Goal: Task Accomplishment & Management: Manage account settings

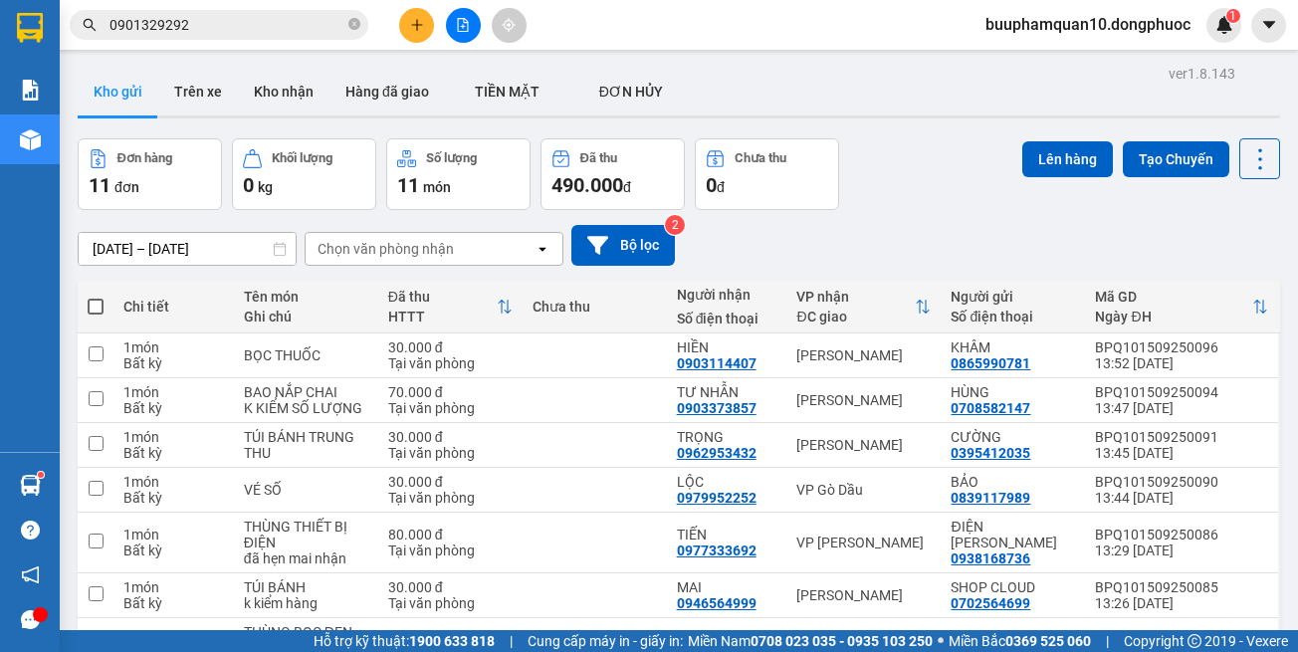
click at [257, 29] on input "0901329292" at bounding box center [226, 25] width 235 height 22
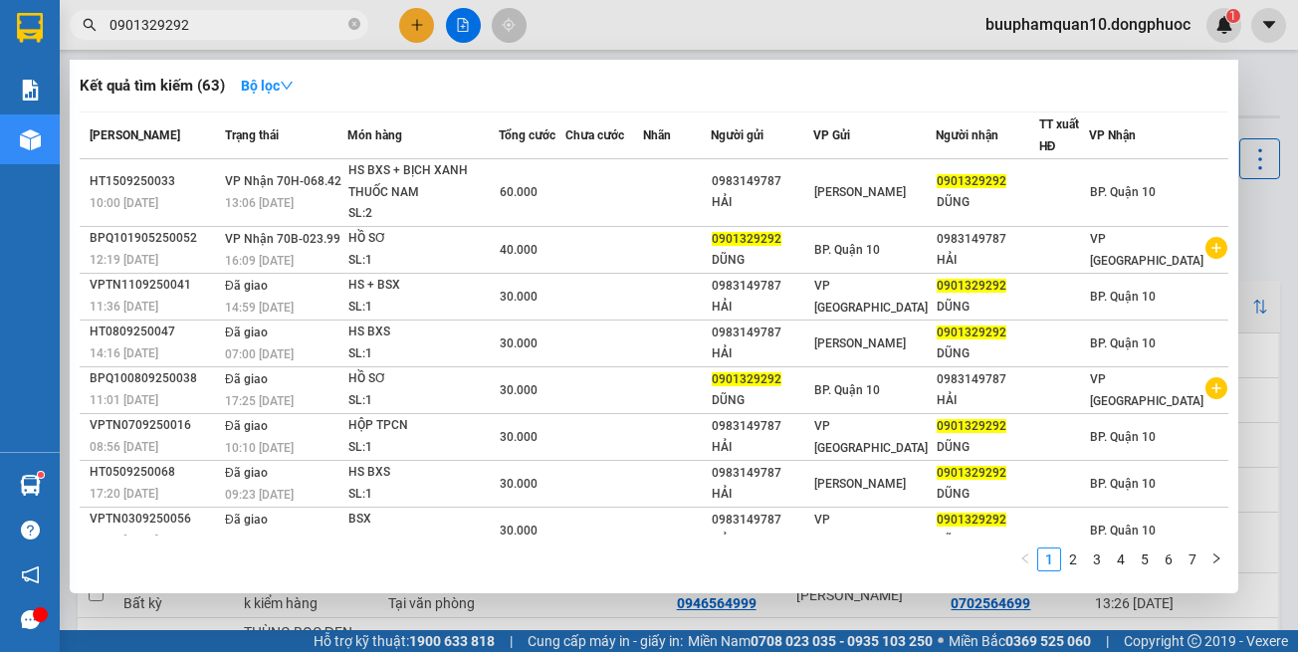
click at [257, 29] on input "0901329292" at bounding box center [226, 25] width 235 height 22
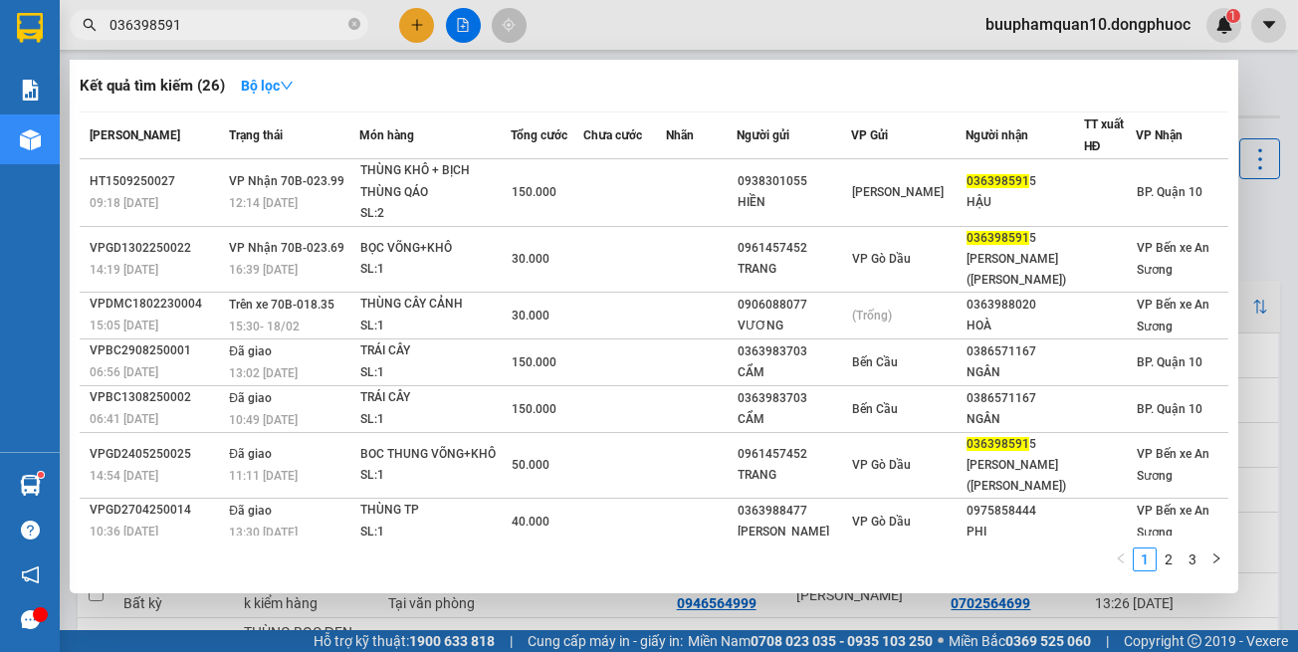
type input "0363985915"
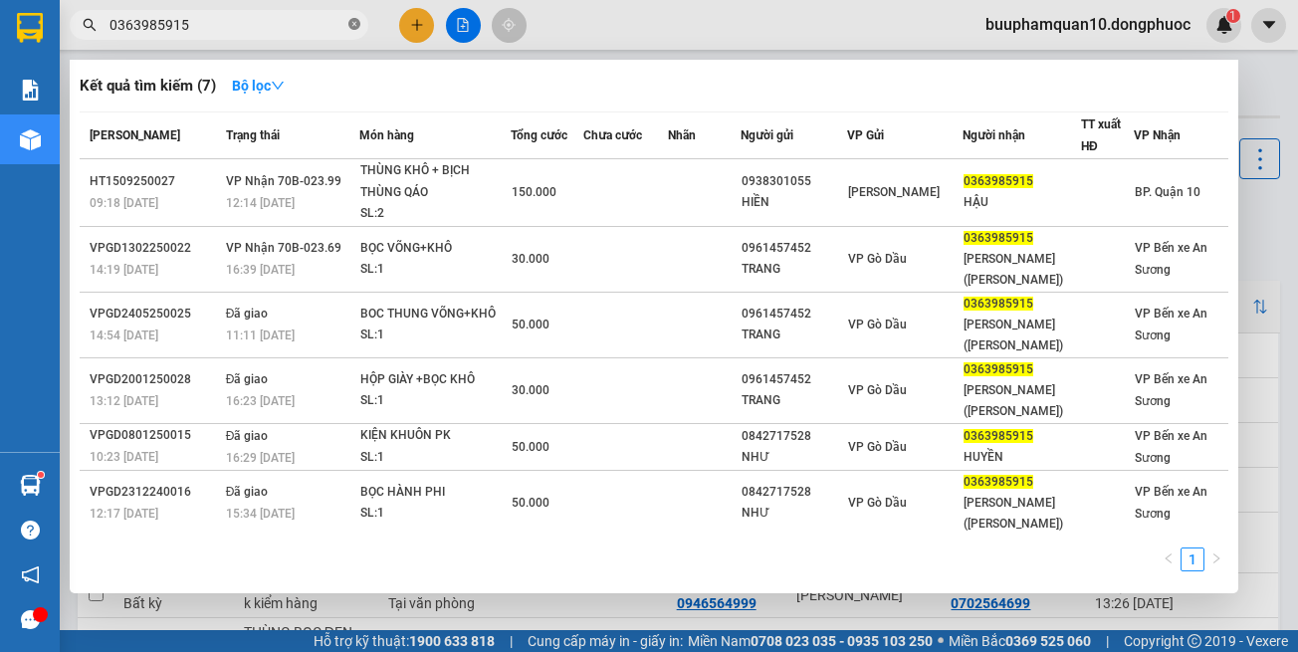
click at [352, 27] on icon "close-circle" at bounding box center [354, 24] width 12 height 12
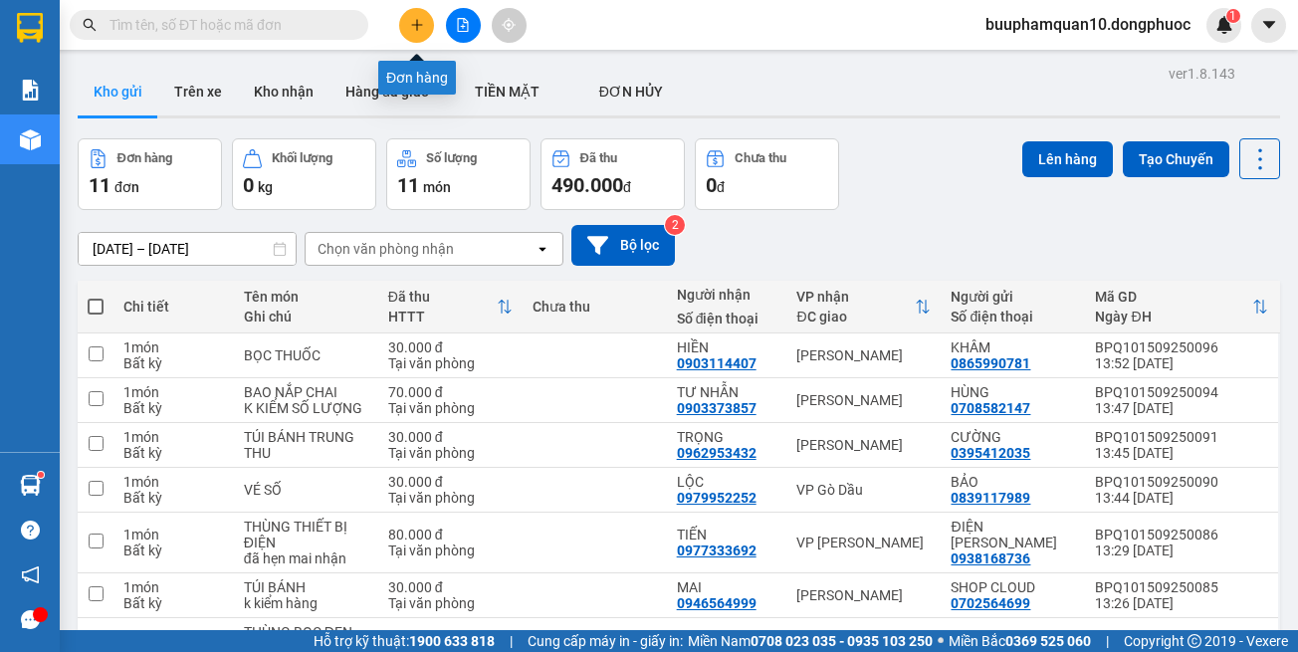
click at [410, 18] on icon "plus" at bounding box center [417, 25] width 14 height 14
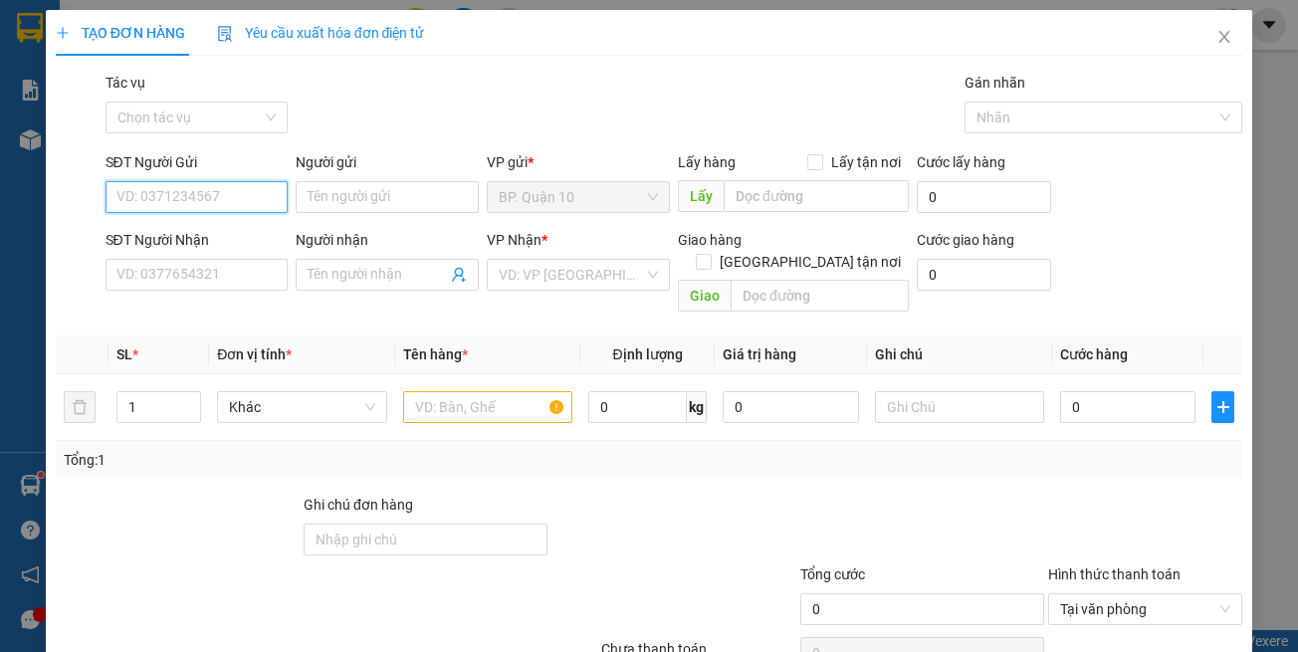
click at [223, 189] on input "SĐT Người Gửi" at bounding box center [197, 197] width 183 height 32
type input "0908883505"
click at [379, 186] on input "Người gửi" at bounding box center [387, 197] width 183 height 32
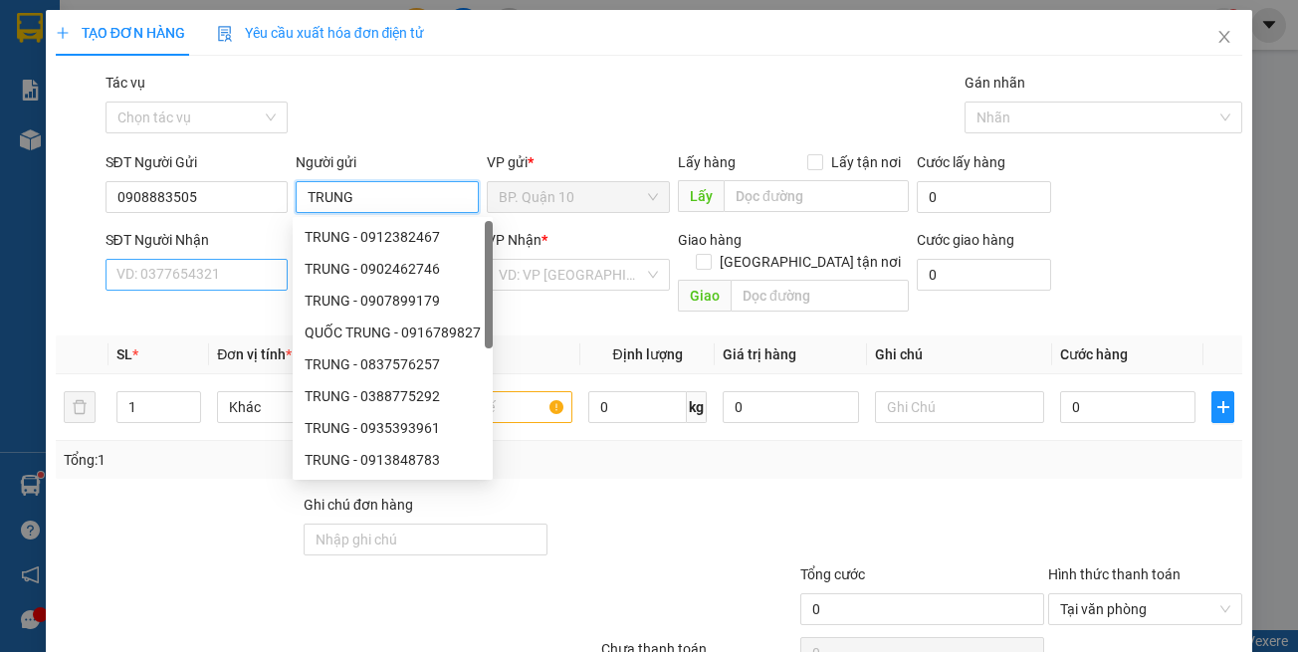
type input "TRUNG"
click at [172, 263] on input "SĐT Người Nhận" at bounding box center [197, 275] width 183 height 32
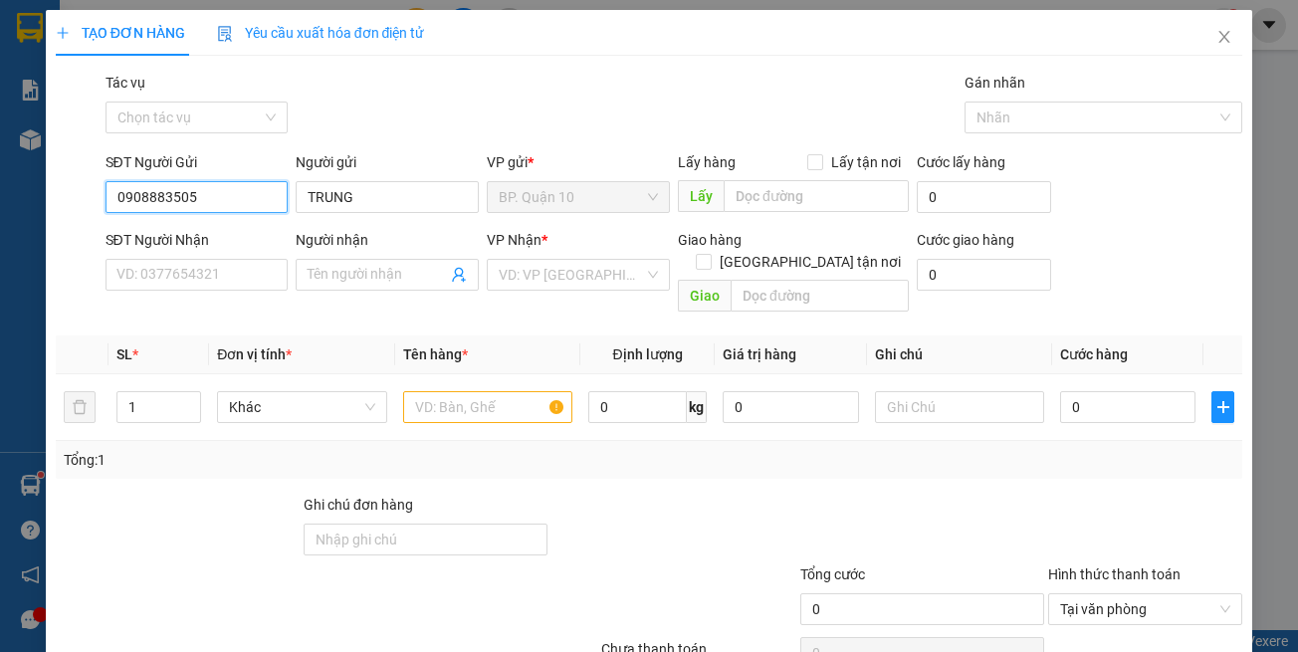
drag, startPoint x: 113, startPoint y: 201, endPoint x: 188, endPoint y: 193, distance: 75.1
click at [188, 193] on input "0908883505" at bounding box center [197, 197] width 183 height 32
paste input "0908883505"
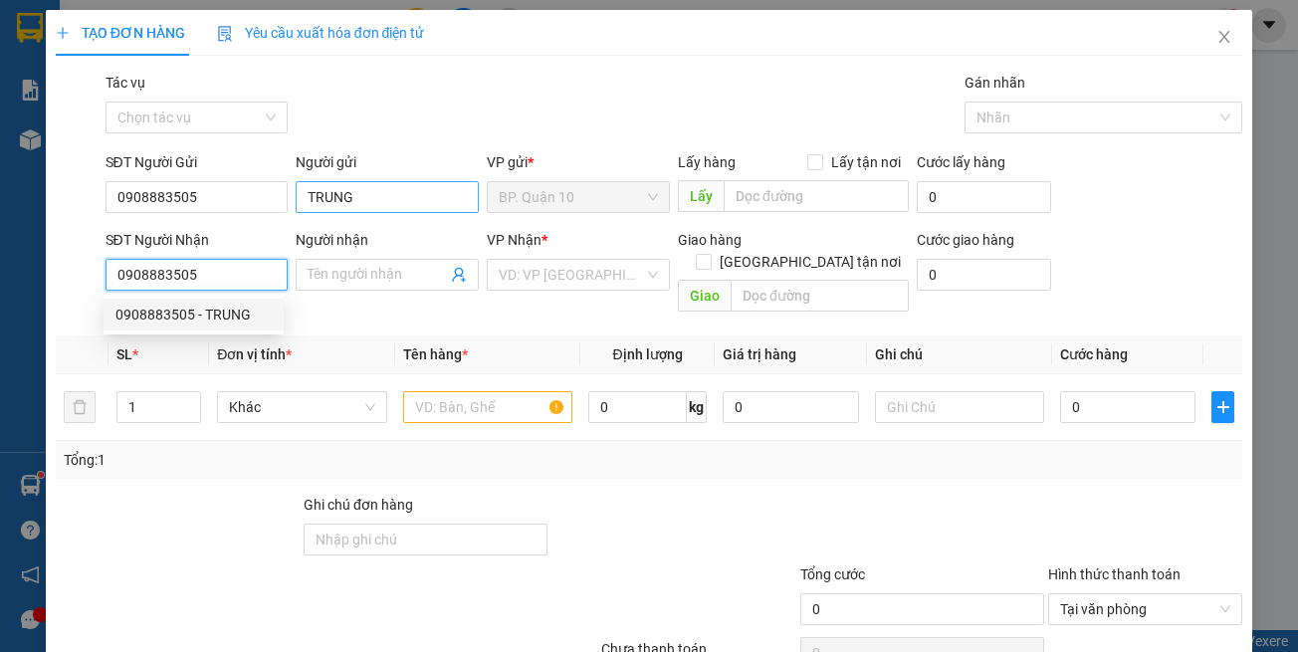
type input "0908883505"
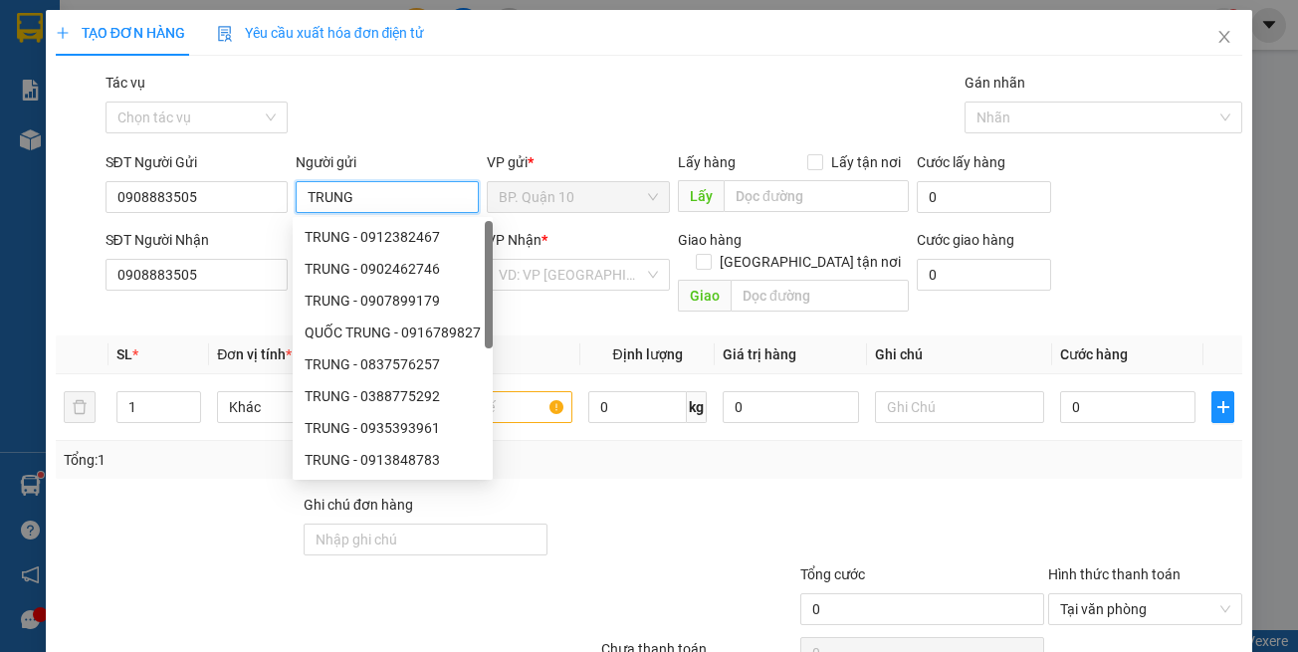
drag, startPoint x: 306, startPoint y: 200, endPoint x: 350, endPoint y: 193, distance: 45.3
click at [350, 193] on input "TRUNG" at bounding box center [387, 197] width 183 height 32
drag, startPoint x: 180, startPoint y: 314, endPoint x: 238, endPoint y: 300, distance: 59.4
click at [180, 313] on div "Transit Pickup Surcharge Ids Transit Deliver Surcharge Ids Transit Deliver Surc…" at bounding box center [649, 396] width 1187 height 648
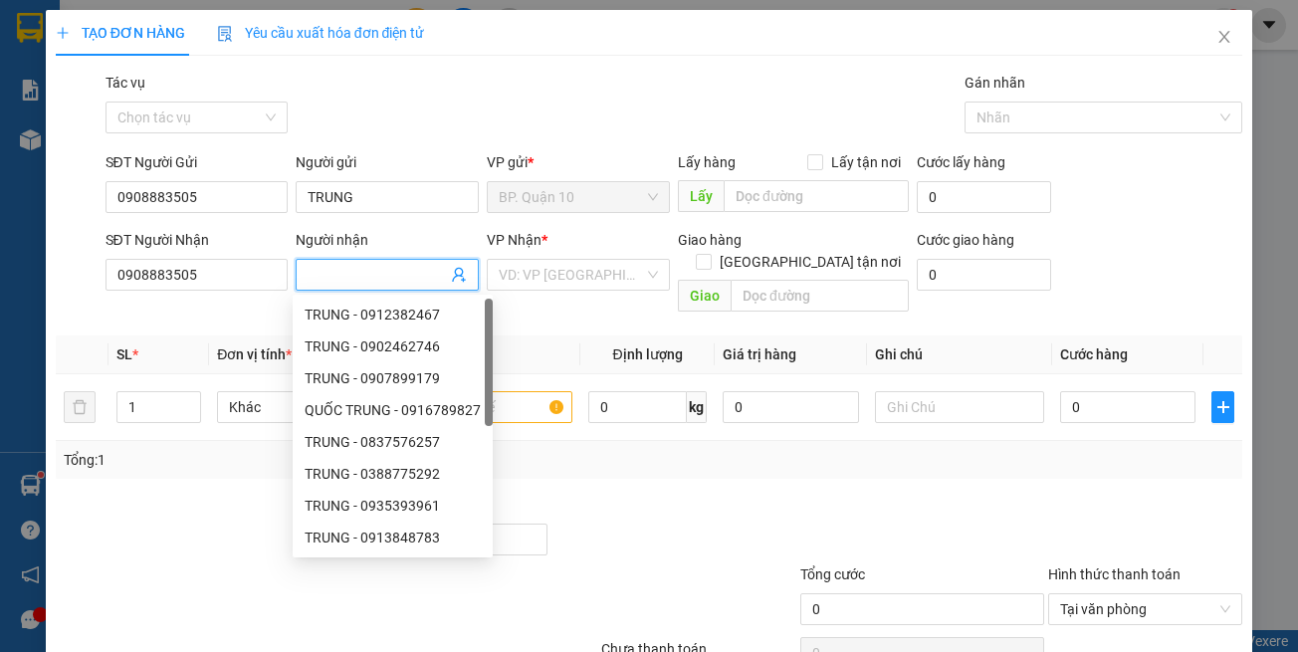
paste input "TRUNG"
type input "TRUNG"
click at [384, 190] on input "TRUNG" at bounding box center [387, 197] width 183 height 32
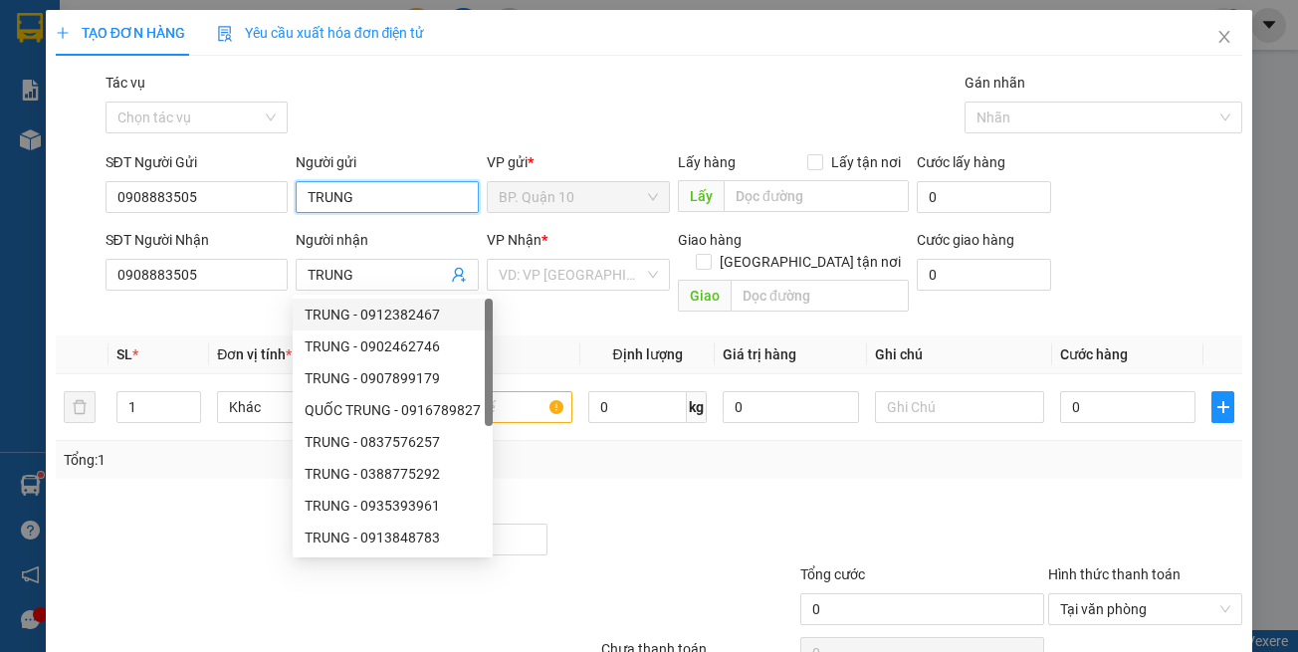
click at [384, 190] on input "TRUNG" at bounding box center [387, 197] width 183 height 32
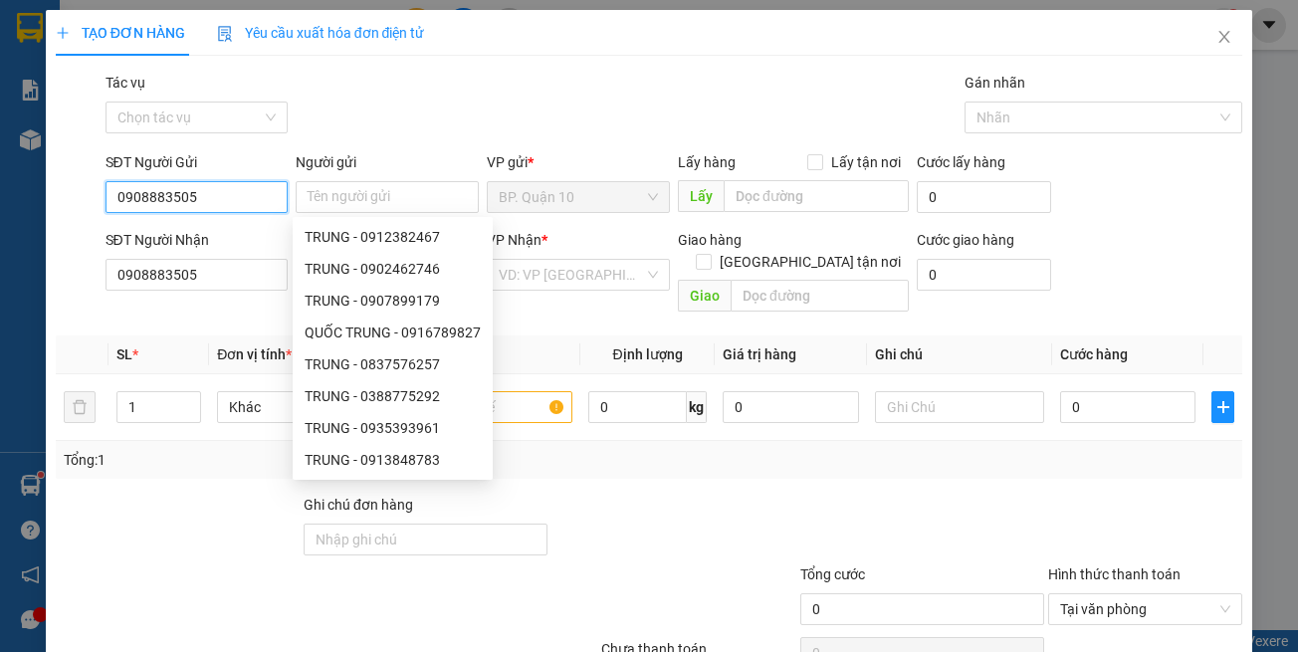
click at [208, 199] on input "0908883505" at bounding box center [197, 197] width 183 height 32
click at [208, 197] on input "0908883505" at bounding box center [197, 197] width 183 height 32
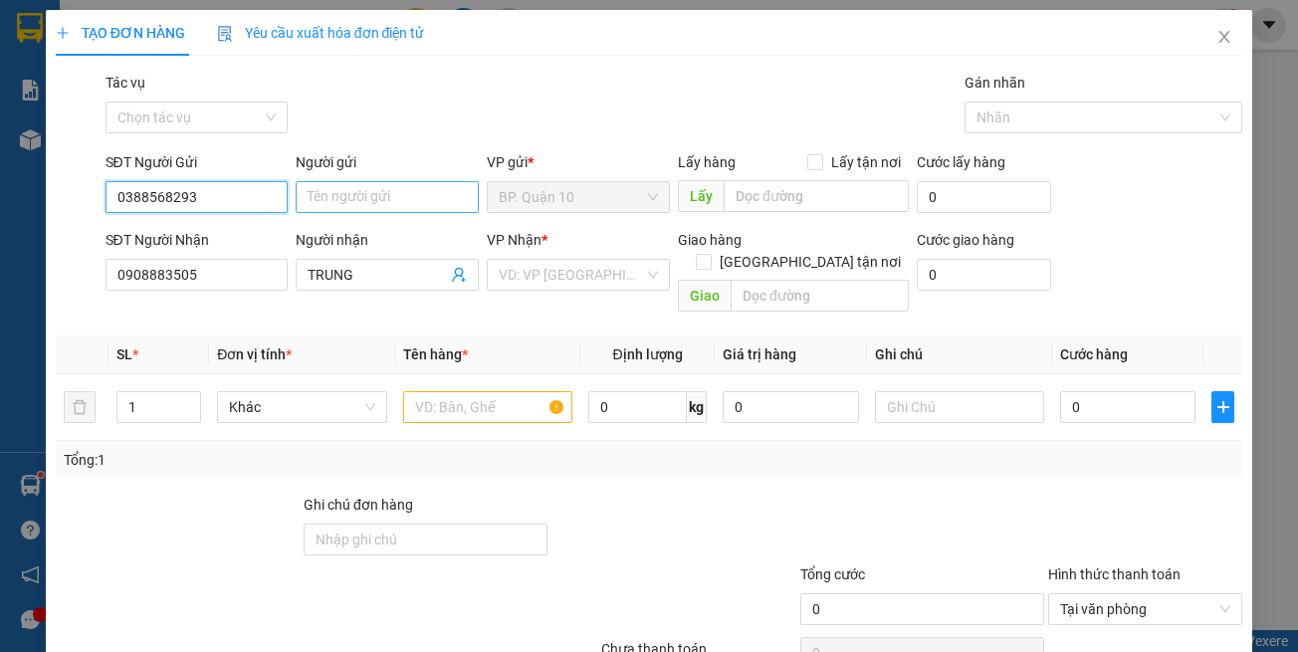
type input "0388568293"
click at [369, 200] on input "Người gửi" at bounding box center [387, 197] width 183 height 32
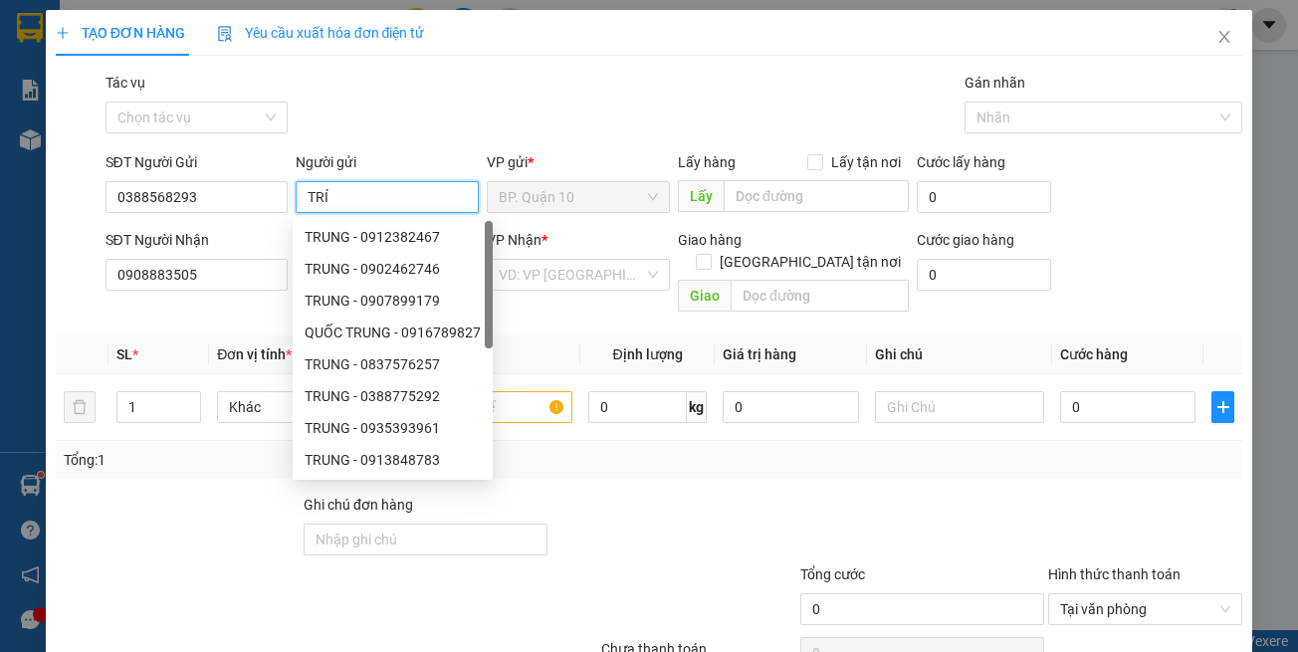
type input "TRÍ"
drag, startPoint x: 478, startPoint y: 134, endPoint x: 453, endPoint y: 117, distance: 30.1
click at [478, 133] on div "Gói vận chuyển * Tiêu chuẩn Tác vụ Chọn tác vụ Gán nhãn Nhãn" at bounding box center [675, 107] width 1146 height 70
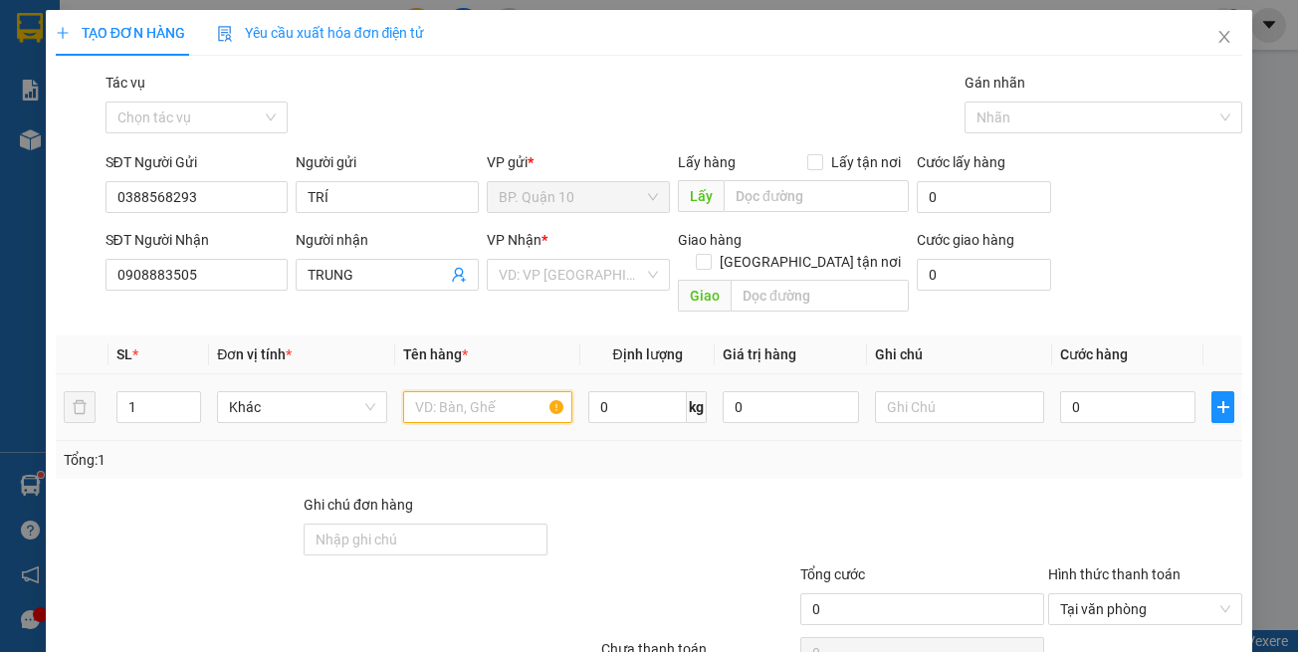
click at [467, 391] on input "text" at bounding box center [487, 407] width 169 height 32
type input "BỌC PIN MÁY TRỢ THÍNH"
click at [1019, 461] on div "Transit Pickup Surcharge Ids Transit Deliver Surcharge Ids Transit Deliver Surc…" at bounding box center [649, 396] width 1187 height 648
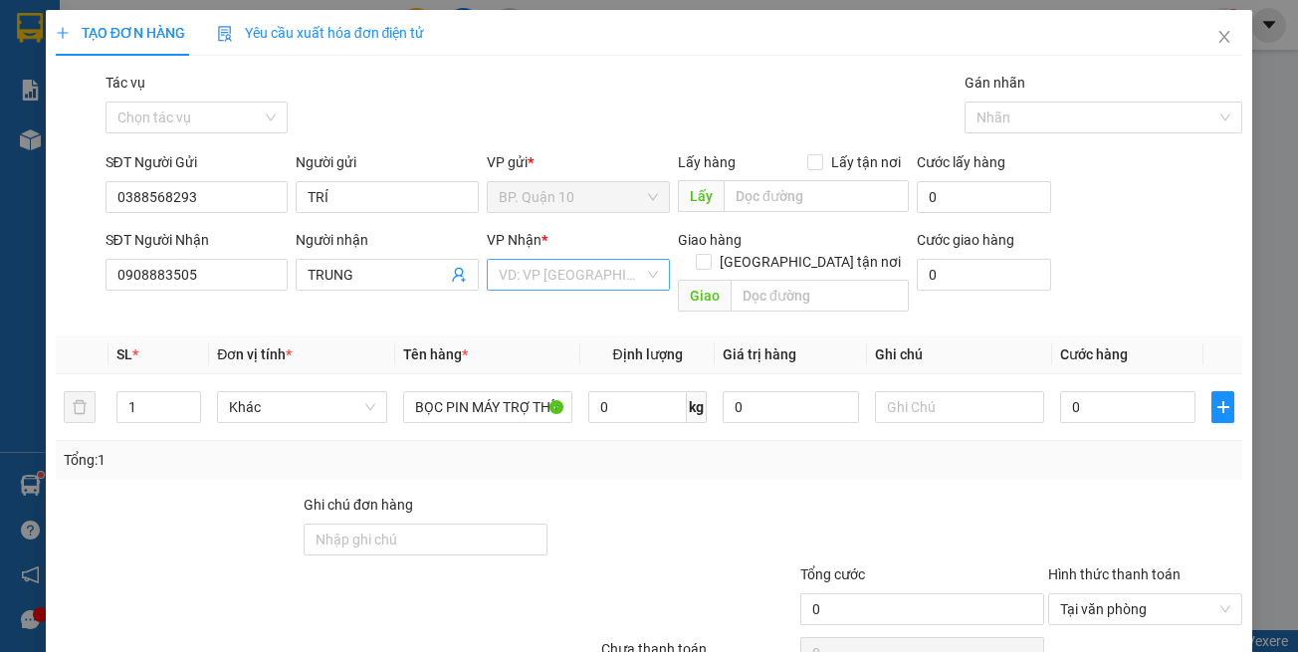
click at [574, 282] on input "search" at bounding box center [571, 275] width 145 height 30
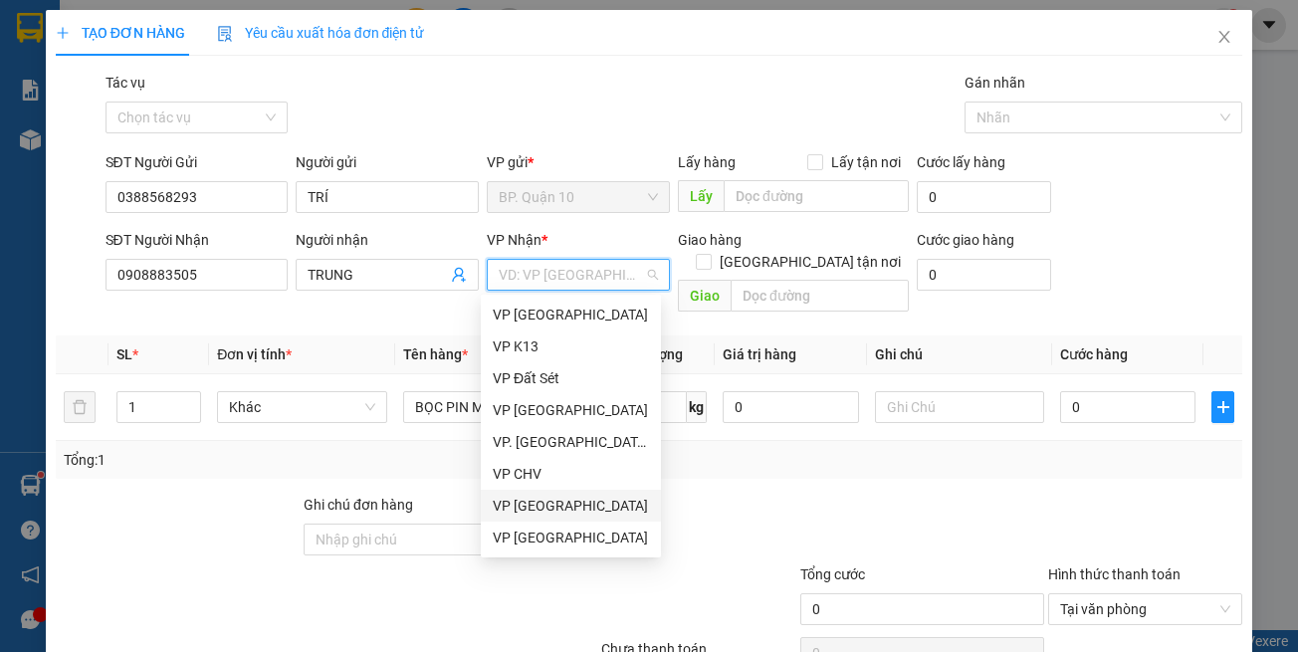
drag, startPoint x: 545, startPoint y: 506, endPoint x: 761, endPoint y: 505, distance: 216.0
click at [548, 506] on div "VP [GEOGRAPHIC_DATA]" at bounding box center [571, 506] width 156 height 22
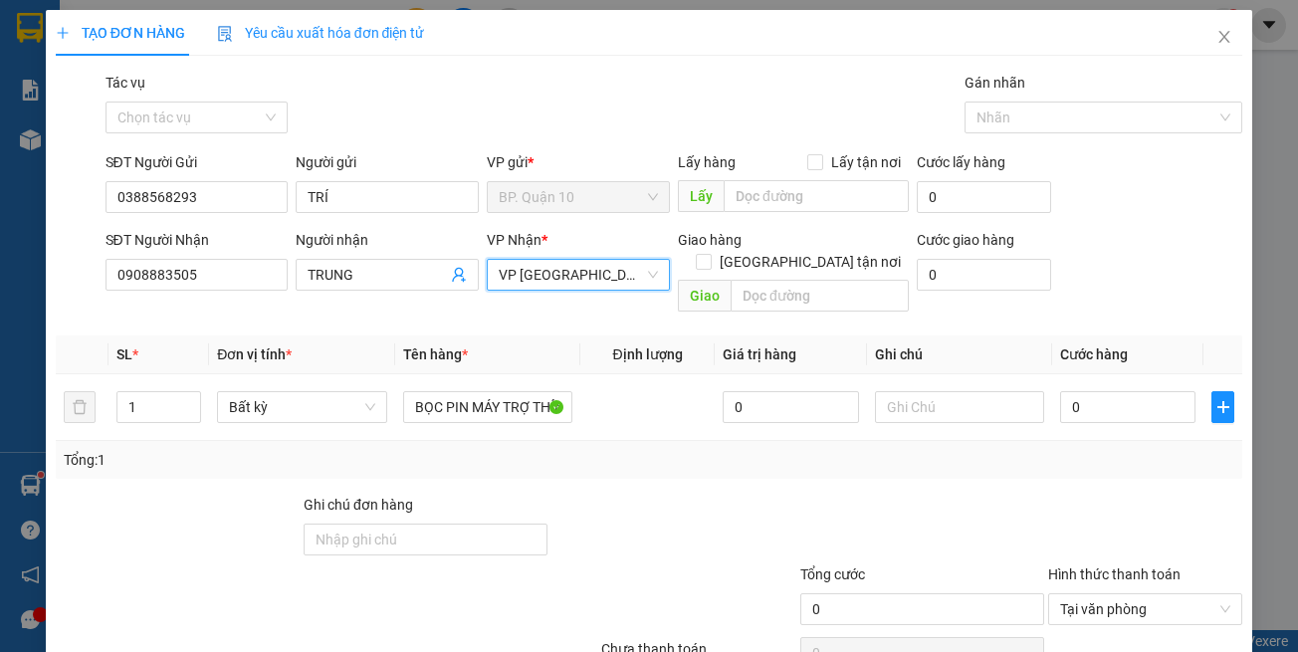
click at [899, 469] on div "Transit Pickup Surcharge Ids Transit Deliver Surcharge Ids Transit Deliver Surc…" at bounding box center [649, 396] width 1187 height 648
click at [1104, 391] on input "0" at bounding box center [1127, 407] width 135 height 32
type input "3"
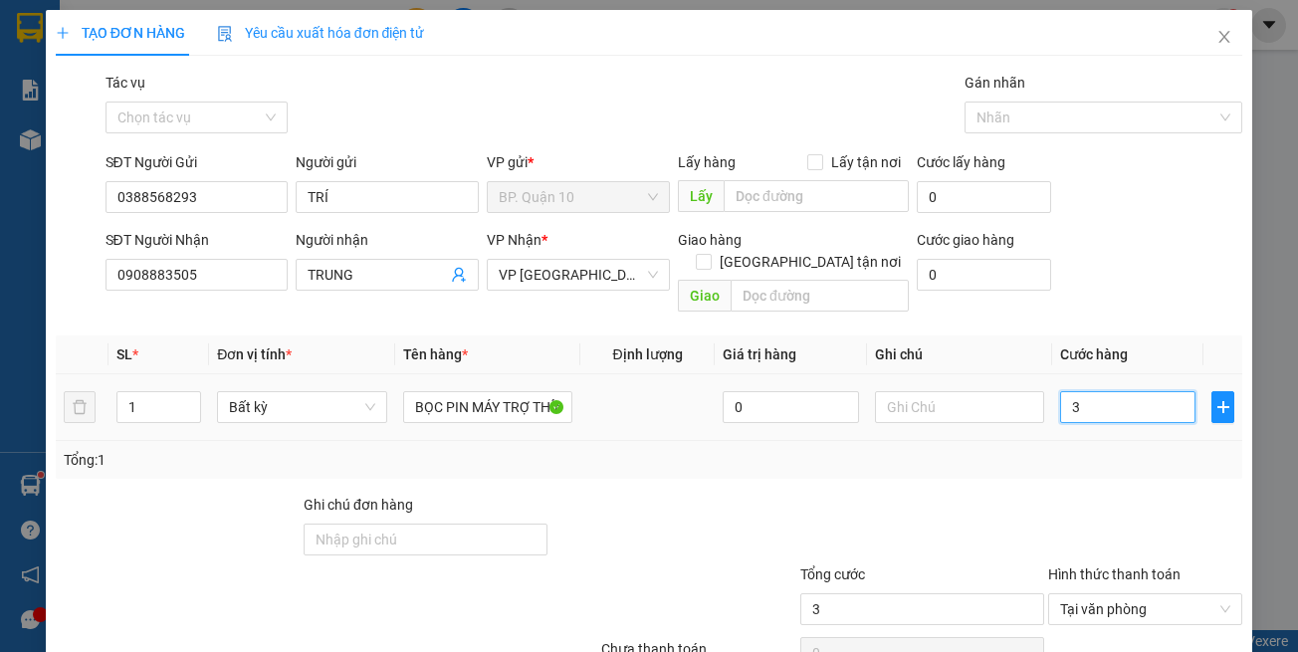
type input "30"
type input "300"
type input "3.000"
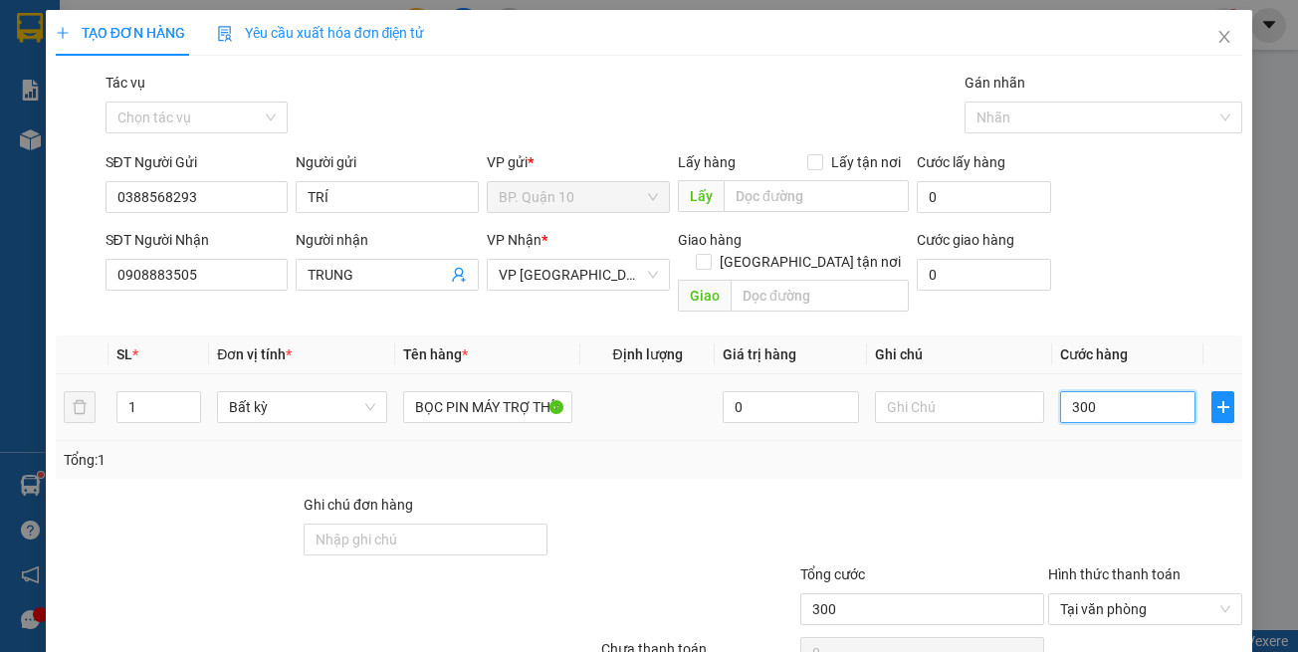
type input "3.000"
type input "30.000"
click at [1097, 451] on div "Tổng: 1" at bounding box center [649, 460] width 1187 height 38
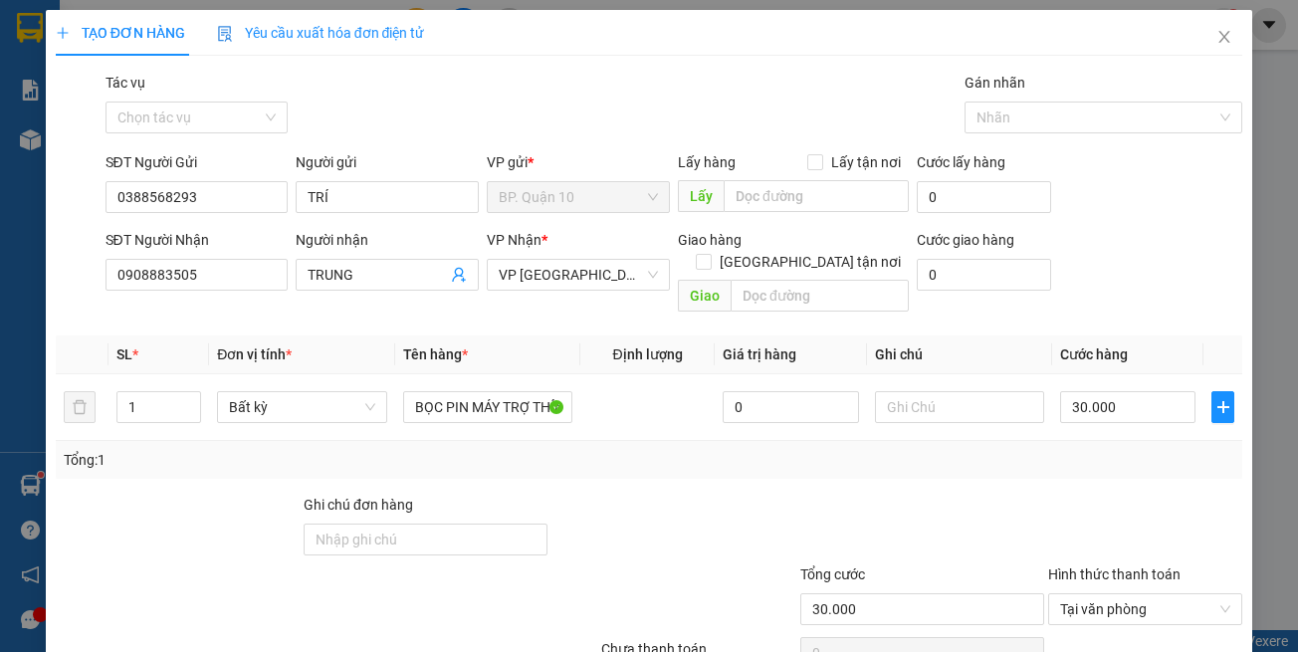
scroll to position [85, 0]
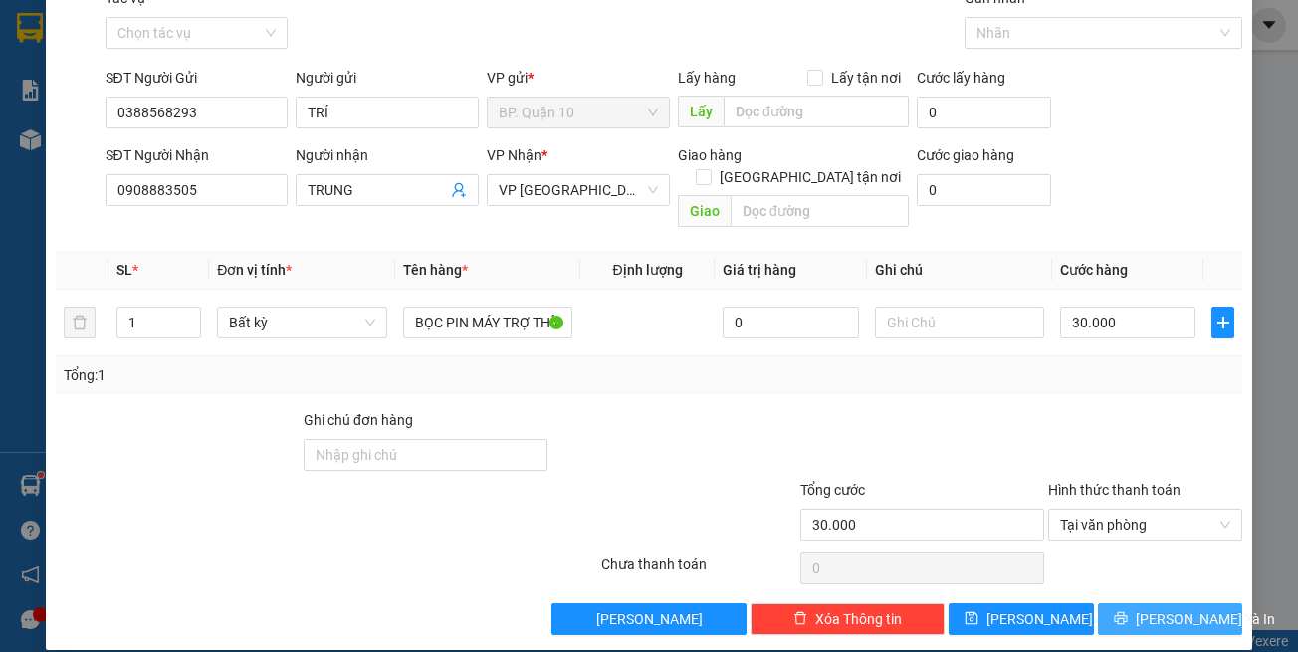
click at [1181, 608] on span "[PERSON_NAME] và In" at bounding box center [1205, 619] width 139 height 22
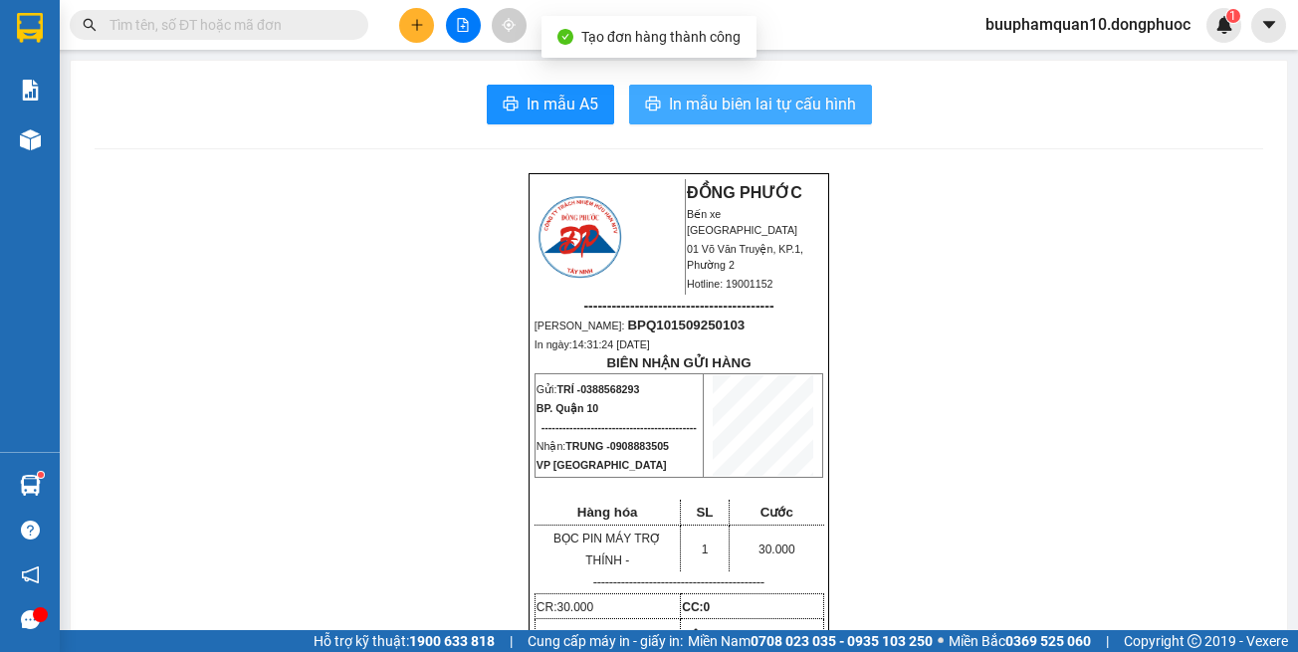
click at [799, 102] on span "In mẫu biên lai tự cấu hình" at bounding box center [762, 104] width 187 height 25
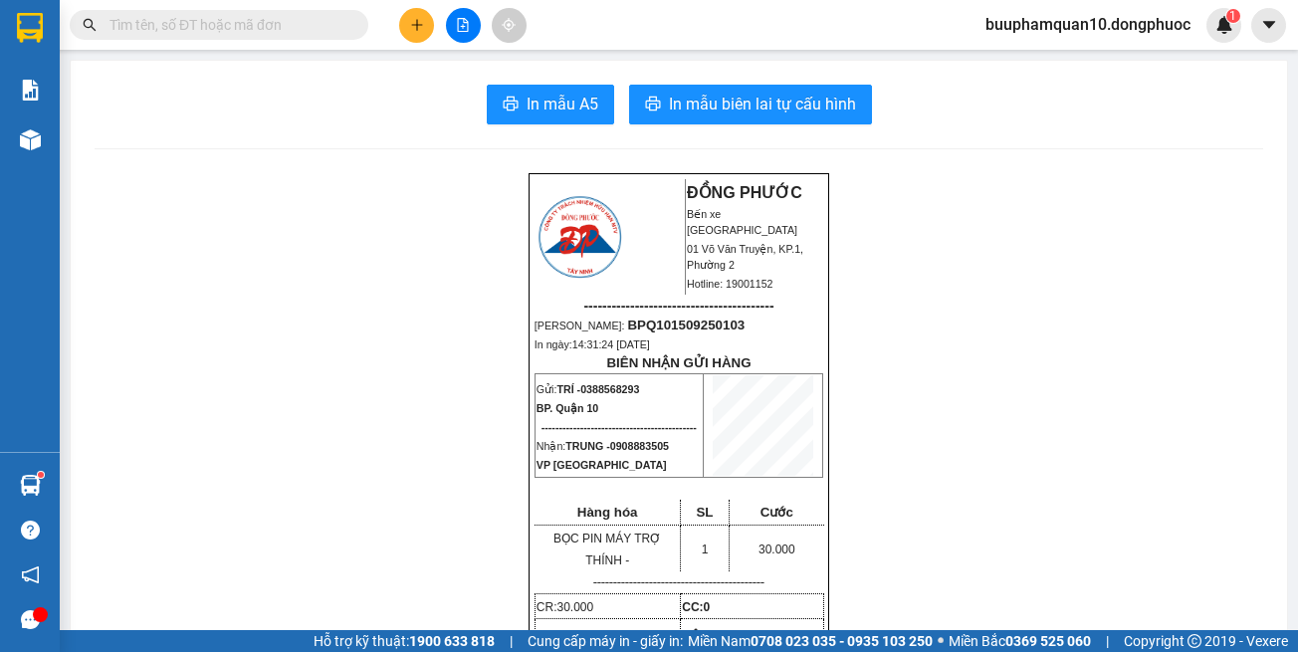
drag, startPoint x: 984, startPoint y: 216, endPoint x: 966, endPoint y: 171, distance: 48.2
click at [412, 30] on icon "plus" at bounding box center [417, 25] width 14 height 14
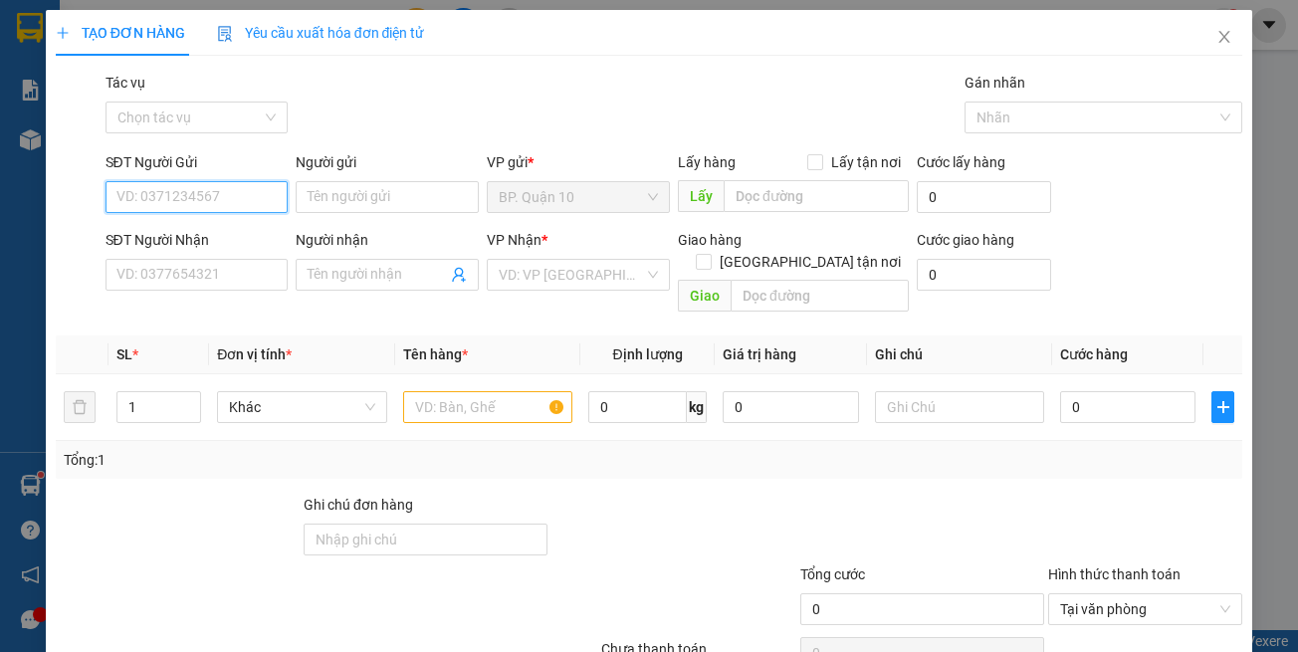
click at [225, 204] on input "SĐT Người Gửi" at bounding box center [197, 197] width 183 height 32
type input "0888559991"
click at [249, 239] on div "0888559991 - DƯƠNG" at bounding box center [193, 237] width 156 height 22
type input "DƯƠNG"
type input "0974943040"
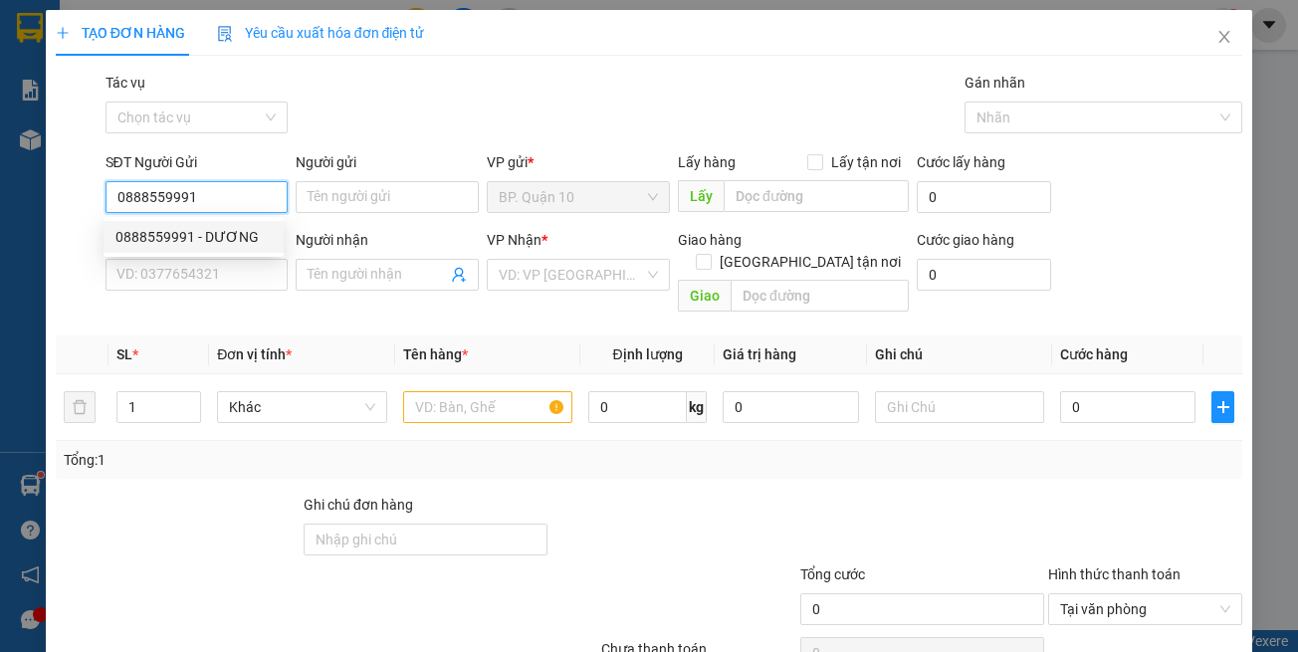
type input "NI"
type input "50.000"
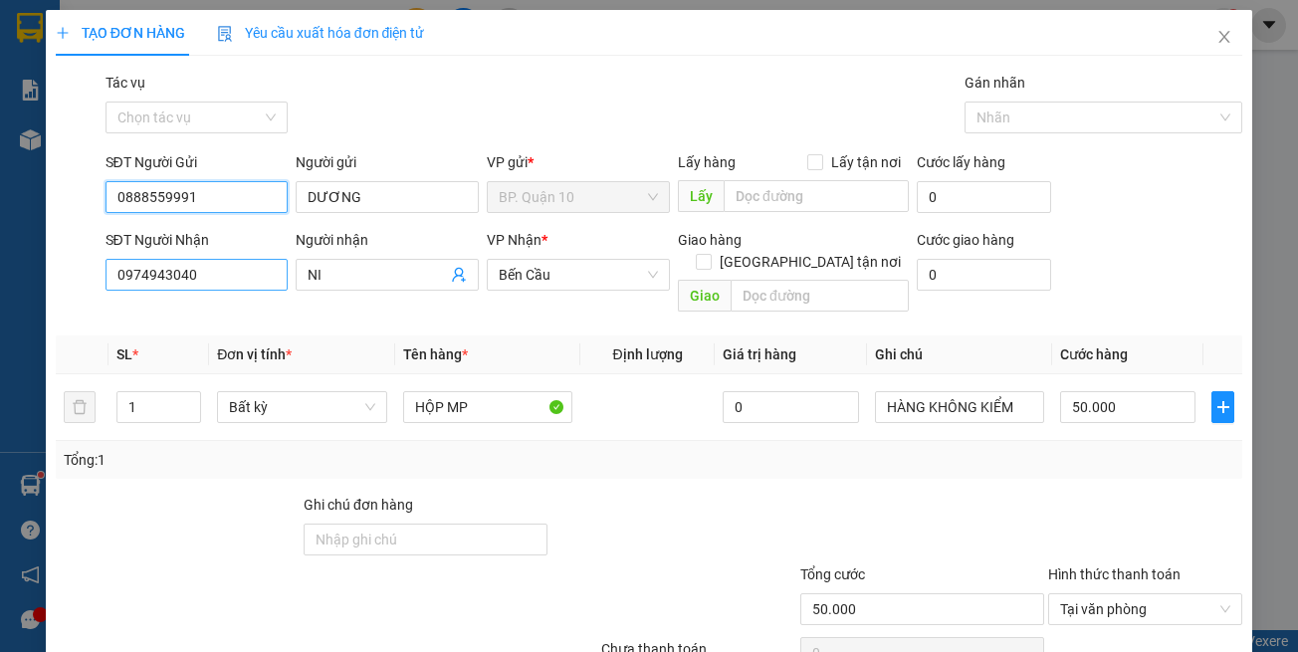
type input "0888559991"
click at [230, 280] on input "0974943040" at bounding box center [197, 275] width 183 height 32
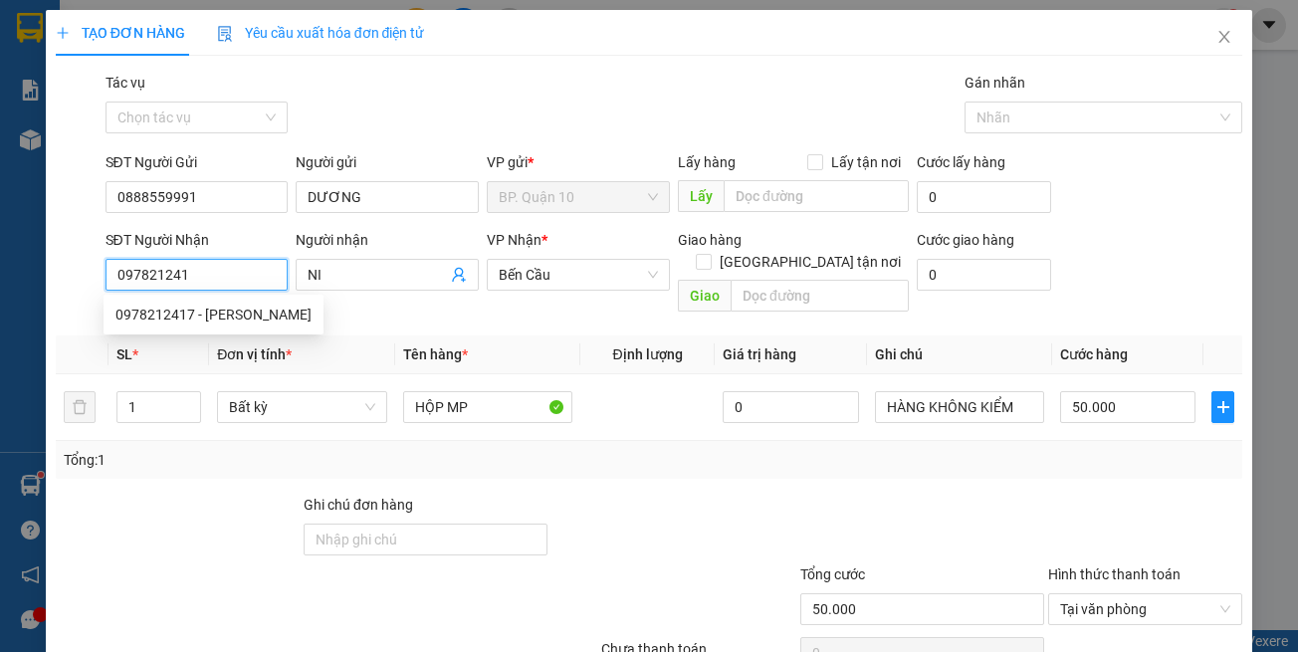
type input "0978212417"
drag, startPoint x: 248, startPoint y: 319, endPoint x: 225, endPoint y: 297, distance: 31.7
click at [245, 315] on div "0978212417 - [PERSON_NAME]" at bounding box center [213, 315] width 196 height 22
type input "[PERSON_NAME]"
type input "40.000"
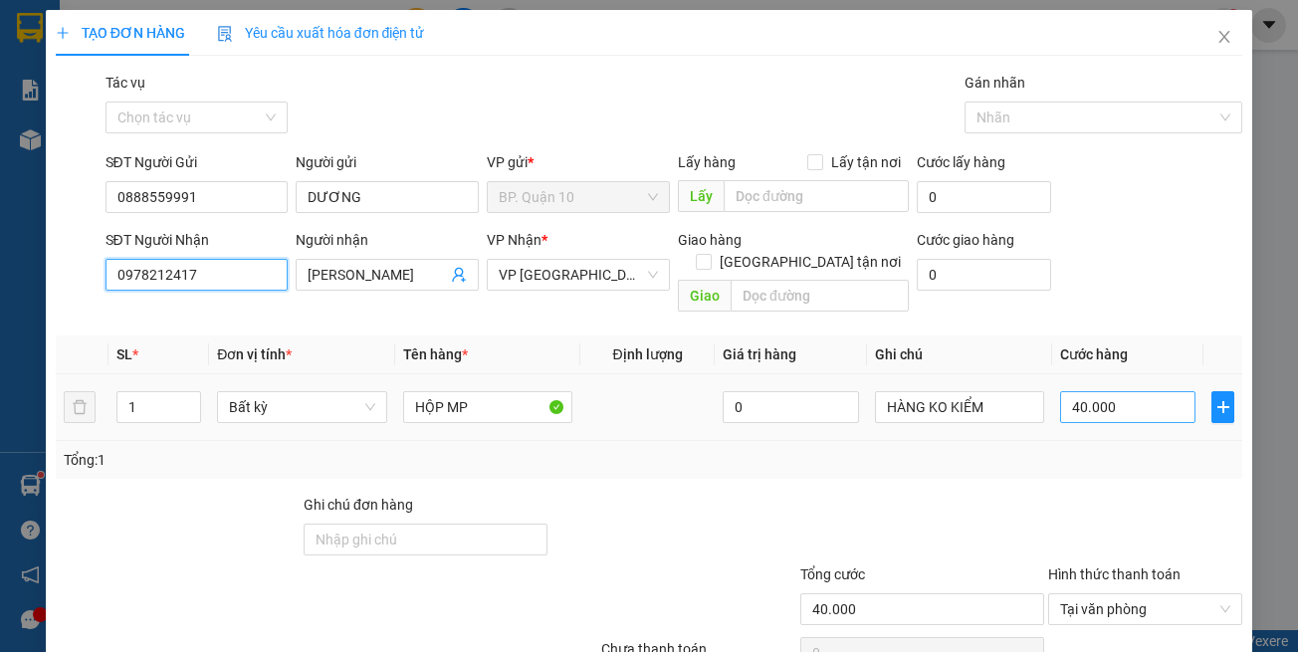
type input "0978212417"
click at [1144, 391] on input "40.000" at bounding box center [1127, 407] width 135 height 32
type input "3"
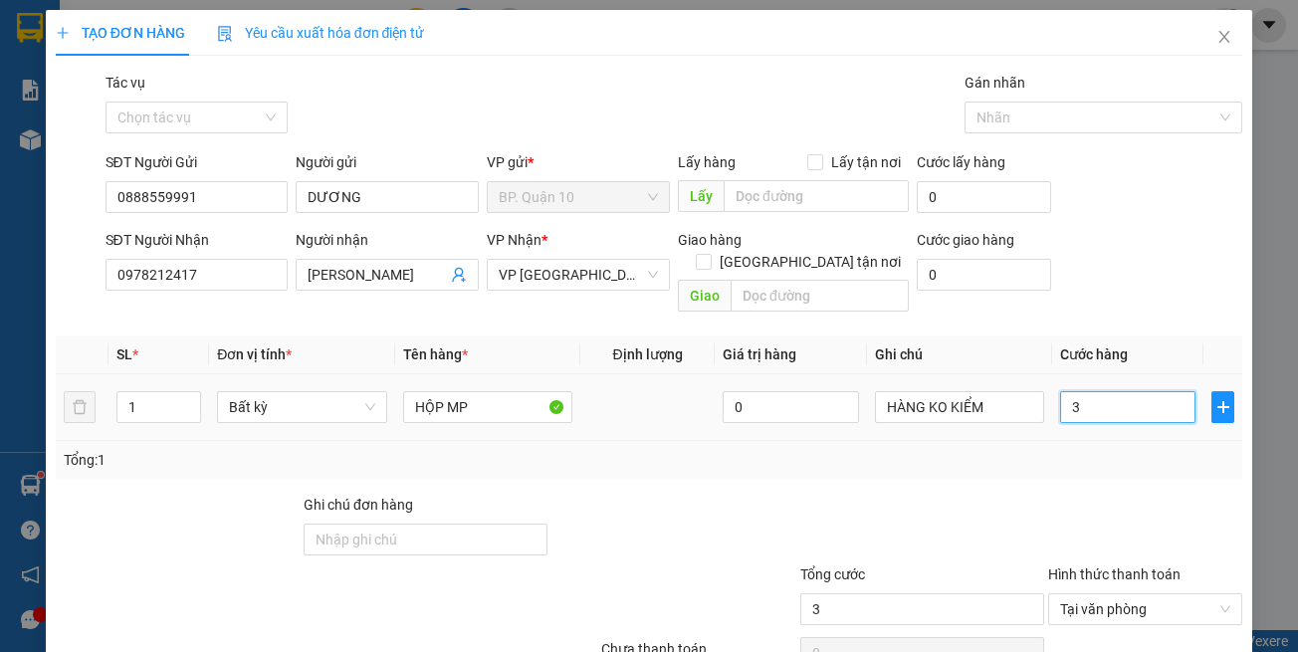
type input "30"
type input "300"
type input "3.000"
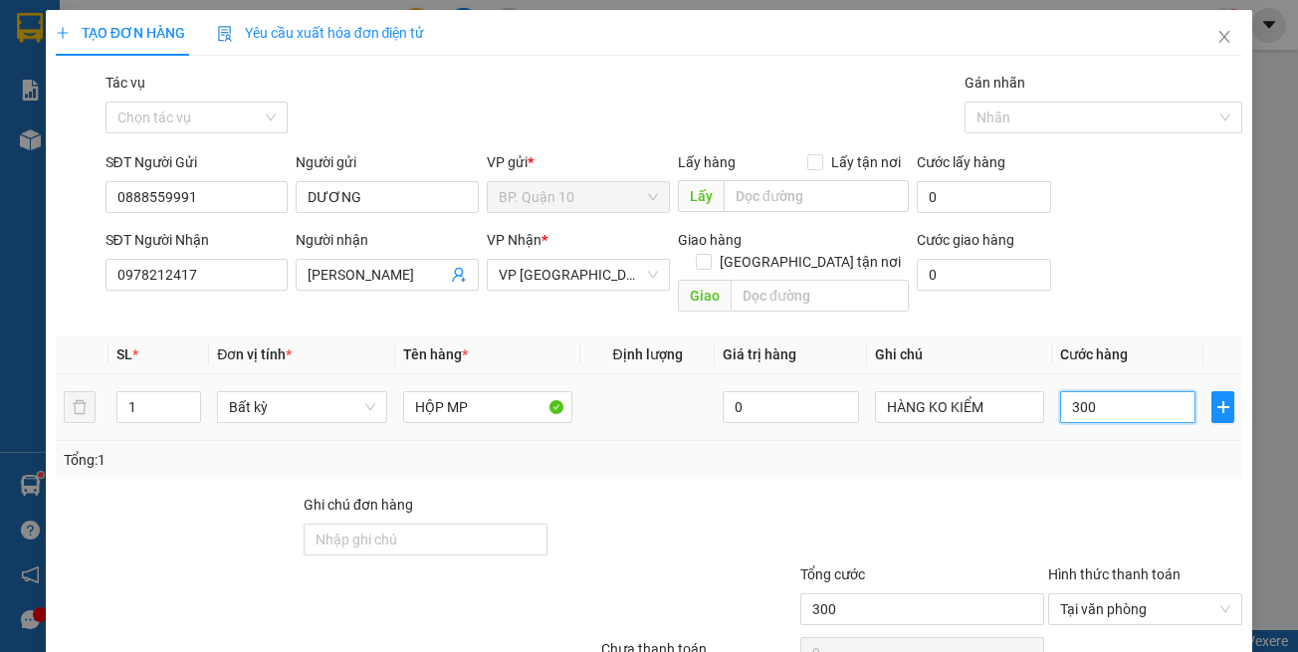
type input "3.000"
type input "30.000"
click at [1119, 494] on div at bounding box center [1145, 529] width 198 height 70
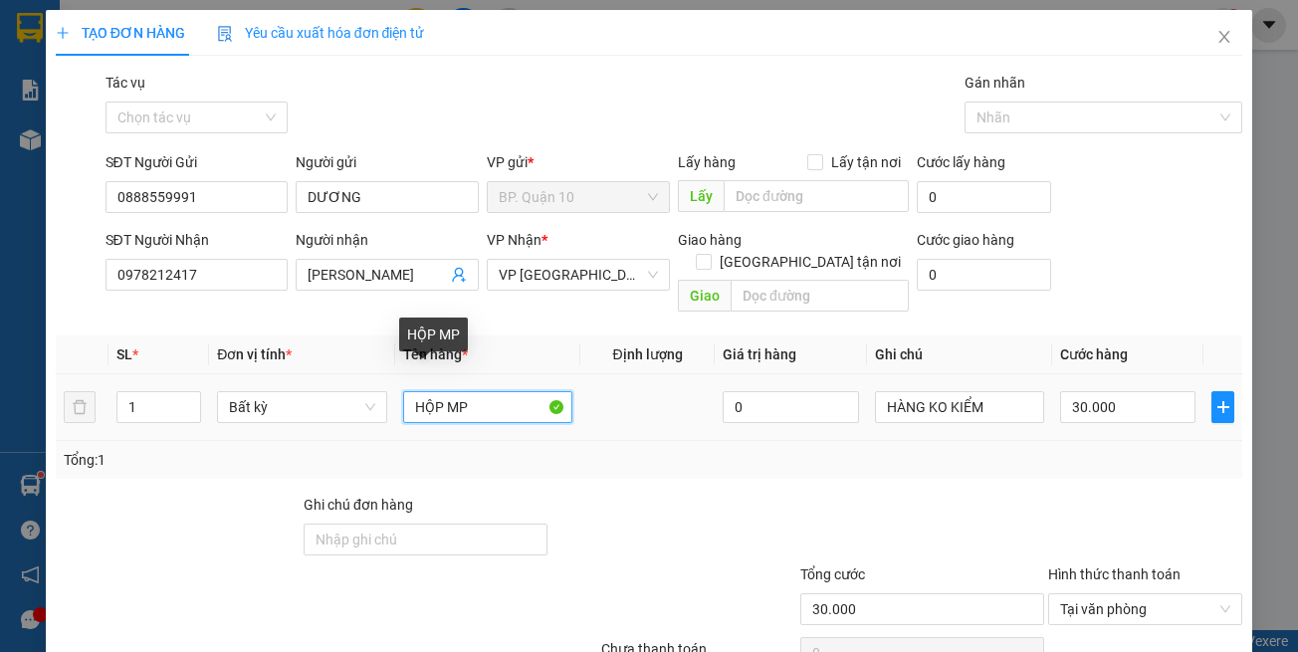
click at [485, 391] on input "HỘP MP" at bounding box center [487, 407] width 169 height 32
click at [703, 449] on div "Tổng: 1" at bounding box center [650, 460] width 1172 height 22
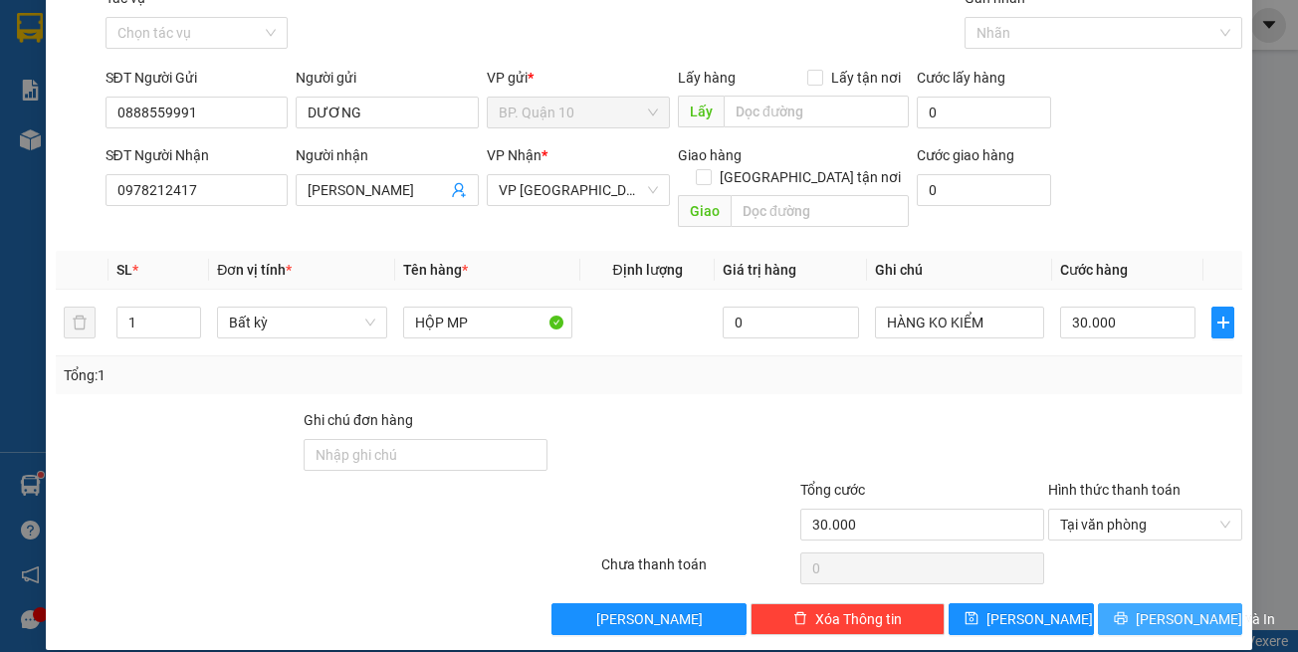
click at [1141, 608] on span "[PERSON_NAME] và In" at bounding box center [1205, 619] width 139 height 22
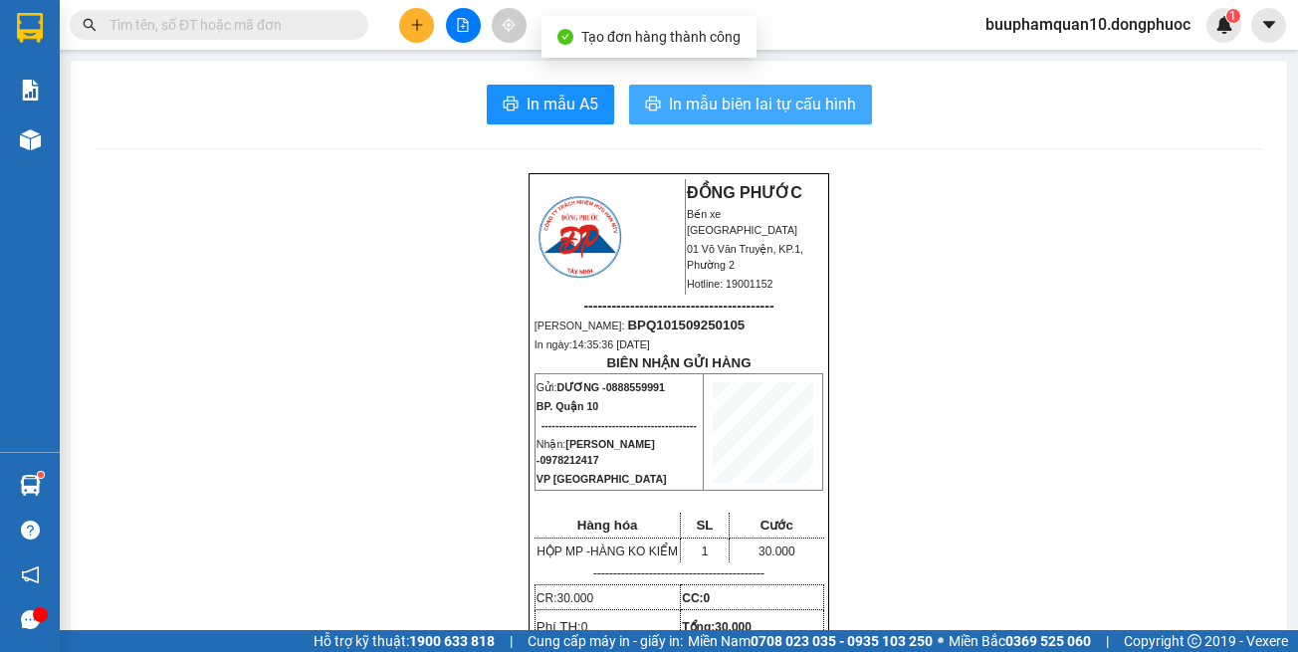
click at [776, 94] on span "In mẫu biên lai tự cấu hình" at bounding box center [762, 104] width 187 height 25
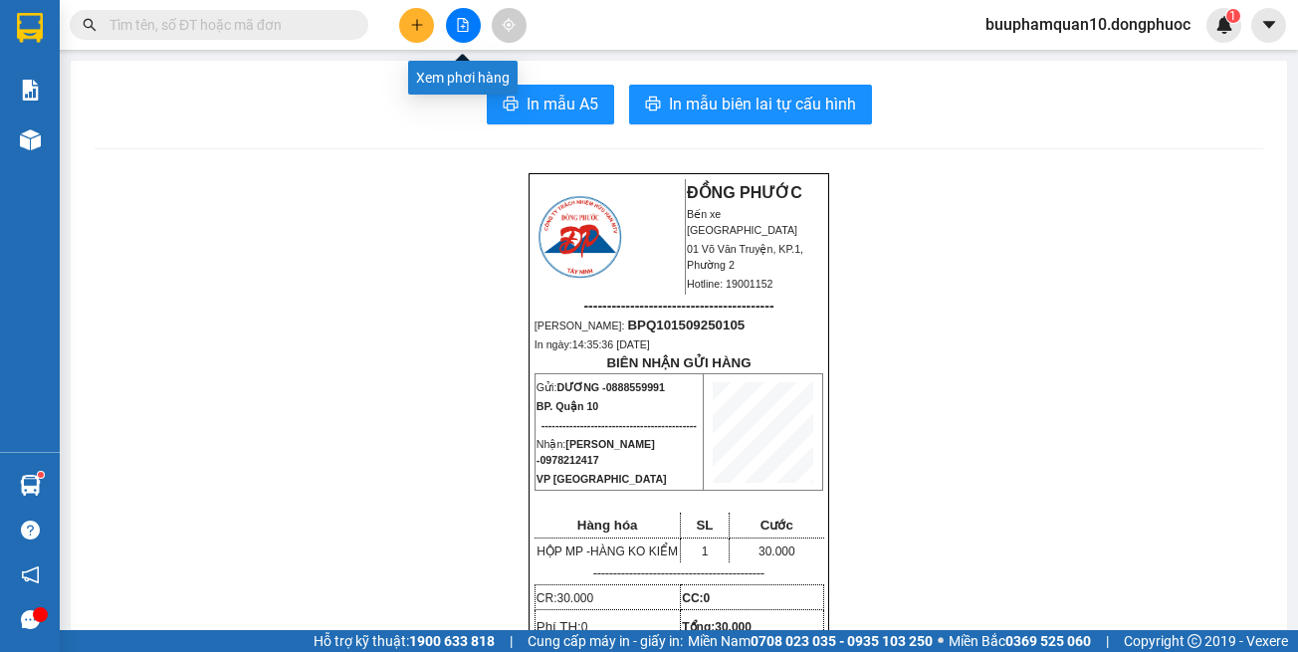
click at [457, 39] on button at bounding box center [463, 25] width 35 height 35
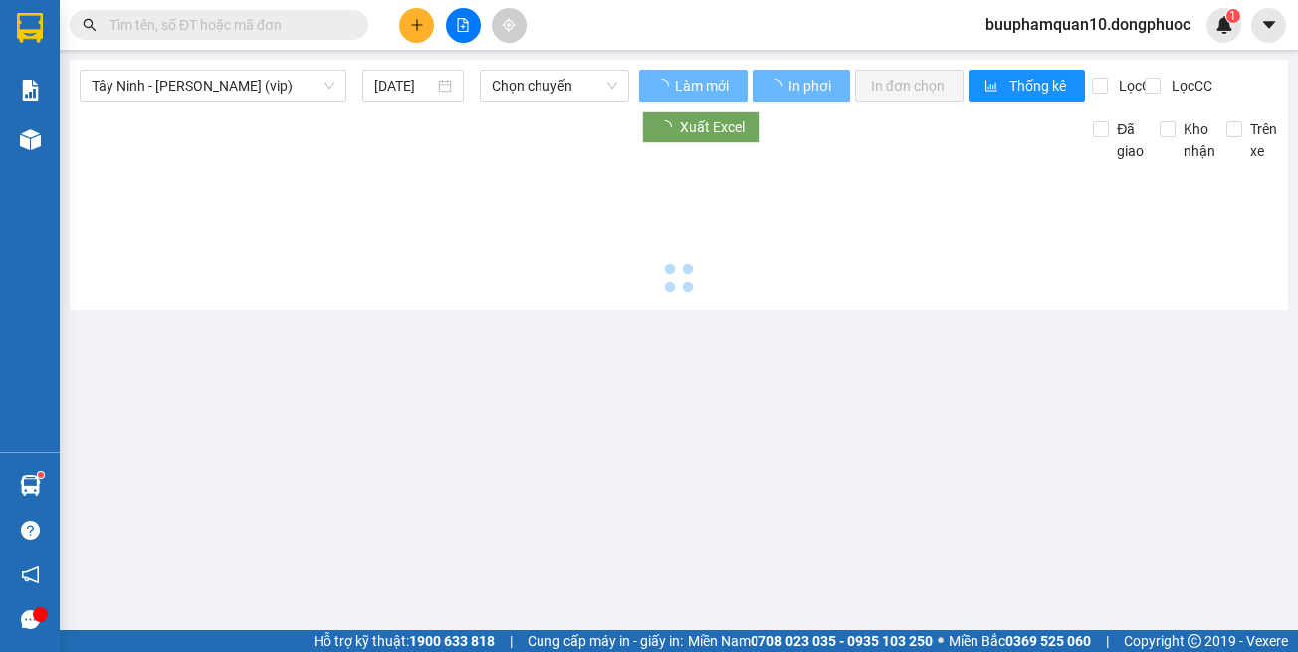
click at [280, 68] on div "Tây Ninh - Hồ Chí Minh (vip) [DATE] Chọn chuyến Làm mới In phơi In đơn chọn Thố…" at bounding box center [679, 185] width 1218 height 250
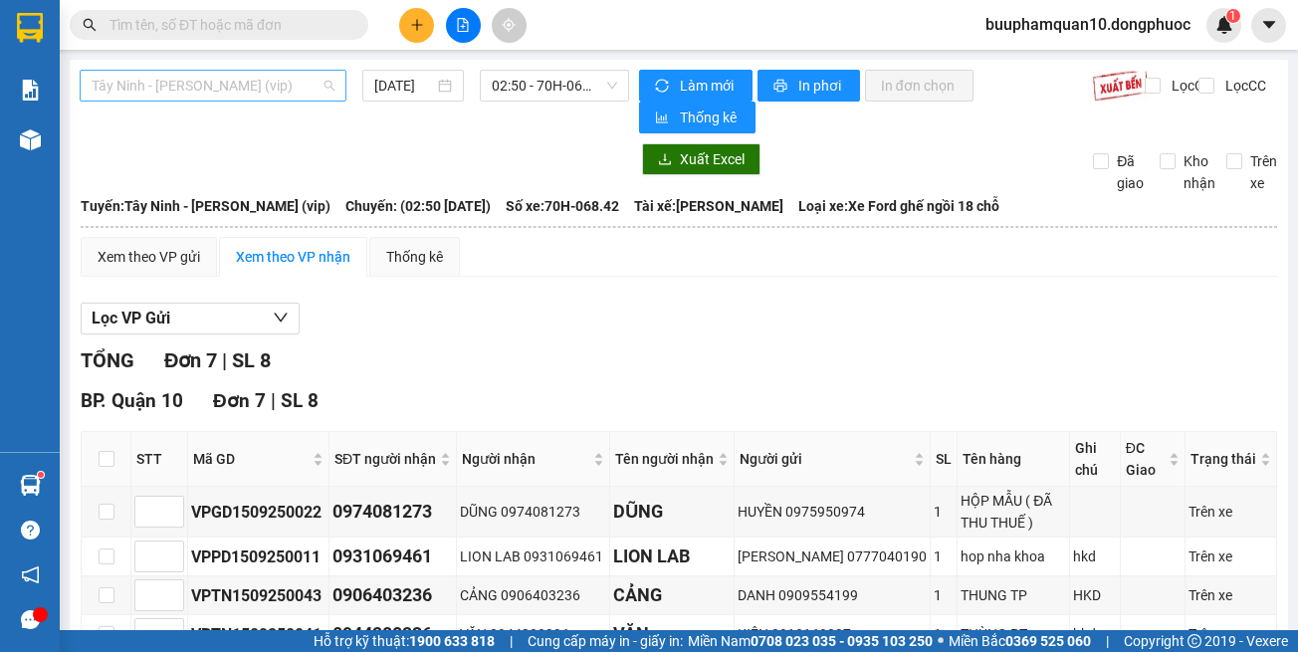
click at [301, 90] on span "Tây Ninh - [PERSON_NAME] (vip)" at bounding box center [213, 86] width 243 height 30
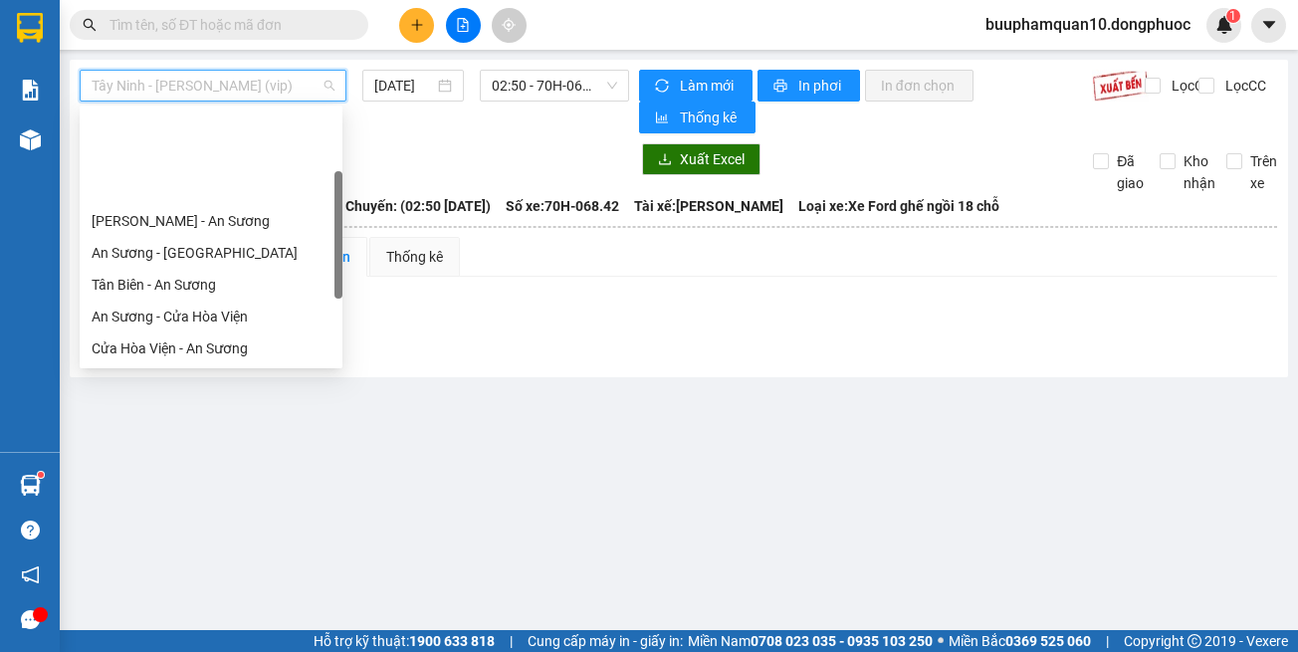
scroll to position [223, 0]
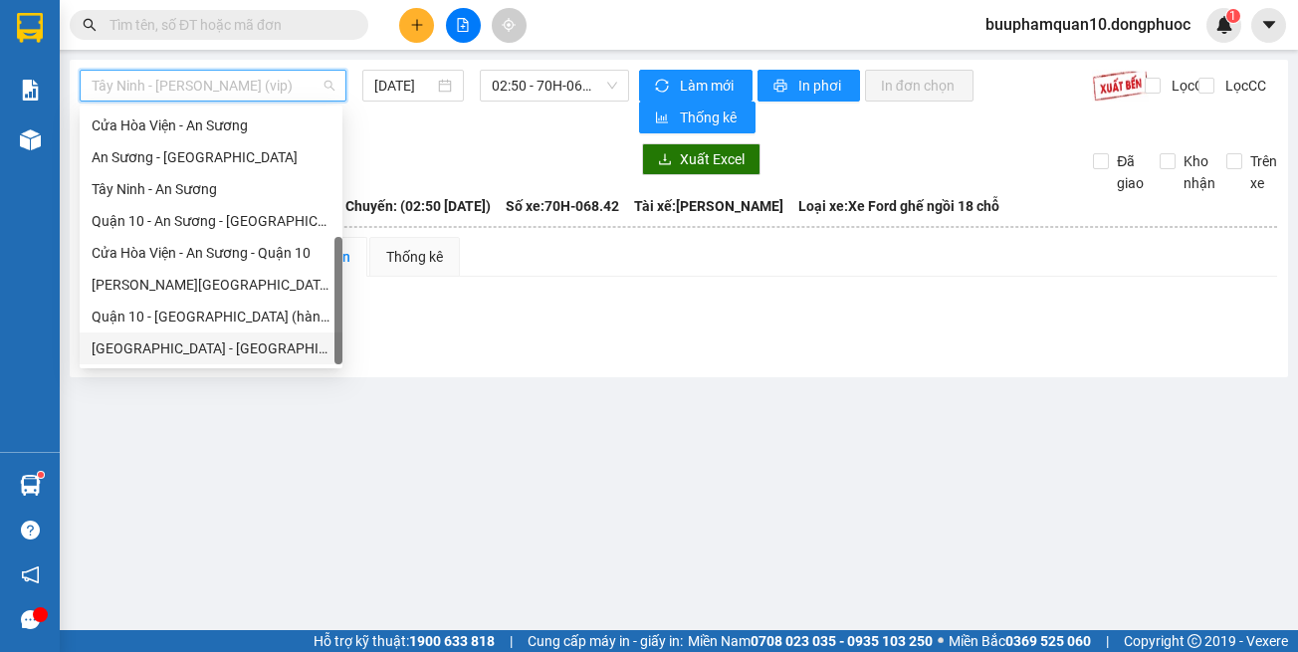
click at [311, 350] on div "[GEOGRAPHIC_DATA] - [GEOGRAPHIC_DATA] (vip)" at bounding box center [211, 348] width 239 height 22
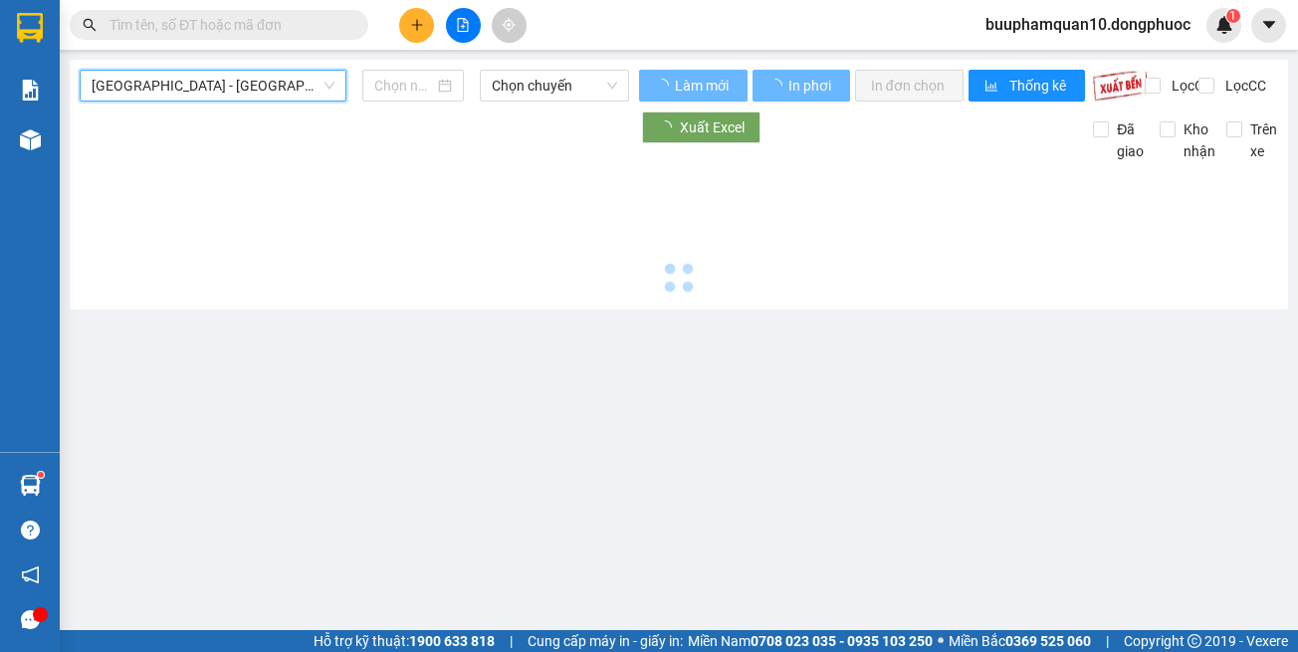
type input "[DATE]"
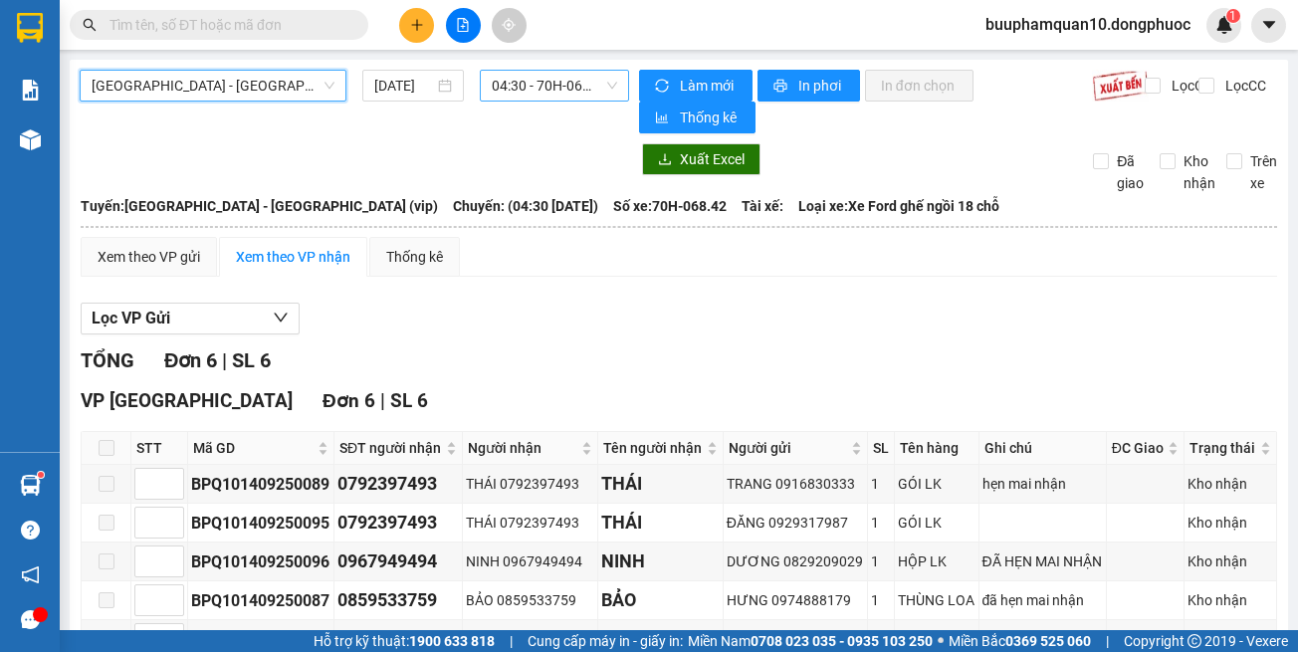
click at [526, 87] on span "04:30 - 70H-068.42" at bounding box center [554, 86] width 125 height 30
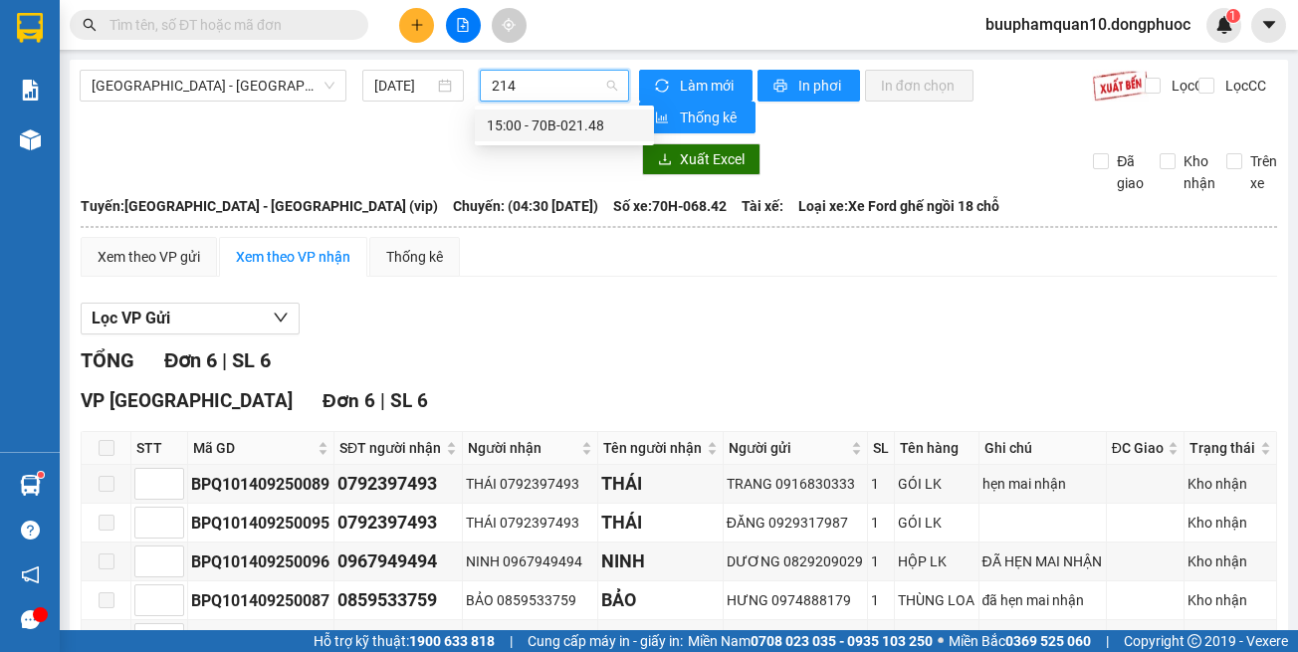
type input "2148"
click at [546, 129] on div "15:00 - 70B-021.48" at bounding box center [564, 125] width 155 height 22
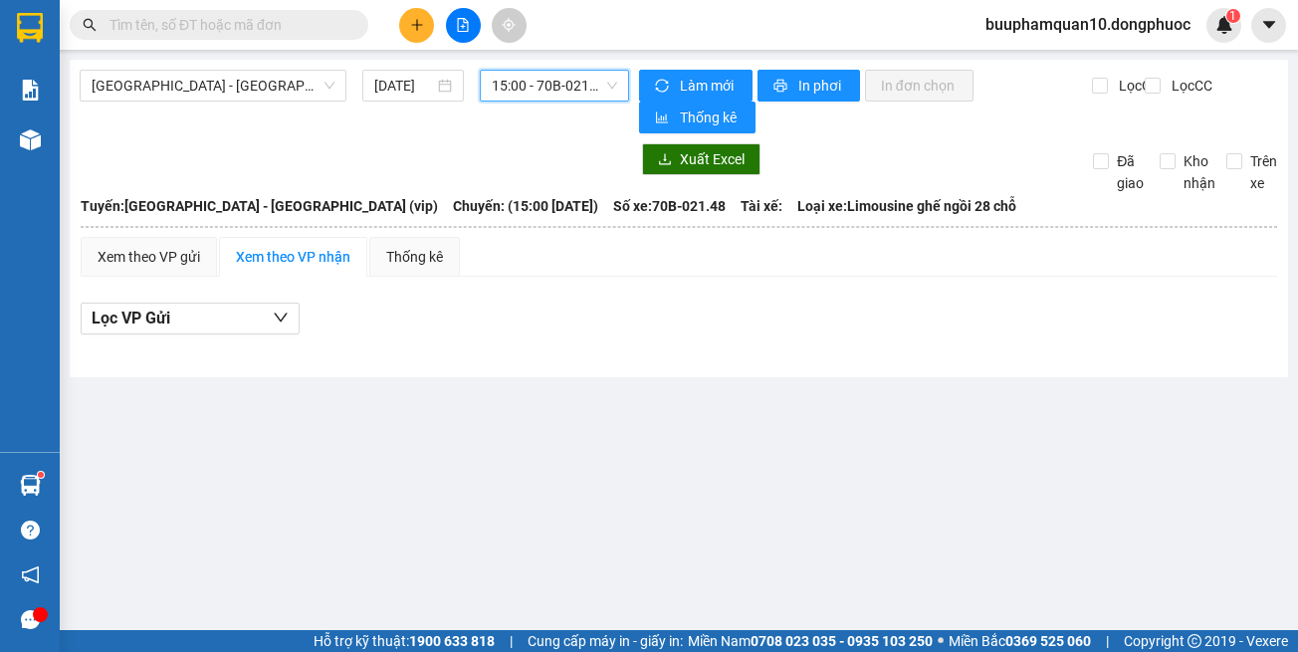
click at [550, 83] on span "15:00 - 70B-021.48" at bounding box center [554, 86] width 125 height 30
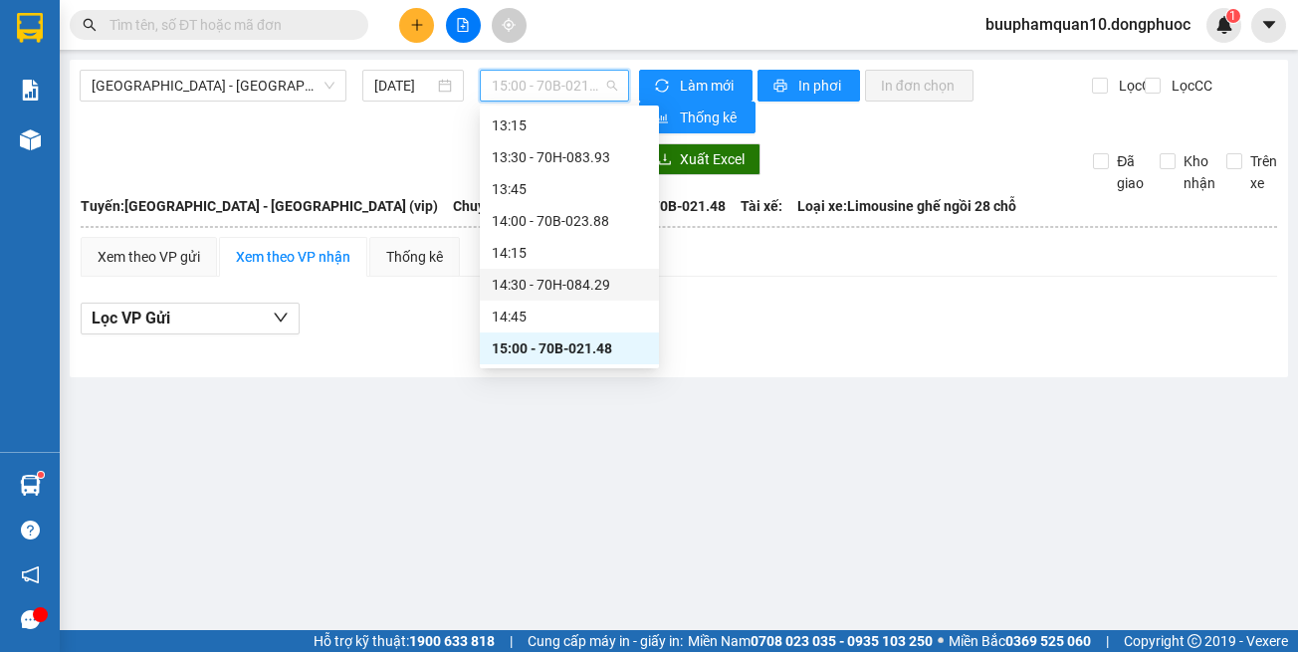
click at [539, 283] on div "14:30 - 70H-084.29" at bounding box center [569, 285] width 155 height 22
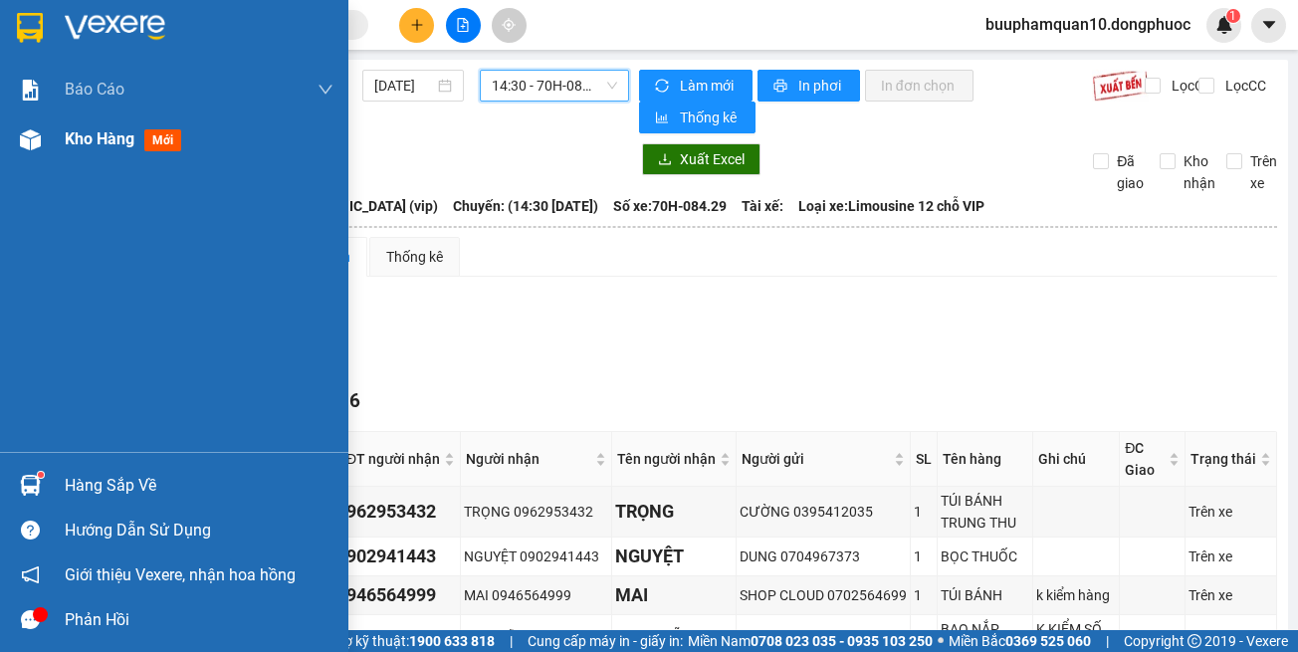
click at [33, 131] on img at bounding box center [30, 139] width 21 height 21
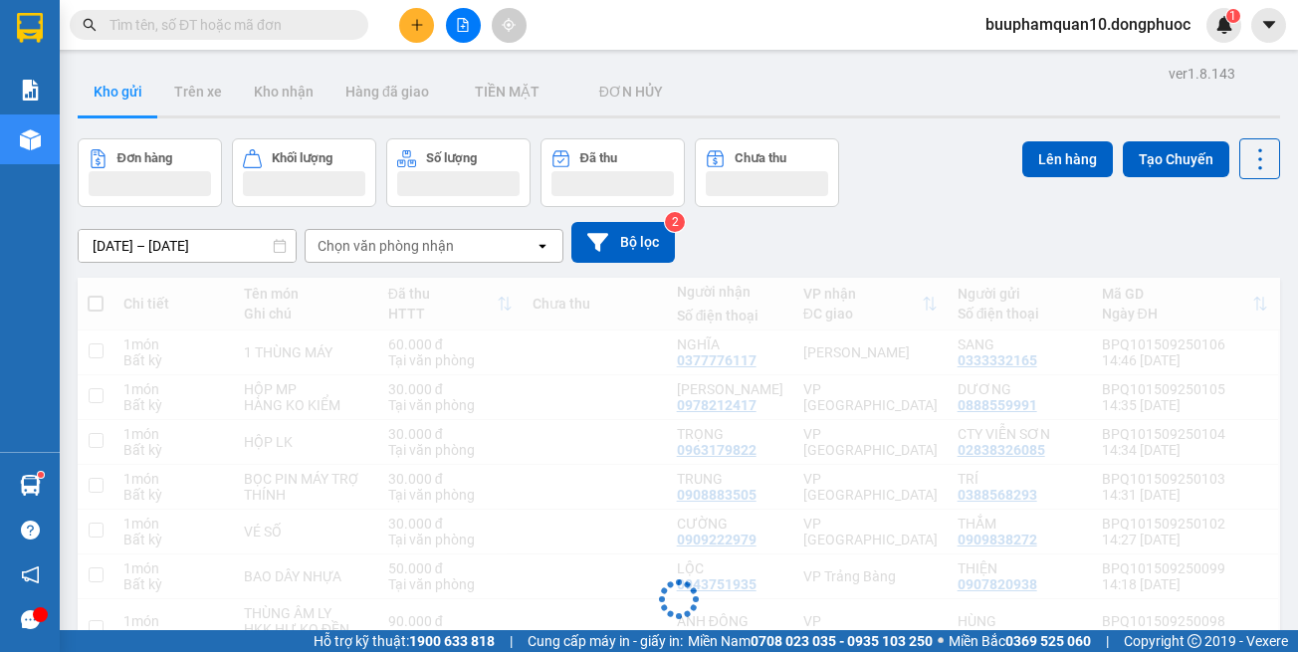
click at [433, 256] on div "Chọn văn phòng nhận" at bounding box center [386, 246] width 136 height 20
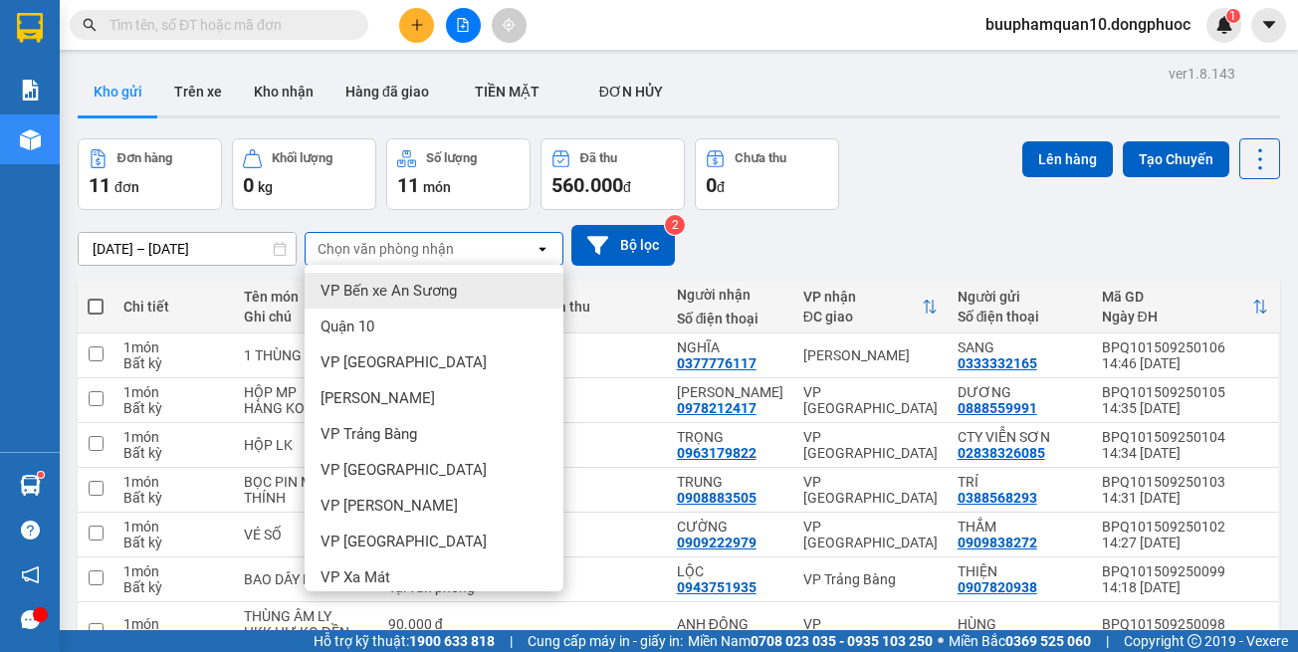
drag, startPoint x: 649, startPoint y: 104, endPoint x: 488, endPoint y: 57, distance: 167.9
click at [645, 100] on button "ĐƠN HỦY" at bounding box center [630, 92] width 123 height 48
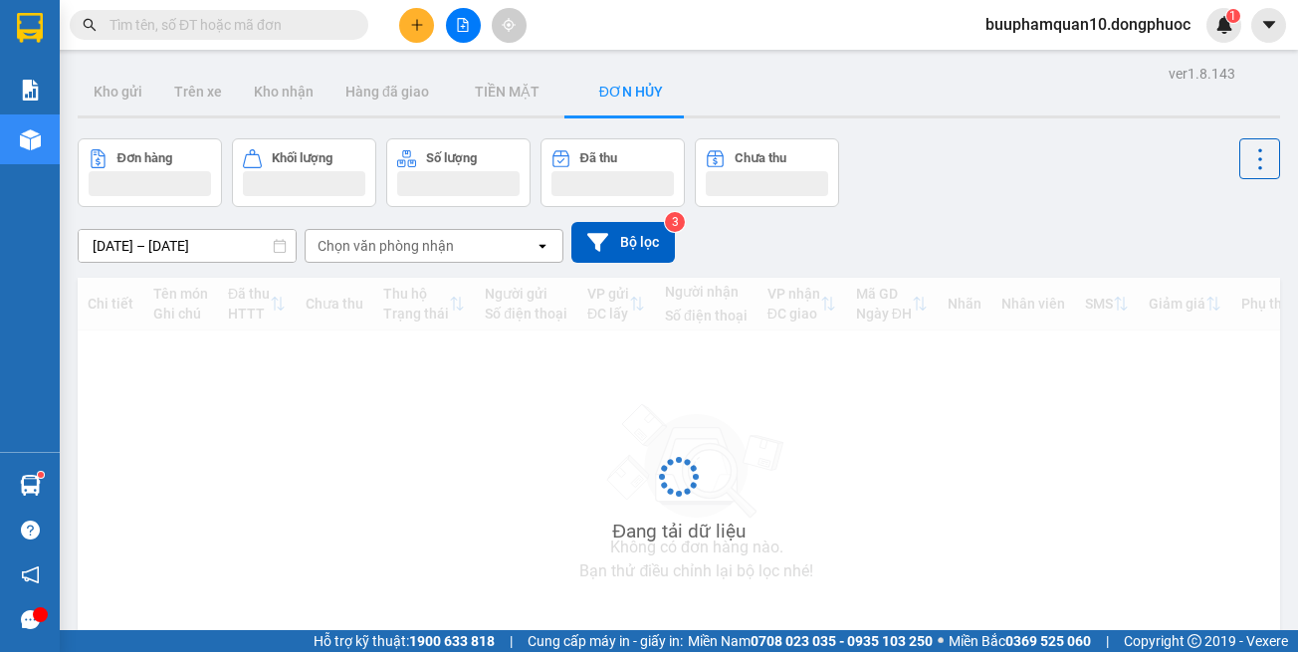
click at [462, 41] on button at bounding box center [463, 25] width 35 height 35
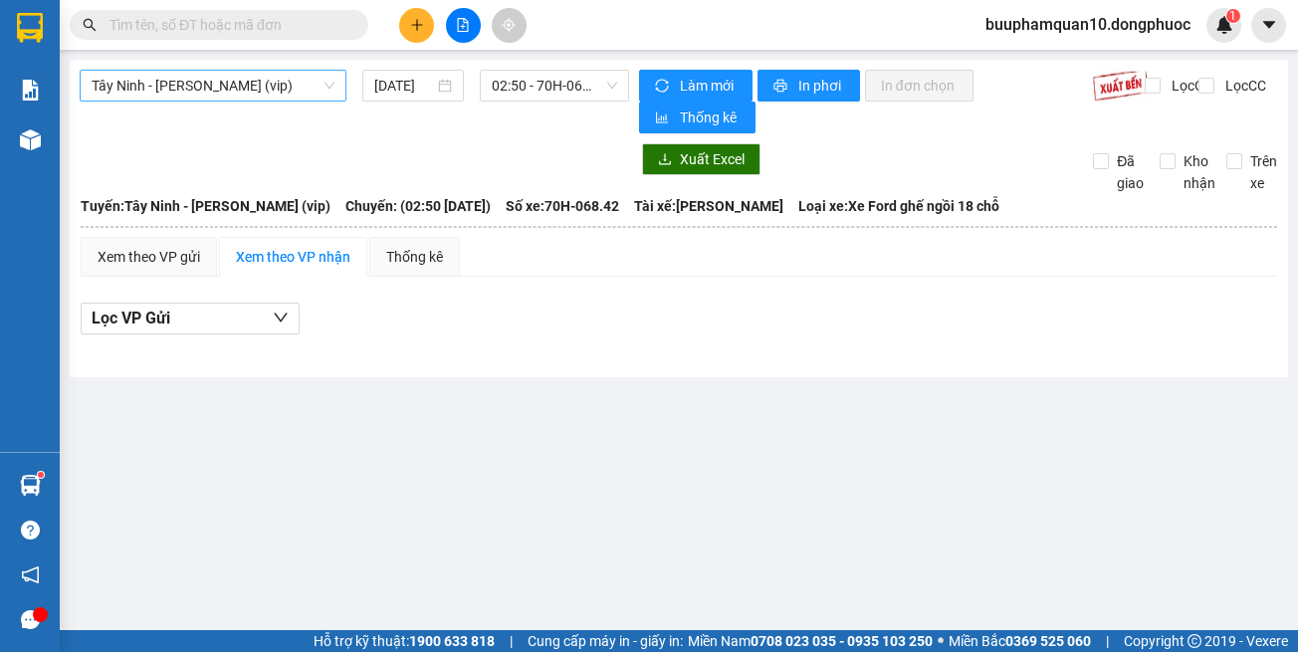
click at [301, 92] on span "Tây Ninh - [PERSON_NAME] (vip)" at bounding box center [213, 86] width 243 height 30
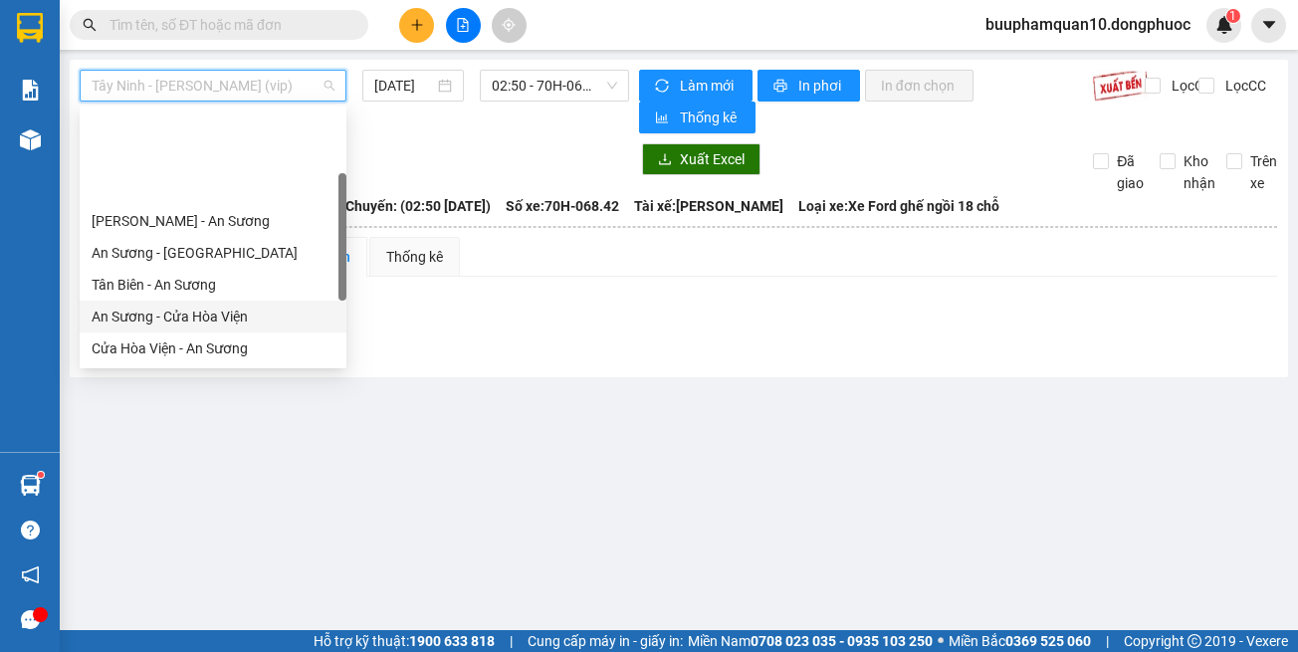
scroll to position [223, 0]
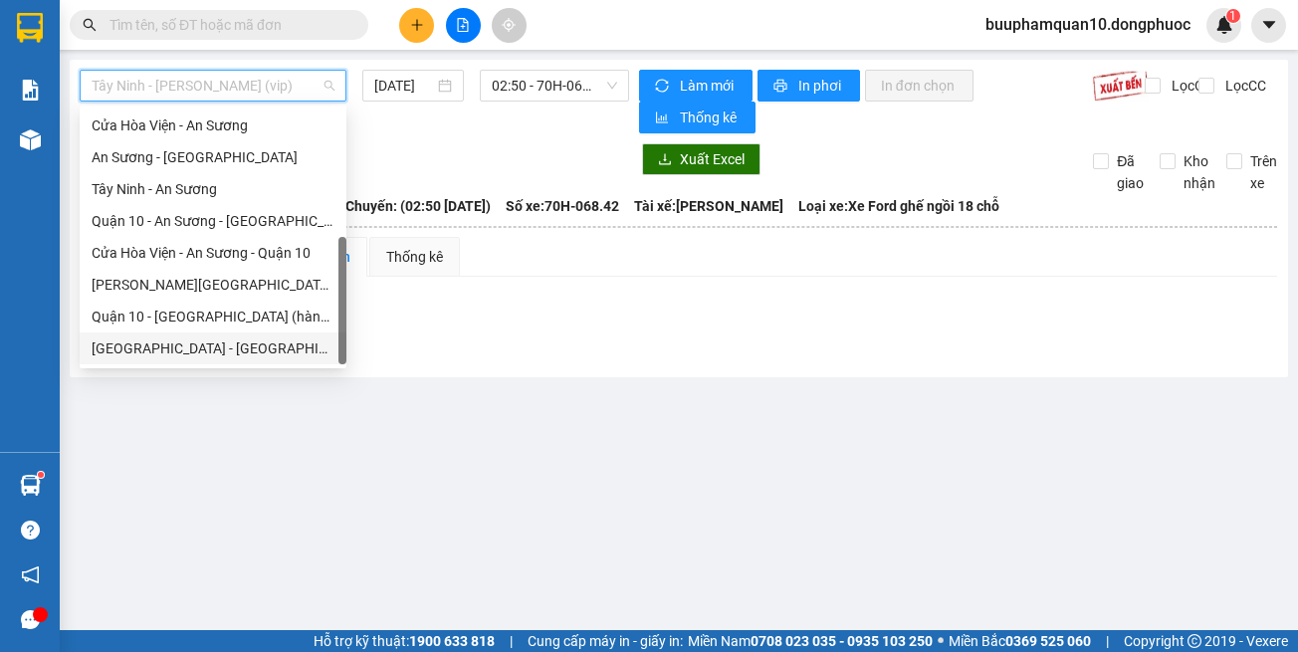
click at [309, 351] on div "[GEOGRAPHIC_DATA] - [GEOGRAPHIC_DATA] (vip)" at bounding box center [213, 348] width 243 height 22
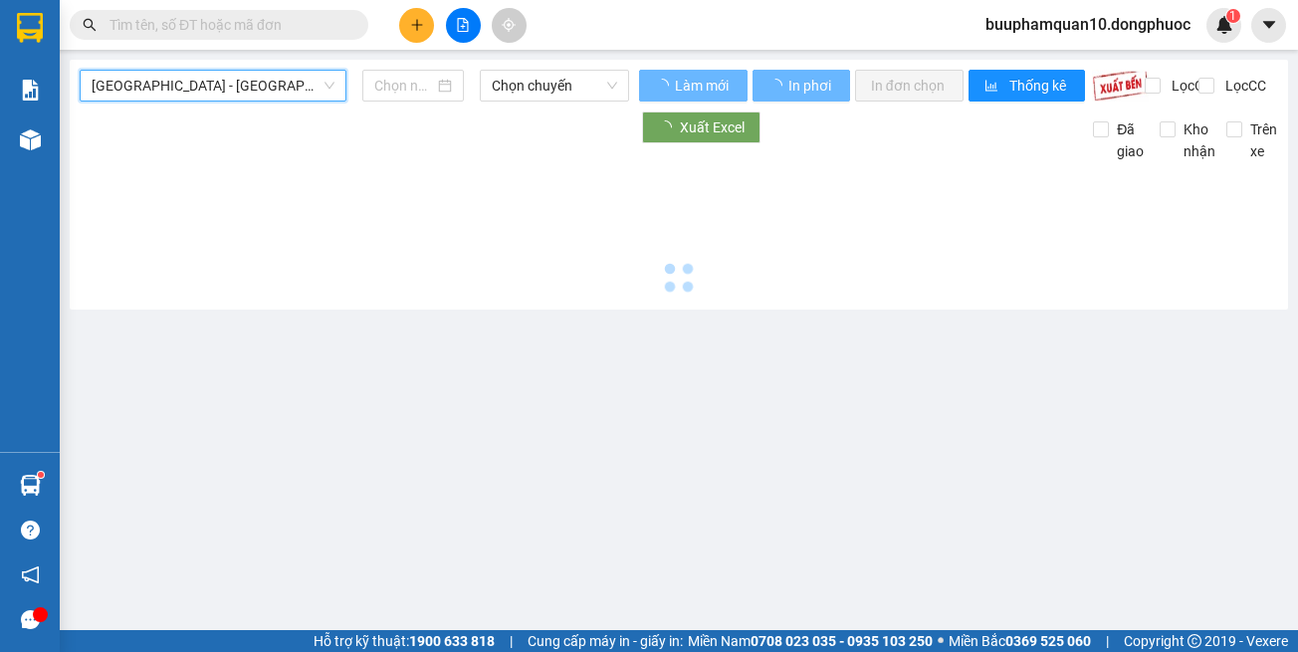
type input "[DATE]"
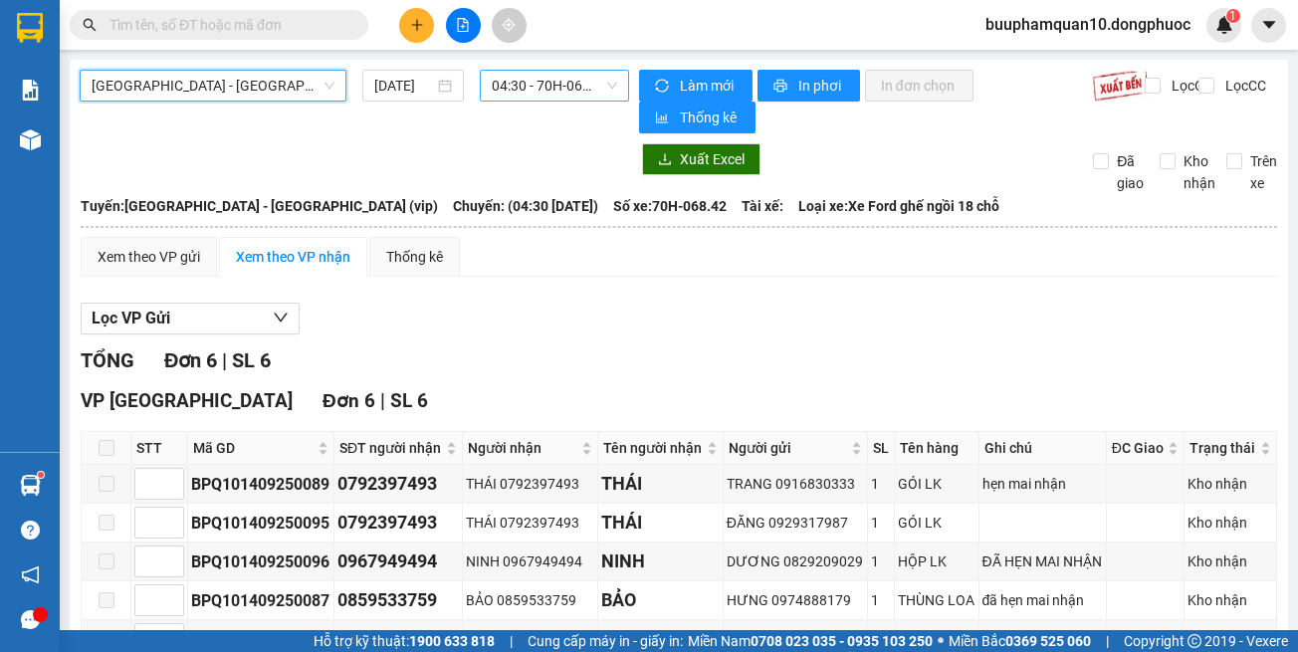
click at [527, 98] on span "04:30 - 70H-068.42" at bounding box center [554, 86] width 125 height 30
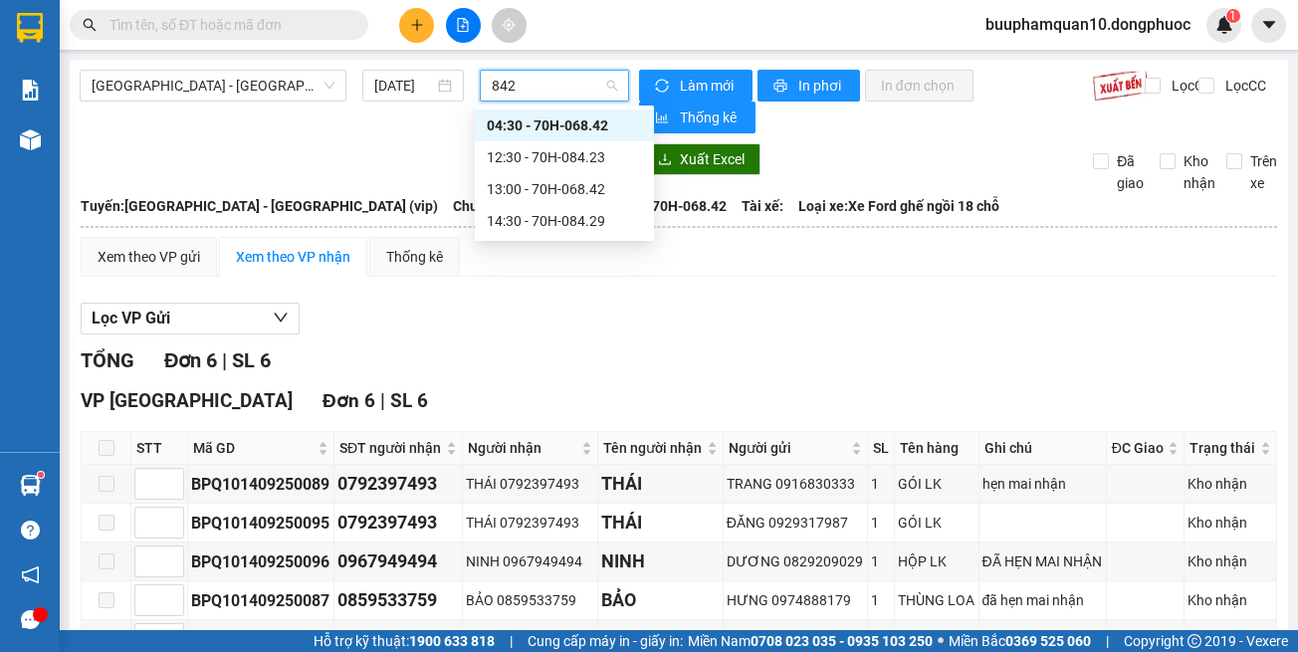
type input "8429"
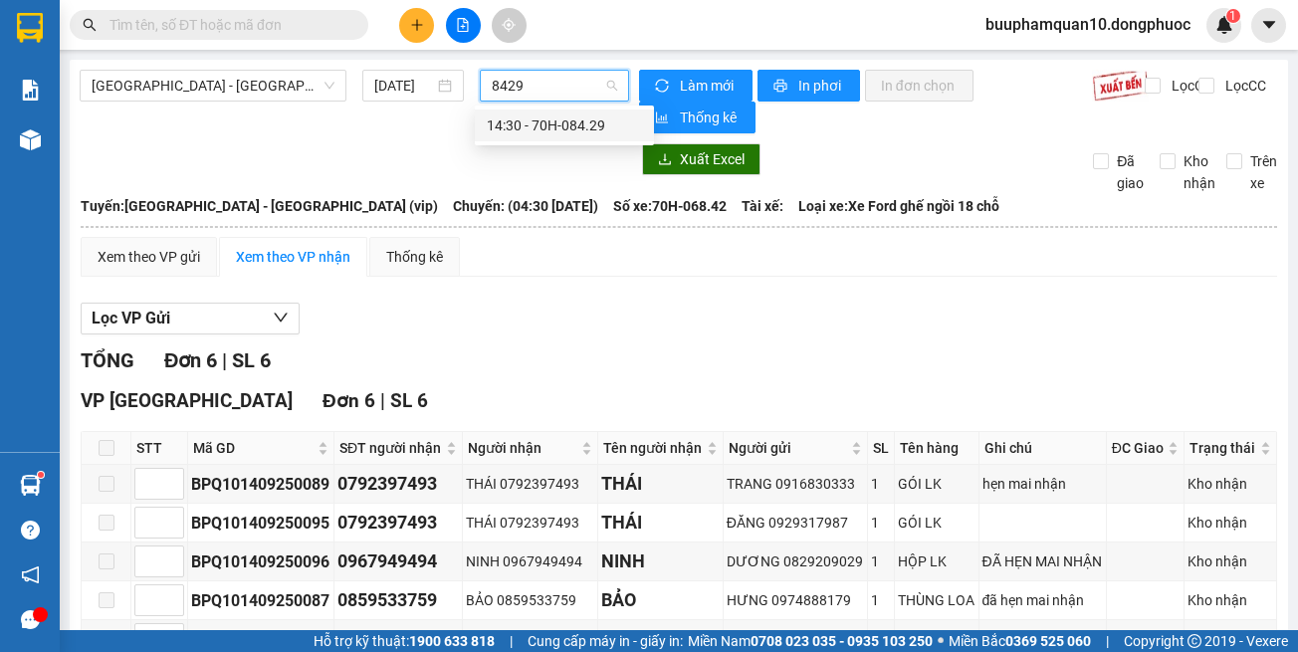
click at [529, 117] on div "14:30 - 70H-084.29" at bounding box center [564, 125] width 155 height 22
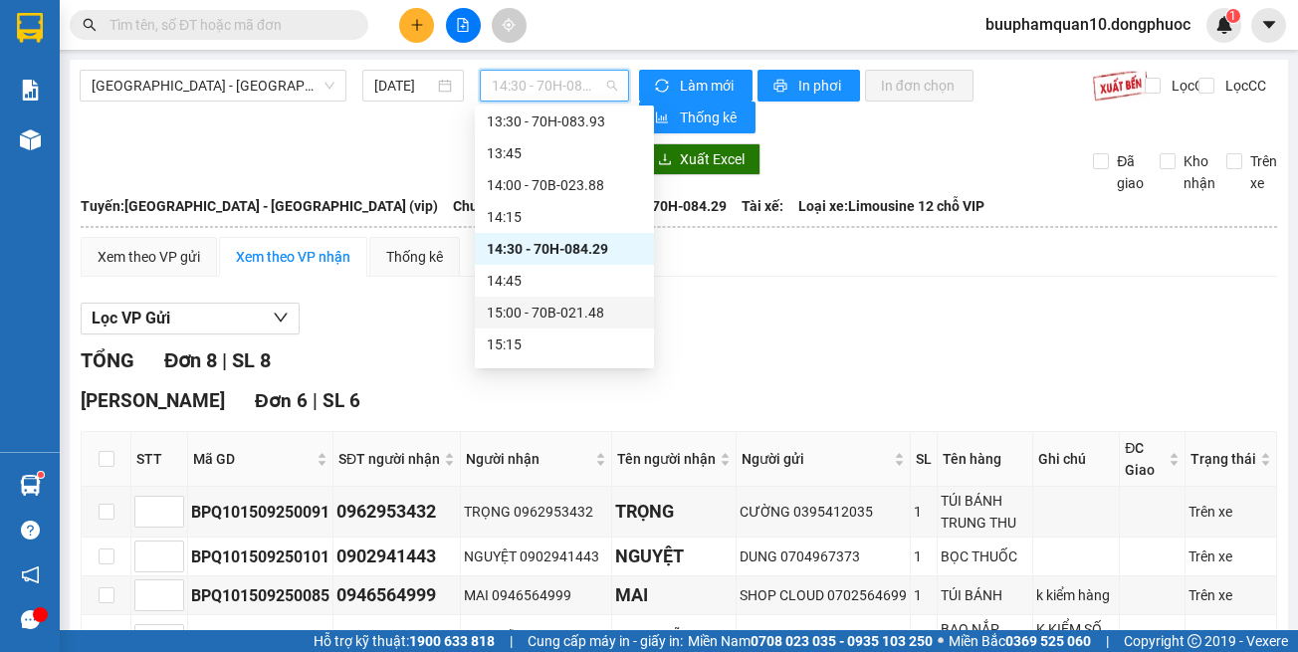
scroll to position [1282, 0]
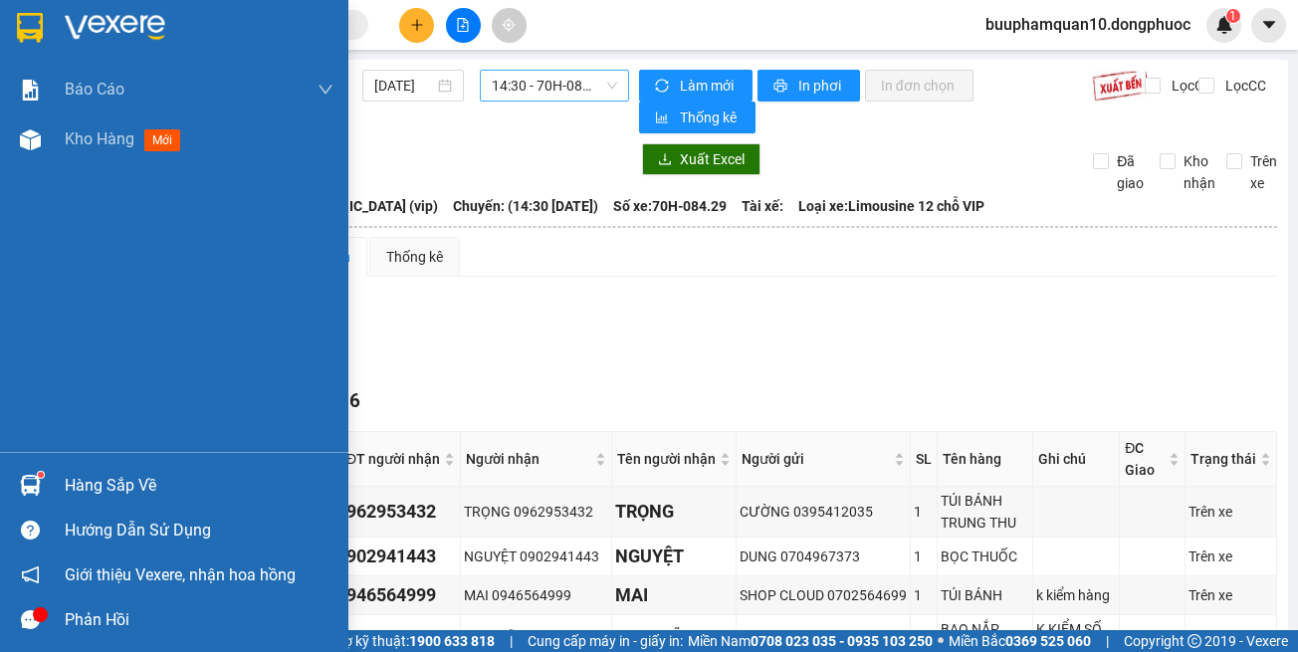
drag, startPoint x: 35, startPoint y: 467, endPoint x: 157, endPoint y: 453, distance: 123.2
click at [39, 467] on div "Hàng sắp về" at bounding box center [174, 485] width 348 height 45
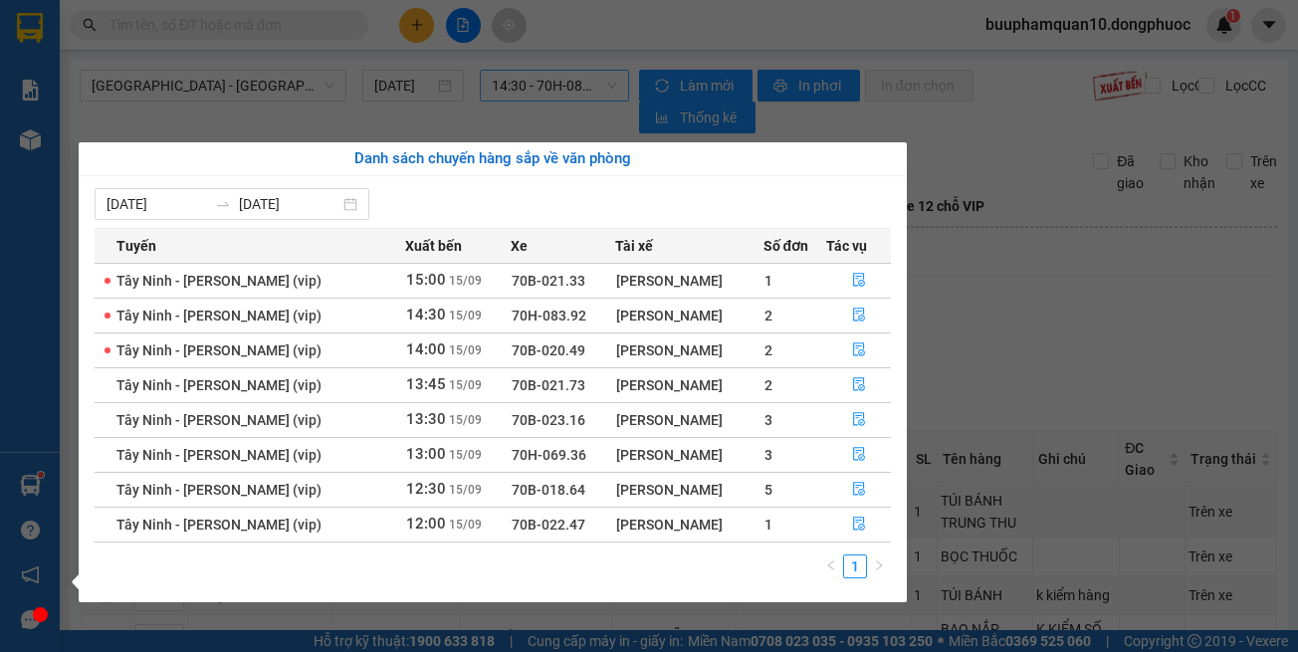
click at [1134, 311] on section "Kết quả tìm kiếm ( 7 ) Bộ lọc Mã ĐH Trạng thái Món hàng Tổng cước Chưa cước Nhã…" at bounding box center [649, 326] width 1298 height 652
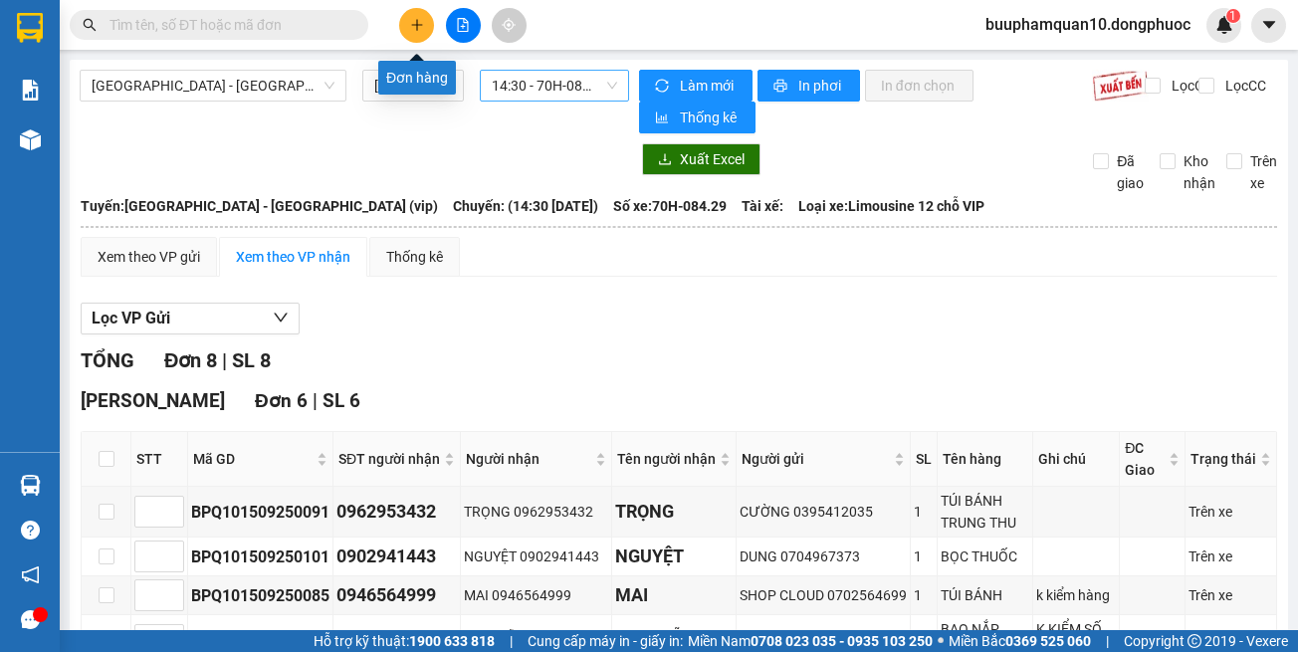
click at [413, 23] on icon "plus" at bounding box center [417, 25] width 14 height 14
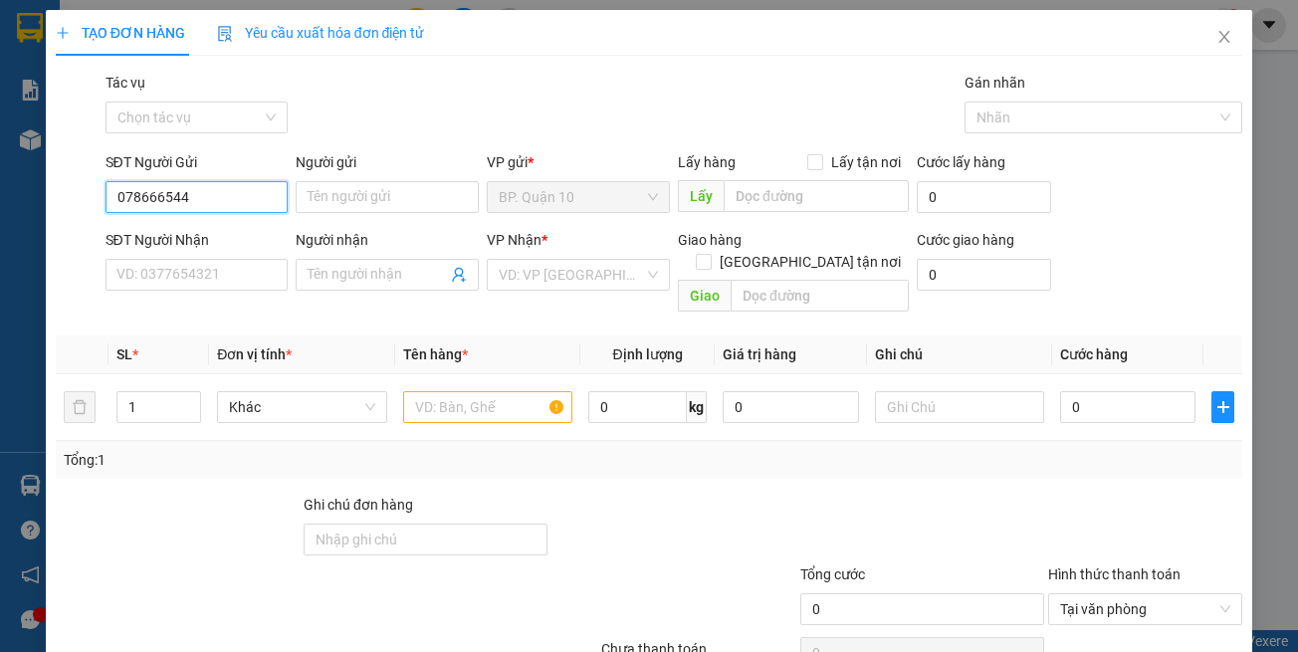
type input "0786665444"
drag, startPoint x: 257, startPoint y: 228, endPoint x: 286, endPoint y: 272, distance: 52.5
click at [257, 229] on div "0786665444 - AUTHER" at bounding box center [193, 237] width 156 height 22
type input "AUTHER"
type input "0976324252"
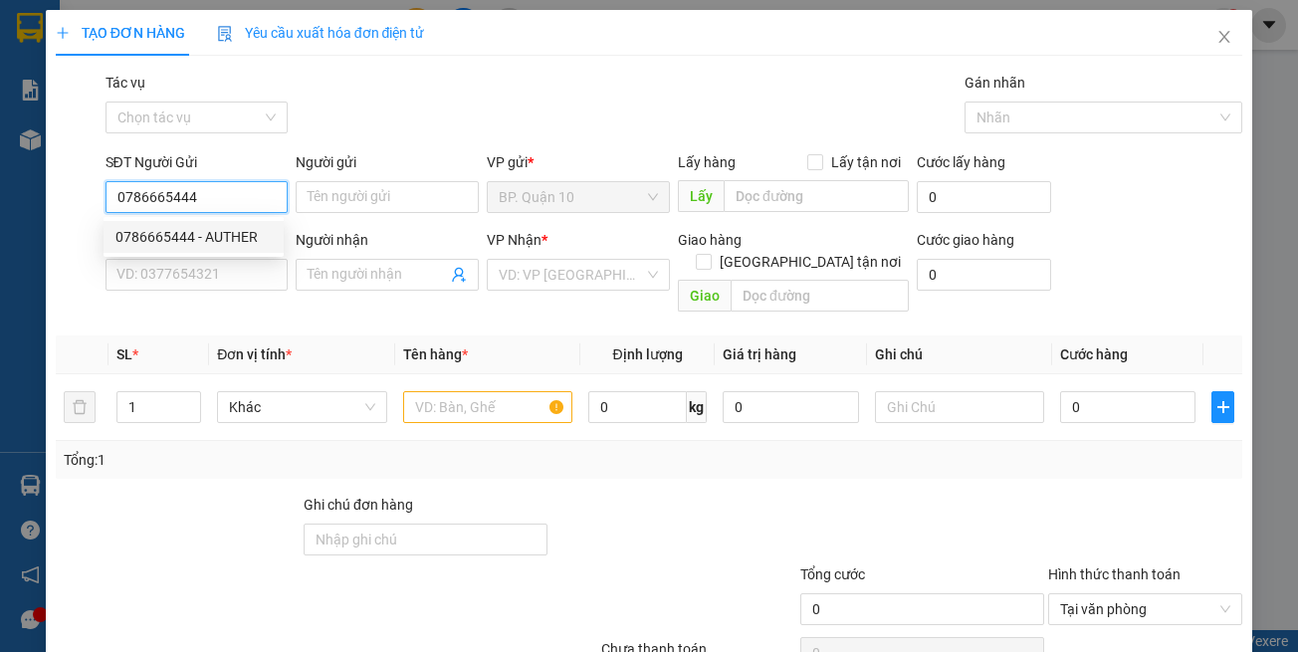
type input "MẠNH"
type input "0786665444"
click at [286, 280] on div "SĐT Người Nhận 0976324252 VD: 0377654321" at bounding box center [197, 275] width 191 height 92
type input "40.000"
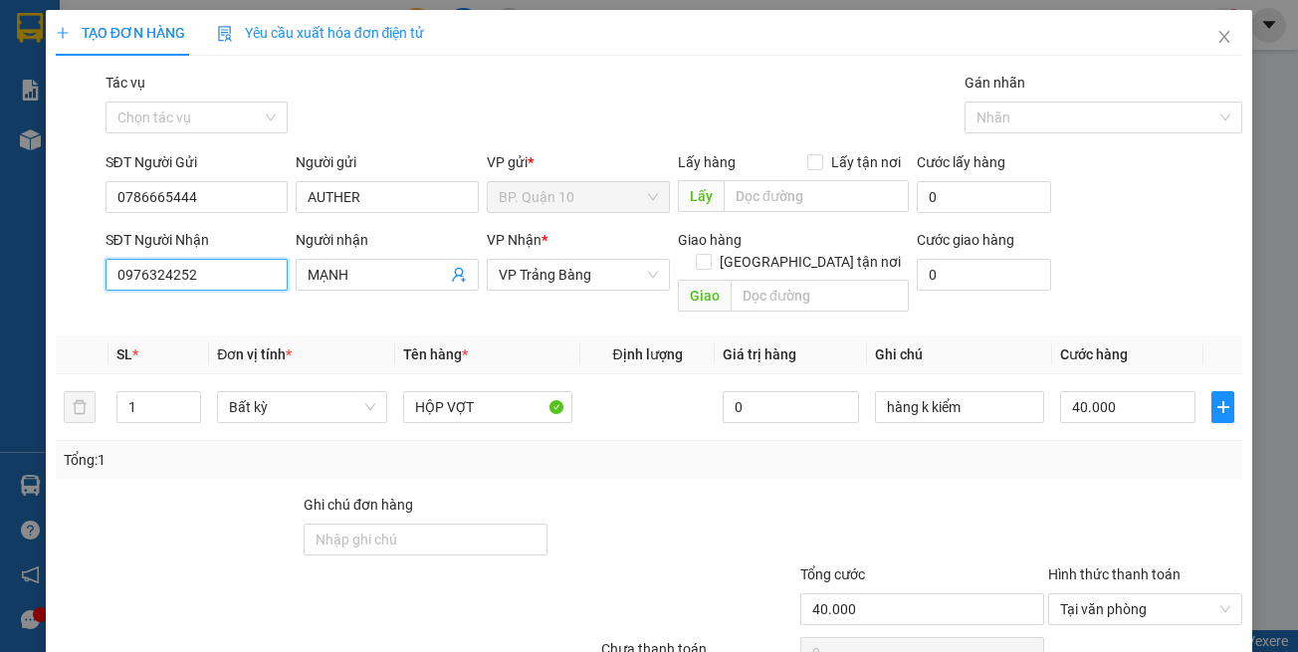
click at [258, 272] on input "0976324252" at bounding box center [197, 275] width 183 height 32
type input "0918383083"
drag, startPoint x: 237, startPoint y: 307, endPoint x: 323, endPoint y: 312, distance: 86.7
click at [238, 307] on div "0918383083 - MAI" at bounding box center [193, 315] width 156 height 22
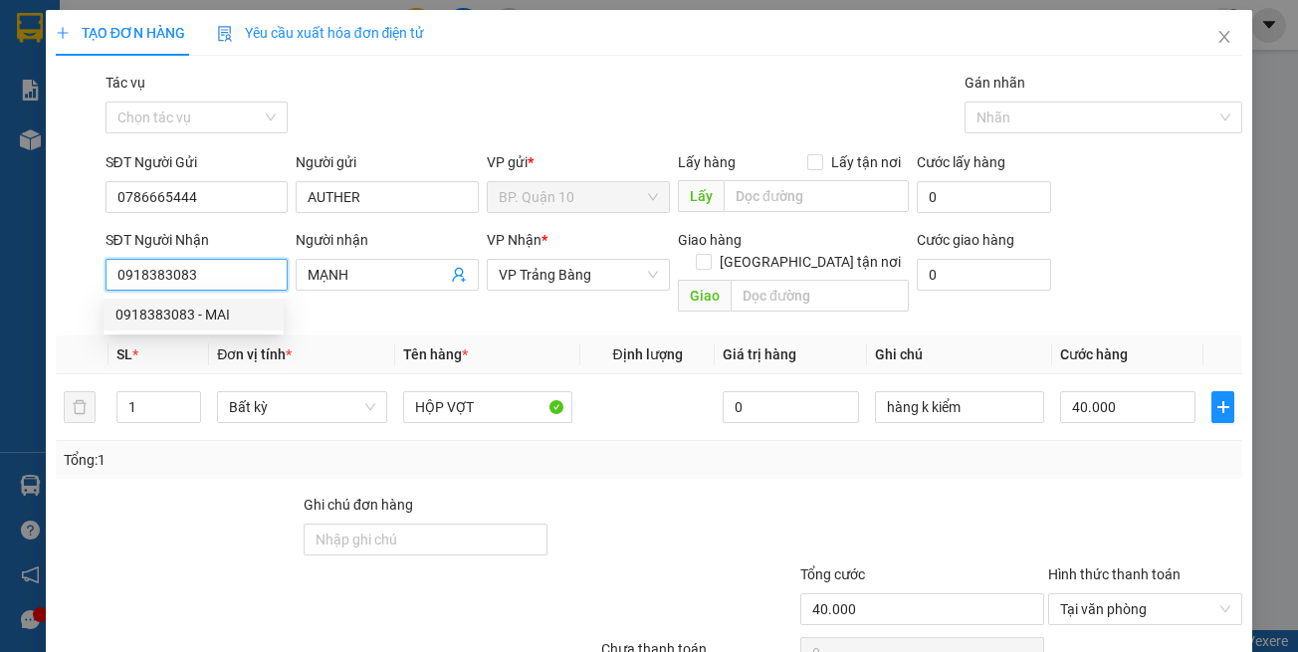
type input "MAI"
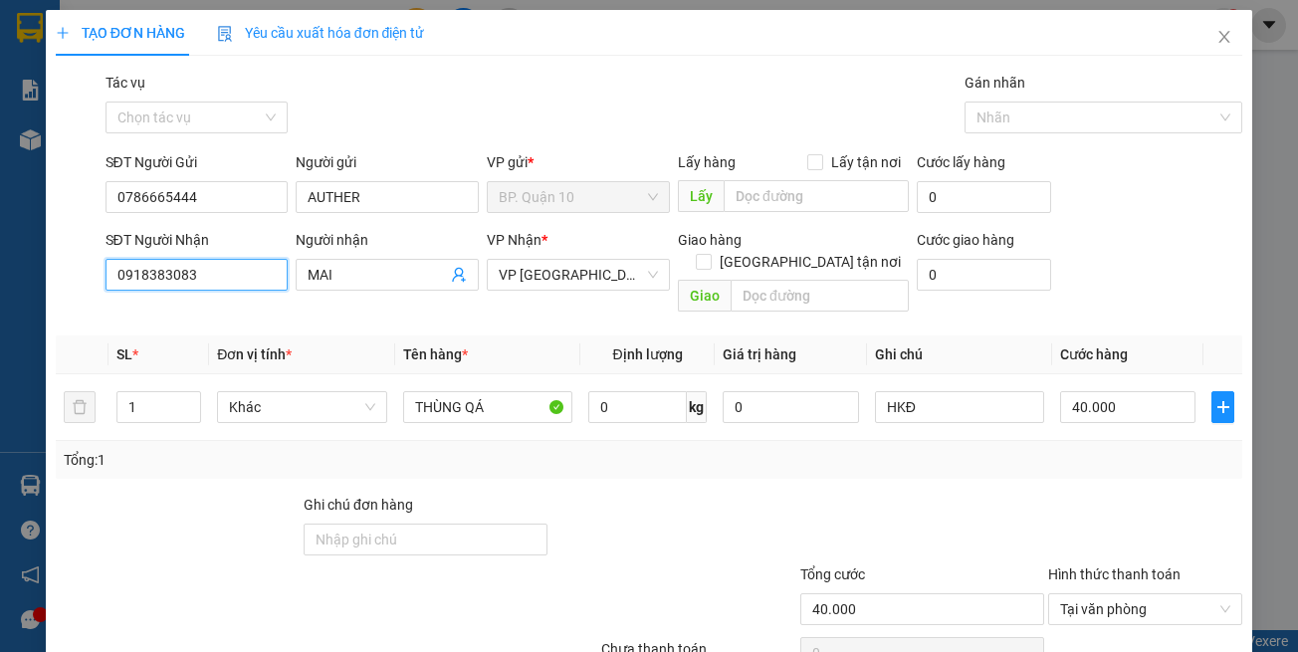
type input "0918383083"
click at [517, 335] on th "Tên hàng *" at bounding box center [487, 354] width 185 height 39
click at [523, 455] on div "Tổng: 1" at bounding box center [649, 460] width 1187 height 38
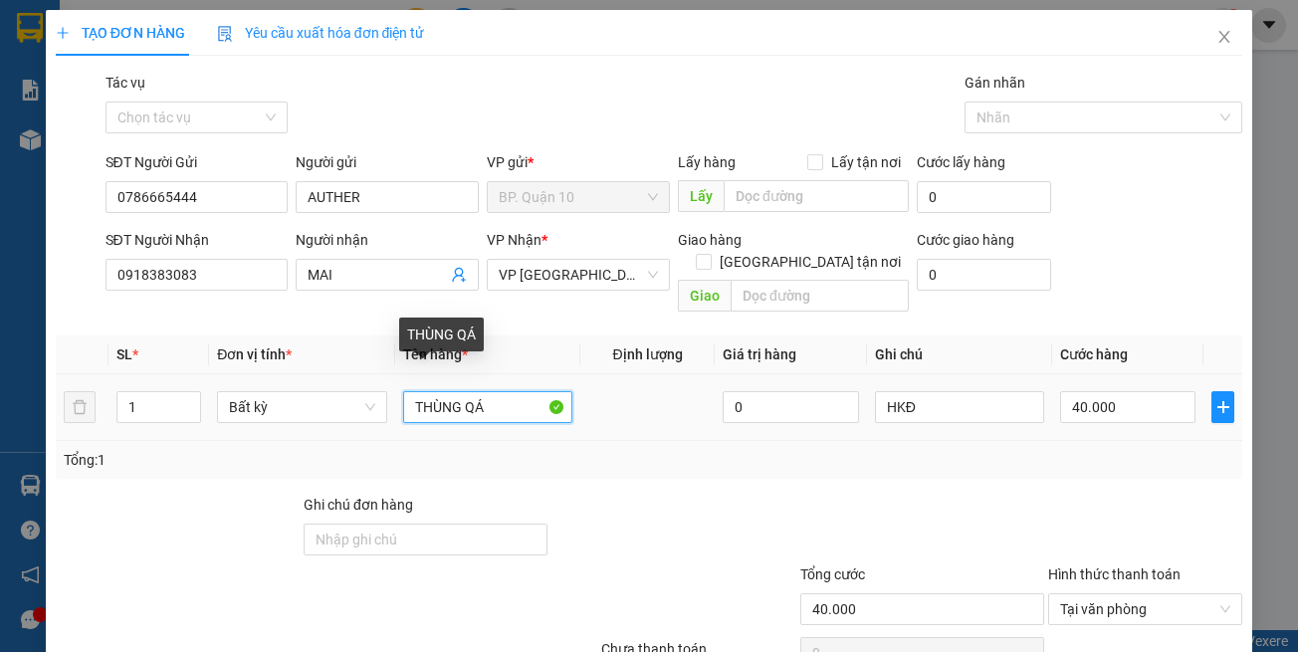
drag, startPoint x: 511, startPoint y: 384, endPoint x: 462, endPoint y: 371, distance: 50.5
click at [449, 391] on input "THÙNG QÁ" at bounding box center [487, 407] width 169 height 32
click at [541, 391] on input "THÙNG QÁ" at bounding box center [487, 407] width 169 height 32
click at [1091, 441] on div "Tổng: 1" at bounding box center [649, 460] width 1187 height 38
drag, startPoint x: 806, startPoint y: 440, endPoint x: 656, endPoint y: 412, distance: 152.9
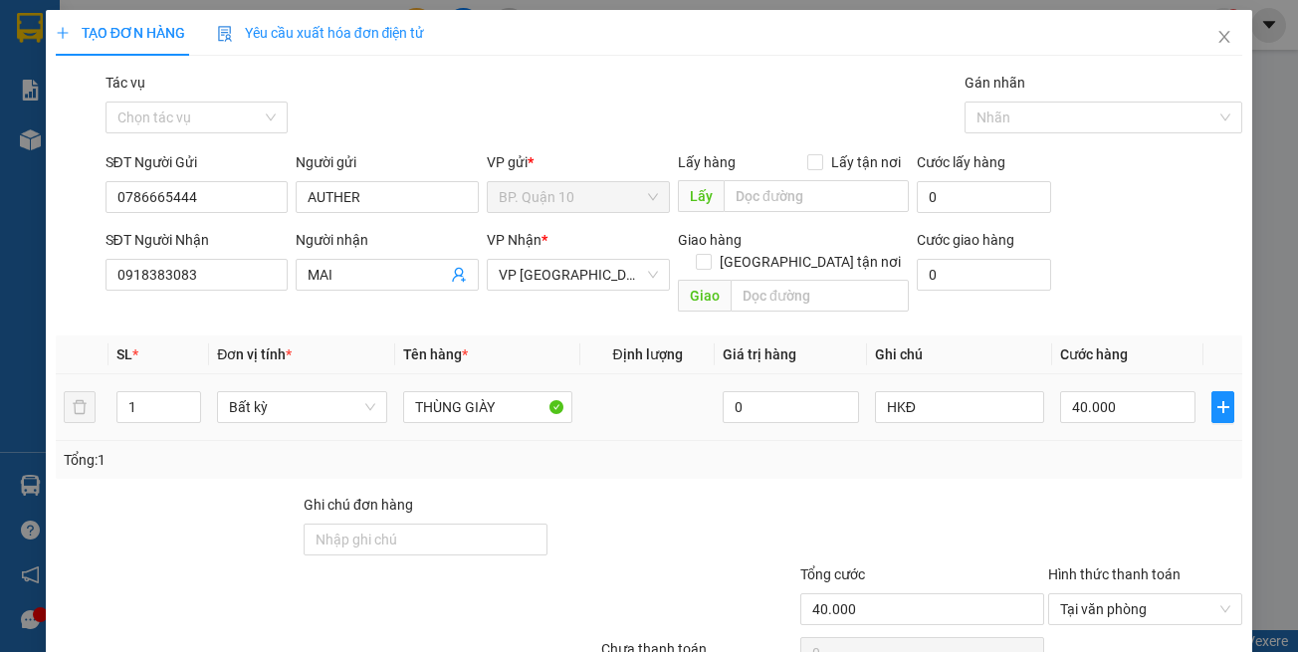
click at [805, 449] on div "Tổng: 1" at bounding box center [650, 460] width 1172 height 22
click at [505, 391] on input "THÙNG GIÀY" at bounding box center [487, 407] width 169 height 32
type input "[PERSON_NAME]"
drag, startPoint x: 1087, startPoint y: 461, endPoint x: 1010, endPoint y: 424, distance: 85.0
click at [1081, 457] on div "Transit Pickup Surcharge Ids Transit Deliver Surcharge Ids Transit Deliver Surc…" at bounding box center [649, 396] width 1187 height 648
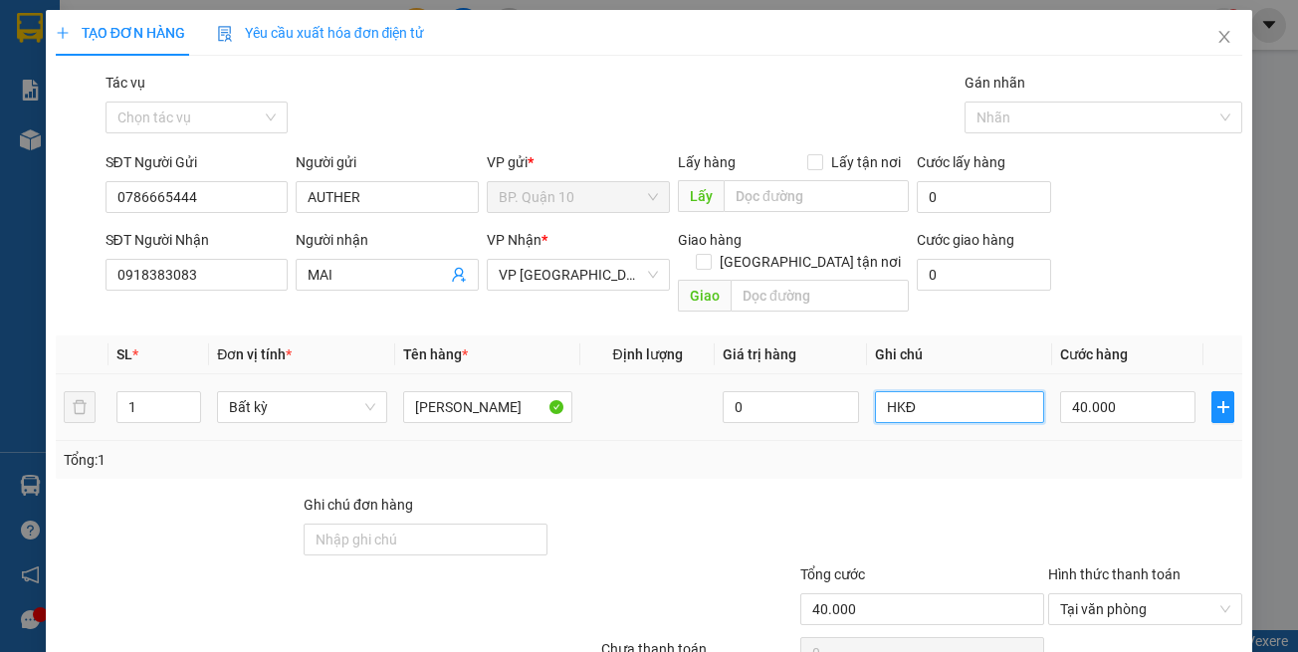
click at [746, 384] on tr "1 Bất kỳ THÙNG GIAYF 0 HKĐ 40.000" at bounding box center [649, 407] width 1187 height 67
click at [1099, 401] on div "40.000" at bounding box center [1127, 407] width 135 height 40
click at [1091, 374] on td "40.000" at bounding box center [1127, 407] width 151 height 67
click at [1094, 391] on input "40.000" at bounding box center [1127, 407] width 135 height 32
type input "3"
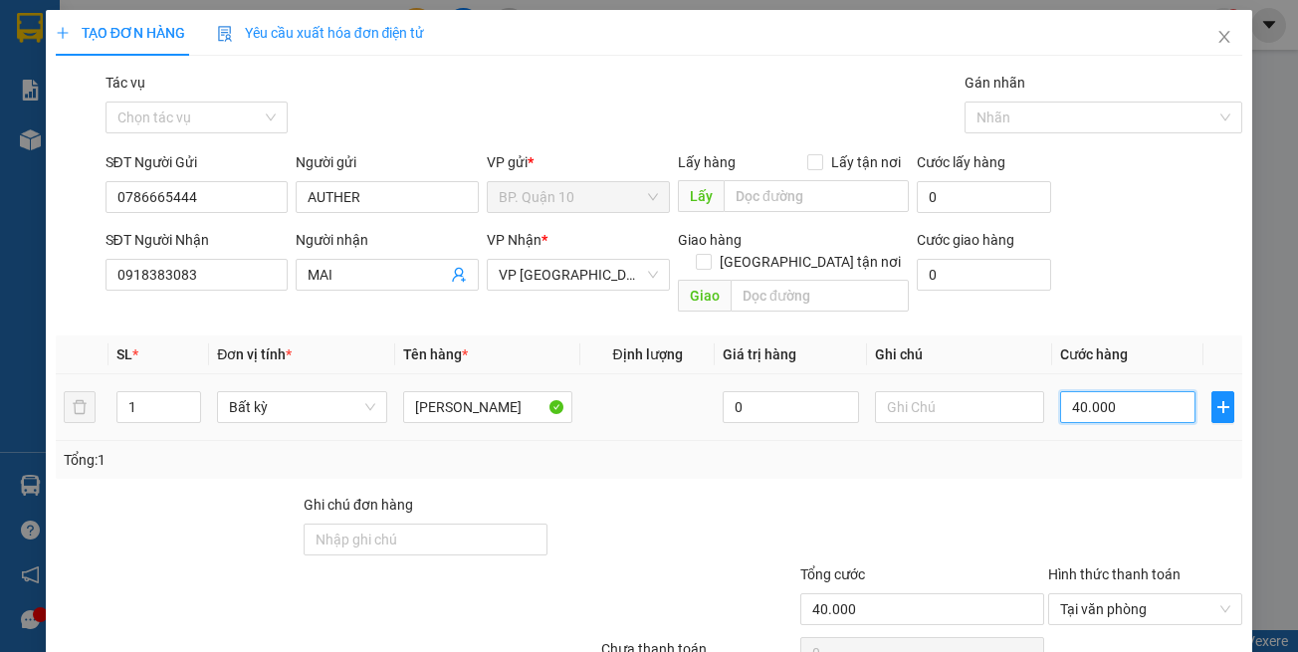
type input "3"
type input "30"
type input "30.000"
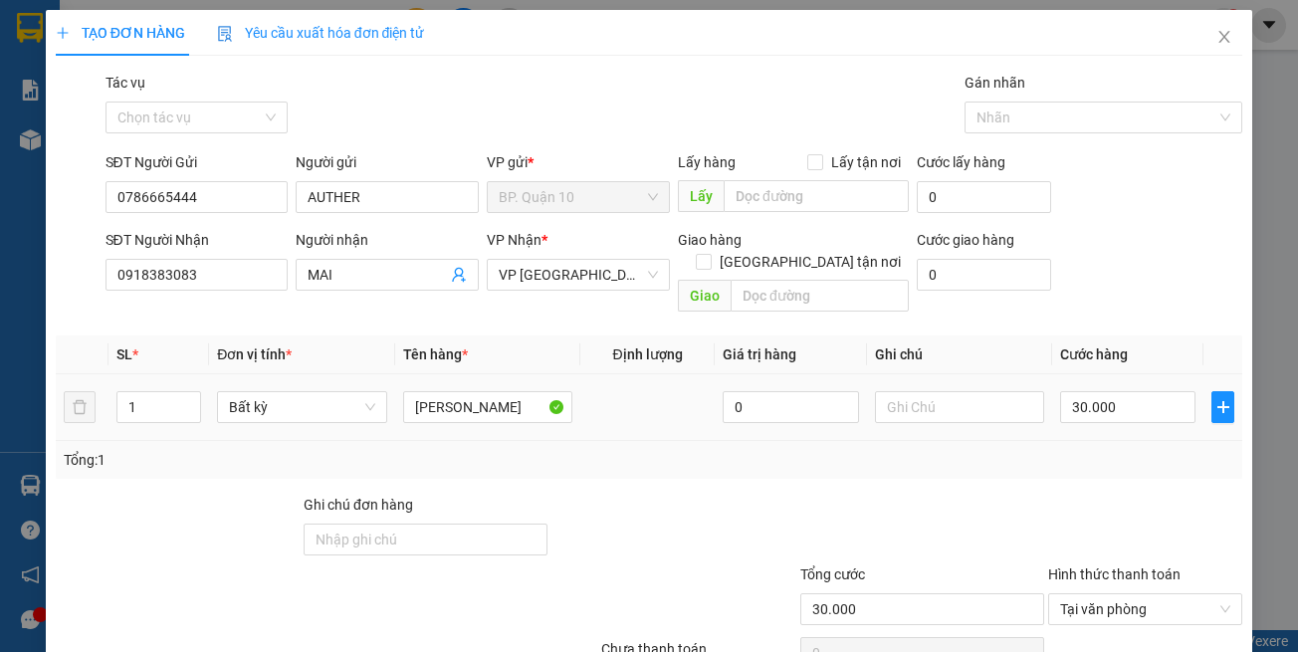
drag, startPoint x: 1117, startPoint y: 423, endPoint x: 1123, endPoint y: 435, distance: 13.4
click at [1119, 441] on div "Tổng: 1" at bounding box center [649, 460] width 1187 height 38
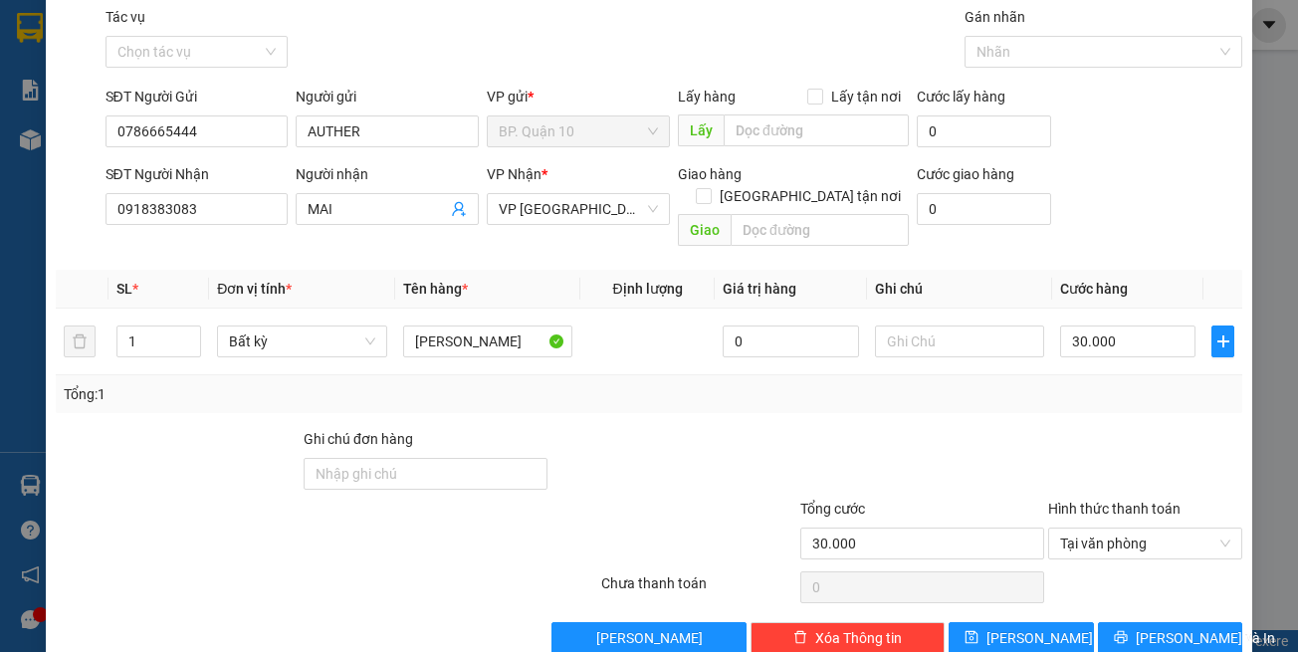
scroll to position [85, 0]
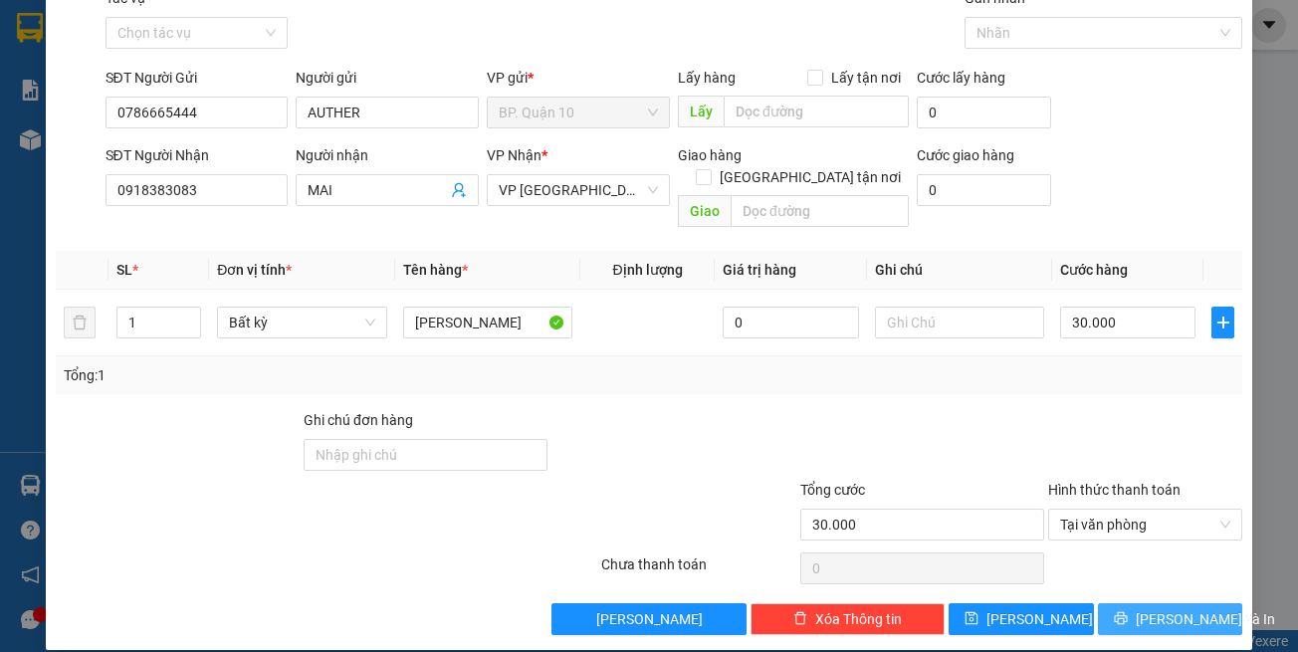
click at [1167, 608] on span "[PERSON_NAME] và In" at bounding box center [1205, 619] width 139 height 22
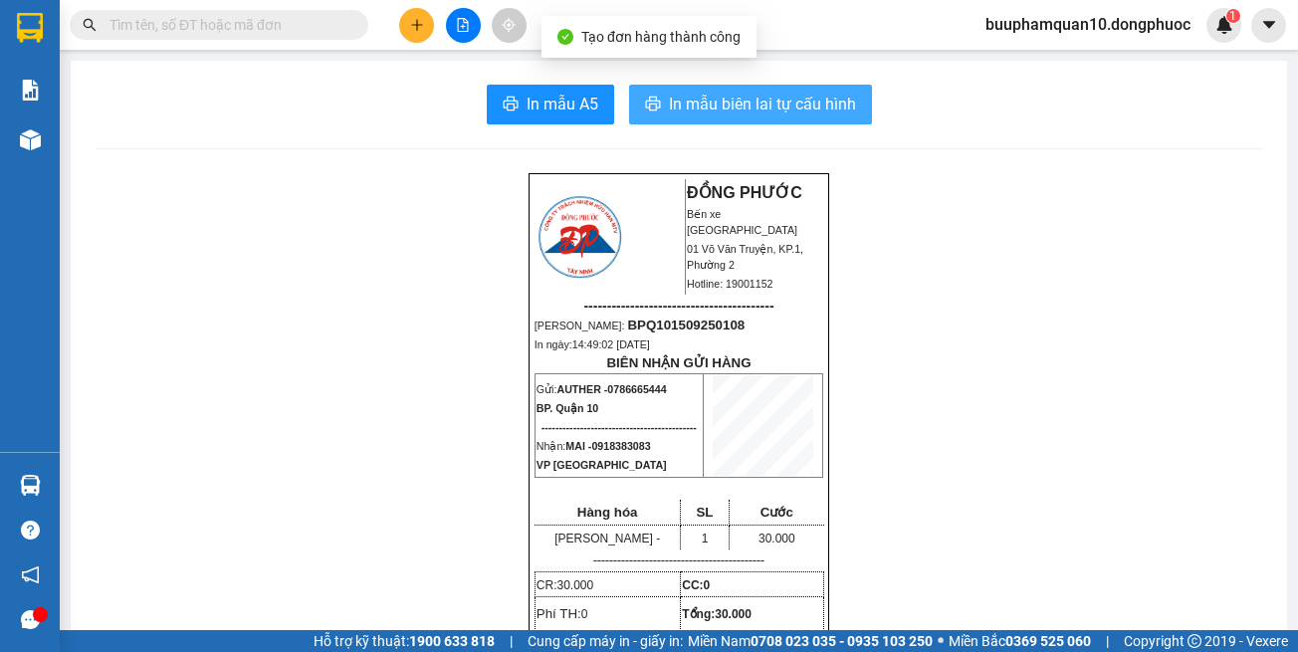
click at [804, 109] on span "In mẫu biên lai tự cấu hình" at bounding box center [762, 104] width 187 height 25
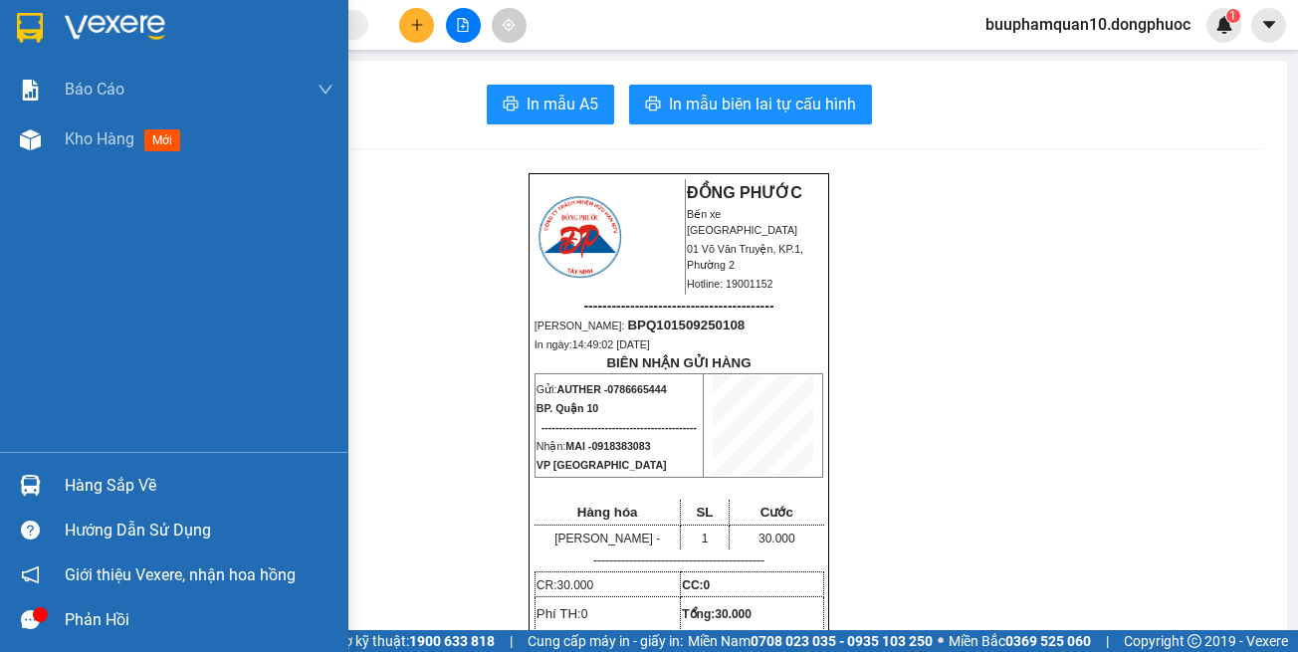
click at [22, 144] on img at bounding box center [30, 139] width 21 height 21
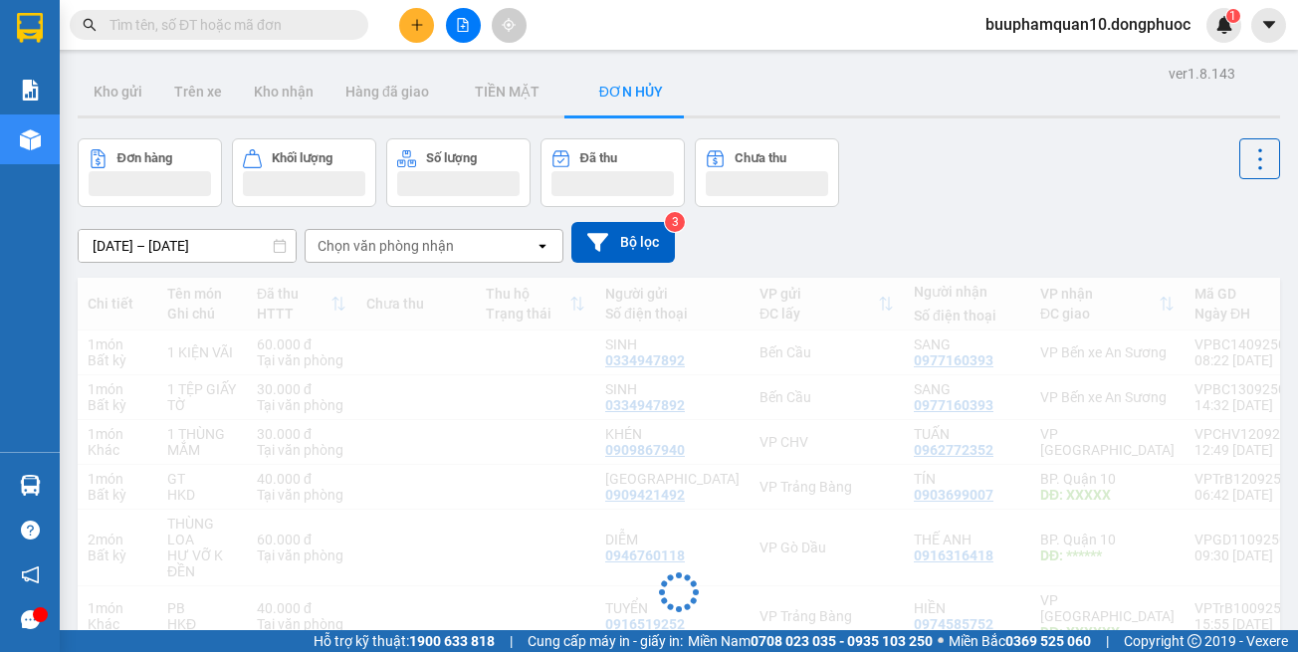
click at [968, 207] on div "[DATE] – [DATE] Press the down arrow key to interact with the calendar and sele…" at bounding box center [679, 242] width 1202 height 71
click at [469, 249] on div "Chọn văn phòng nhận" at bounding box center [420, 246] width 229 height 32
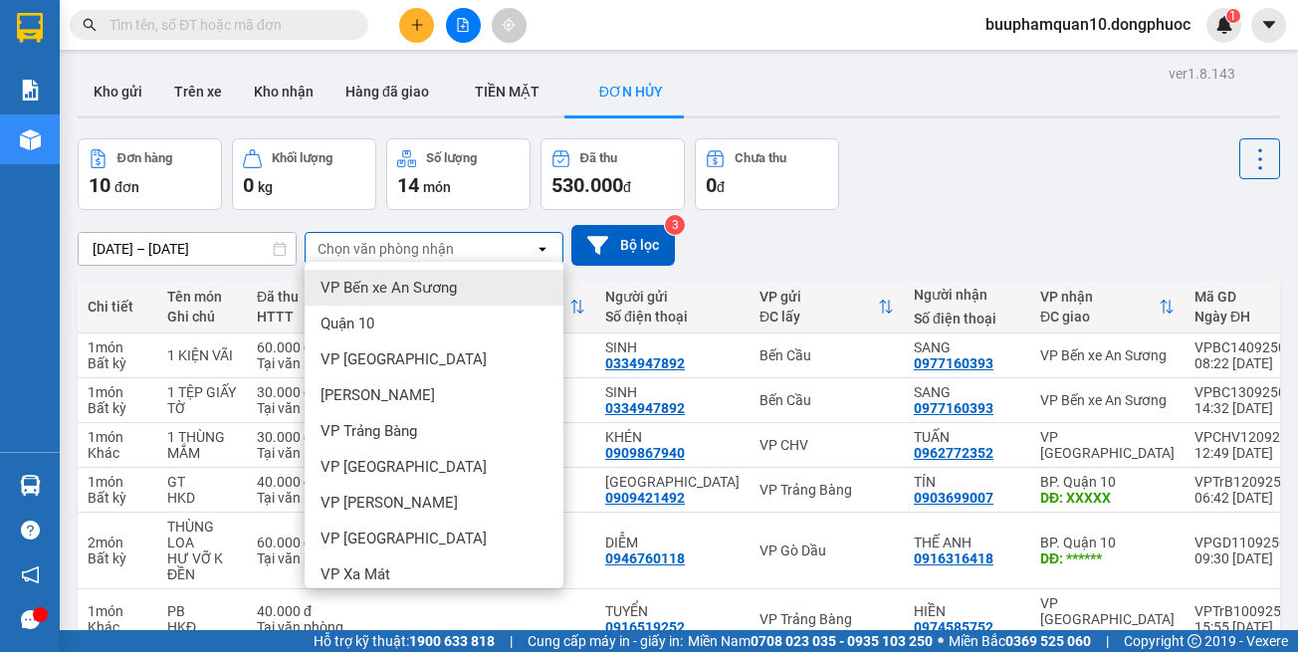
click at [870, 207] on div "Đơn hàng 10 đơn Khối lượng 0 kg Số lượng 14 món Đã thu 530.000 đ Chưa thu 0 đ" at bounding box center [679, 174] width 1202 height 72
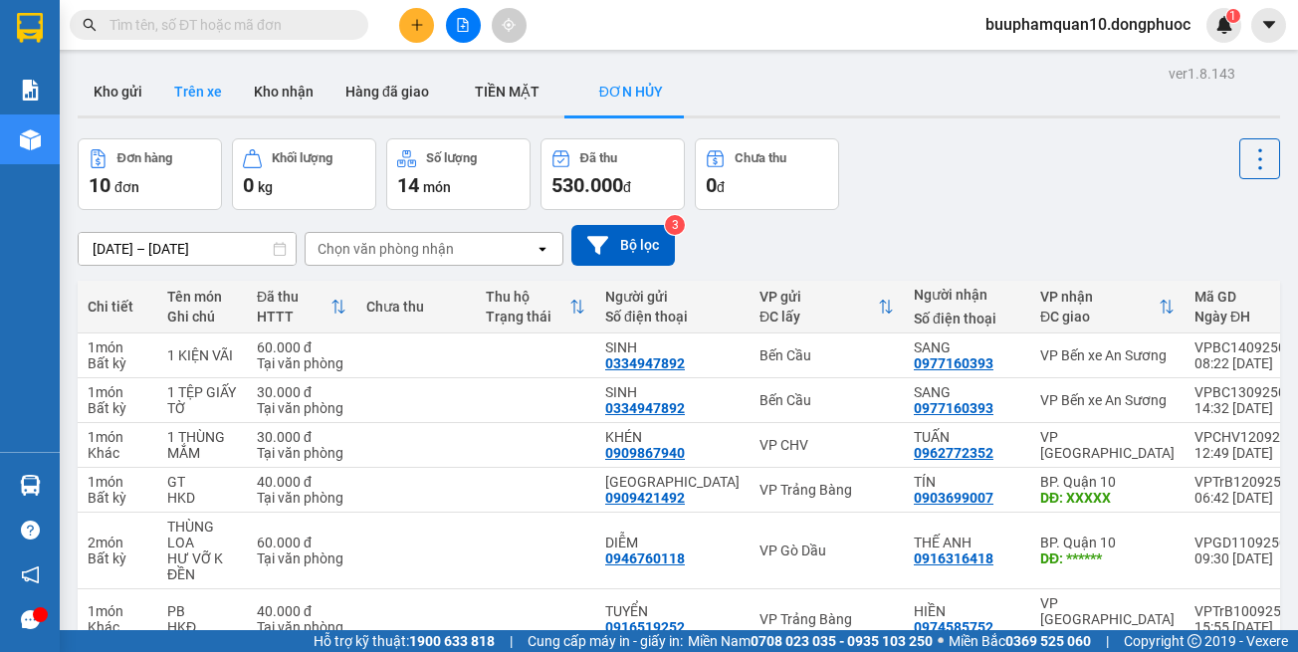
drag, startPoint x: 116, startPoint y: 84, endPoint x: 164, endPoint y: 113, distance: 56.3
click at [119, 87] on button "Kho gửi" at bounding box center [118, 92] width 81 height 48
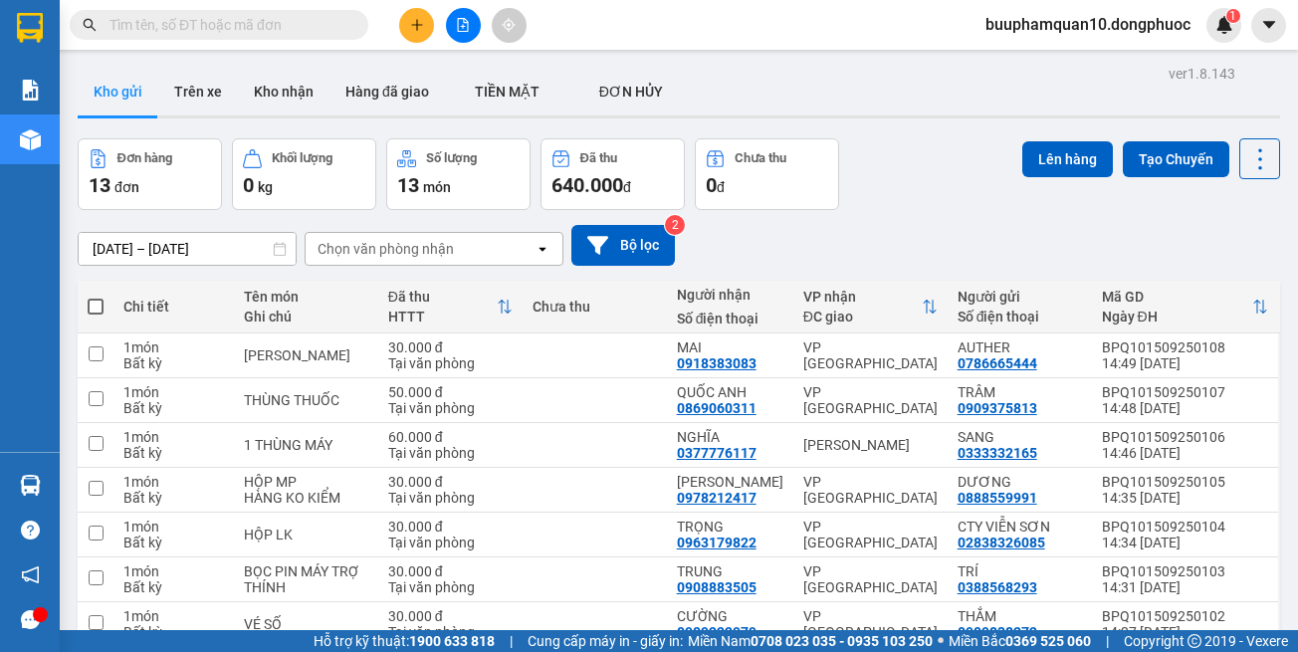
click at [486, 242] on div "Chọn văn phòng nhận" at bounding box center [420, 249] width 229 height 32
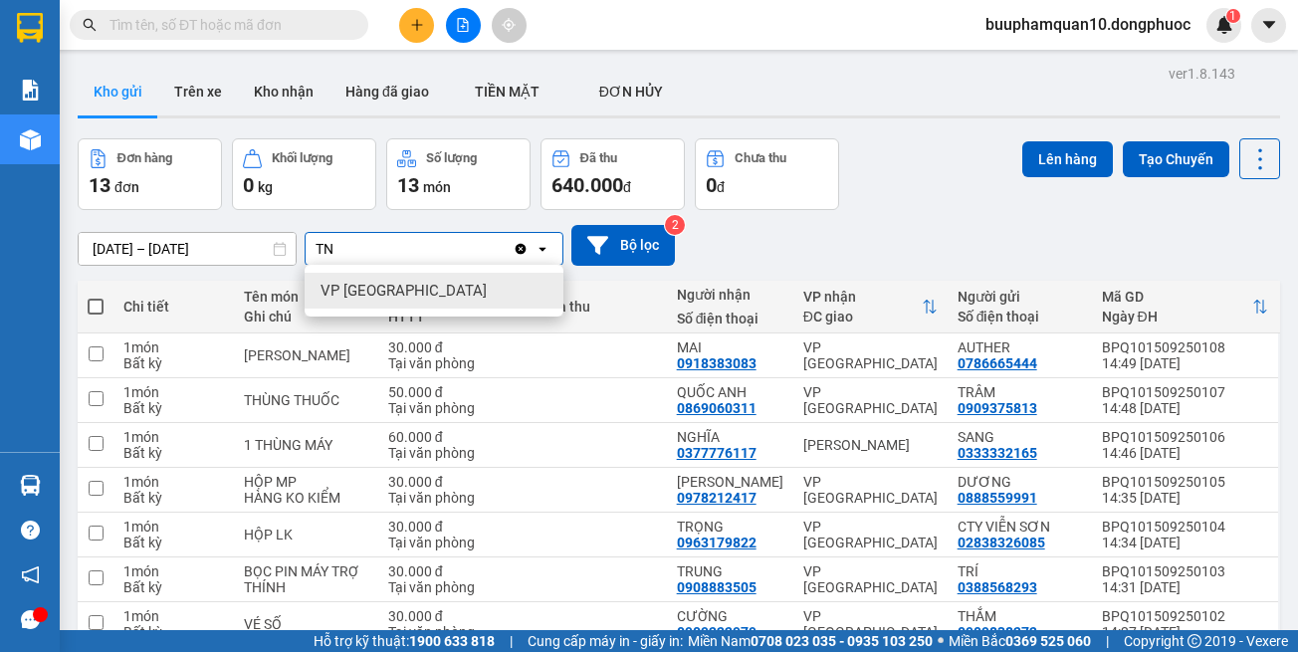
type input "TN"
click at [384, 298] on span "VP [GEOGRAPHIC_DATA]" at bounding box center [404, 291] width 166 height 20
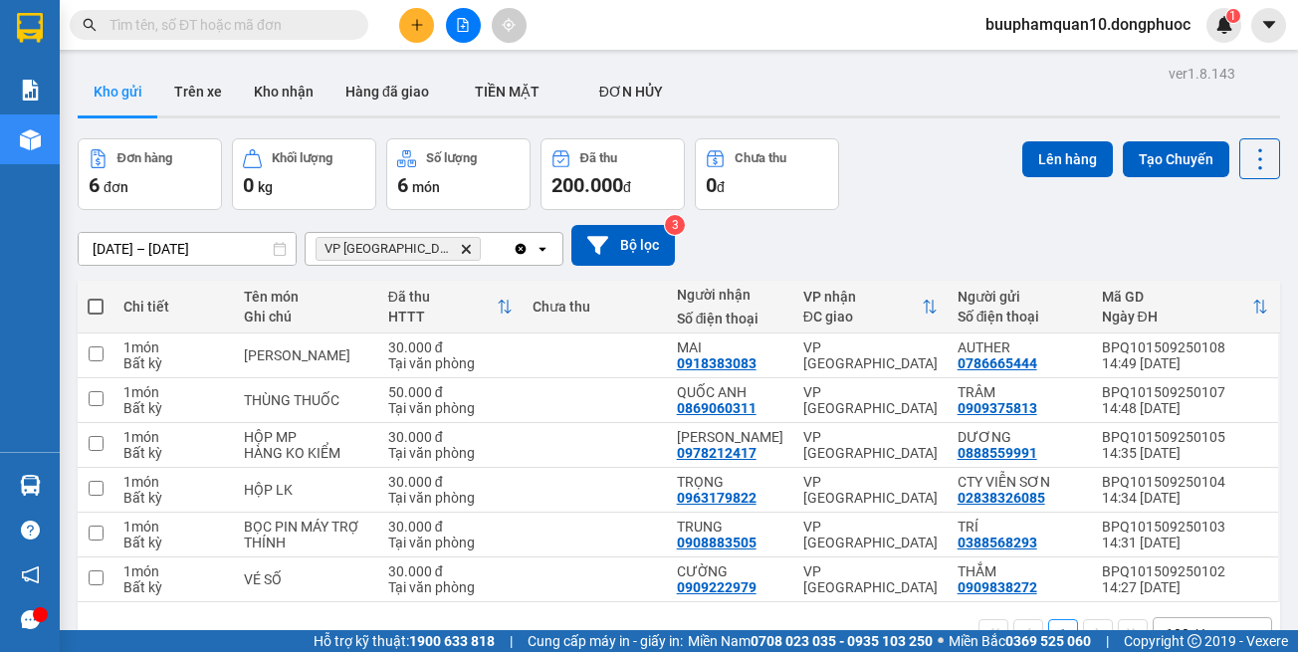
click at [467, 257] on div "VP [GEOGRAPHIC_DATA]" at bounding box center [409, 249] width 207 height 32
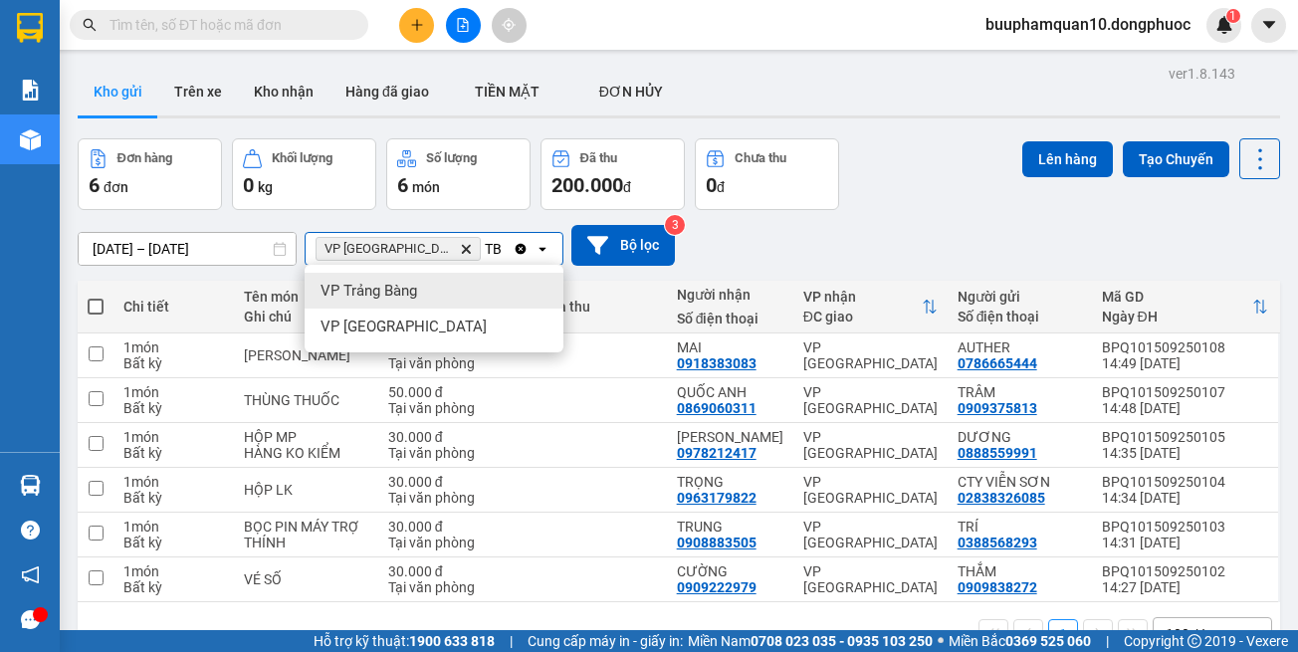
type input "TB"
click at [462, 281] on div "VP Trảng Bàng" at bounding box center [434, 291] width 259 height 36
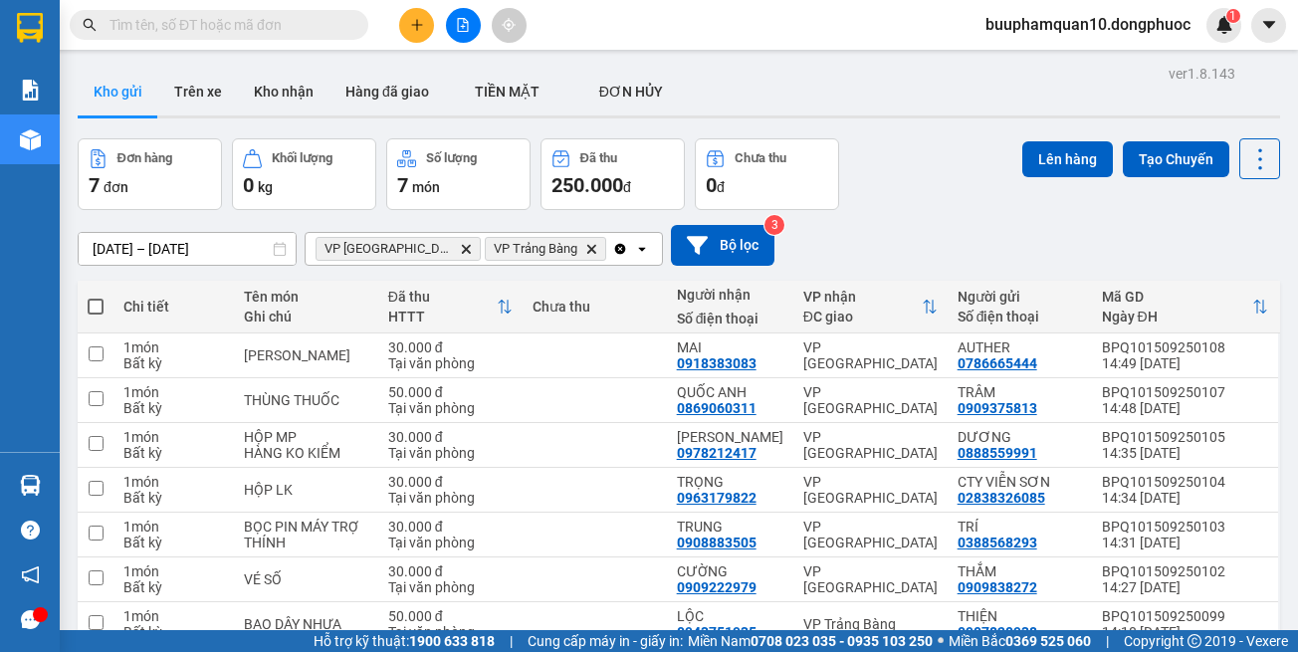
click at [95, 306] on span at bounding box center [96, 307] width 16 height 16
click at [96, 297] on input "checkbox" at bounding box center [96, 297] width 0 height 0
checkbox input "true"
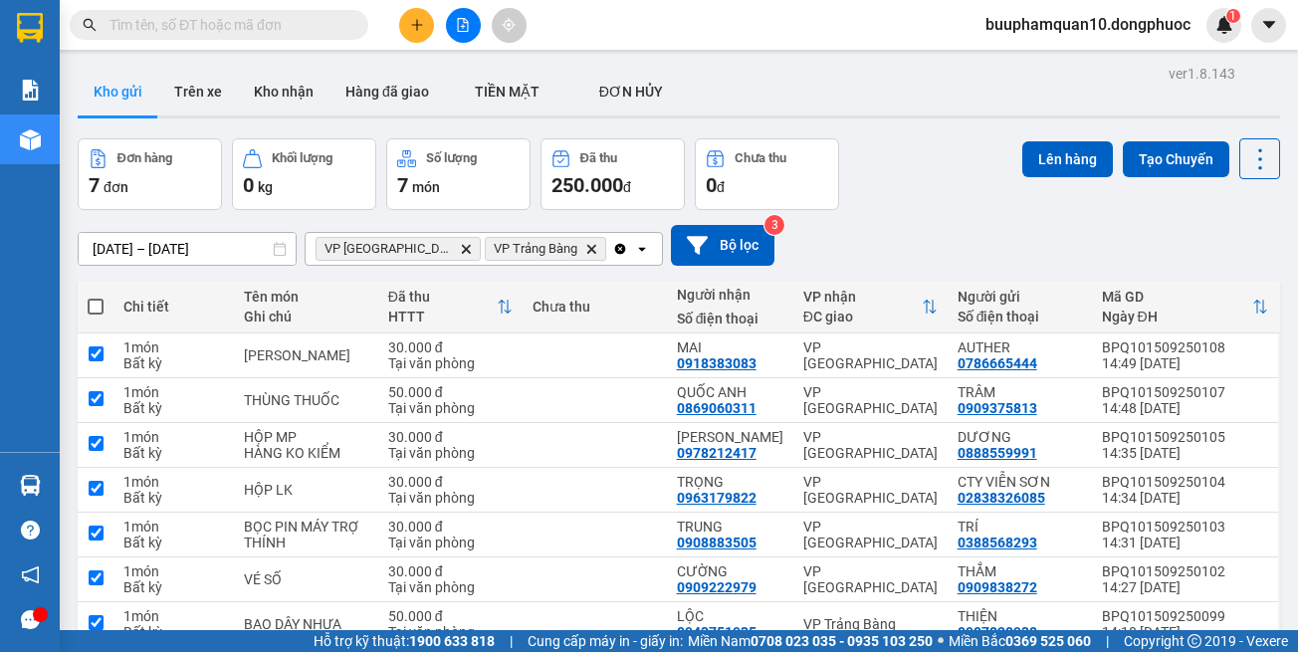
checkbox input "true"
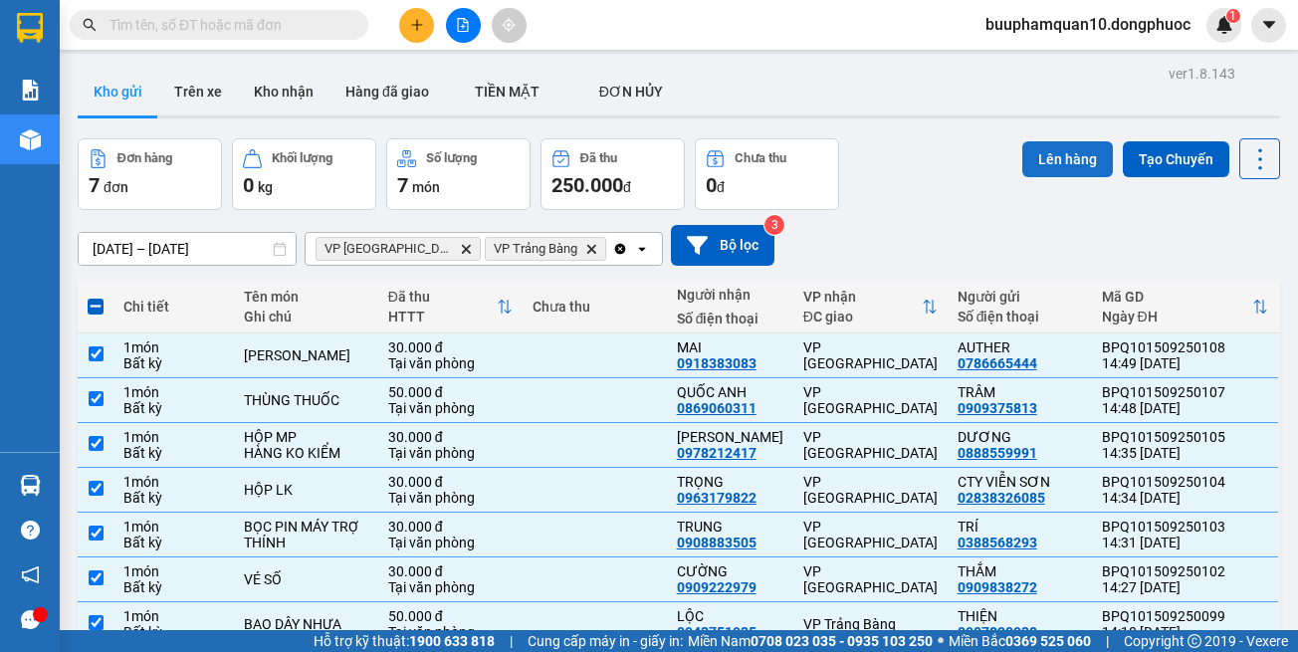
click at [1030, 148] on button "Lên hàng" at bounding box center [1067, 159] width 91 height 36
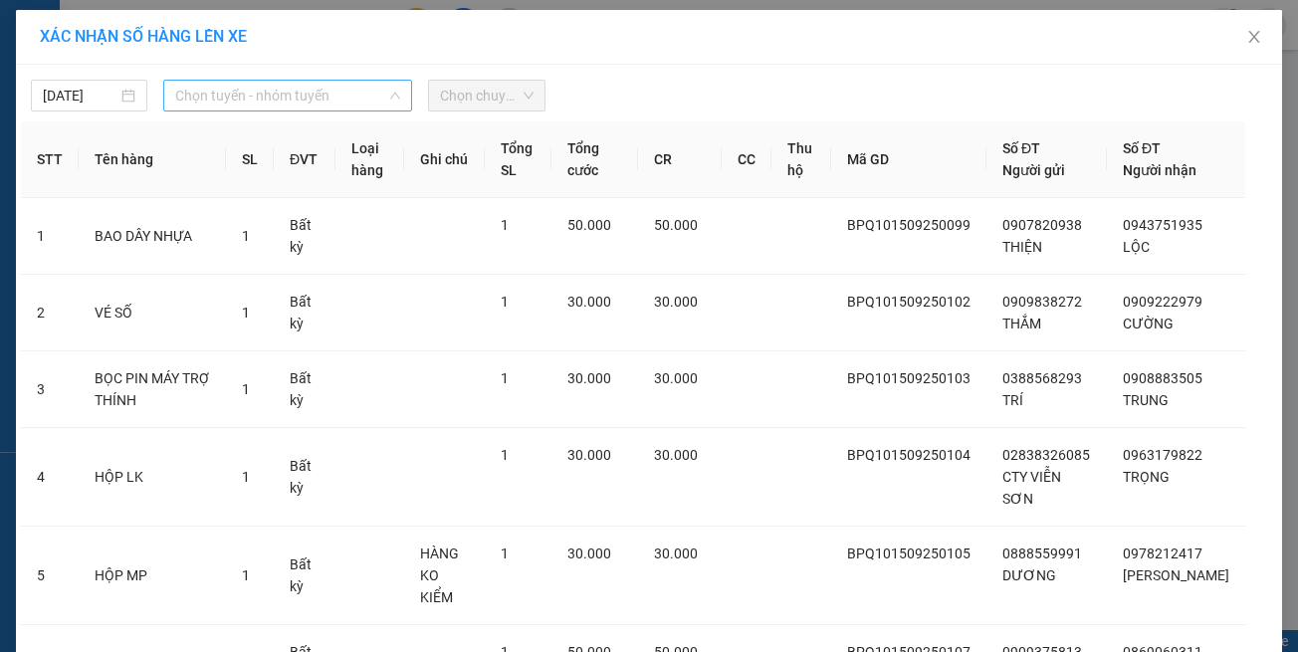
drag, startPoint x: 247, startPoint y: 90, endPoint x: 282, endPoint y: 148, distance: 68.3
click at [247, 91] on span "Chọn tuyến - nhóm tuyến" at bounding box center [287, 96] width 225 height 30
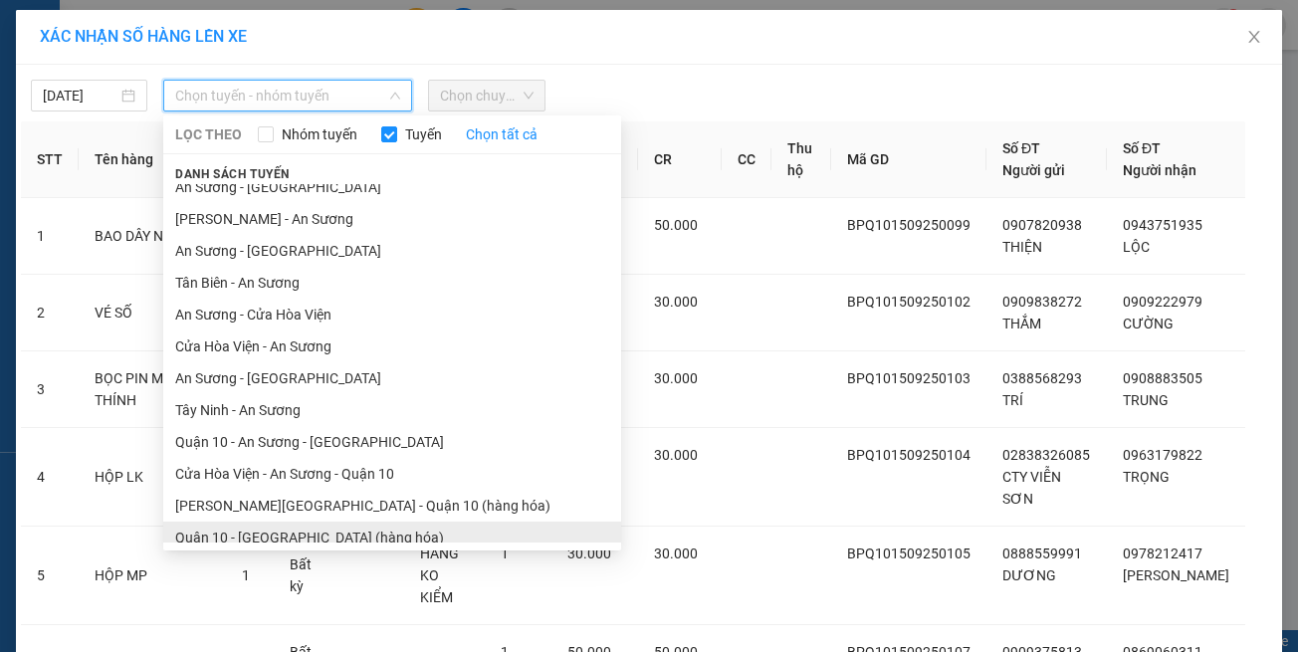
scroll to position [88, 0]
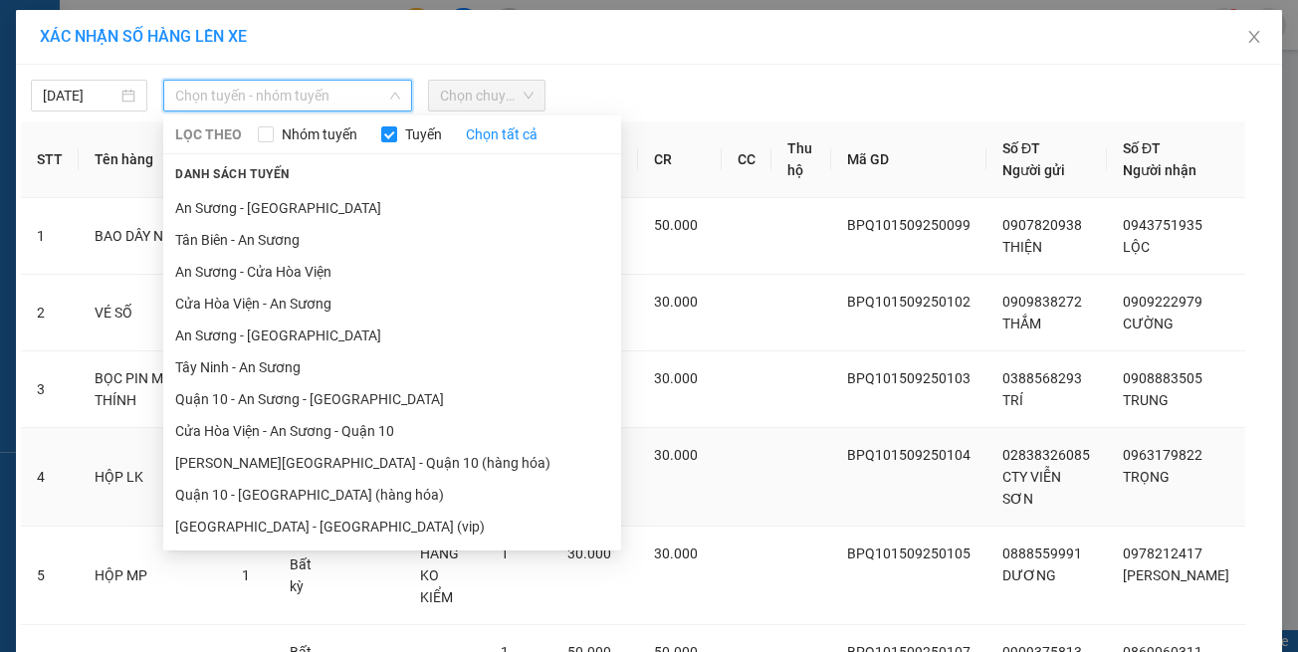
drag, startPoint x: 372, startPoint y: 521, endPoint x: 360, endPoint y: 496, distance: 27.6
click at [373, 519] on li "[GEOGRAPHIC_DATA] - [GEOGRAPHIC_DATA] (vip)" at bounding box center [392, 527] width 458 height 32
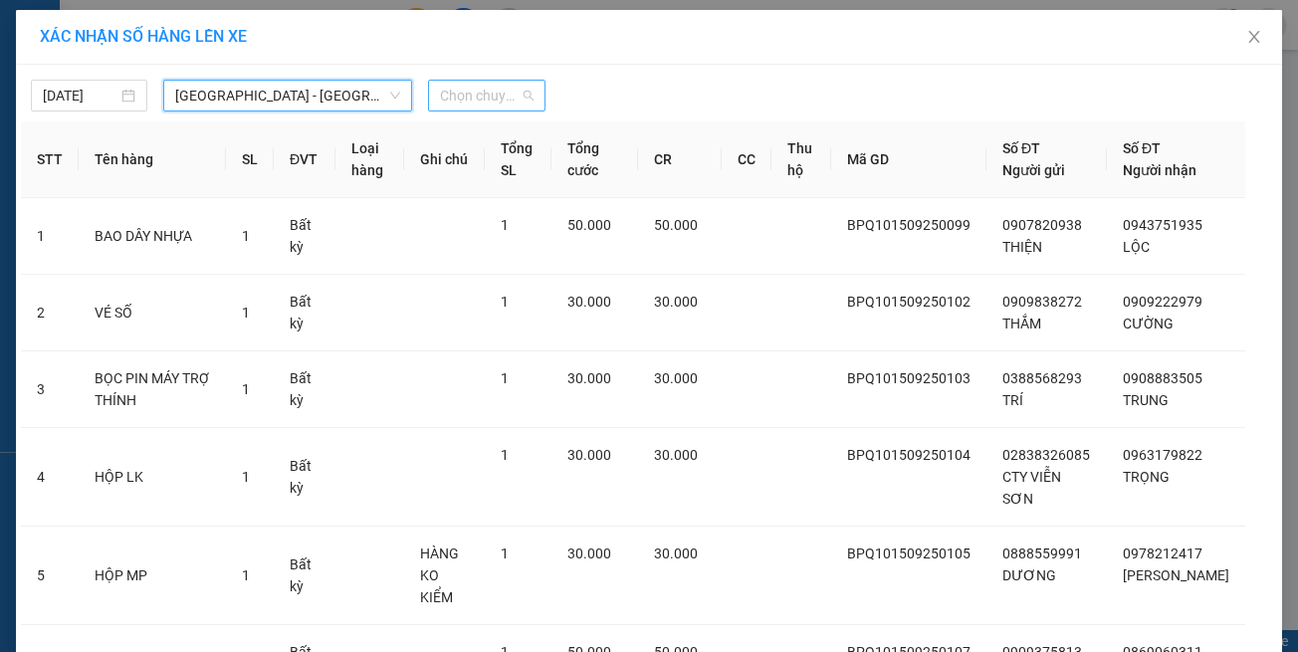
click at [470, 101] on span "Chọn chuyến" at bounding box center [486, 96] width 93 height 30
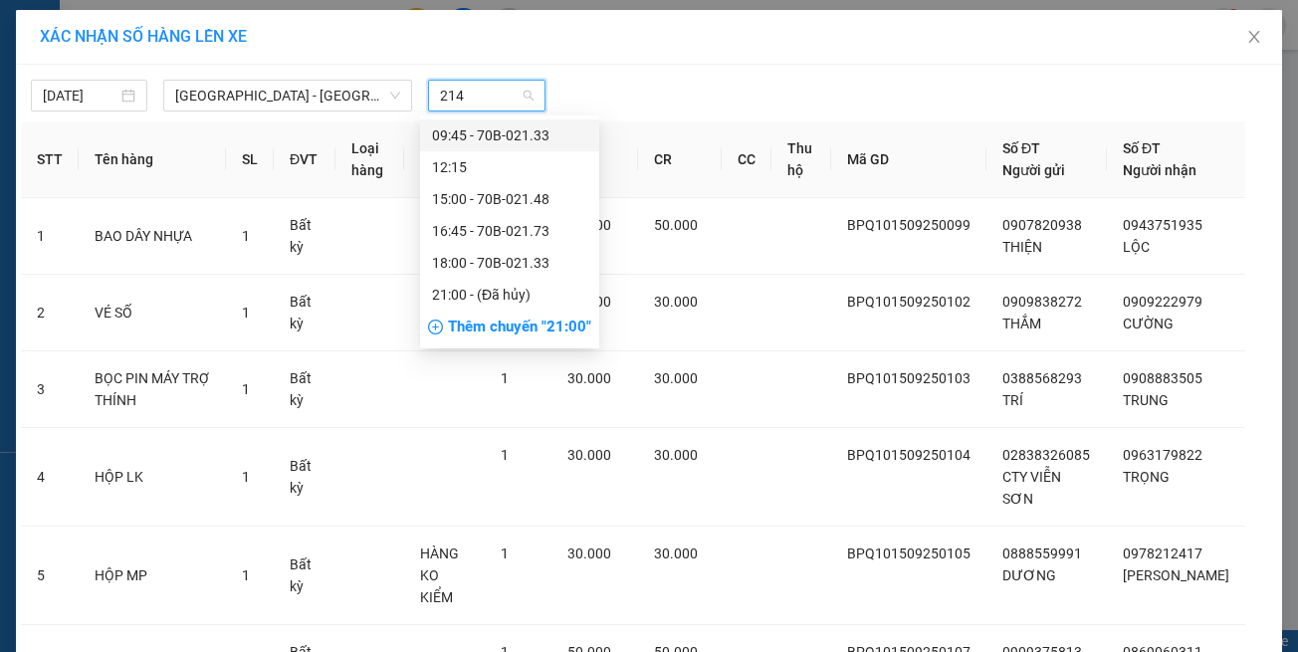
type input "2148"
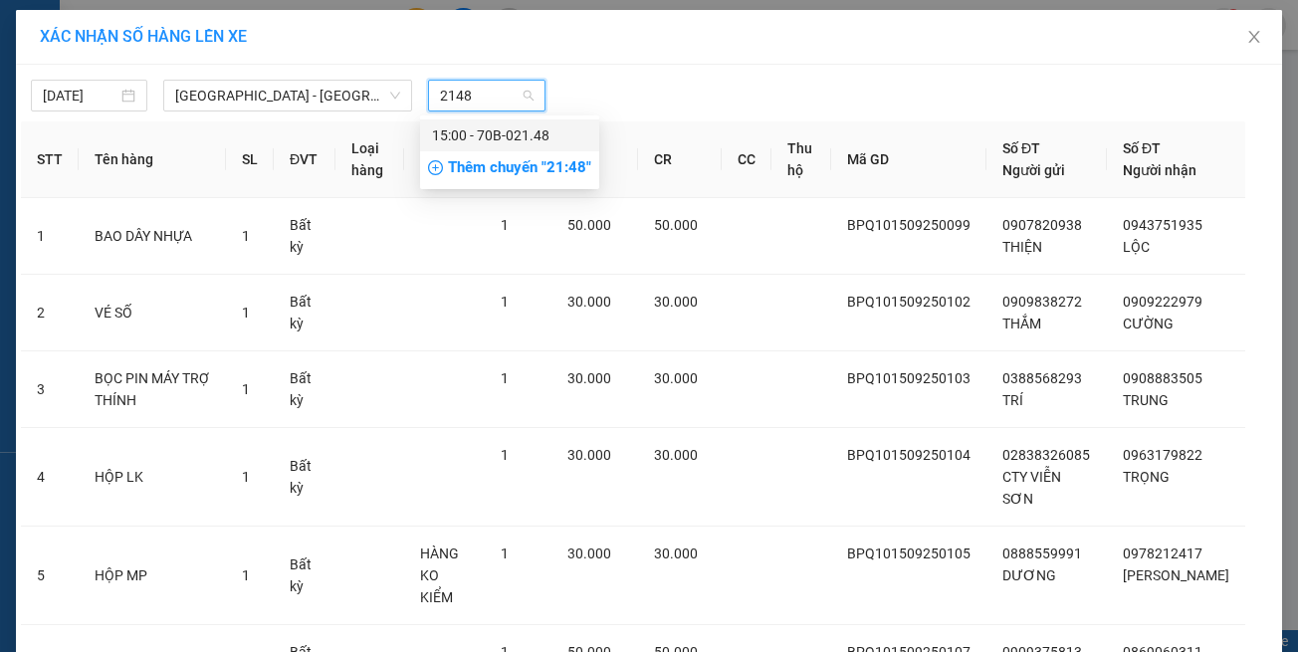
click at [501, 131] on div "15:00 - 70B-021.48" at bounding box center [509, 135] width 155 height 22
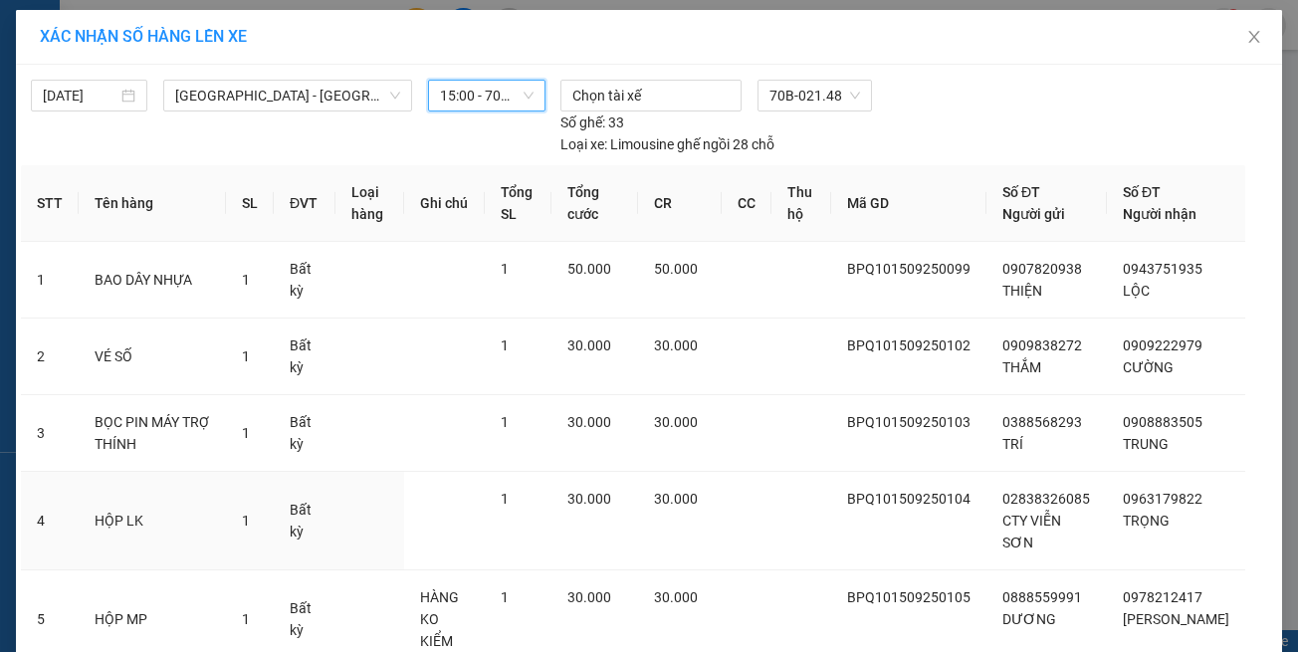
scroll to position [316, 0]
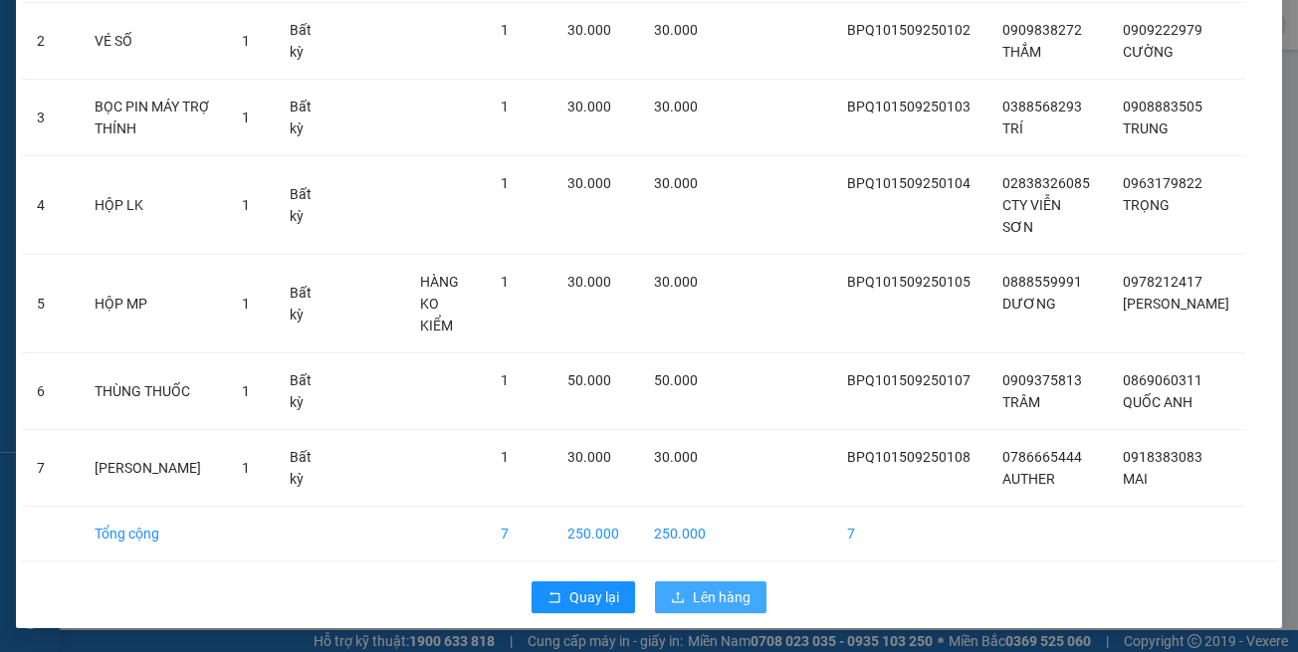
drag, startPoint x: 738, startPoint y: 599, endPoint x: 686, endPoint y: 588, distance: 52.9
click at [736, 599] on span "Lên hàng" at bounding box center [722, 597] width 58 height 22
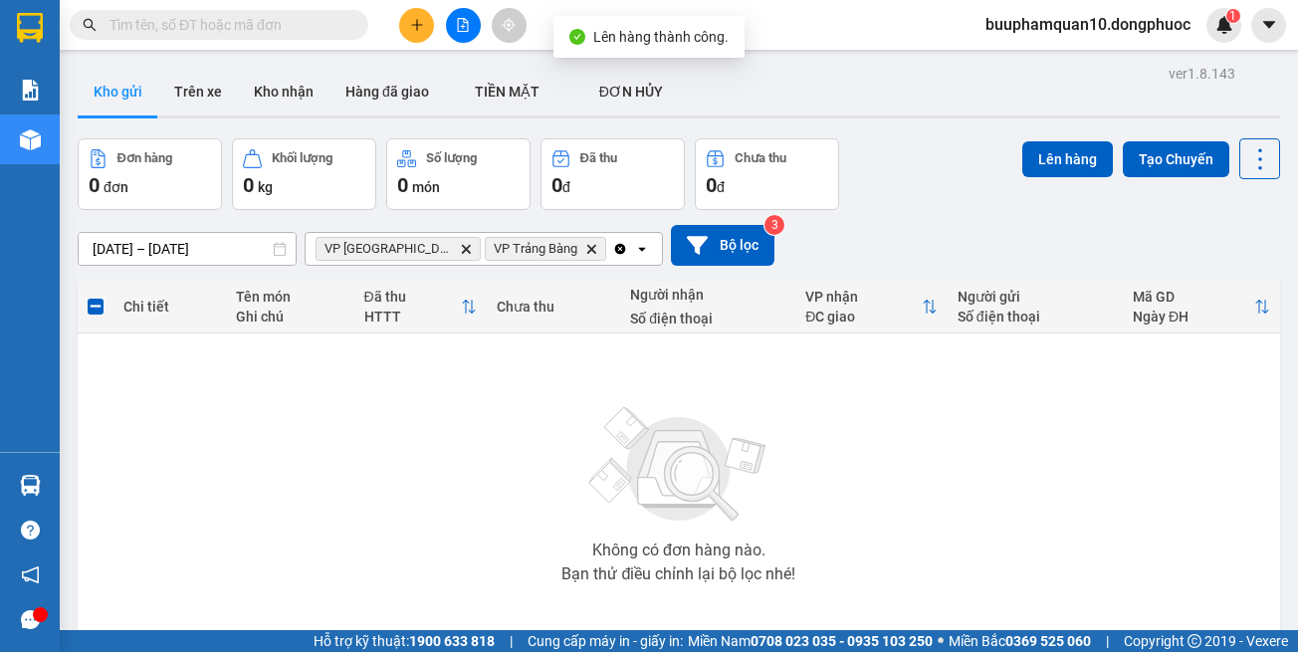
click at [460, 248] on icon "Delete" at bounding box center [466, 249] width 12 height 12
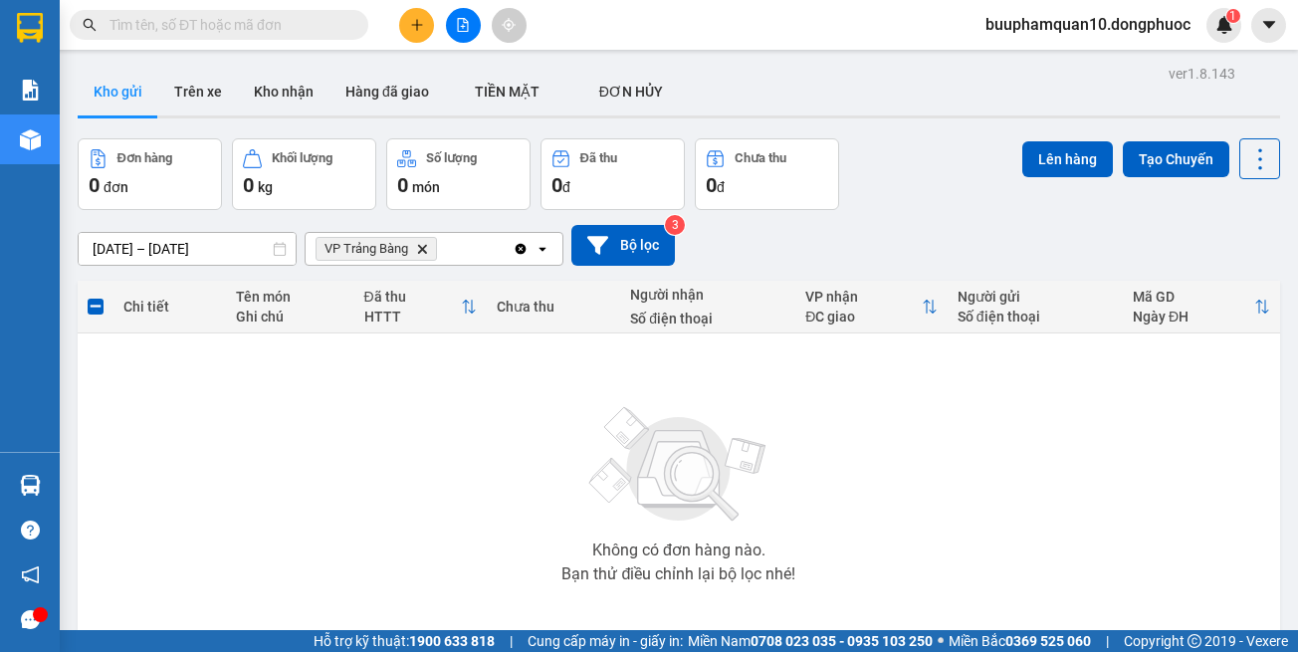
click at [427, 251] on icon "Delete" at bounding box center [422, 249] width 12 height 12
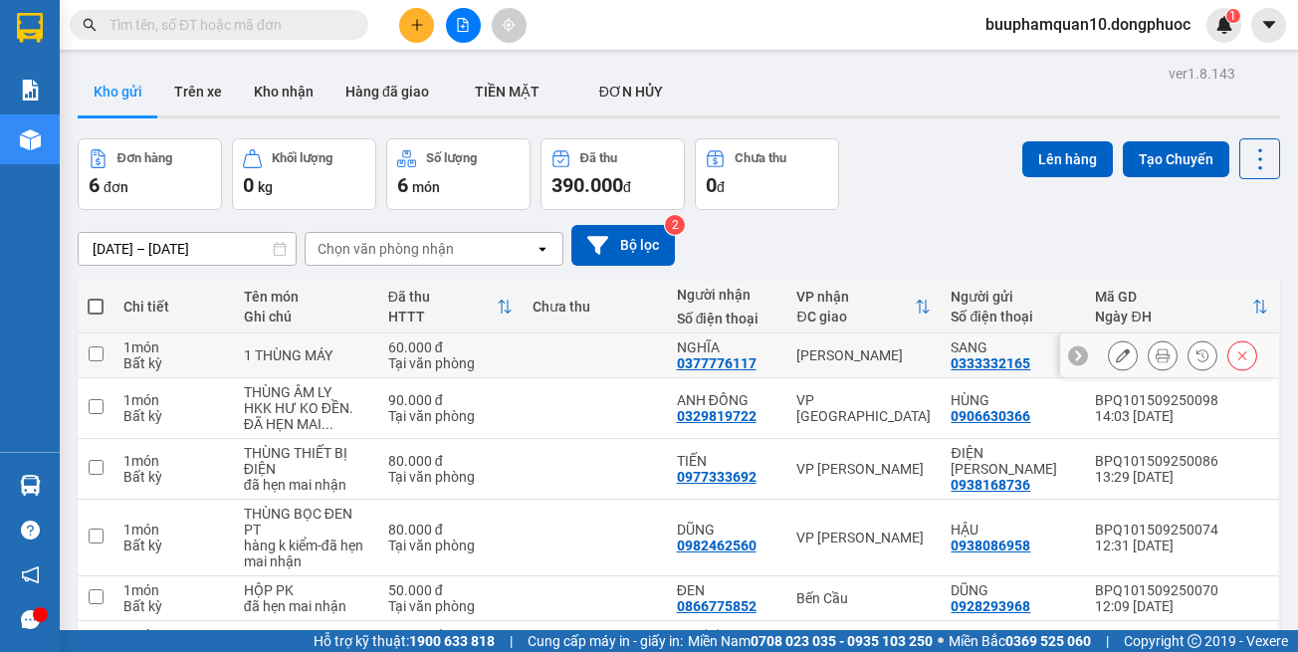
click at [797, 356] on div "[PERSON_NAME]" at bounding box center [863, 355] width 134 height 16
checkbox input "true"
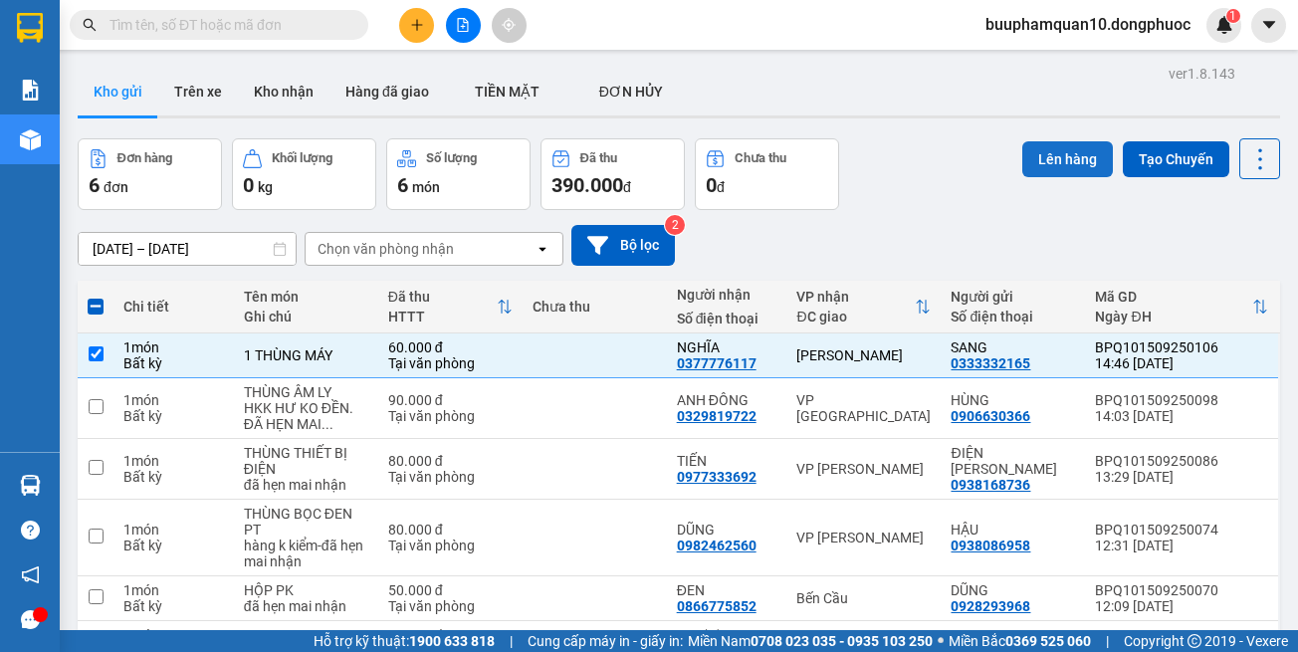
click at [1029, 157] on button "Lên hàng" at bounding box center [1067, 159] width 91 height 36
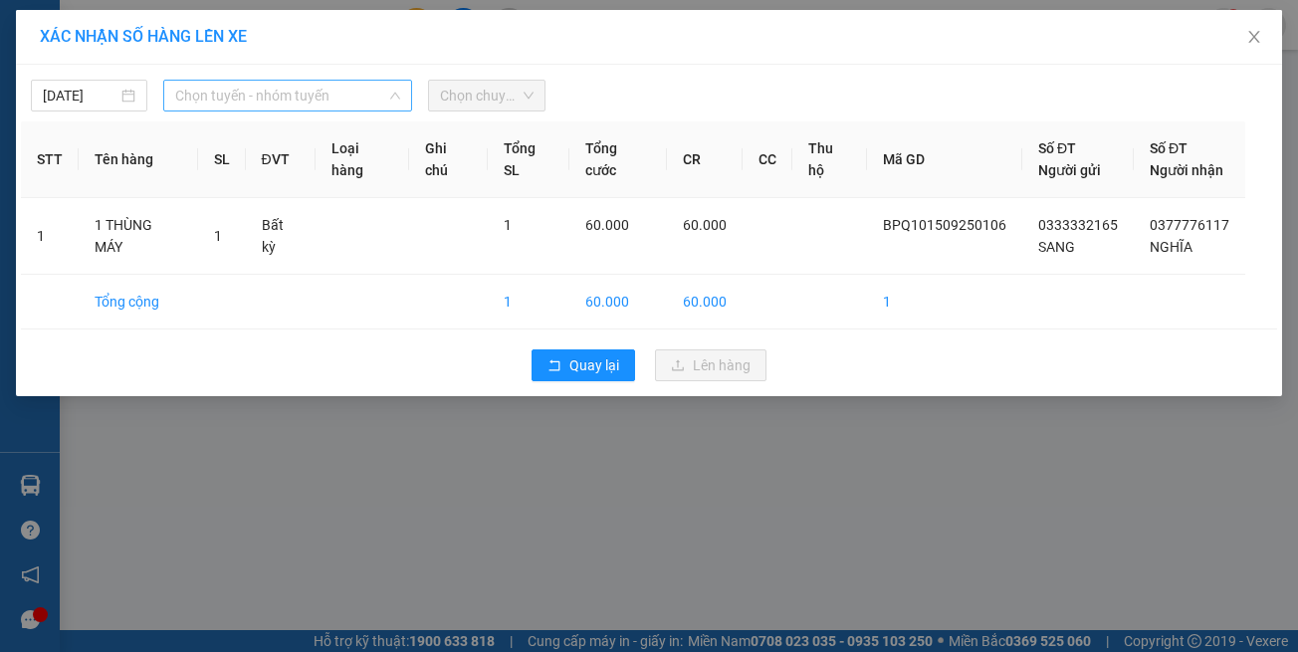
click at [251, 87] on span "Chọn tuyến - nhóm tuyến" at bounding box center [287, 96] width 225 height 30
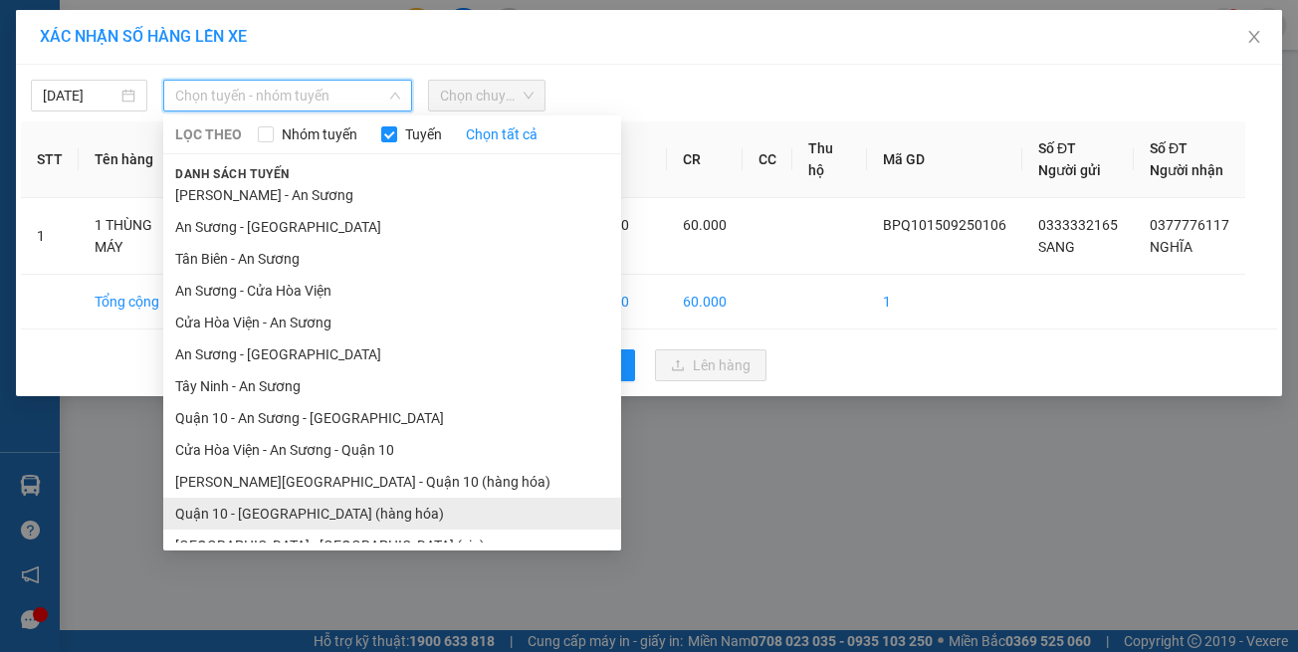
scroll to position [88, 0]
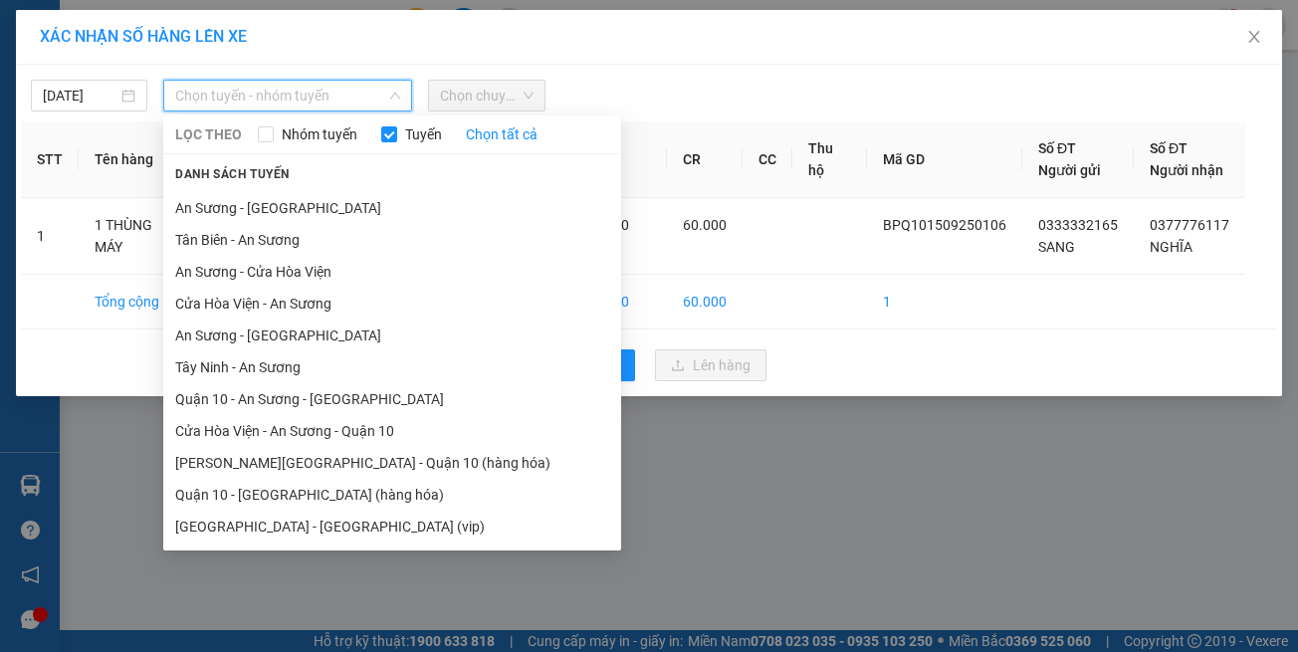
drag, startPoint x: 348, startPoint y: 526, endPoint x: 344, endPoint y: 490, distance: 36.1
click at [347, 515] on li "[GEOGRAPHIC_DATA] - [GEOGRAPHIC_DATA] (vip)" at bounding box center [392, 527] width 458 height 32
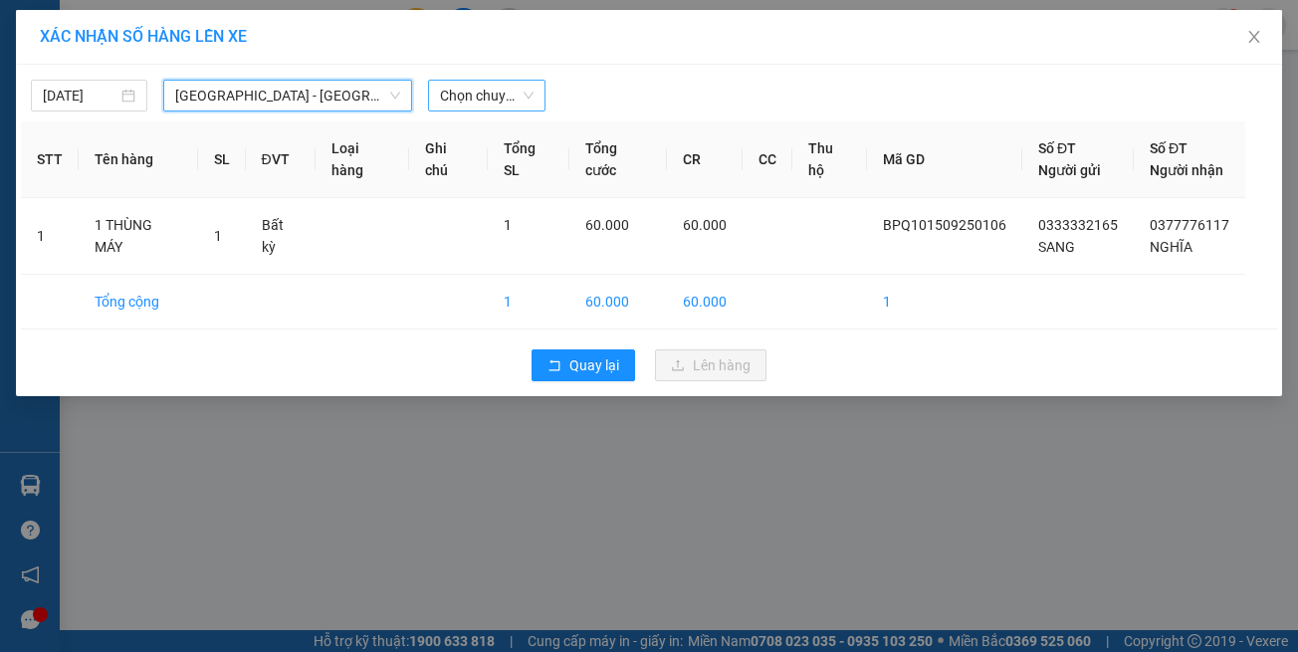
click at [490, 89] on span "Chọn chuyến" at bounding box center [486, 96] width 93 height 30
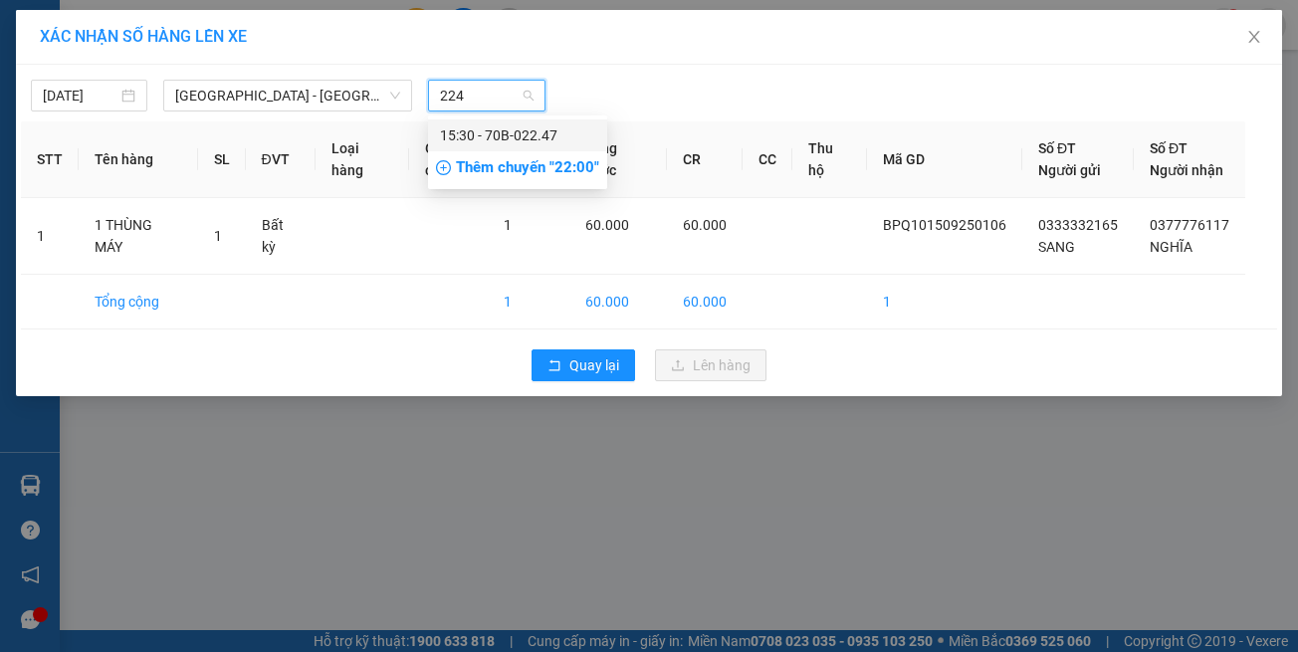
type input "2247"
click at [495, 136] on div "15:30 - 70B-022.47" at bounding box center [517, 135] width 155 height 22
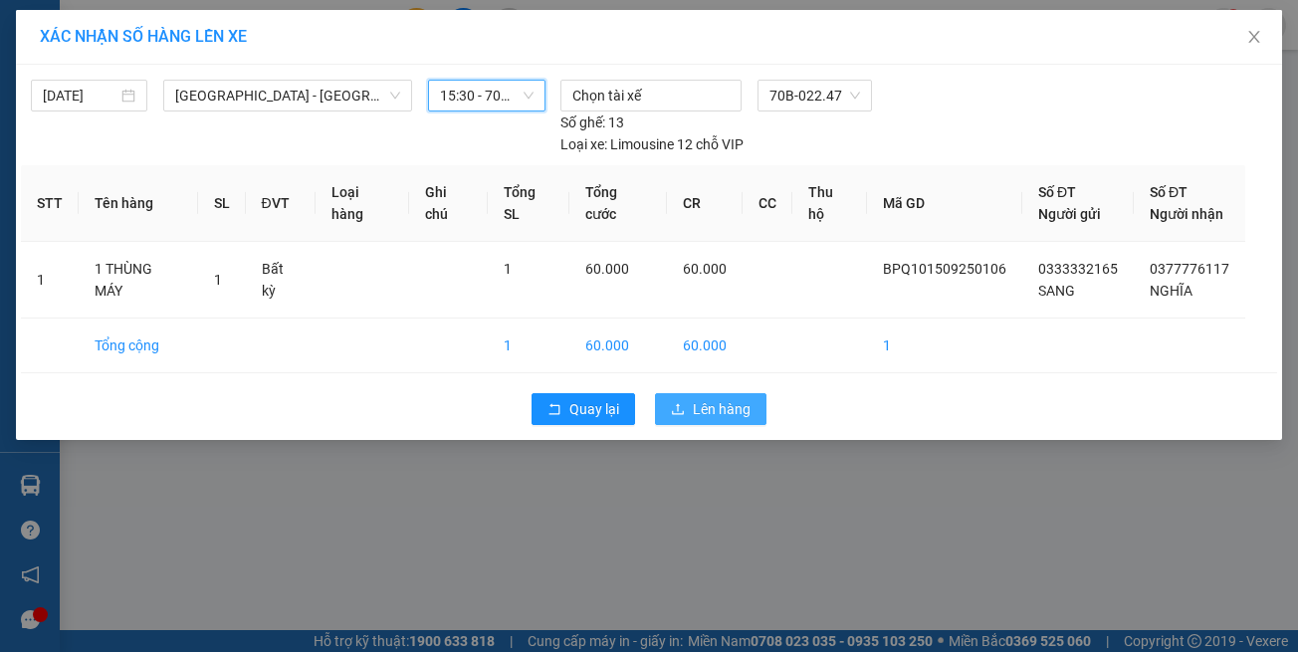
click at [697, 393] on button "Lên hàng" at bounding box center [710, 409] width 111 height 32
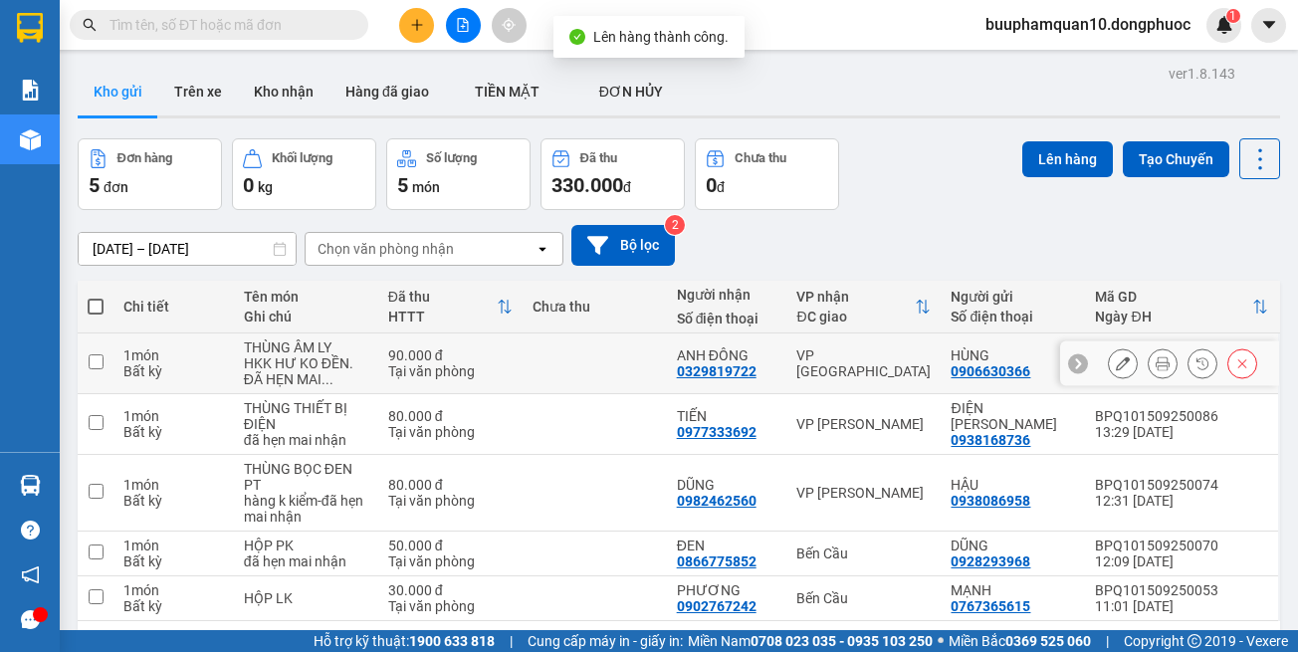
scroll to position [92, 0]
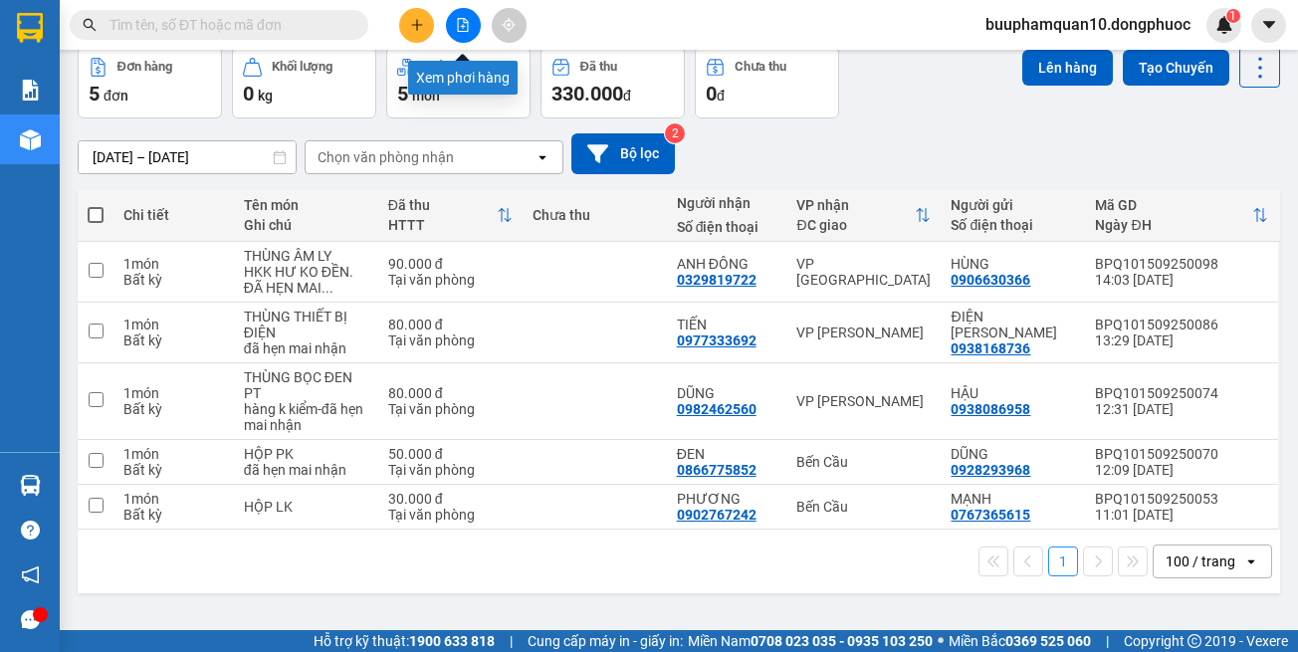
click at [474, 26] on button at bounding box center [463, 25] width 35 height 35
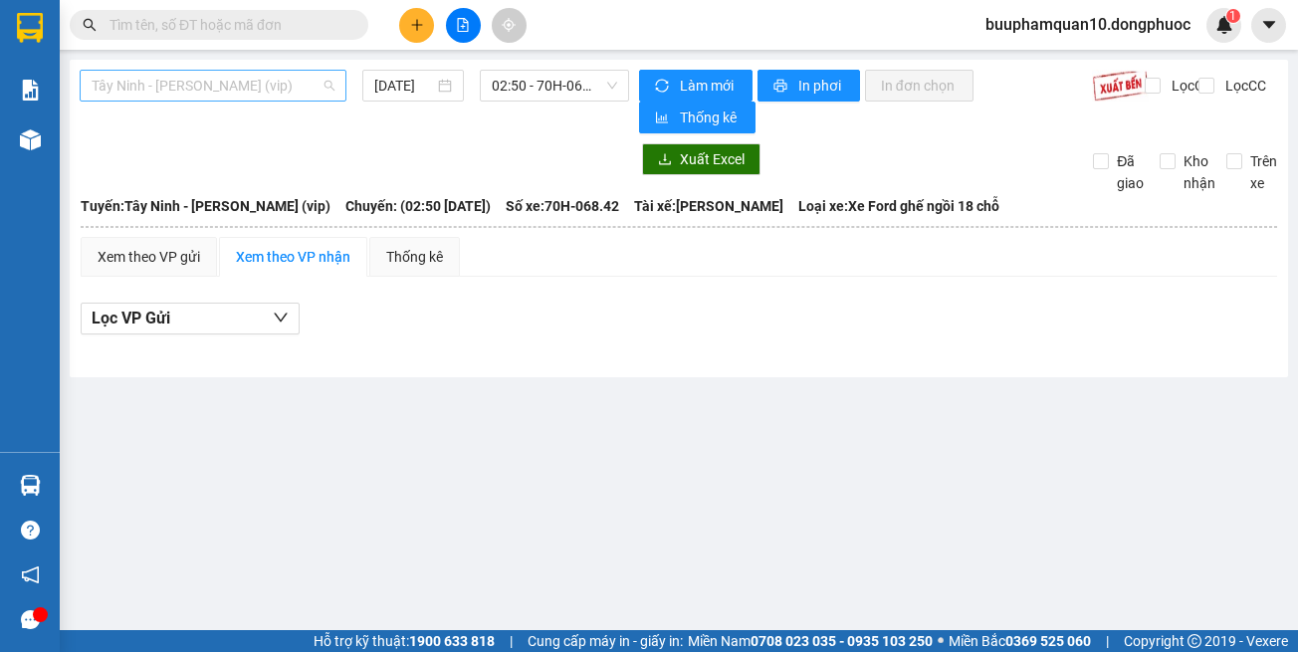
click at [332, 79] on span "Tây Ninh - [PERSON_NAME] (vip)" at bounding box center [213, 86] width 243 height 30
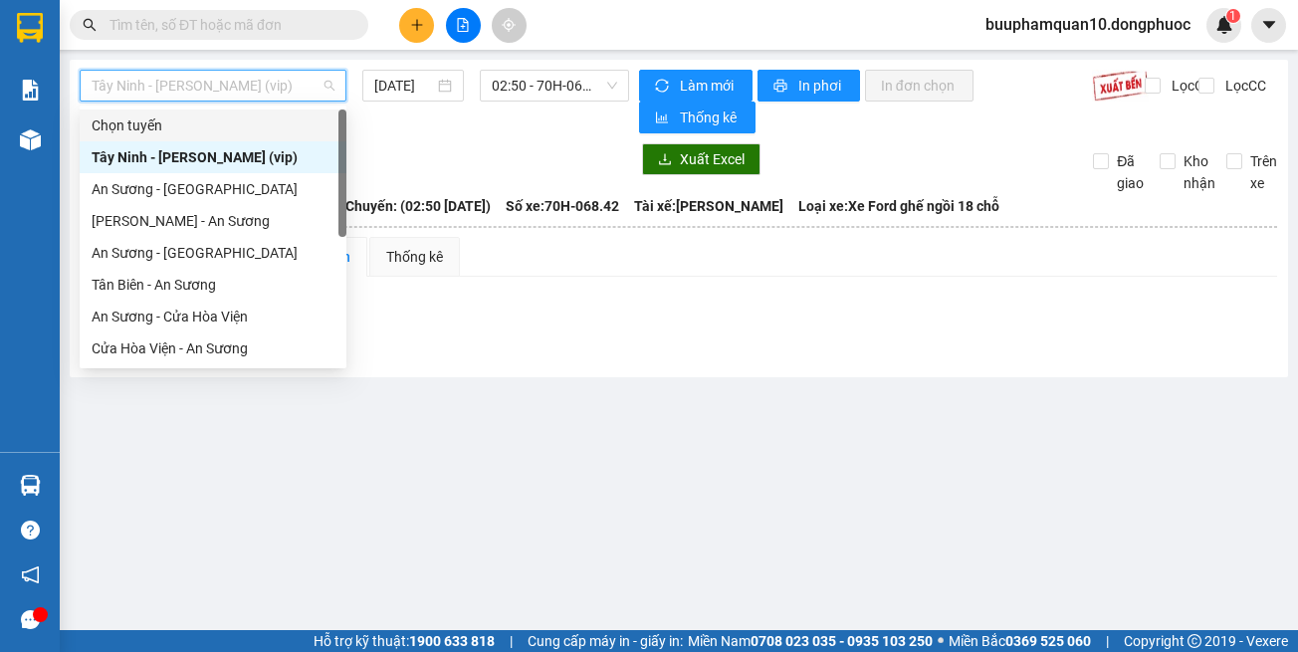
scroll to position [223, 0]
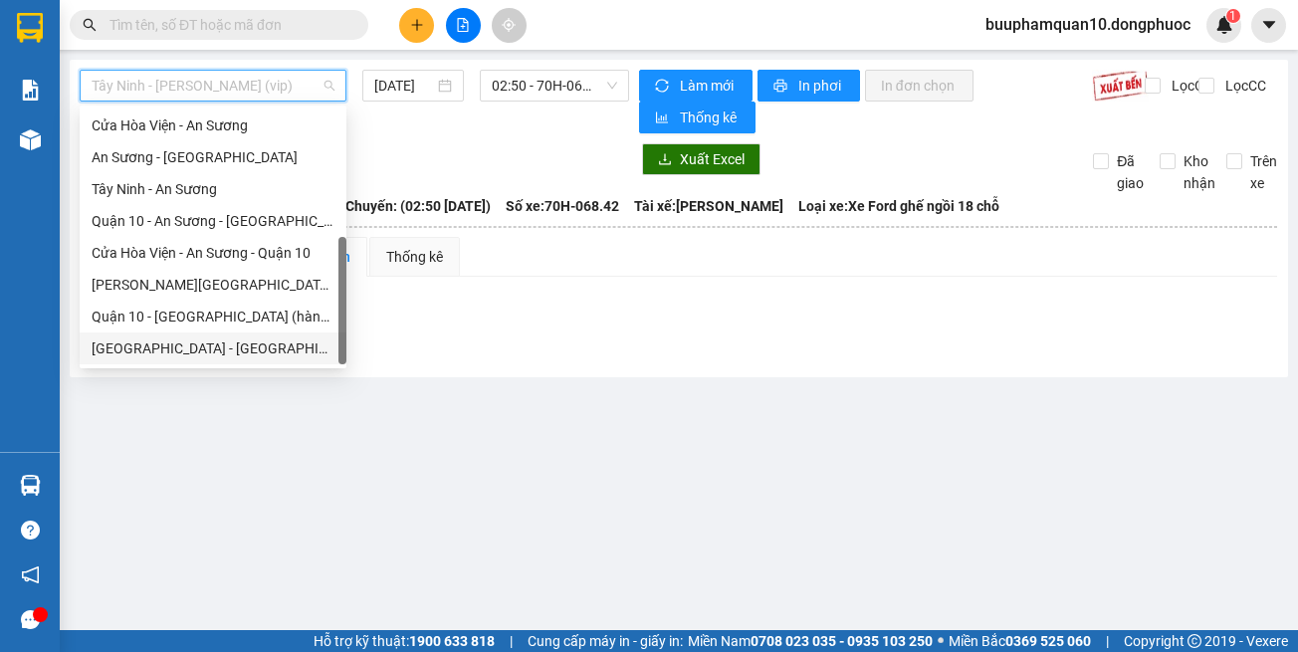
click at [237, 351] on div "[GEOGRAPHIC_DATA] - [GEOGRAPHIC_DATA] (vip)" at bounding box center [213, 348] width 243 height 22
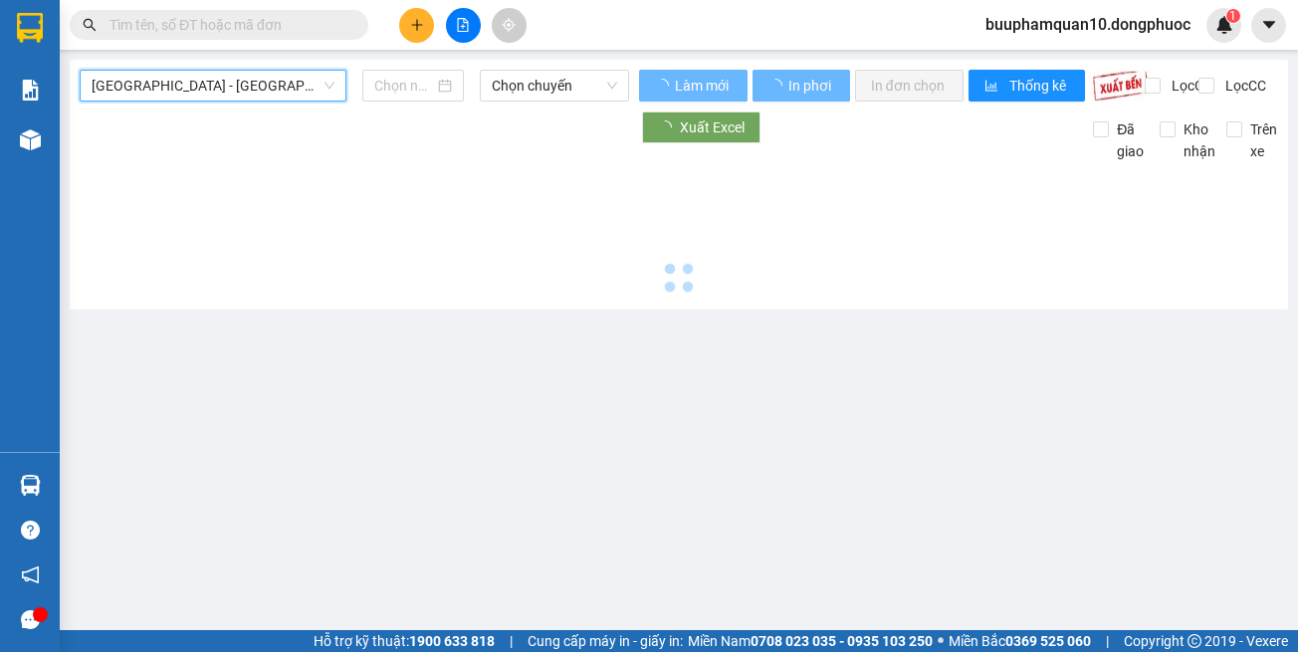
type input "[DATE]"
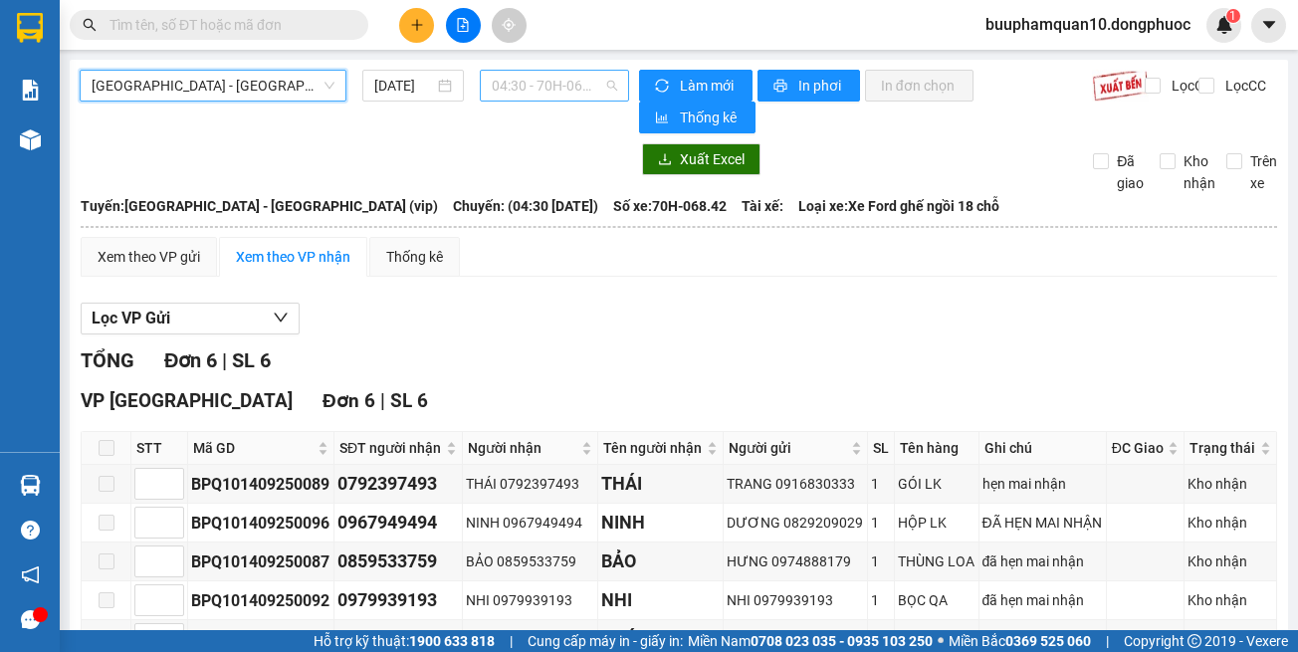
click at [523, 81] on span "04:30 - 70H-068.42" at bounding box center [554, 86] width 125 height 30
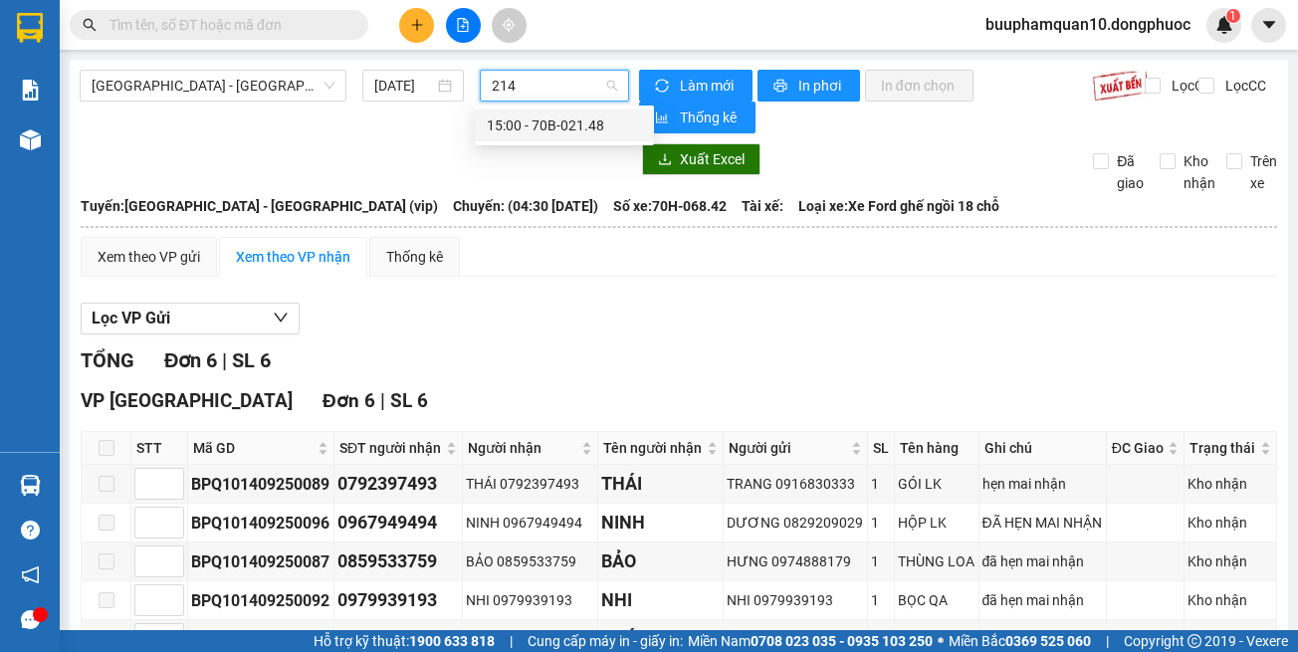
type input "2148"
click at [573, 124] on div "15:00 - 70B-021.48" at bounding box center [564, 125] width 155 height 22
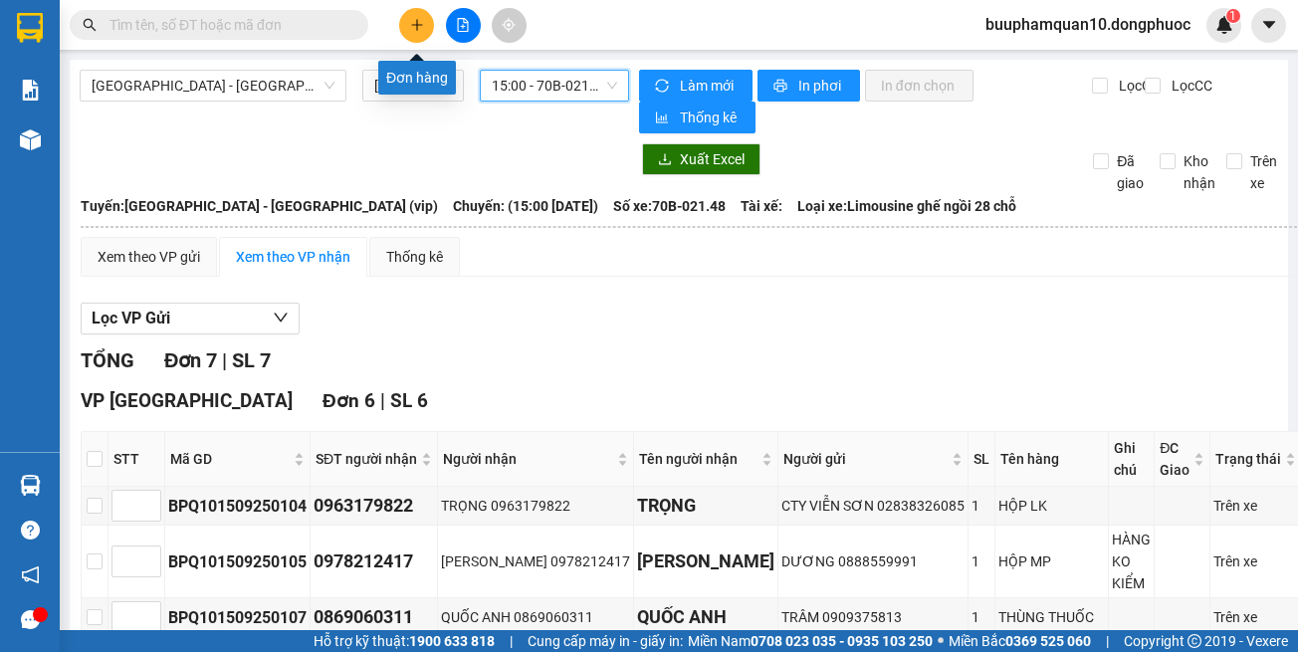
click at [326, 29] on input "text" at bounding box center [226, 25] width 235 height 22
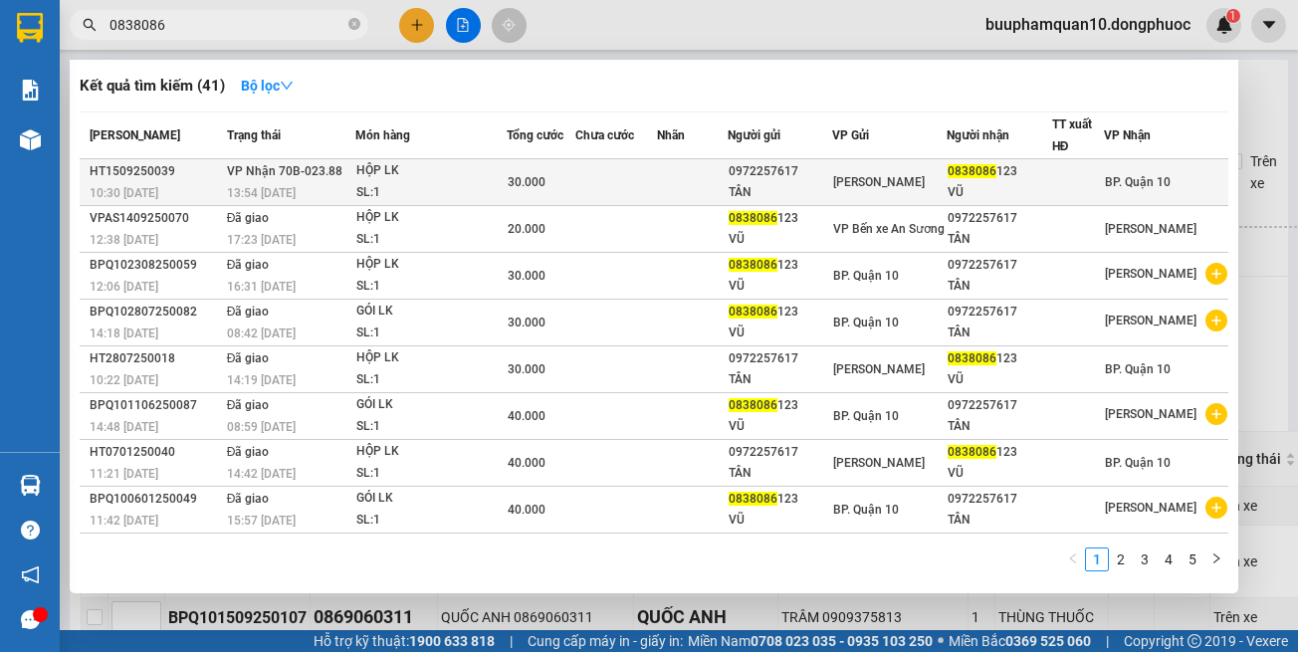
type input "0838086"
click at [557, 186] on div "30.000" at bounding box center [541, 182] width 67 height 22
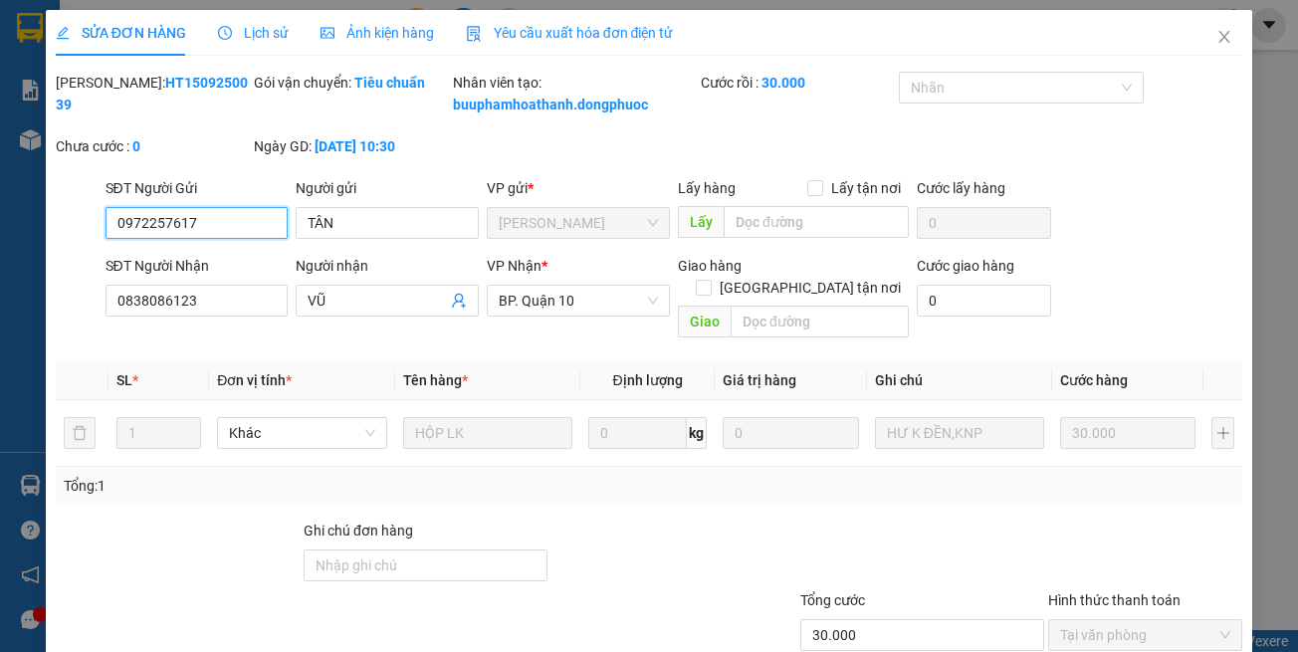
scroll to position [132, 0]
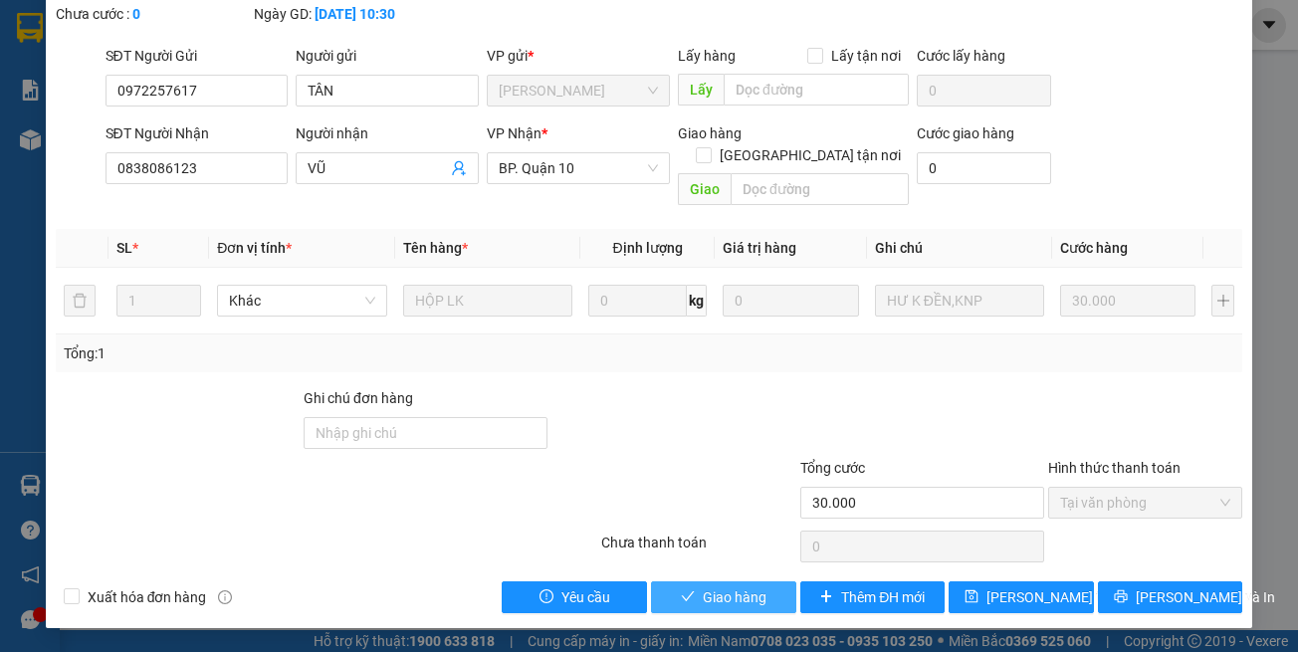
drag, startPoint x: 750, startPoint y: 602, endPoint x: 433, endPoint y: 468, distance: 343.9
click at [749, 601] on span "Giao hàng" at bounding box center [735, 597] width 64 height 22
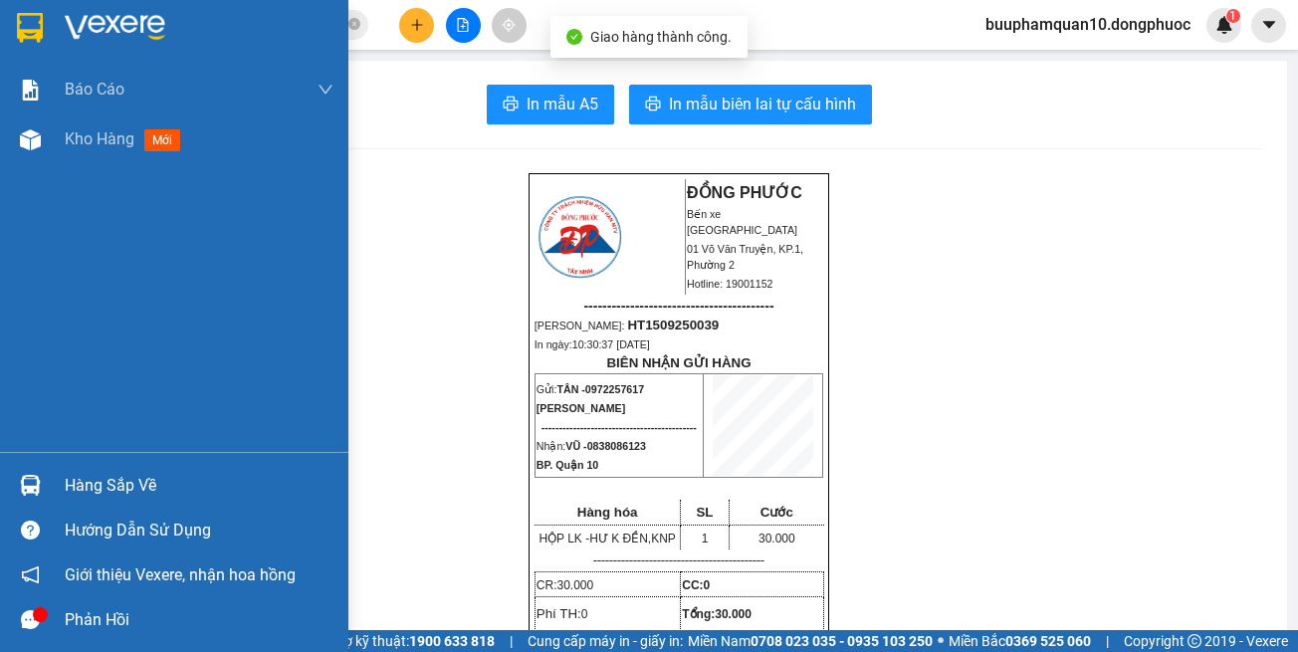
drag, startPoint x: 2, startPoint y: 497, endPoint x: 19, endPoint y: 490, distance: 18.3
click at [4, 495] on div "Hàng sắp về" at bounding box center [174, 485] width 348 height 45
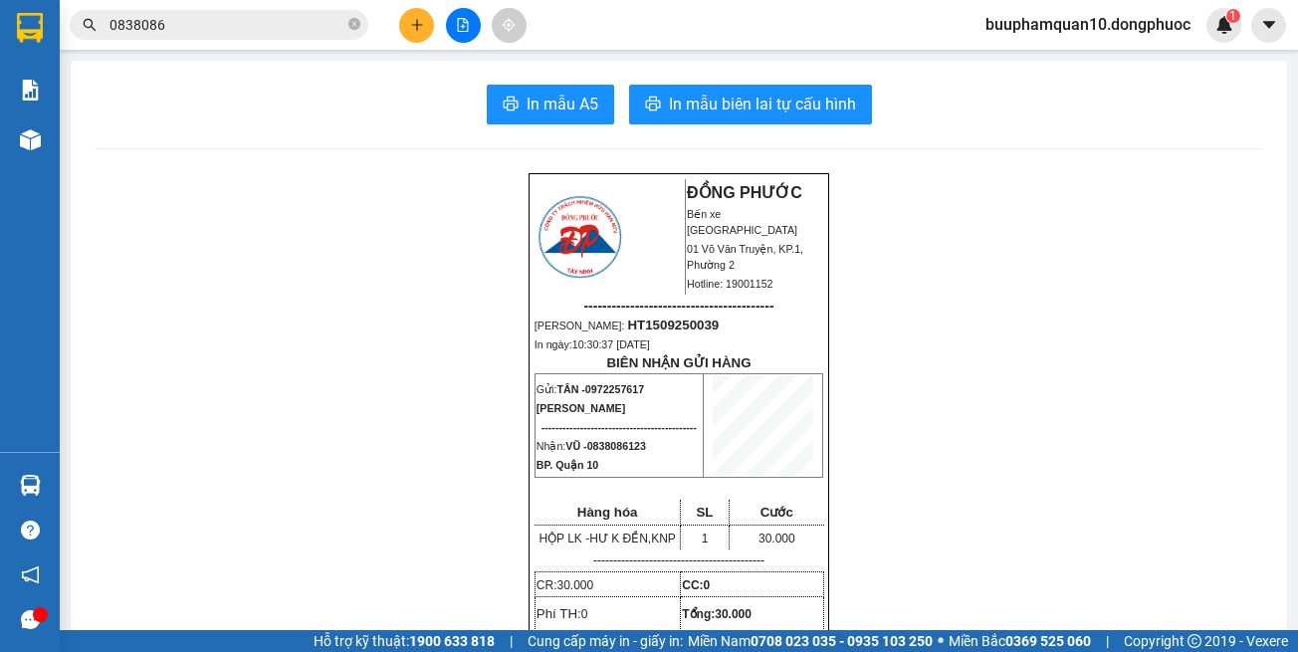
click at [1048, 249] on section "Kết quả tìm kiếm ( 41 ) Bộ lọc Mã ĐH Trạng thái Món hàng Tổng cước Chưa cước Nh…" at bounding box center [649, 326] width 1298 height 652
click at [475, 22] on button at bounding box center [463, 25] width 35 height 35
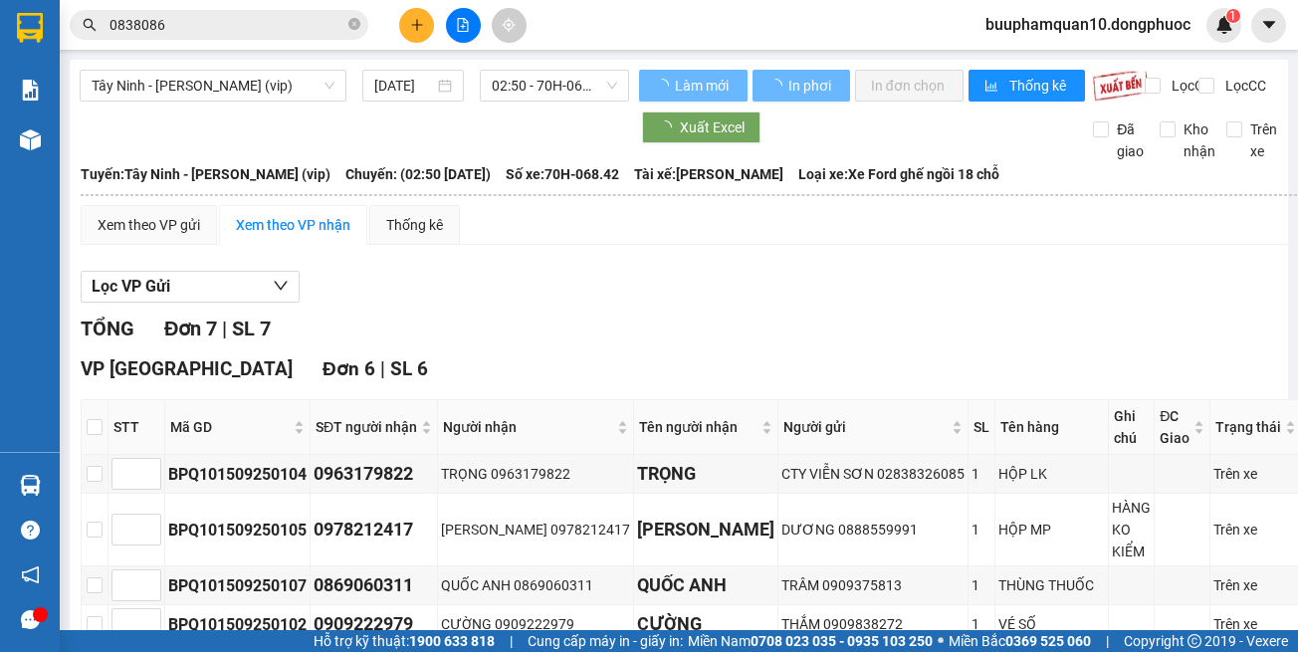
click at [320, 68] on div "Tây Ninh - [PERSON_NAME] (vip) [DATE] 02:50 - 70H-068.42 Làm mới In phơi In đơn…" at bounding box center [679, 538] width 1218 height 956
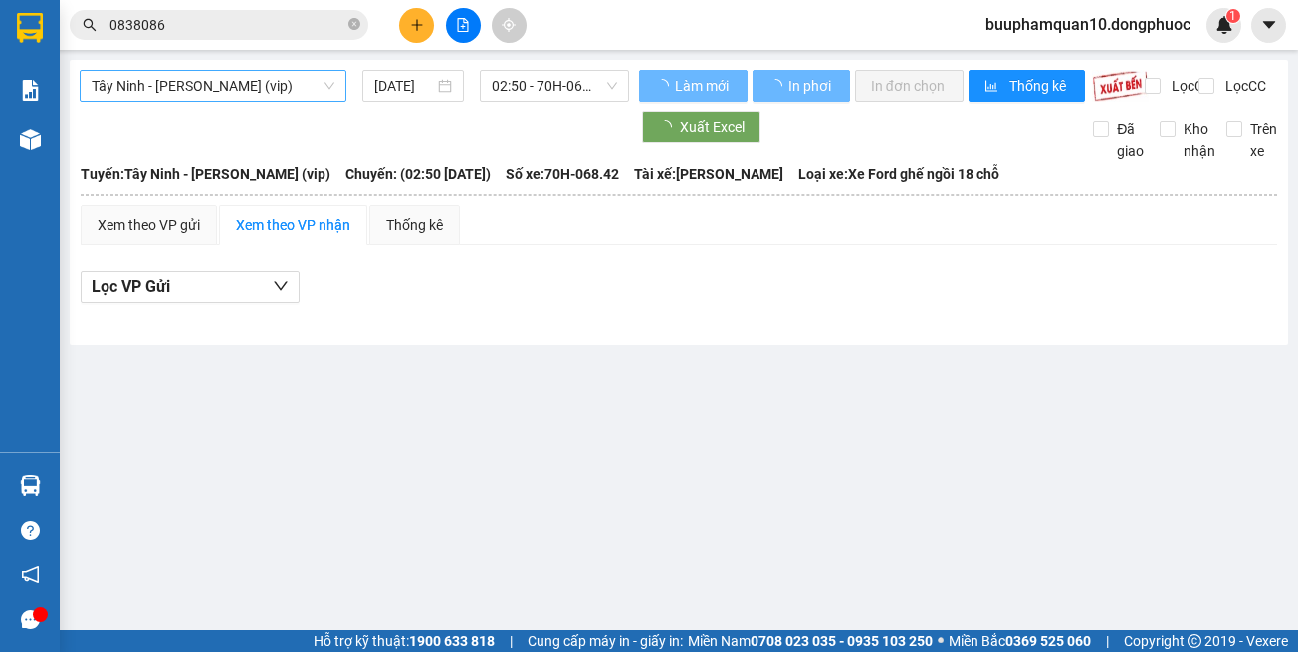
click at [322, 82] on span "Tây Ninh - [PERSON_NAME] (vip)" at bounding box center [213, 86] width 243 height 30
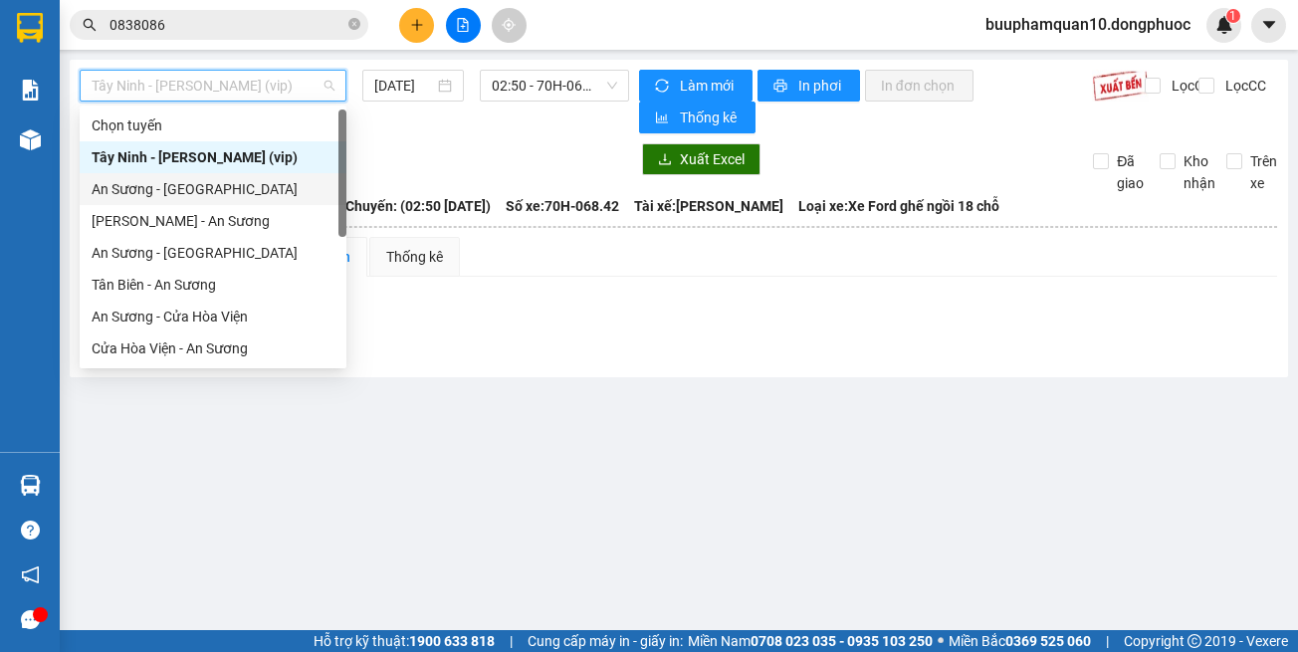
scroll to position [223, 0]
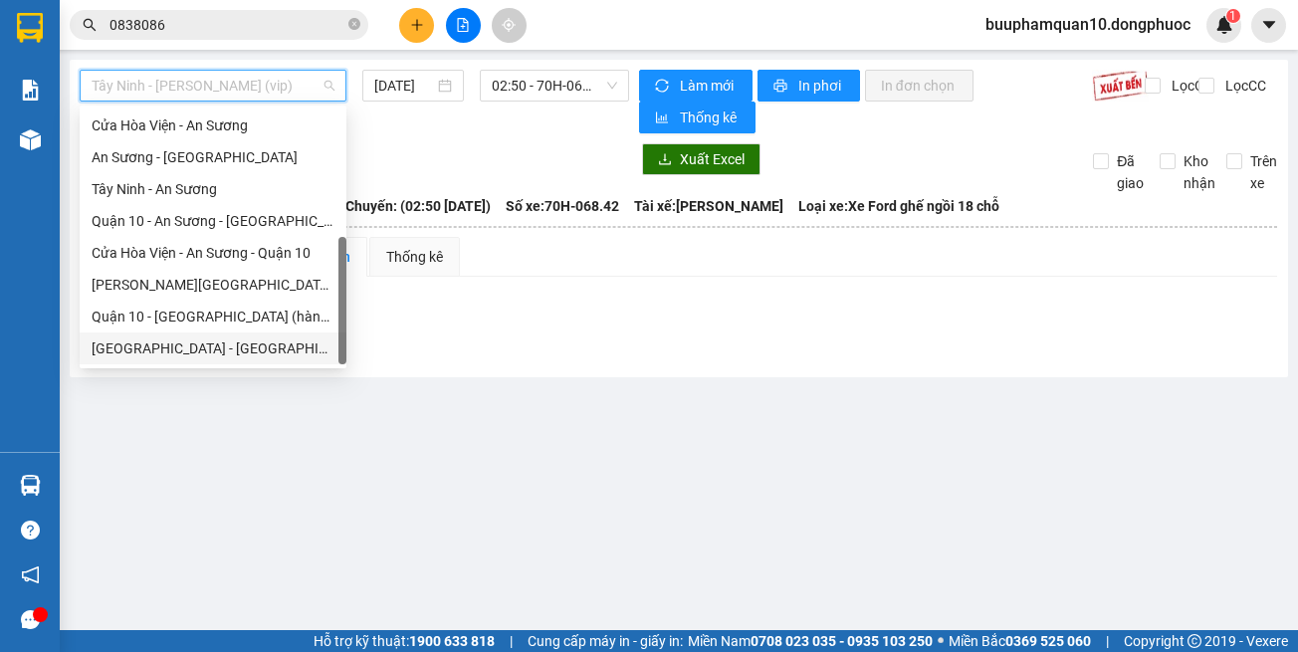
click at [280, 357] on div "[GEOGRAPHIC_DATA] - [GEOGRAPHIC_DATA] (vip)" at bounding box center [213, 348] width 243 height 22
type input "[DATE]"
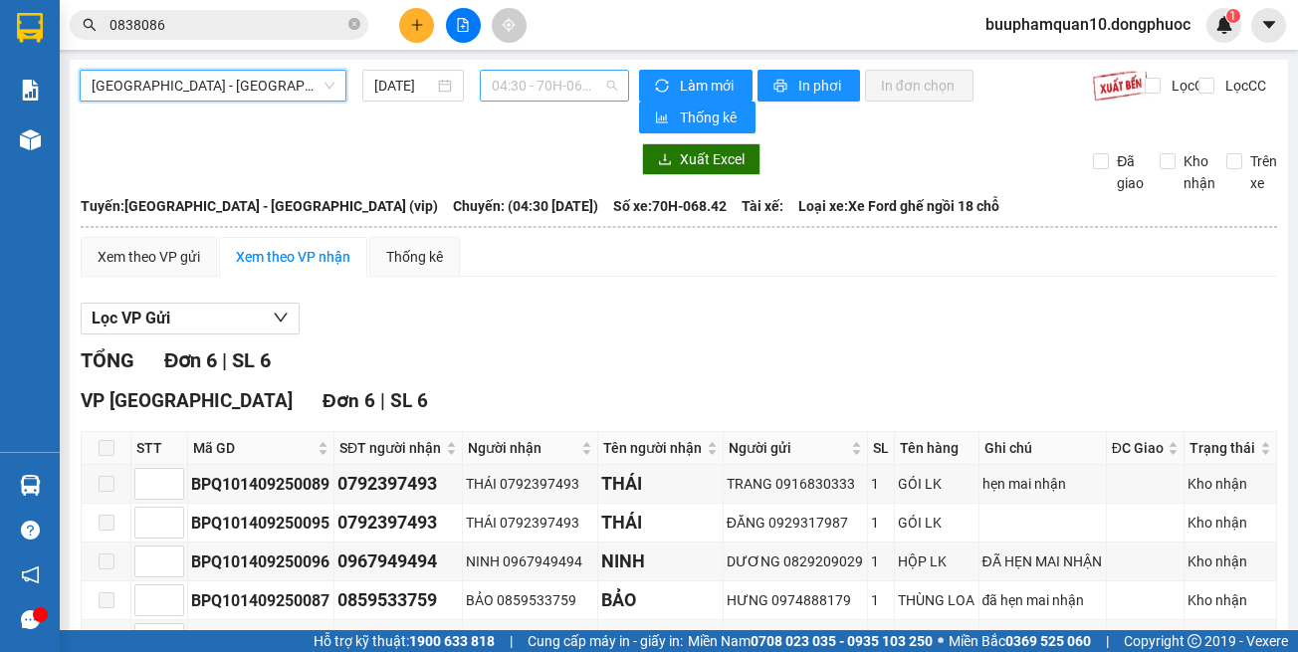
click at [537, 94] on span "04:30 - 70H-068.42" at bounding box center [554, 86] width 125 height 30
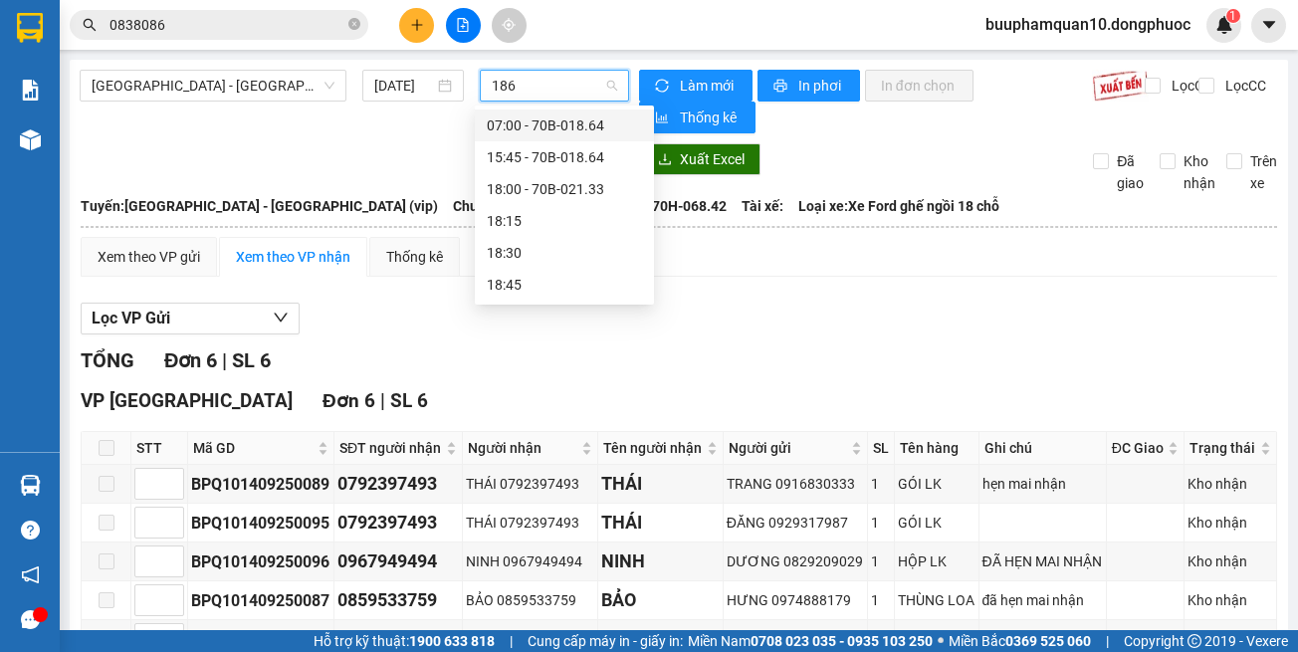
type input "1864"
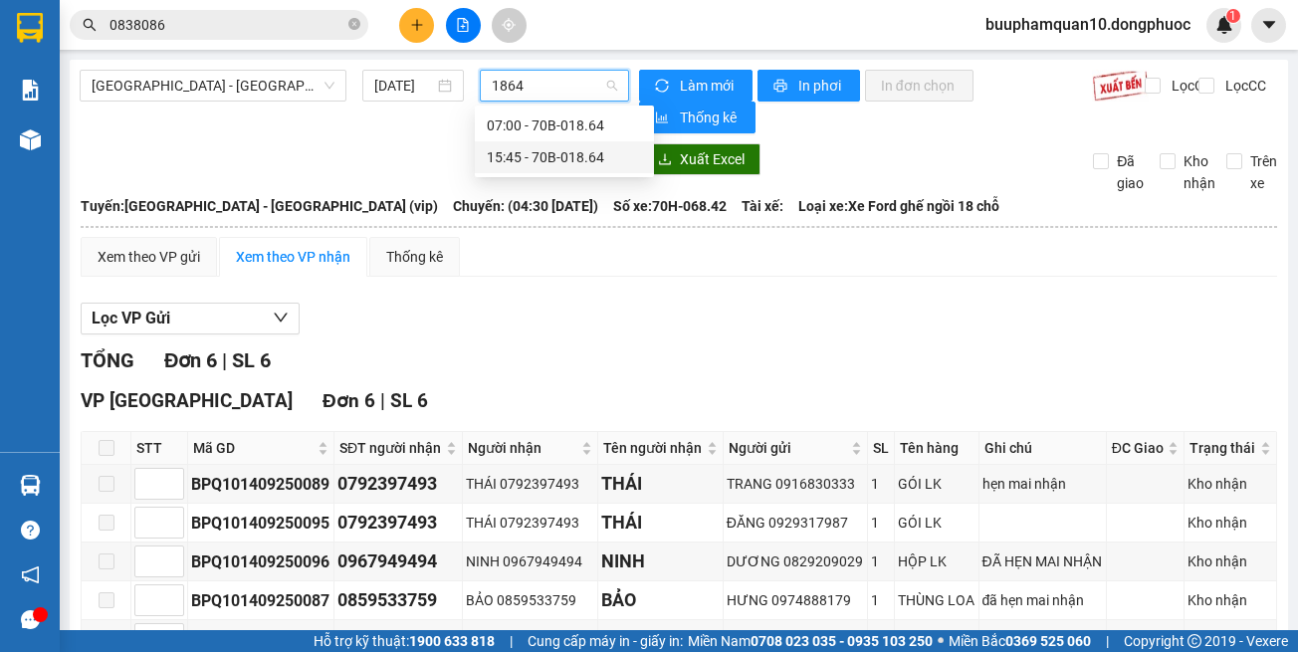
drag, startPoint x: 600, startPoint y: 158, endPoint x: 570, endPoint y: 130, distance: 40.8
click at [599, 157] on div "15:45 - 70B-018.64" at bounding box center [564, 157] width 155 height 22
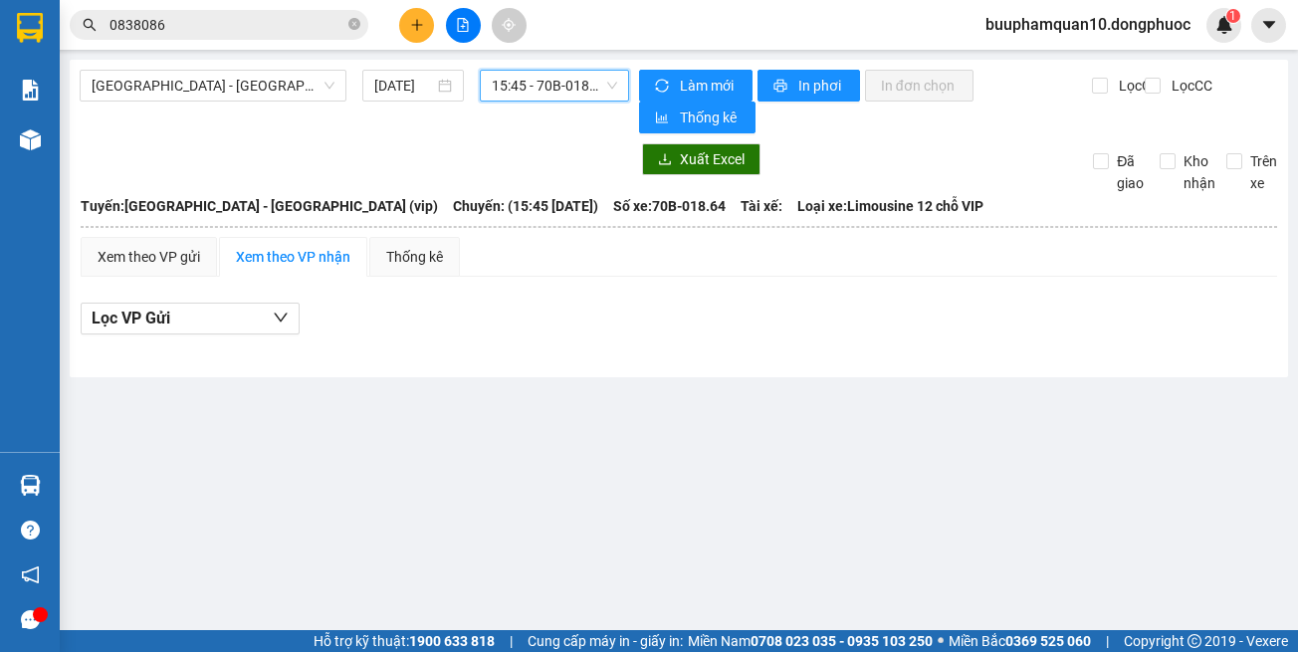
click at [555, 103] on div "[GEOGRAPHIC_DATA] - [GEOGRAPHIC_DATA] (vip) [DATE] 15:45 15:45 - 70B-018.64" at bounding box center [354, 102] width 549 height 64
click at [562, 94] on span "15:45 - 70B-018.64" at bounding box center [554, 86] width 125 height 30
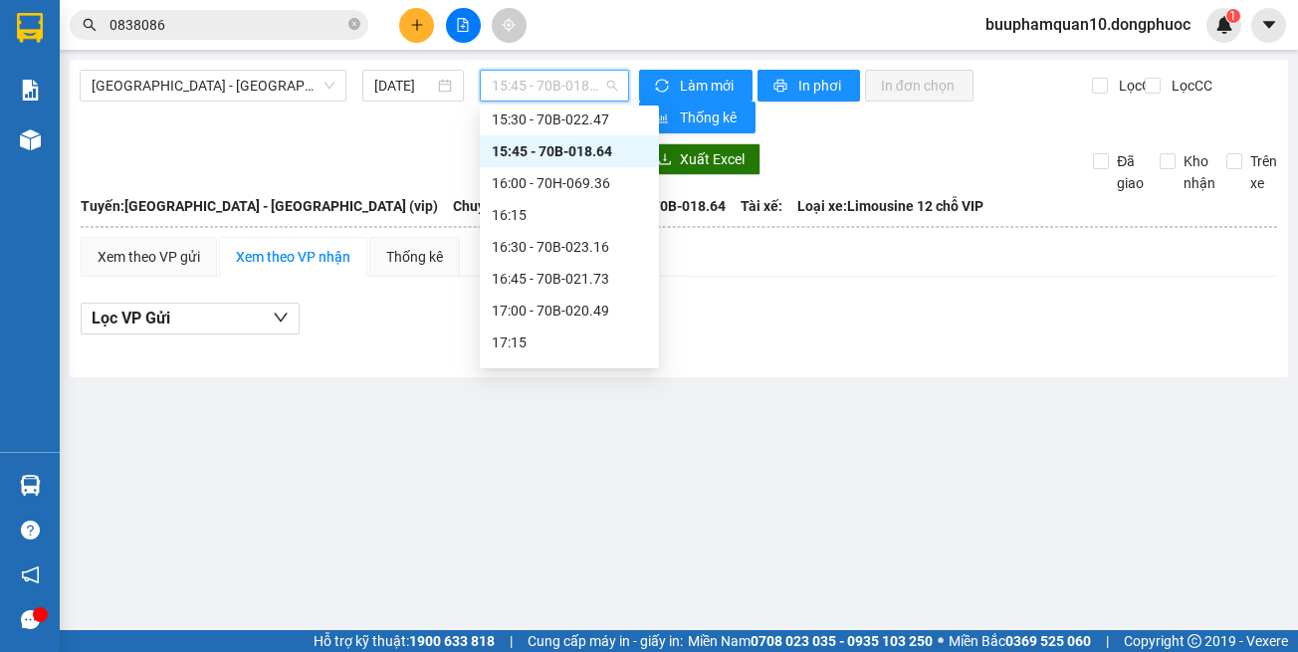
scroll to position [1441, 0]
drag, startPoint x: 821, startPoint y: 396, endPoint x: 778, endPoint y: 336, distance: 73.5
click at [798, 361] on main "[GEOGRAPHIC_DATA] - [GEOGRAPHIC_DATA] (vip) [DATE] 15:45 - 70B-018.64 Làm mới I…" at bounding box center [649, 315] width 1298 height 630
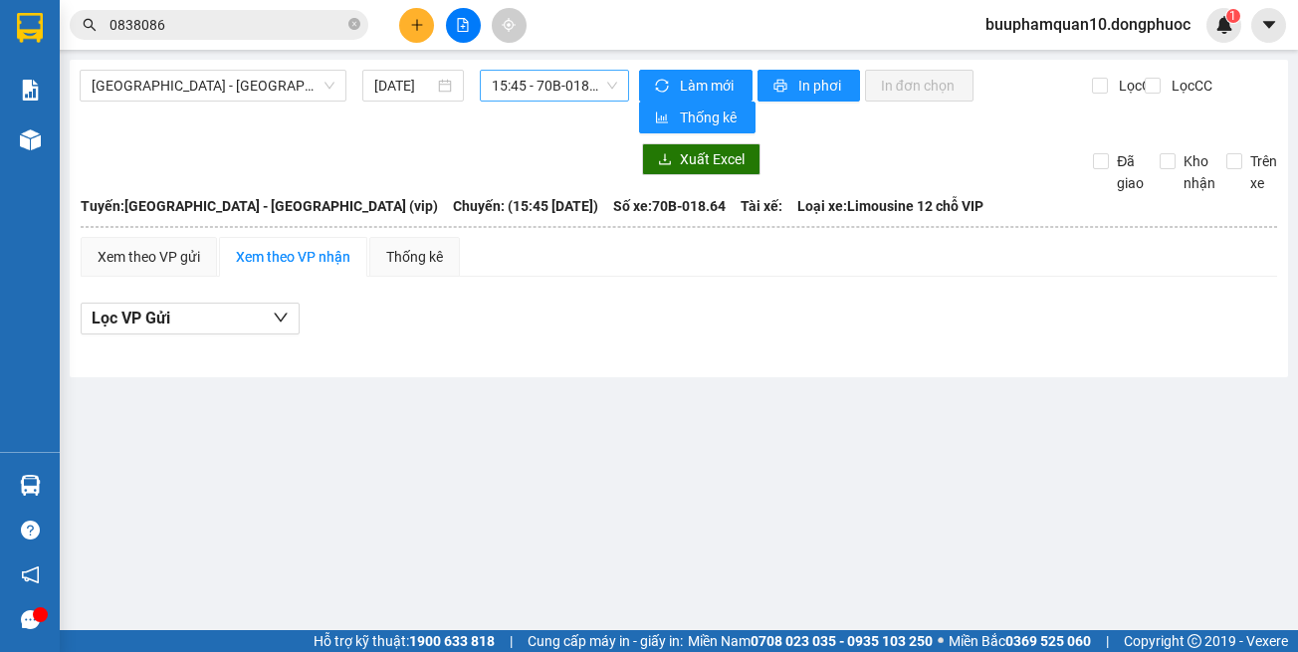
click at [582, 89] on span "15:45 - 70B-018.64" at bounding box center [554, 86] width 125 height 30
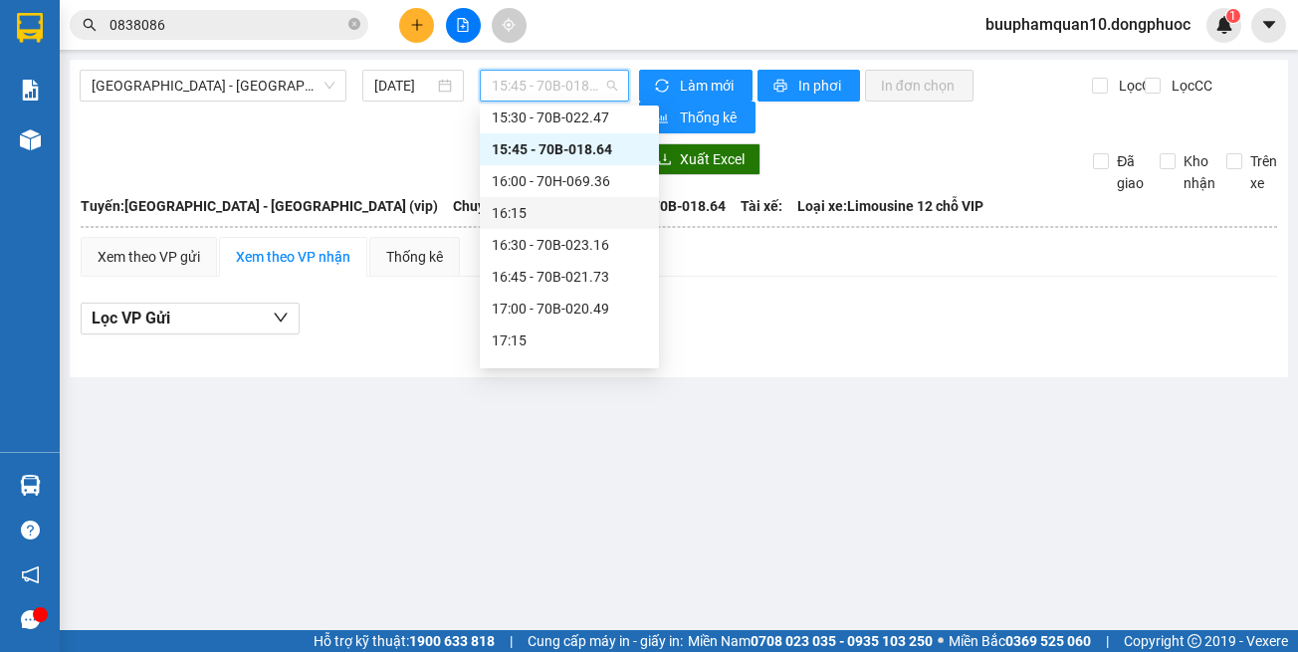
drag, startPoint x: 778, startPoint y: 416, endPoint x: 622, endPoint y: 124, distance: 330.9
click at [773, 387] on main "[GEOGRAPHIC_DATA] - [GEOGRAPHIC_DATA] (vip) [DATE] 15:45 - 70B-018.64 Làm mới I…" at bounding box center [649, 315] width 1298 height 630
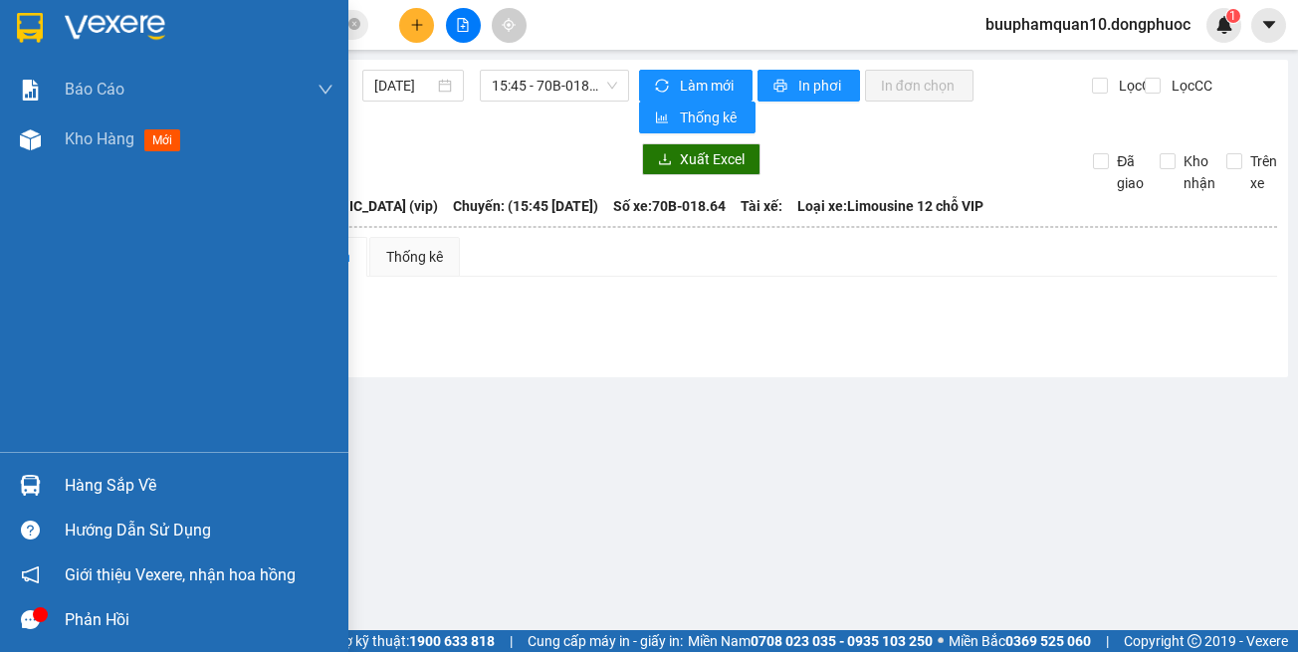
drag, startPoint x: 30, startPoint y: 489, endPoint x: 29, endPoint y: 478, distance: 11.0
click at [29, 487] on img at bounding box center [30, 485] width 21 height 21
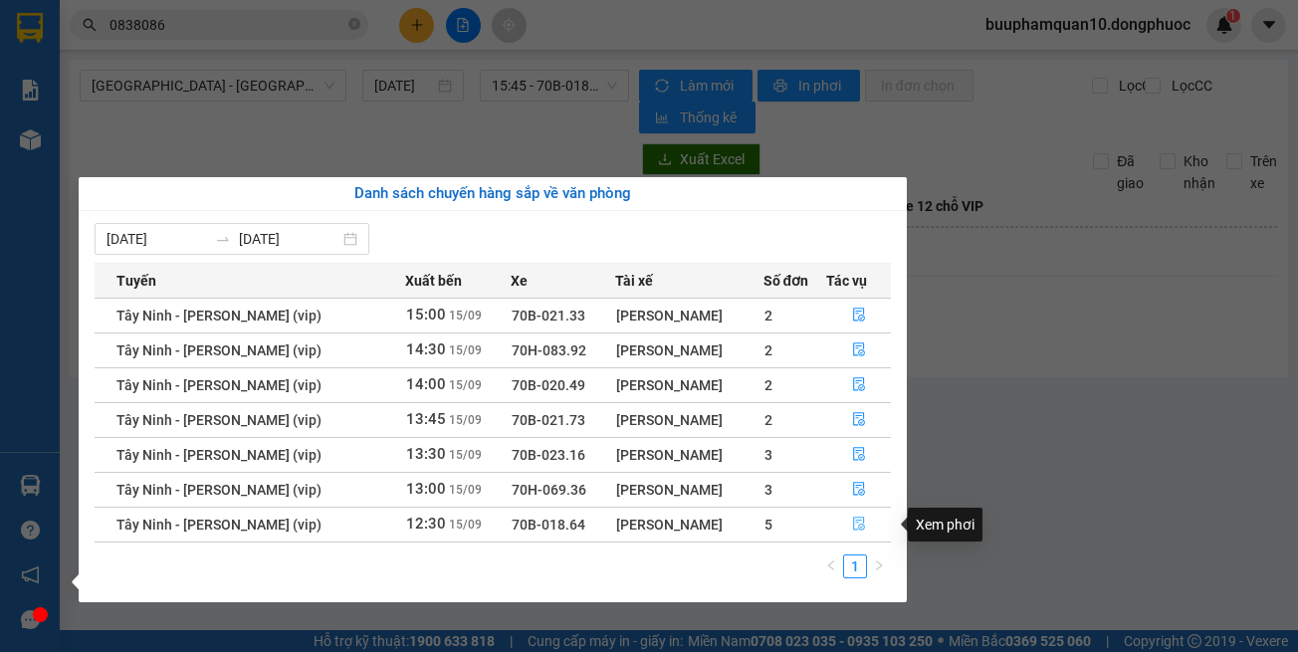
click at [852, 520] on icon "file-done" at bounding box center [859, 524] width 14 height 14
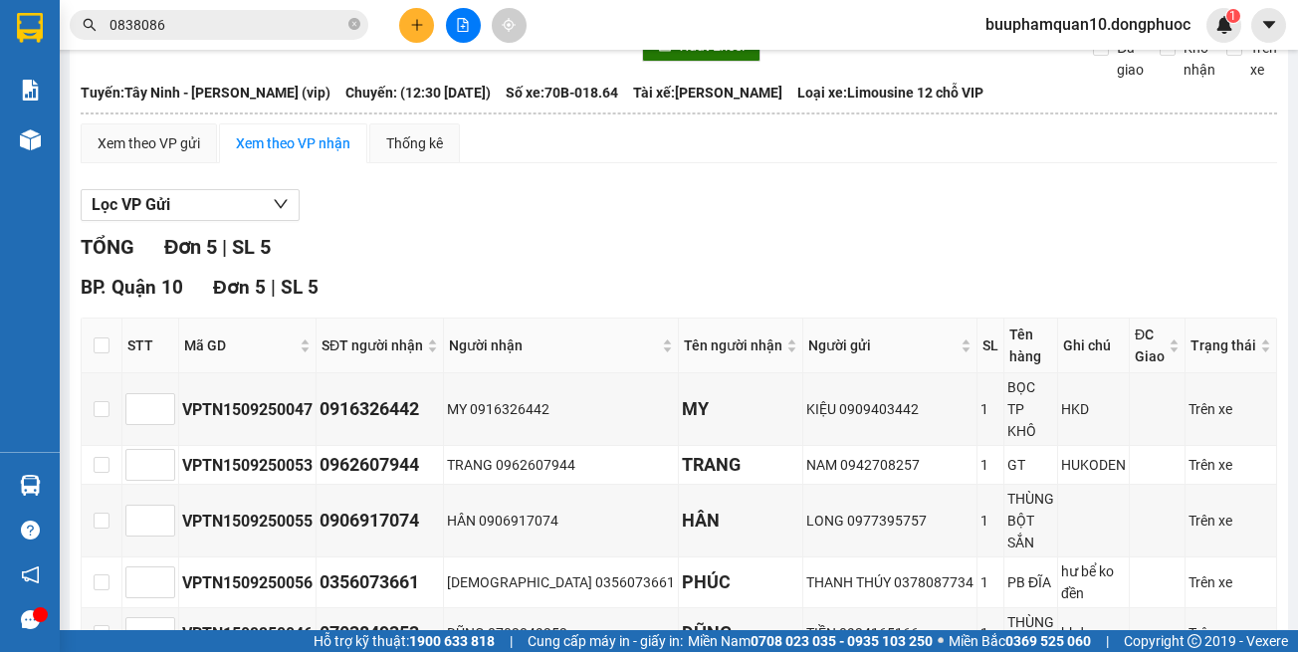
scroll to position [177, 0]
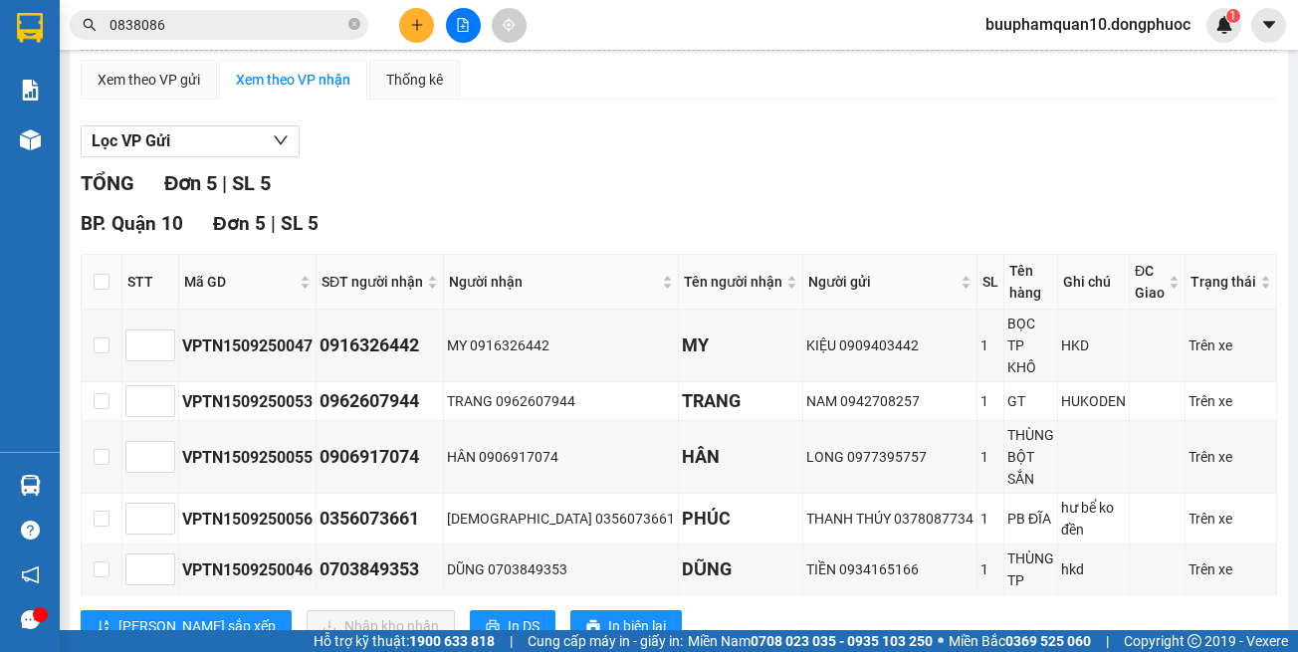
drag, startPoint x: 893, startPoint y: 595, endPoint x: 860, endPoint y: 570, distance: 41.2
click at [892, 596] on div "TỔNG Đơn 5 | SL 5 BP. Quận 10 Đơn 5 | SL 5 STT Mã GD SĐT người nhận Người nhận …" at bounding box center [679, 417] width 1196 height 499
click at [762, 183] on div "TỔNG Đơn 5 | SL 5" at bounding box center [679, 183] width 1196 height 31
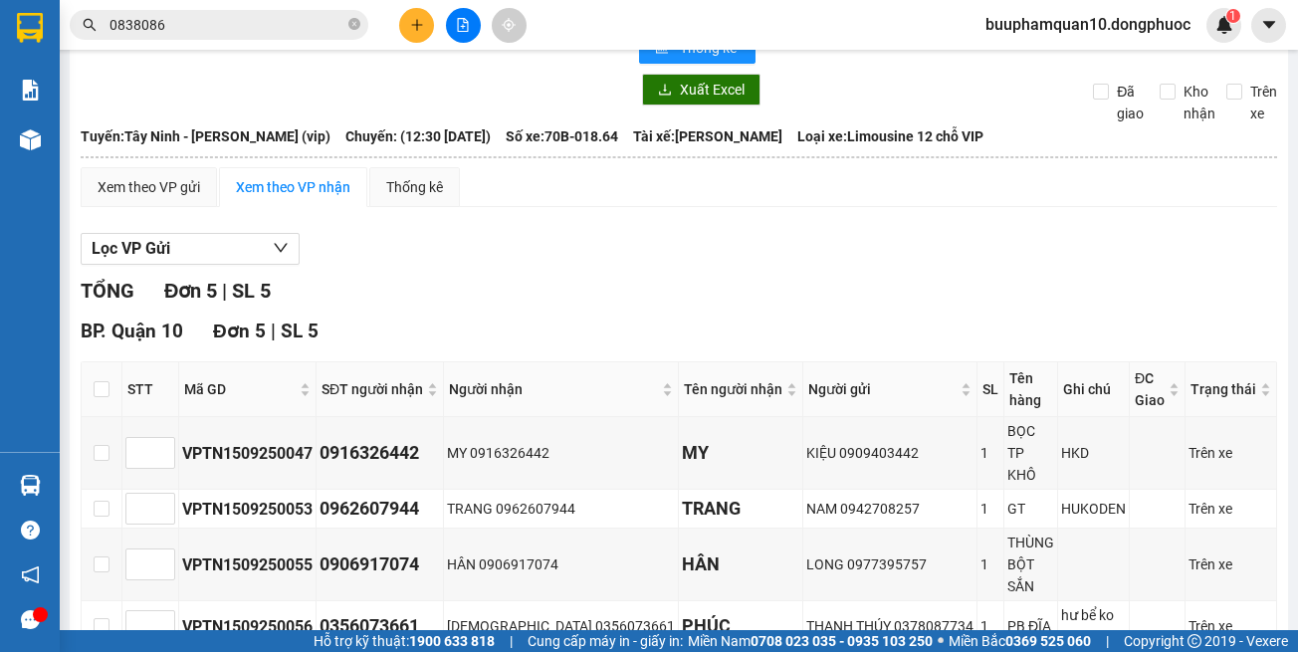
scroll to position [0, 0]
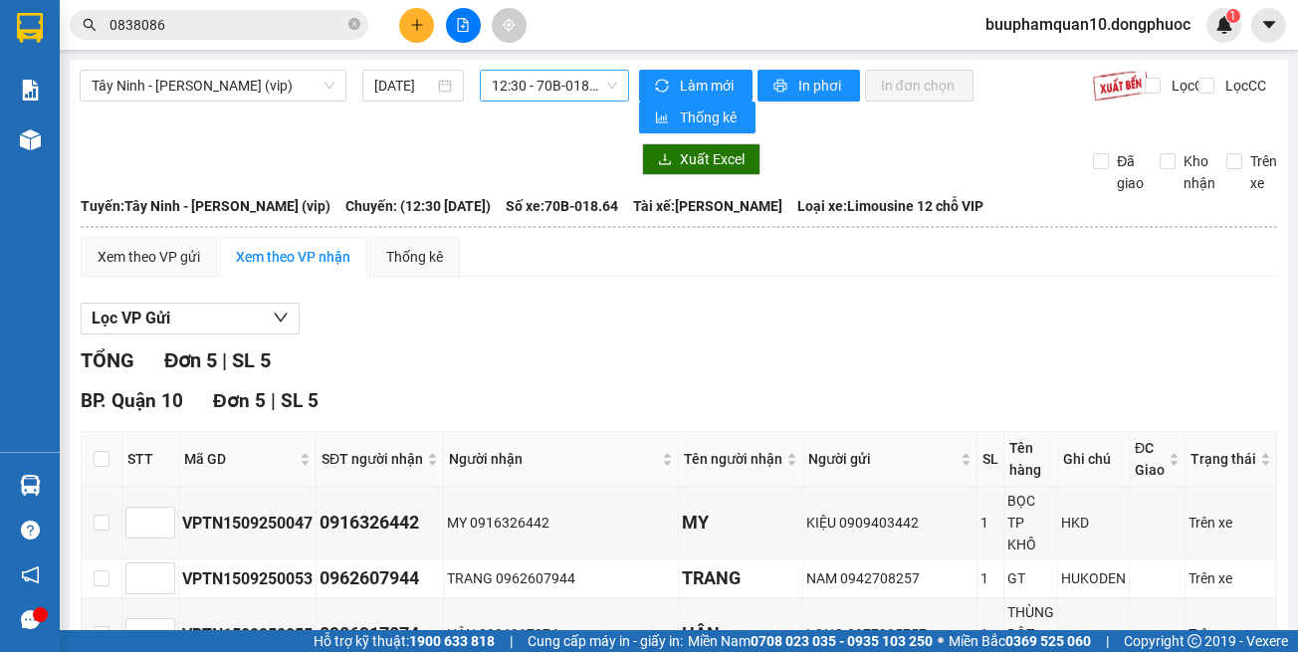
click at [525, 78] on span "12:30 - 70B-018.64" at bounding box center [554, 86] width 125 height 30
click at [296, 103] on div "Tây Ninh - [PERSON_NAME] (vip) [DATE] 12:30 - 70B-018.64" at bounding box center [354, 102] width 549 height 64
click at [294, 85] on span "Tây Ninh - [PERSON_NAME] (vip)" at bounding box center [213, 86] width 243 height 30
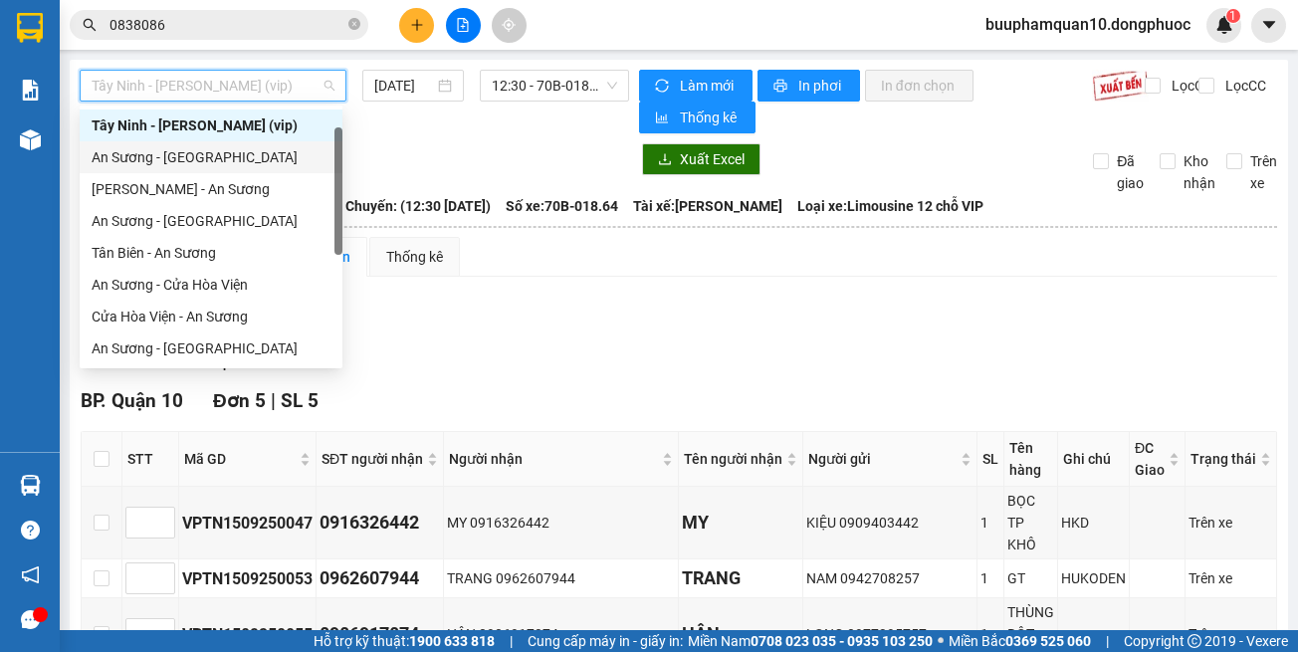
scroll to position [223, 0]
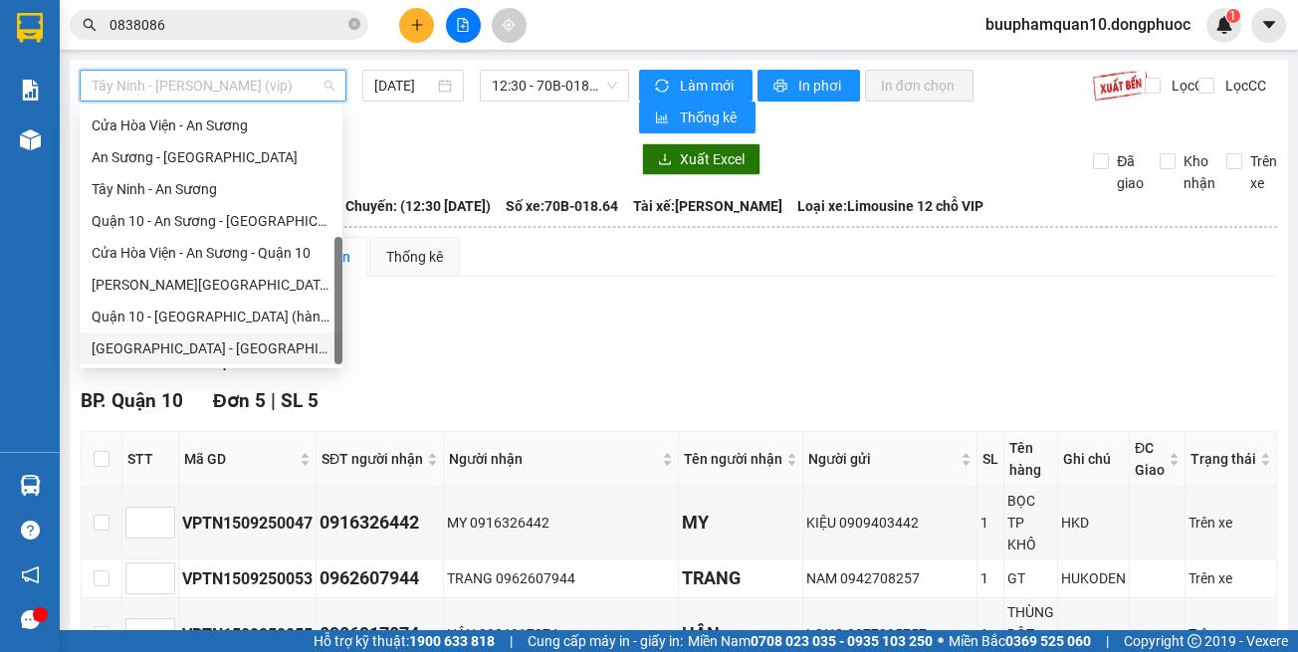
click at [276, 348] on div "[GEOGRAPHIC_DATA] - [GEOGRAPHIC_DATA] (vip)" at bounding box center [211, 348] width 239 height 22
type input "[DATE]"
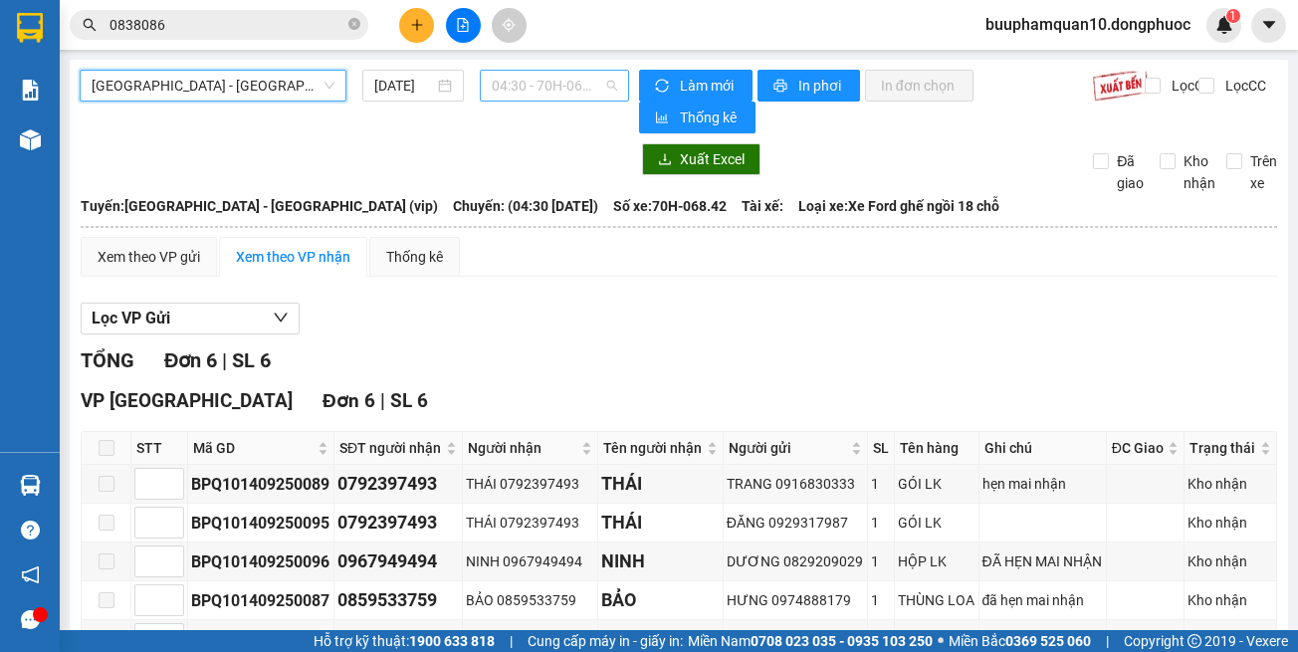
click at [595, 89] on span "04:30 - 70H-068.42" at bounding box center [554, 86] width 125 height 30
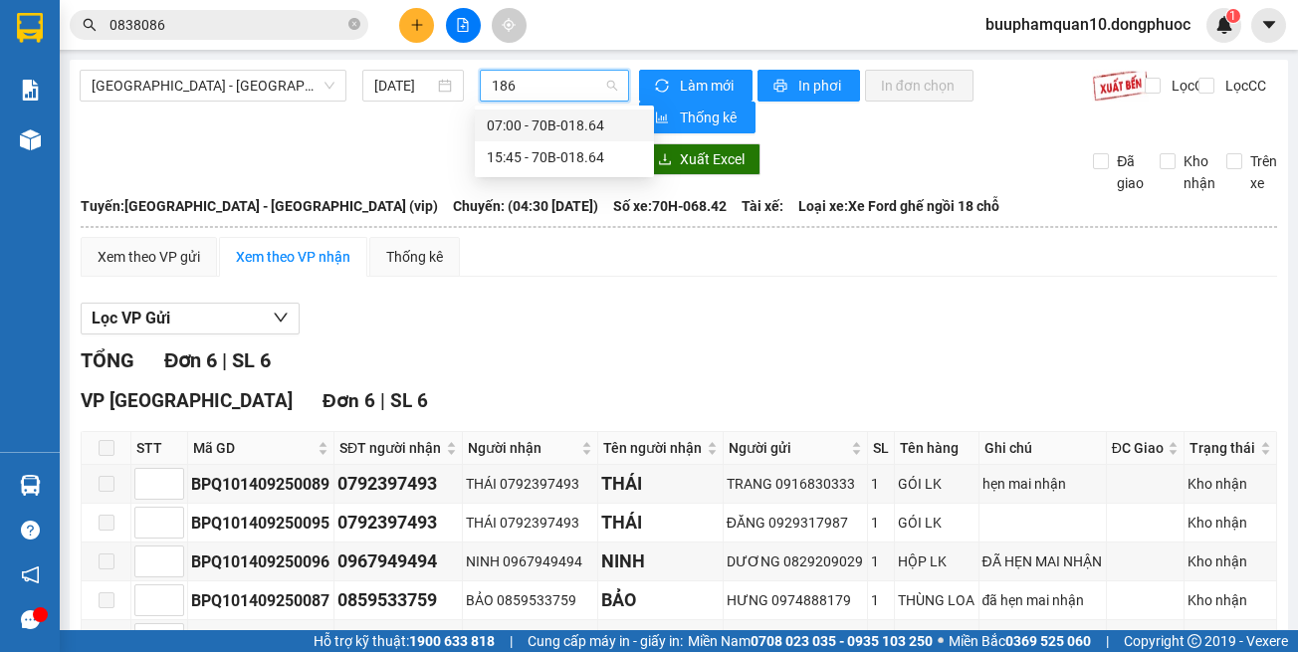
type input "1864"
click at [571, 159] on div "15:45 - 70B-018.64" at bounding box center [564, 157] width 155 height 22
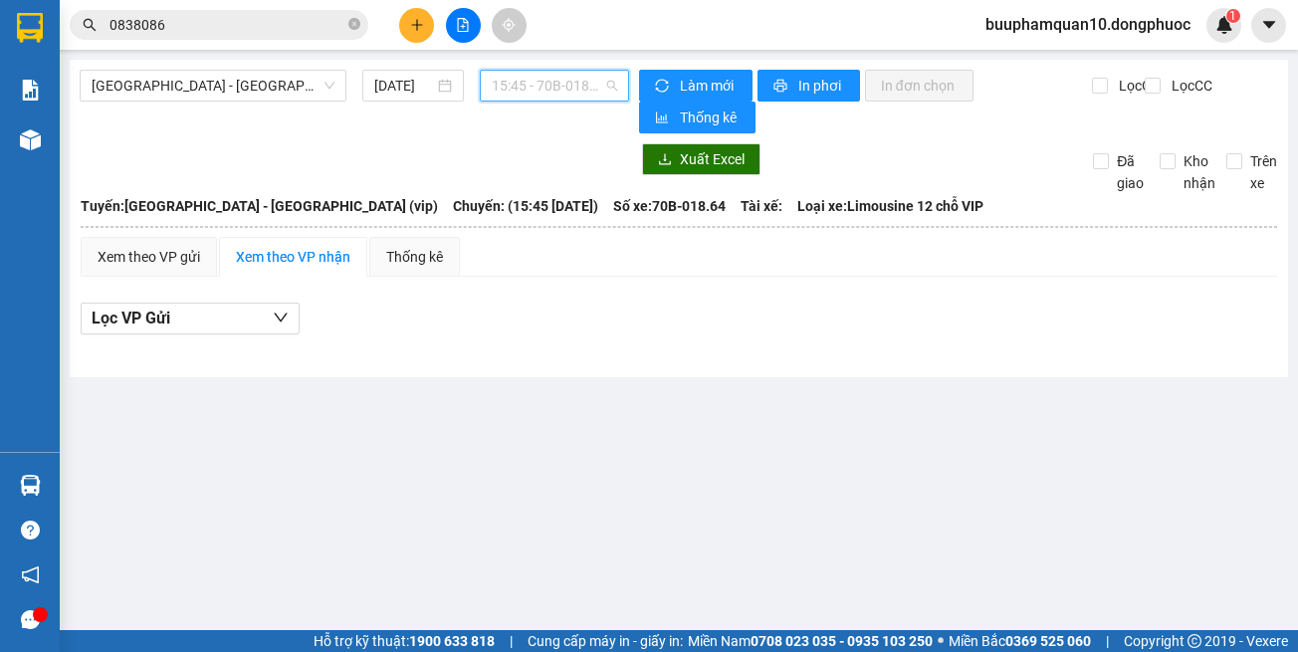
click at [566, 92] on span "15:45 - 70B-018.64" at bounding box center [554, 86] width 125 height 30
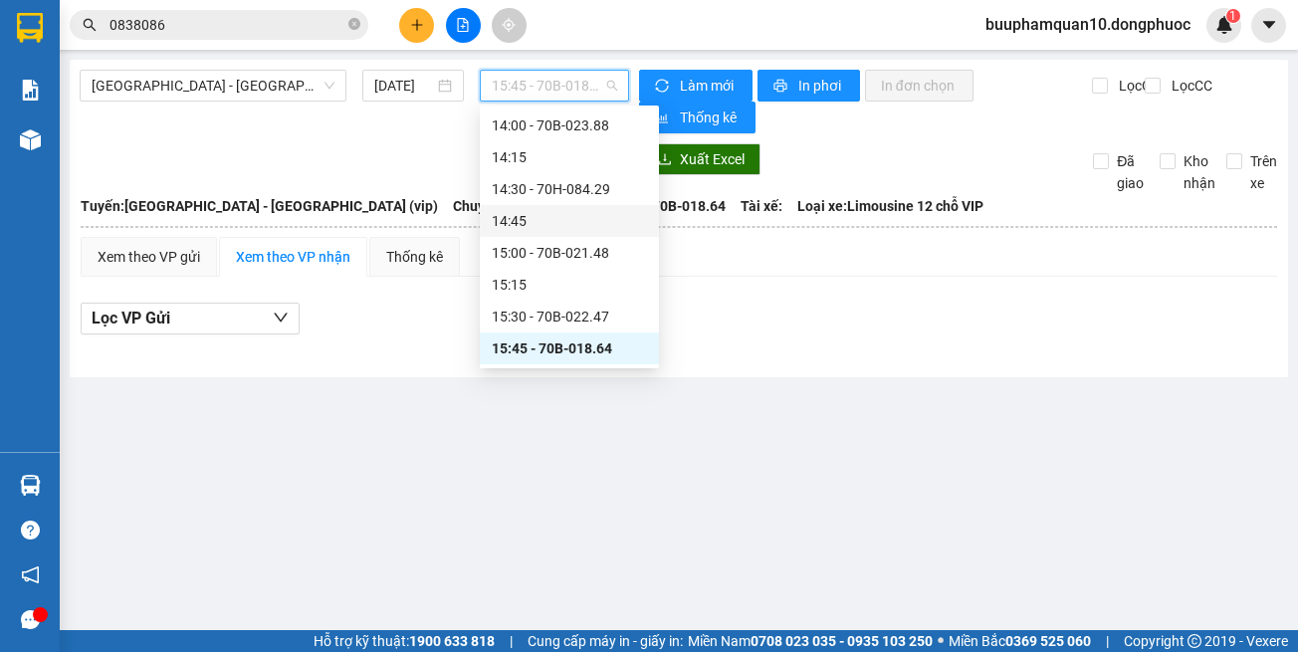
scroll to position [1342, 0]
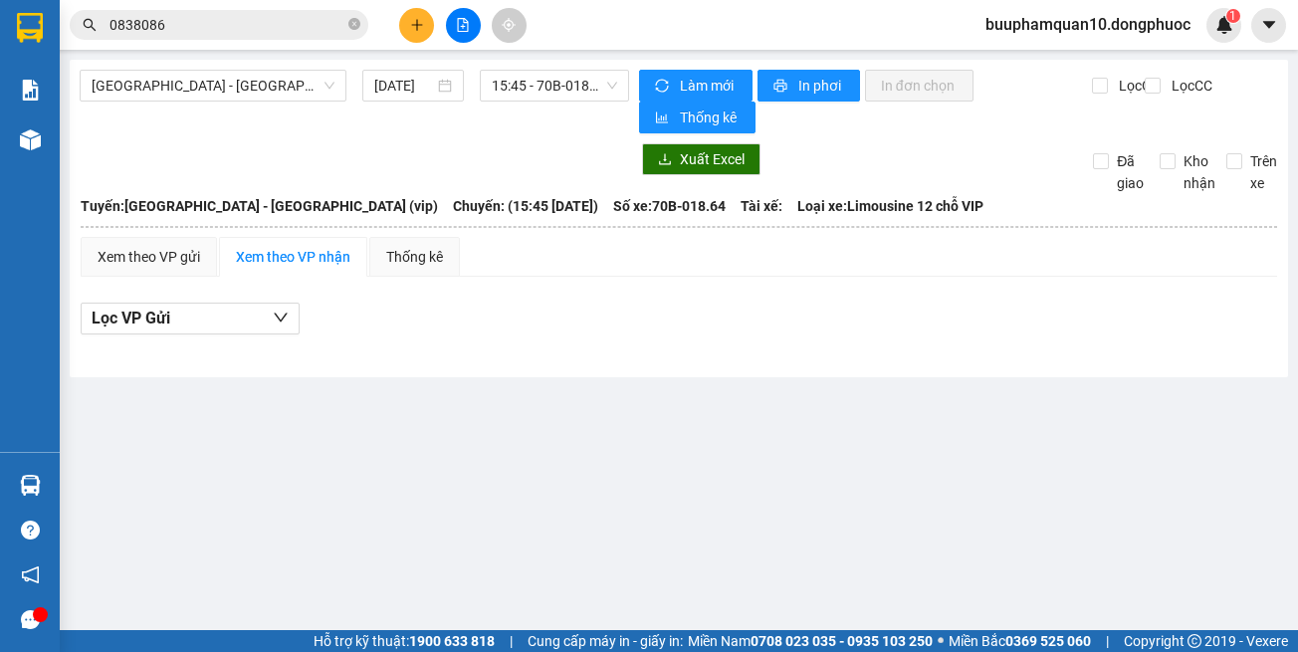
drag, startPoint x: 674, startPoint y: 441, endPoint x: 464, endPoint y: 28, distance: 463.4
click at [665, 418] on main "[GEOGRAPHIC_DATA] - [GEOGRAPHIC_DATA] (vip) [DATE] 15:45 - 70B-018.64 Làm mới I…" at bounding box center [649, 315] width 1298 height 630
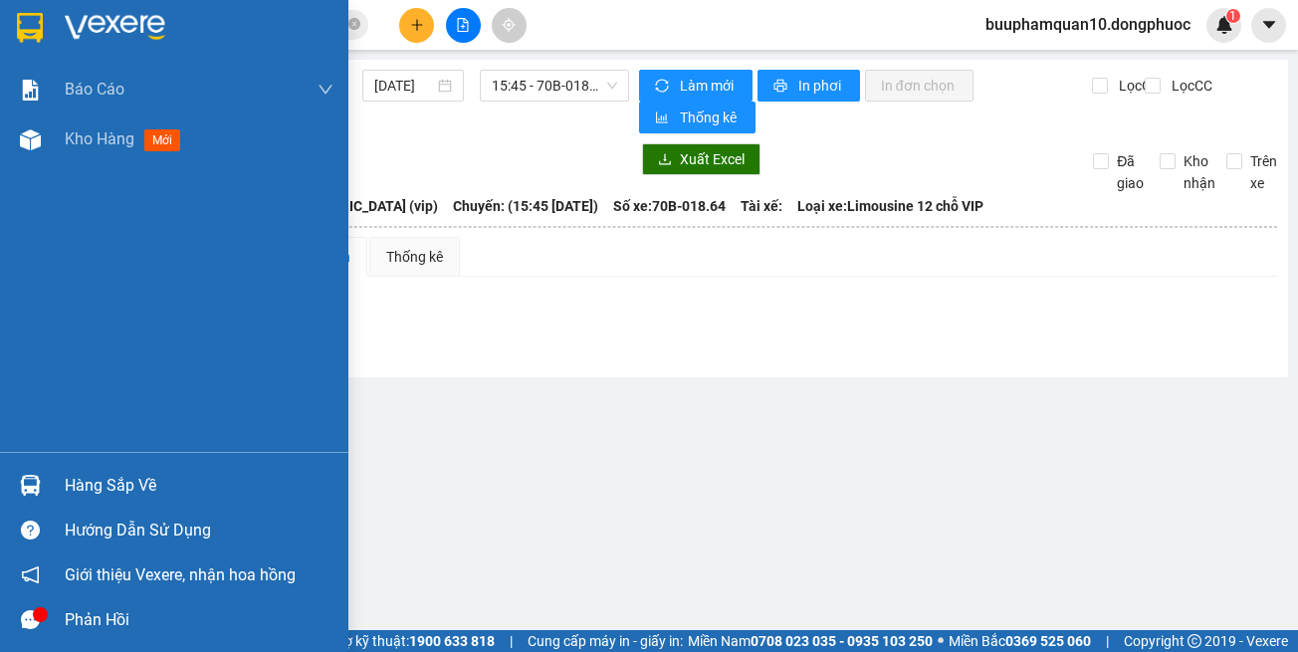
click at [34, 481] on img at bounding box center [30, 485] width 21 height 21
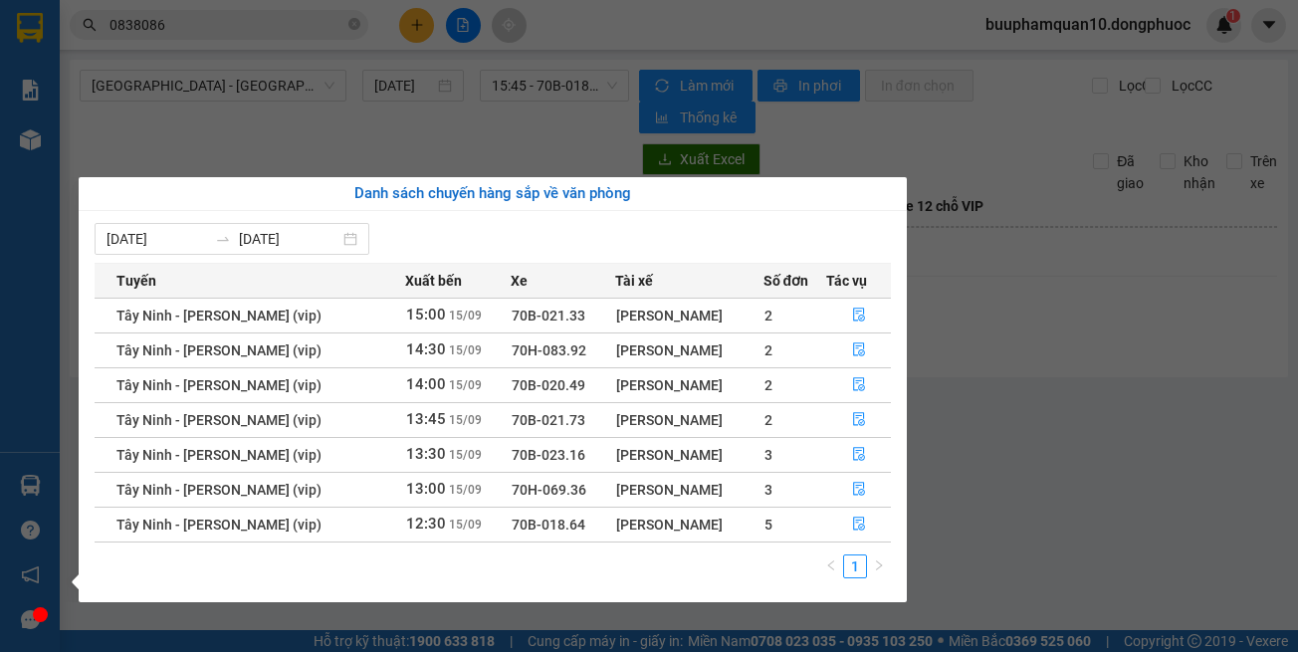
drag, startPoint x: 994, startPoint y: 480, endPoint x: 990, endPoint y: 469, distance: 11.7
click at [995, 480] on section "Kết quả tìm kiếm ( 41 ) Bộ lọc Mã ĐH Trạng thái Món hàng Tổng cước Chưa cước Nh…" at bounding box center [649, 326] width 1298 height 652
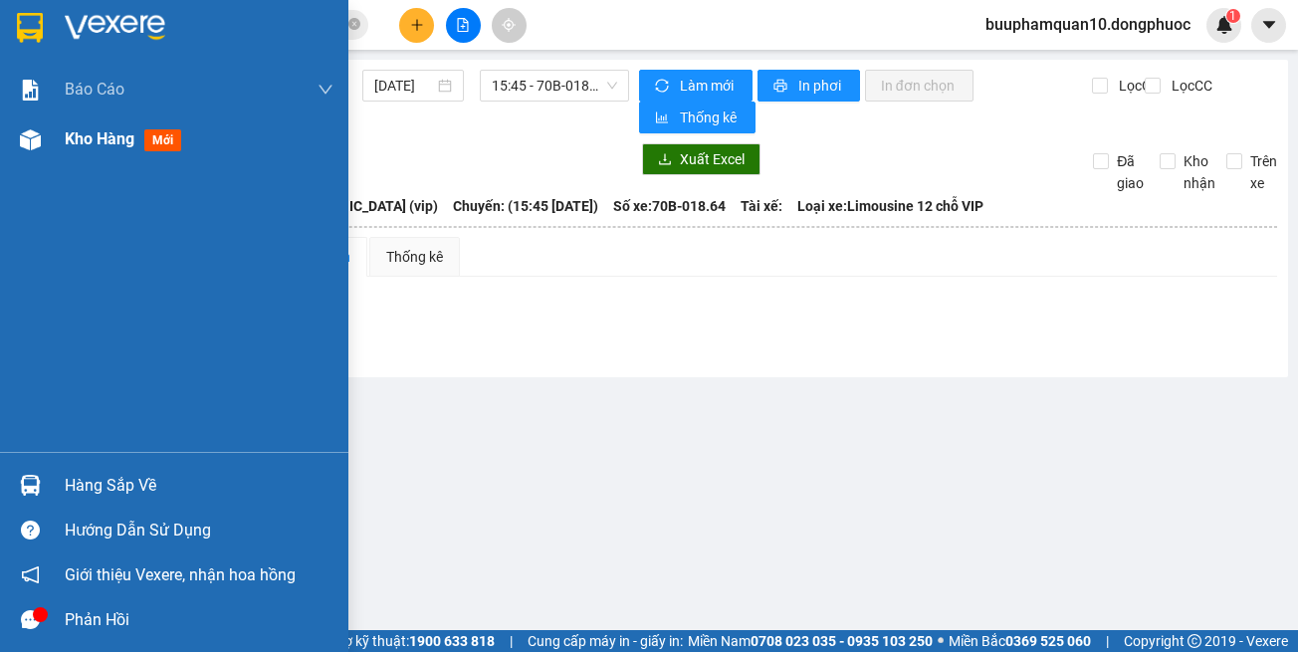
click at [64, 142] on div "Kho hàng mới" at bounding box center [174, 139] width 348 height 50
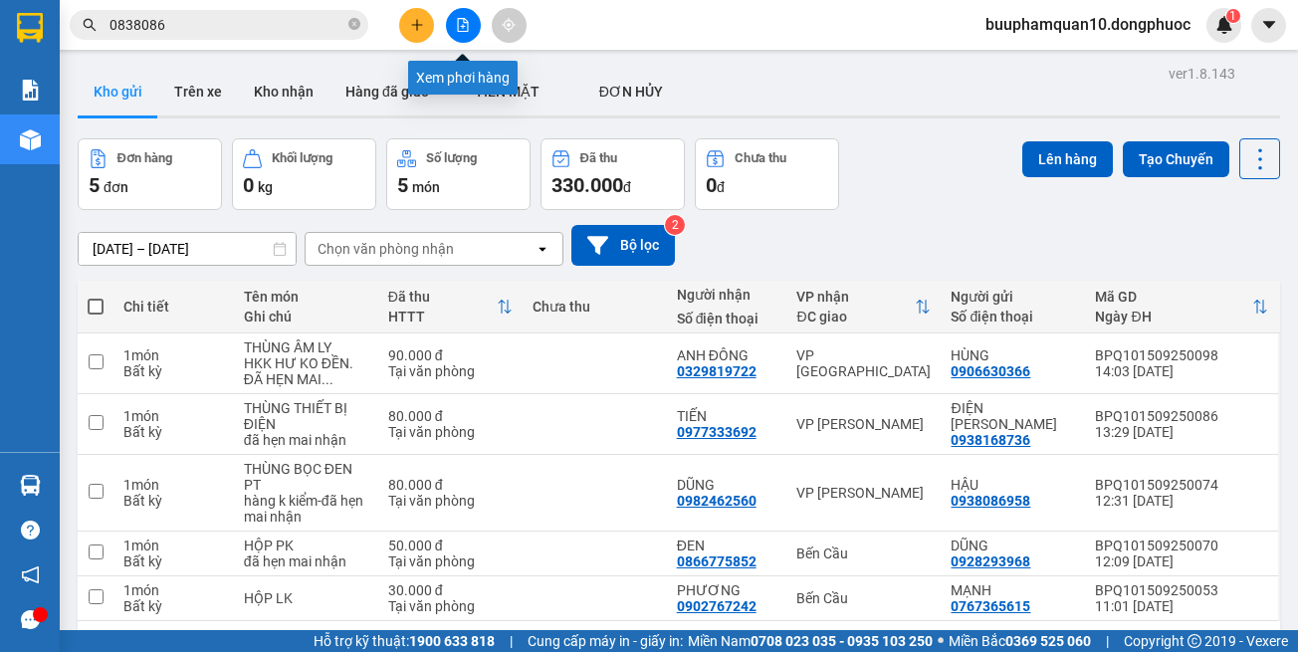
click at [472, 33] on button at bounding box center [463, 25] width 35 height 35
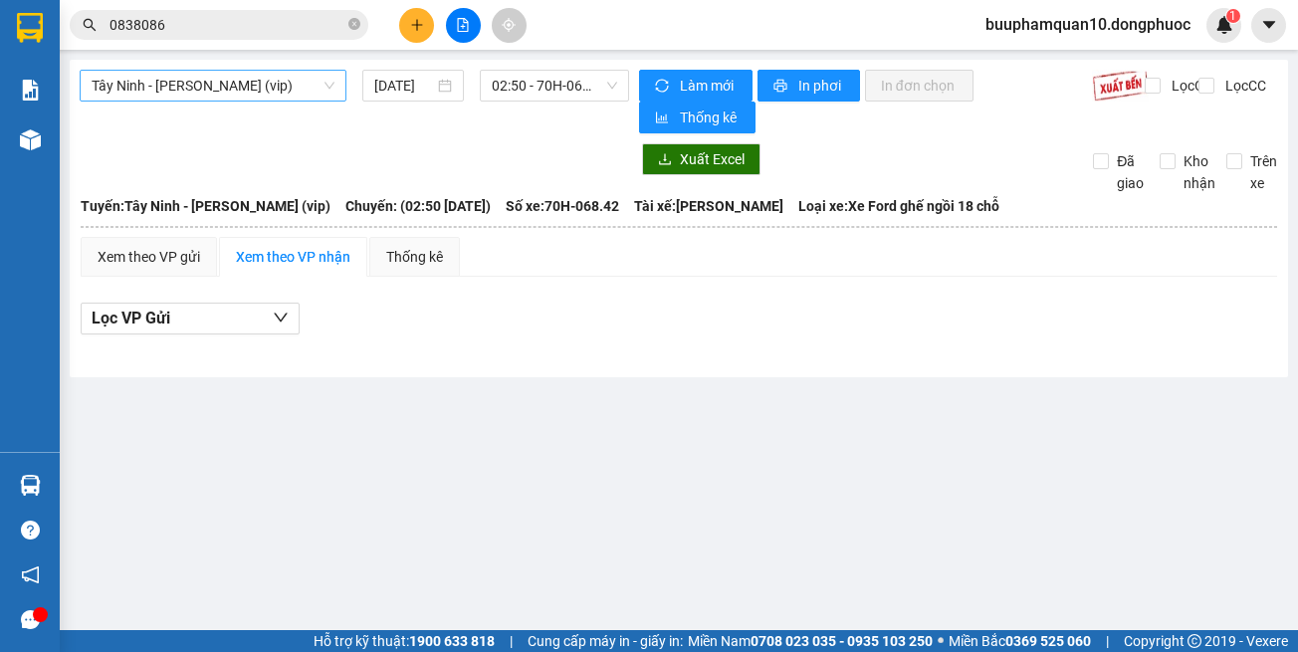
click at [340, 85] on div "Tây Ninh - [PERSON_NAME] (vip)" at bounding box center [213, 86] width 267 height 32
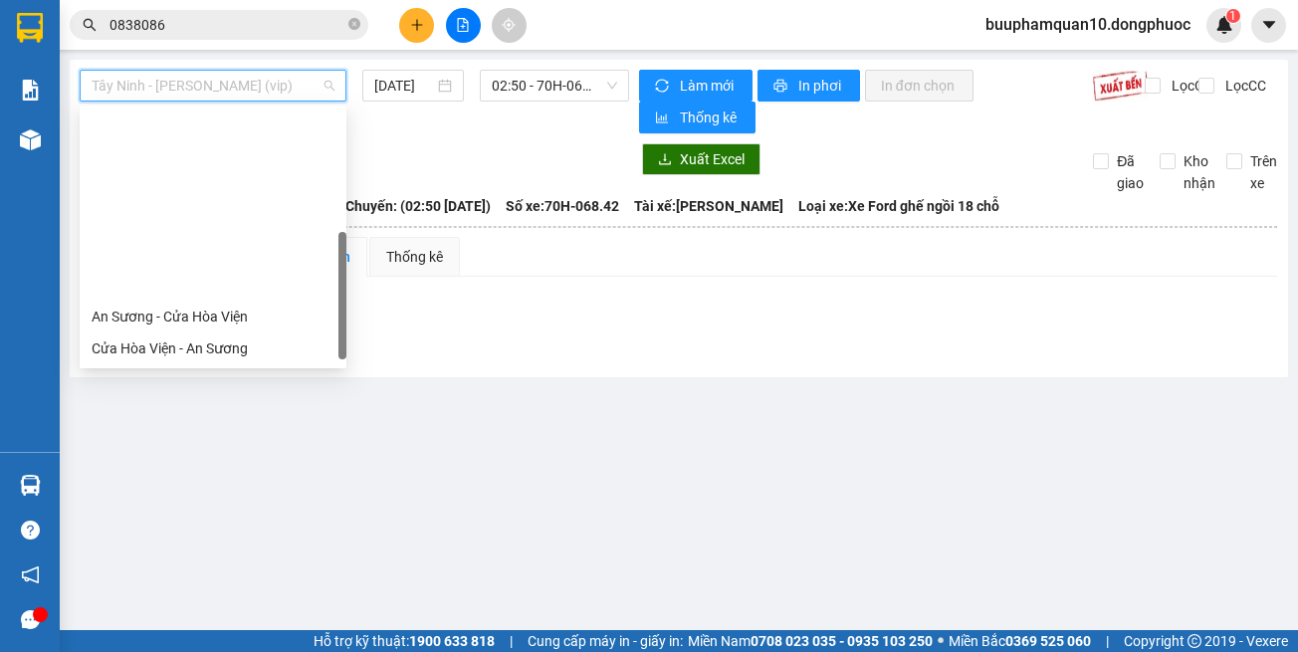
scroll to position [223, 0]
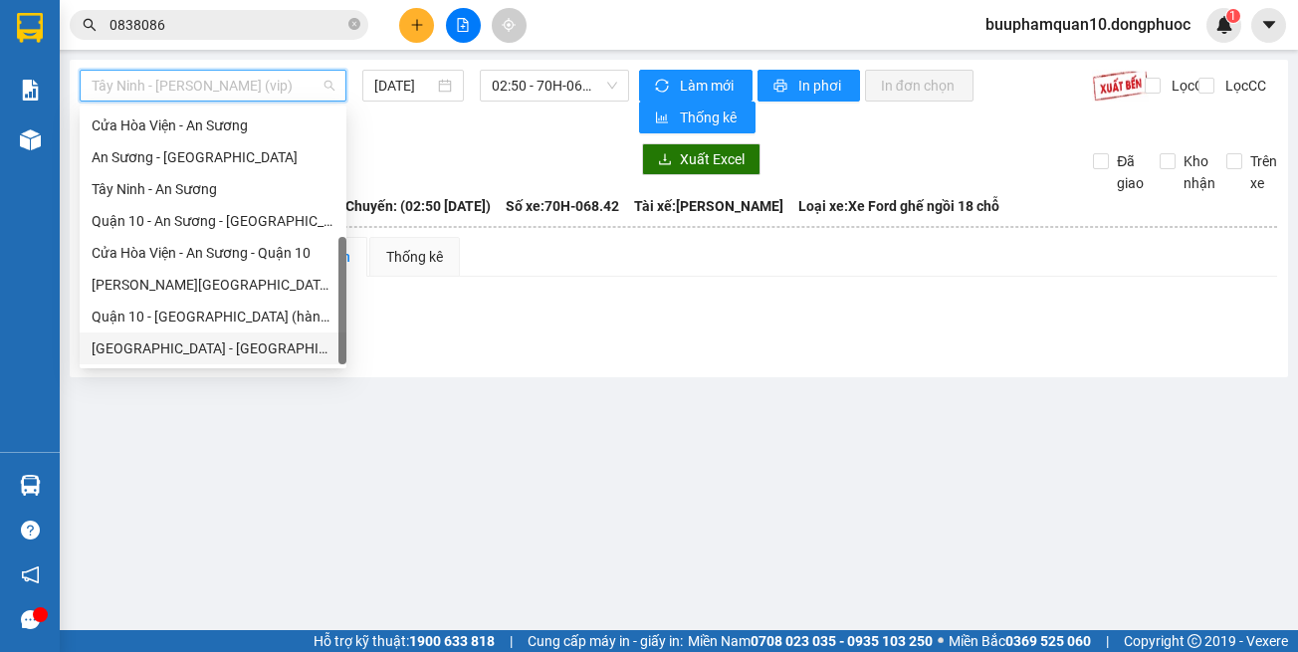
click at [287, 350] on div "[GEOGRAPHIC_DATA] - [GEOGRAPHIC_DATA] (vip)" at bounding box center [213, 348] width 243 height 22
type input "[DATE]"
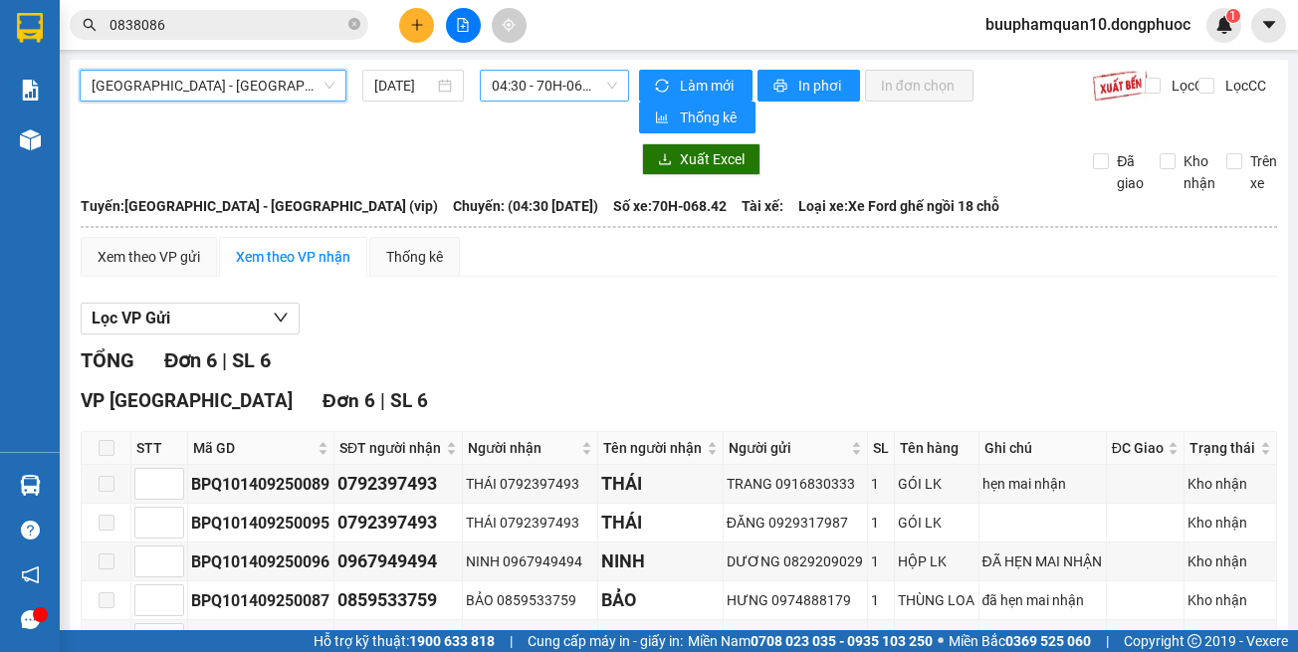
click at [559, 76] on span "04:30 - 70H-068.42" at bounding box center [554, 86] width 125 height 30
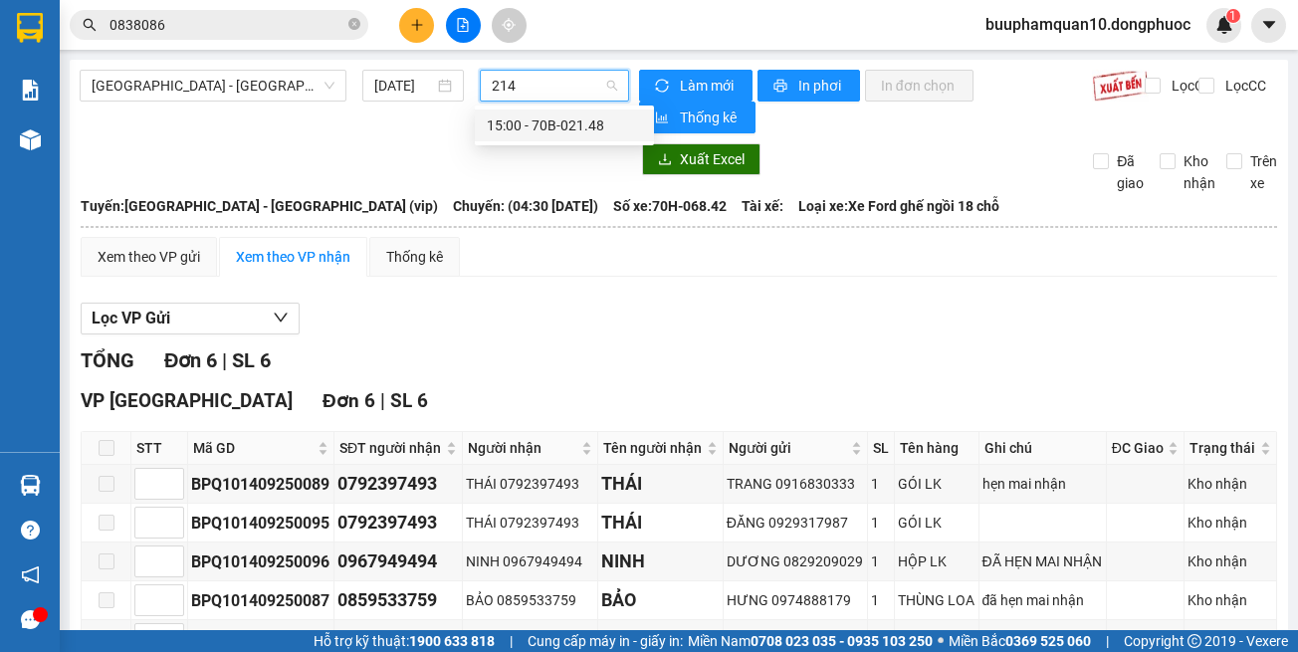
type input "2148"
click at [548, 123] on div "15:00 - 70B-021.48" at bounding box center [564, 125] width 155 height 22
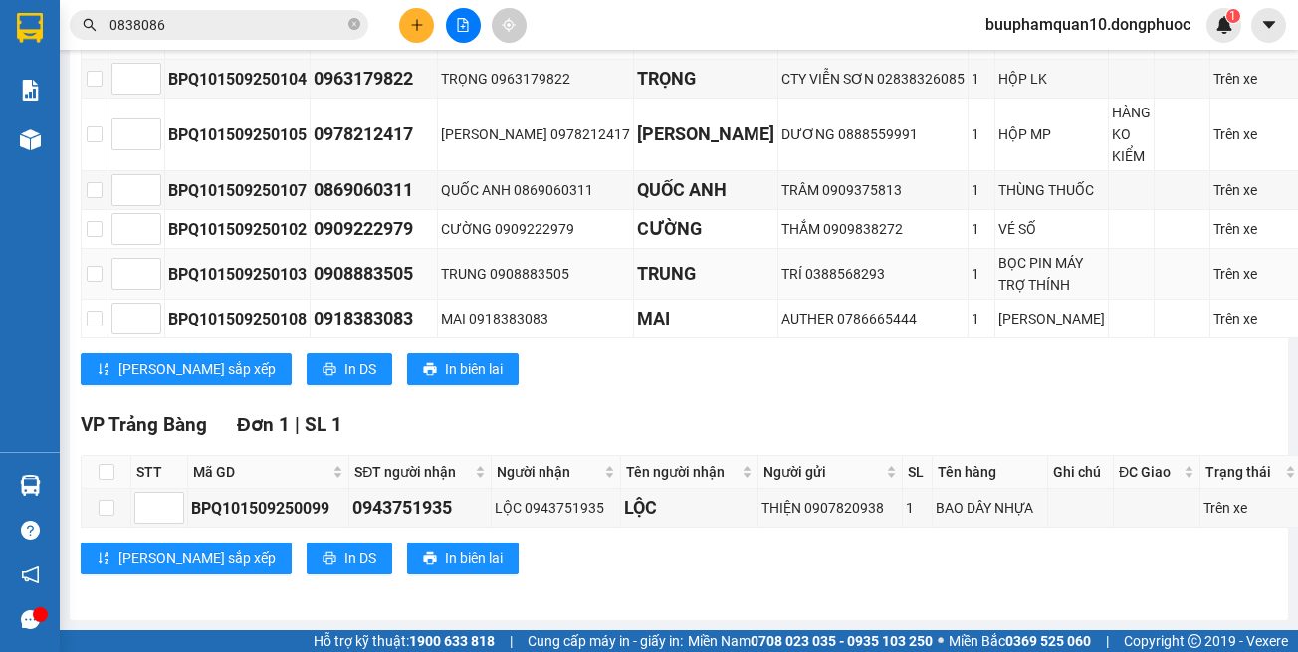
scroll to position [473, 0]
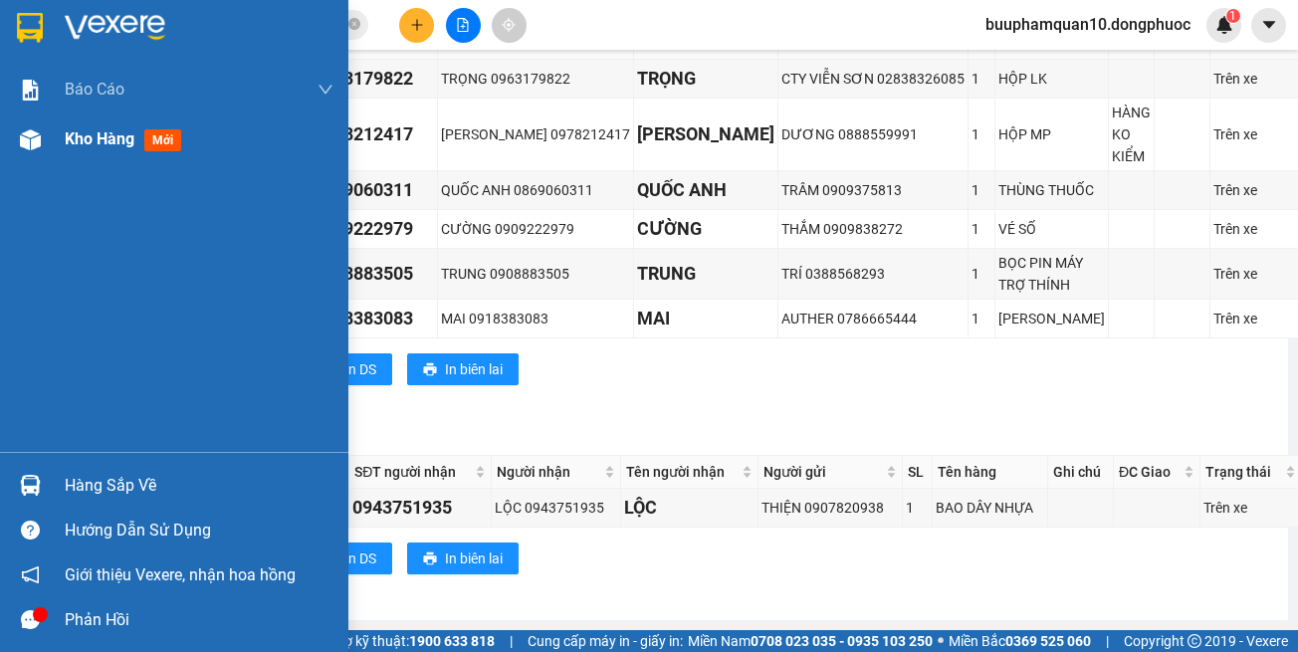
click at [139, 145] on div "Kho hàng mới" at bounding box center [127, 138] width 124 height 25
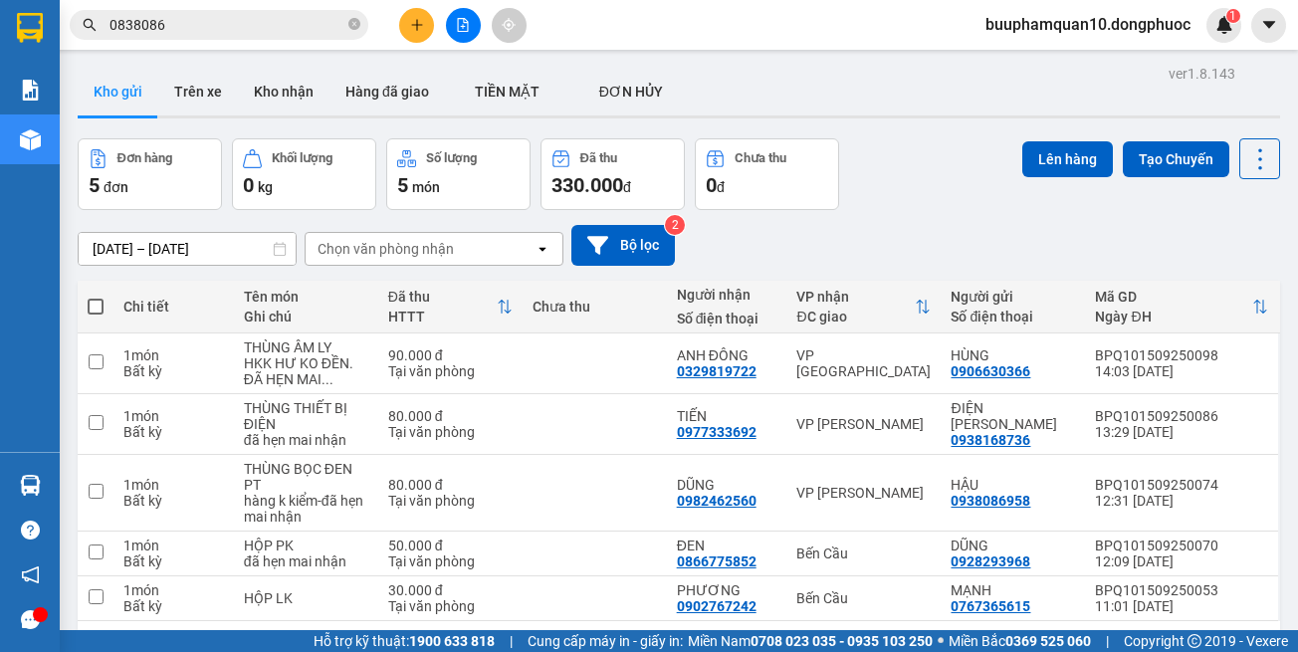
click at [463, 34] on button at bounding box center [463, 25] width 35 height 35
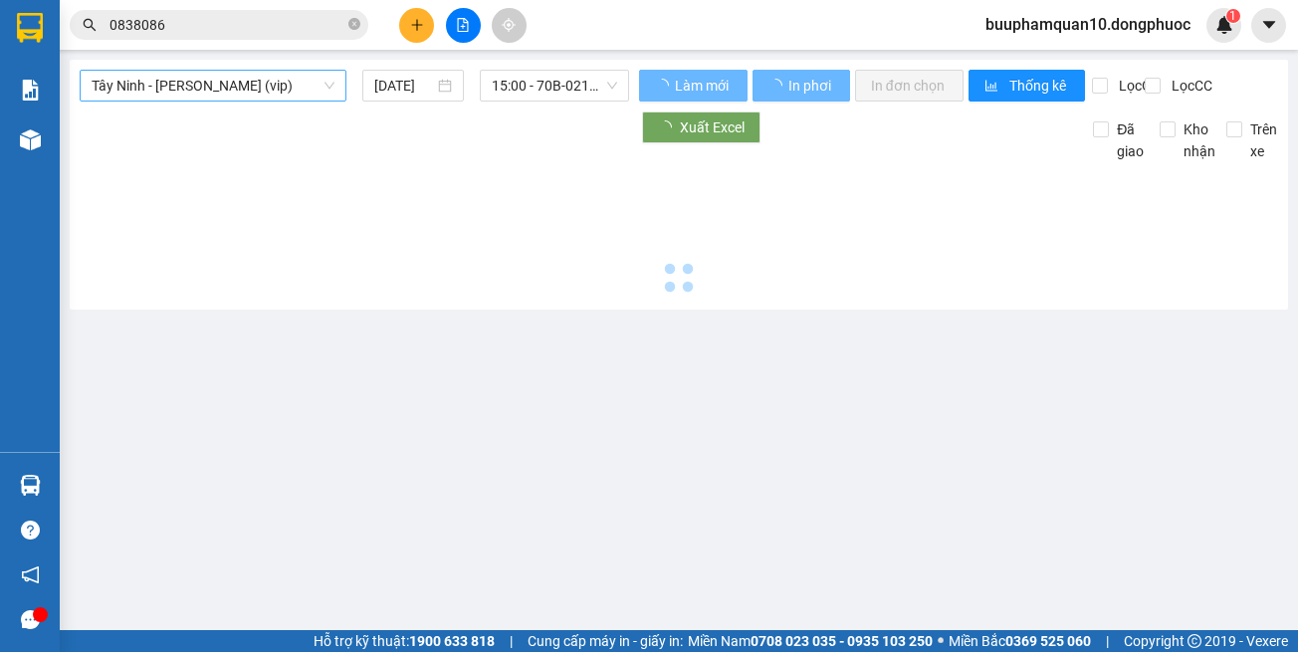
click at [298, 70] on div "Tây Ninh - Hồ Chí Minh (vip) [DATE] 15:00 - 70B-021.48 Làm mới In phơi In đơn c…" at bounding box center [679, 185] width 1218 height 250
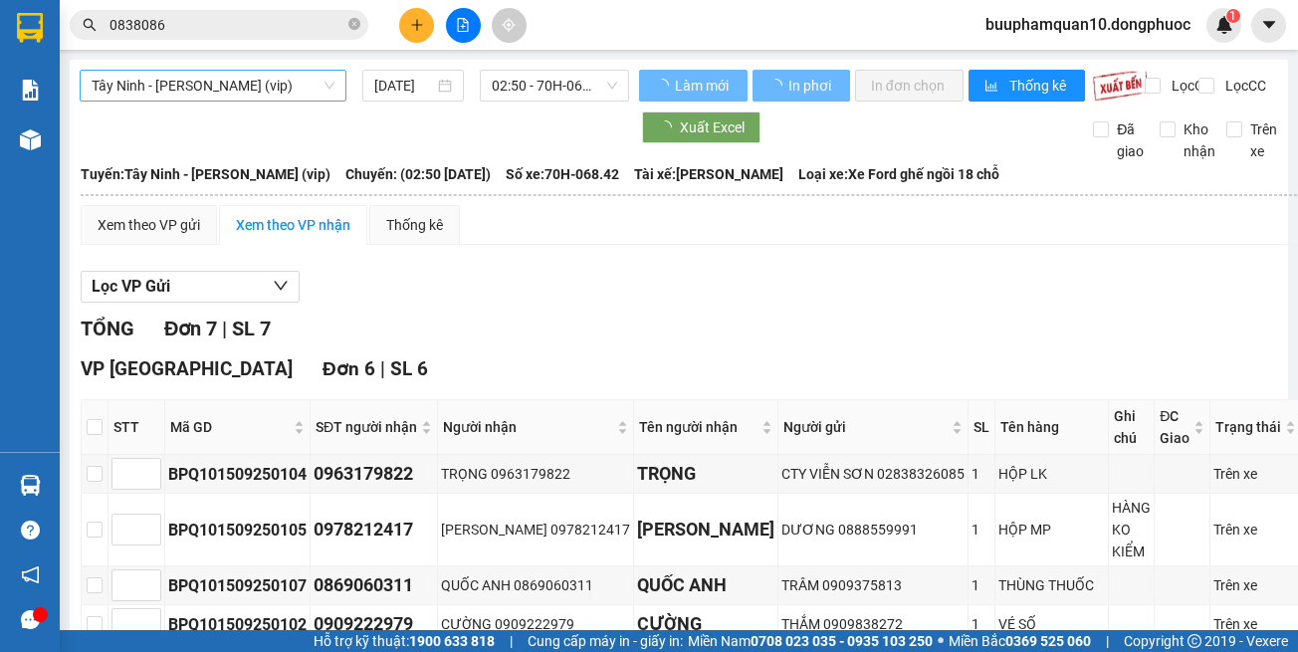
click at [308, 81] on span "Tây Ninh - [PERSON_NAME] (vip)" at bounding box center [213, 86] width 243 height 30
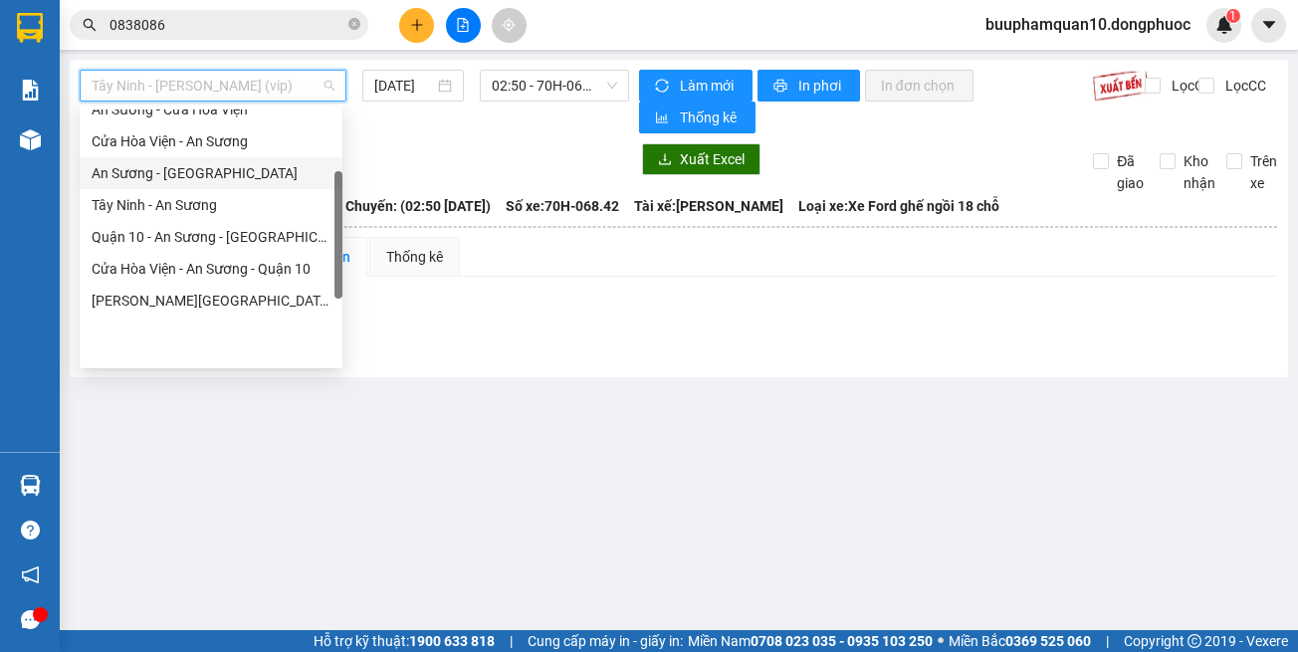
scroll to position [223, 0]
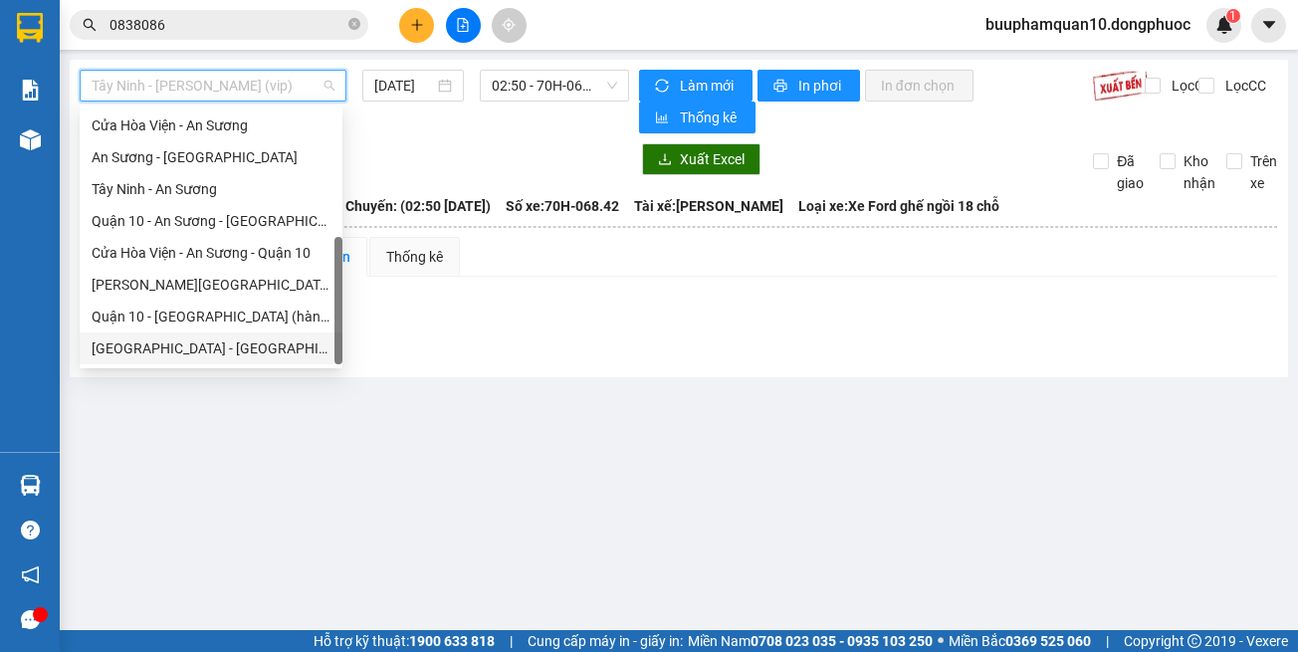
drag, startPoint x: 302, startPoint y: 357, endPoint x: 310, endPoint y: 340, distance: 18.7
click at [305, 353] on div "[GEOGRAPHIC_DATA] - [GEOGRAPHIC_DATA] (vip)" at bounding box center [211, 348] width 239 height 22
type input "[DATE]"
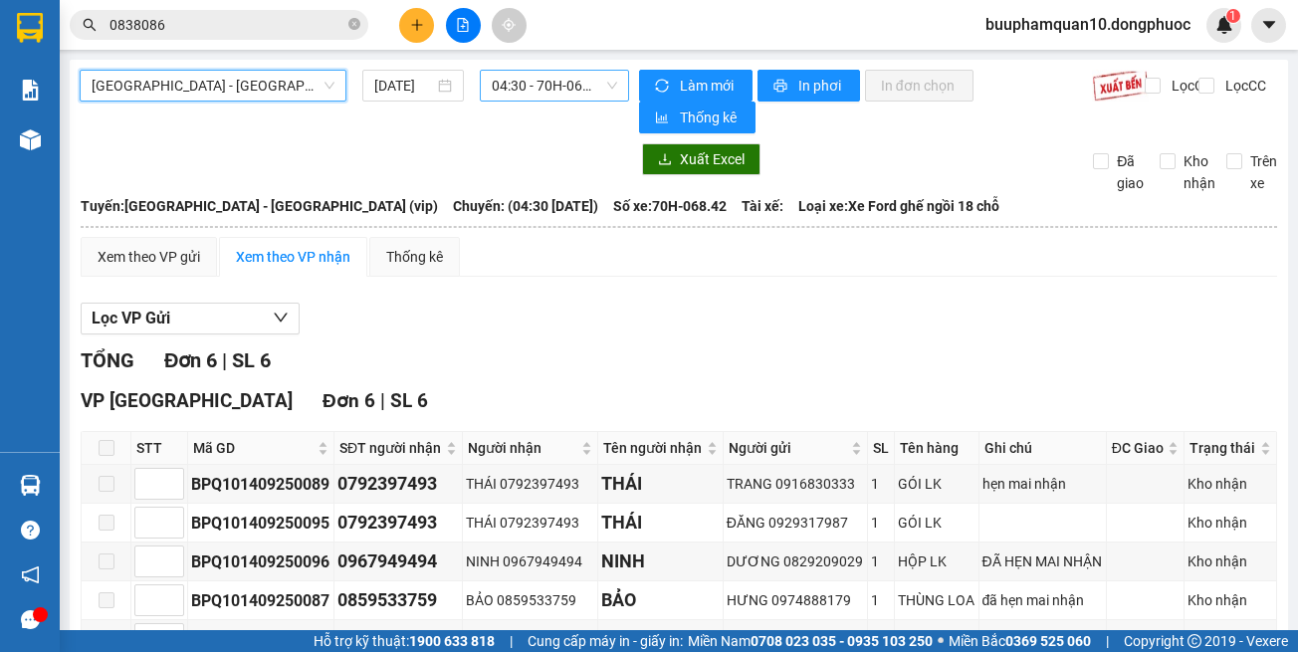
click at [554, 98] on span "04:30 - 70H-068.42" at bounding box center [554, 86] width 125 height 30
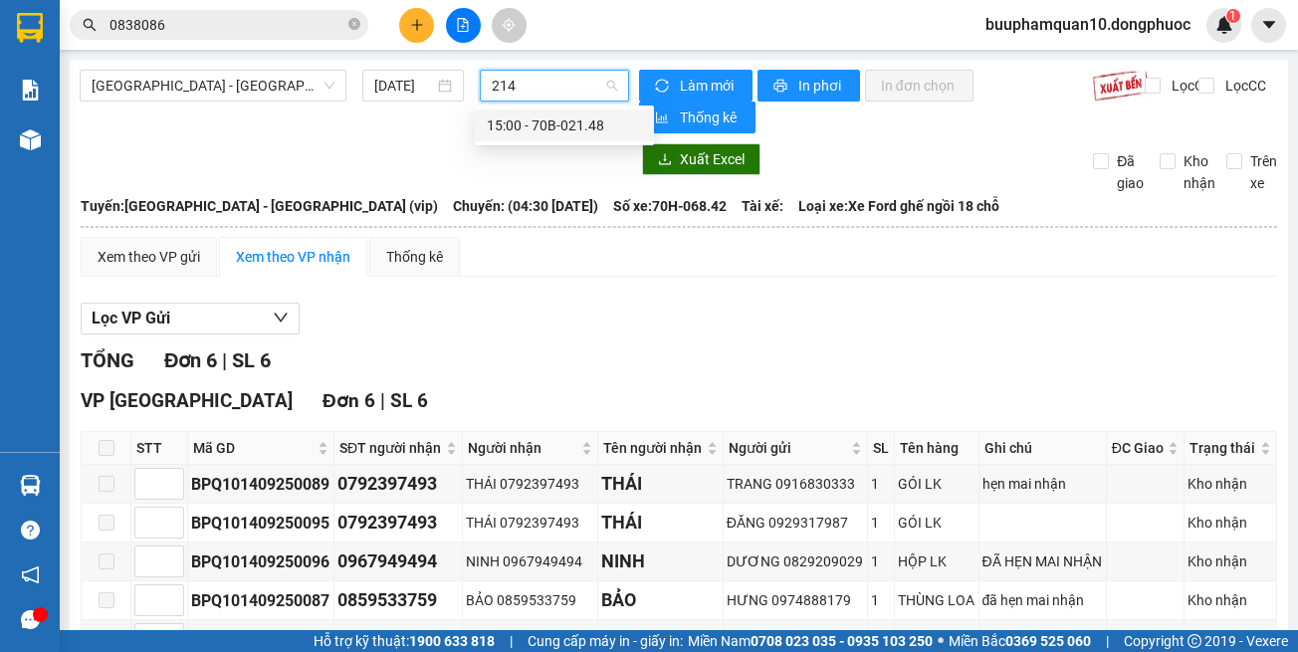
type input "2148"
click at [589, 125] on div "15:00 - 70B-021.48" at bounding box center [564, 125] width 155 height 22
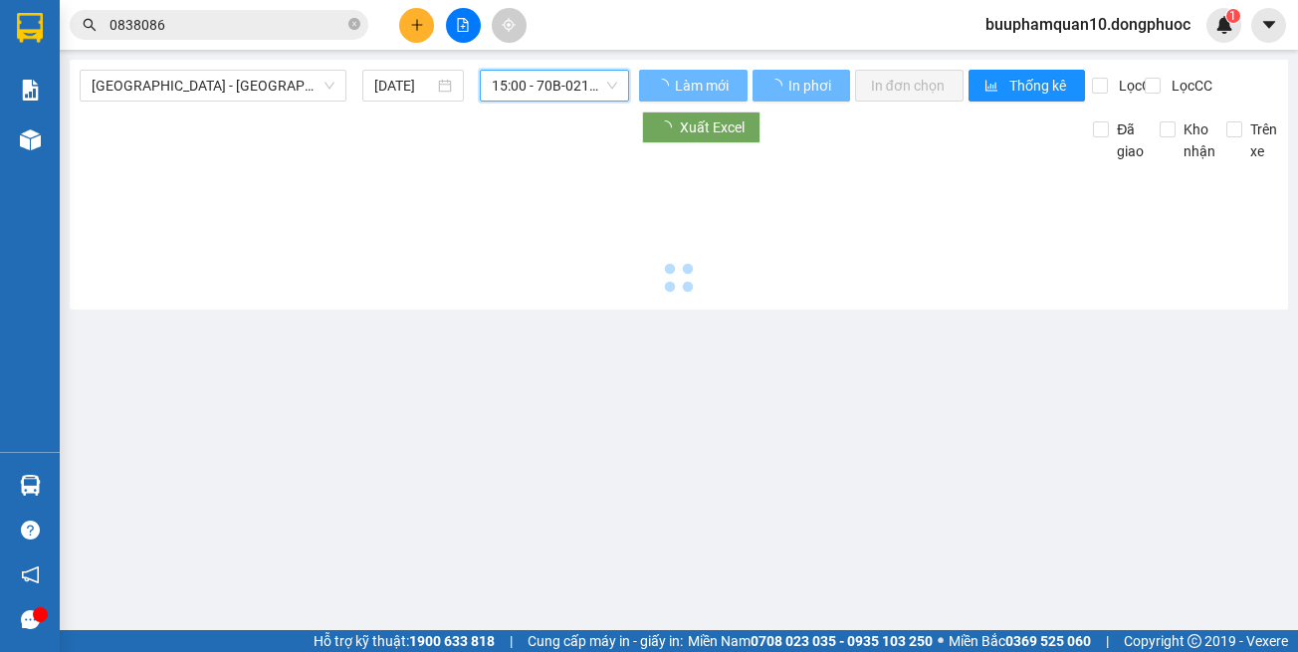
click at [540, 102] on div "[GEOGRAPHIC_DATA] - [GEOGRAPHIC_DATA] (vip) [DATE] 15:00 15:00 - 70B-021.48" at bounding box center [354, 86] width 549 height 32
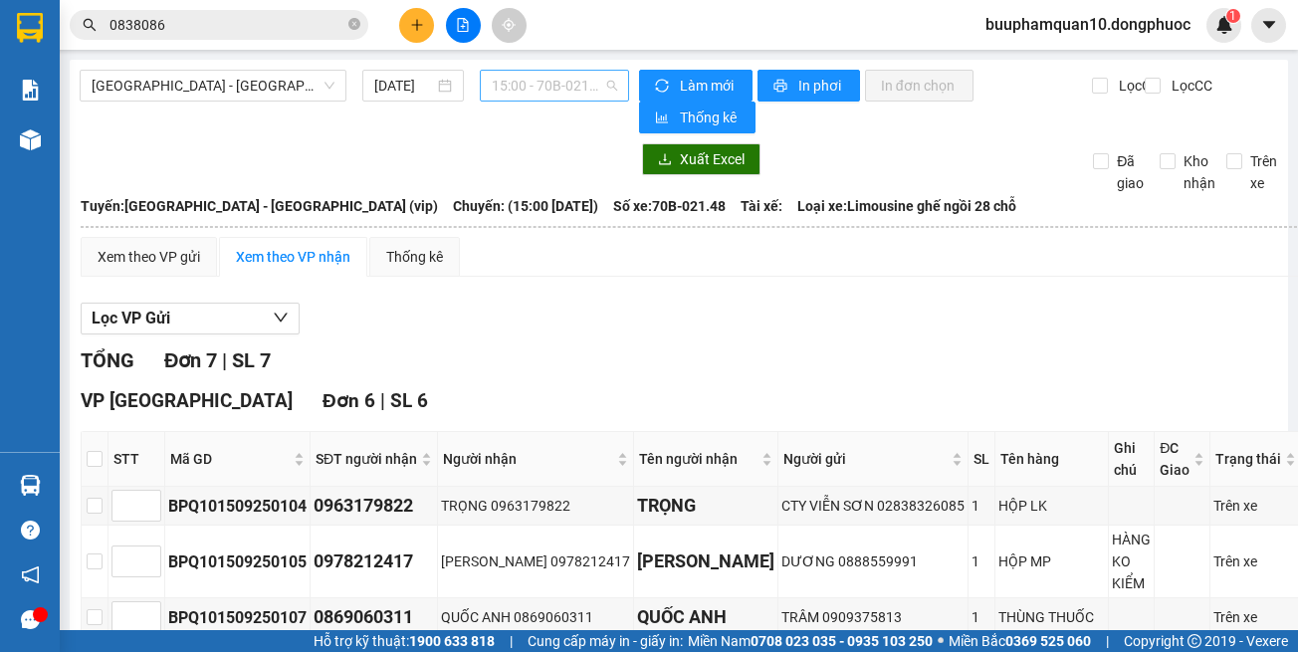
click at [544, 101] on div "15:00 - 70B-021.48" at bounding box center [554, 86] width 149 height 32
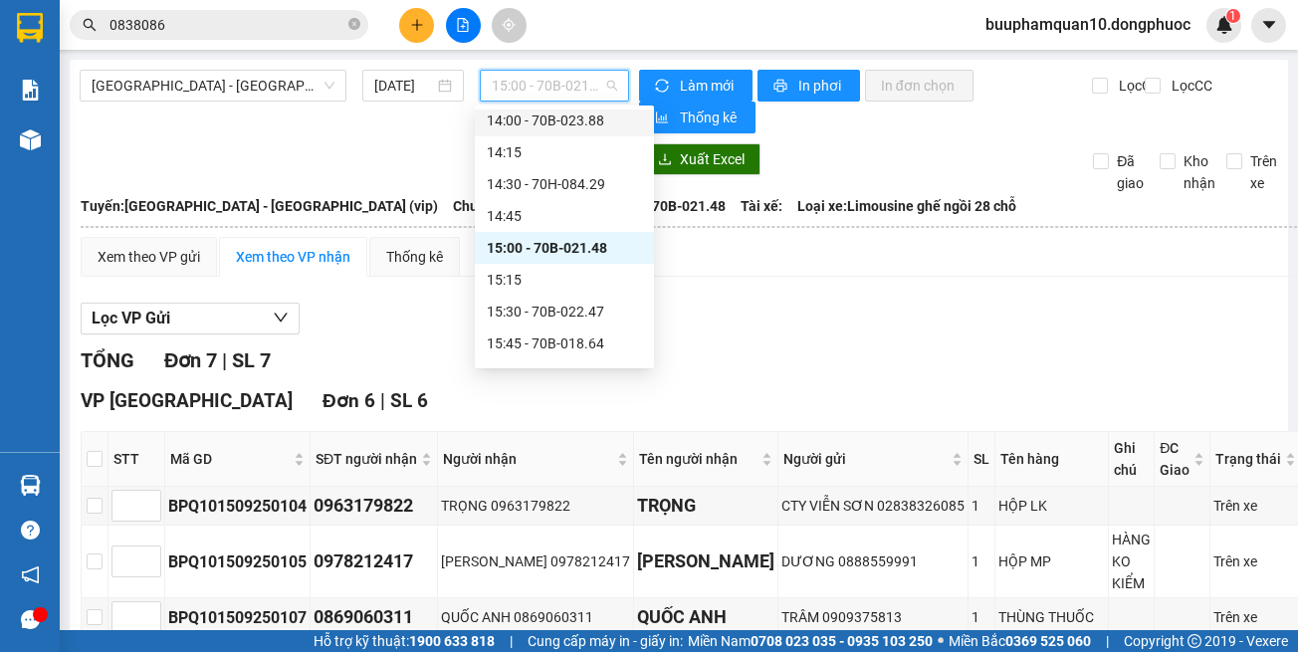
scroll to position [1346, 0]
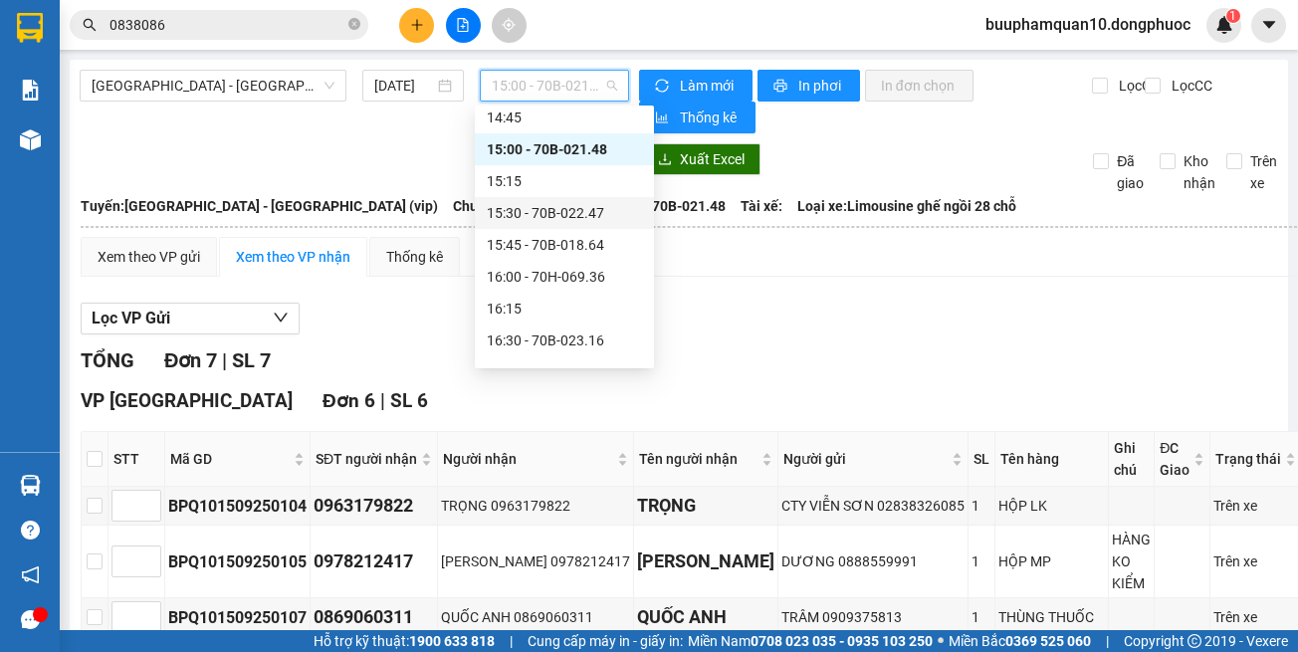
click at [736, 307] on div "Lọc VP Gửi TỔNG Đơn 7 | SL 7 VP [GEOGRAPHIC_DATA] 6 | SL 6 STT Mã GD SĐT người…" at bounding box center [691, 660] width 1221 height 734
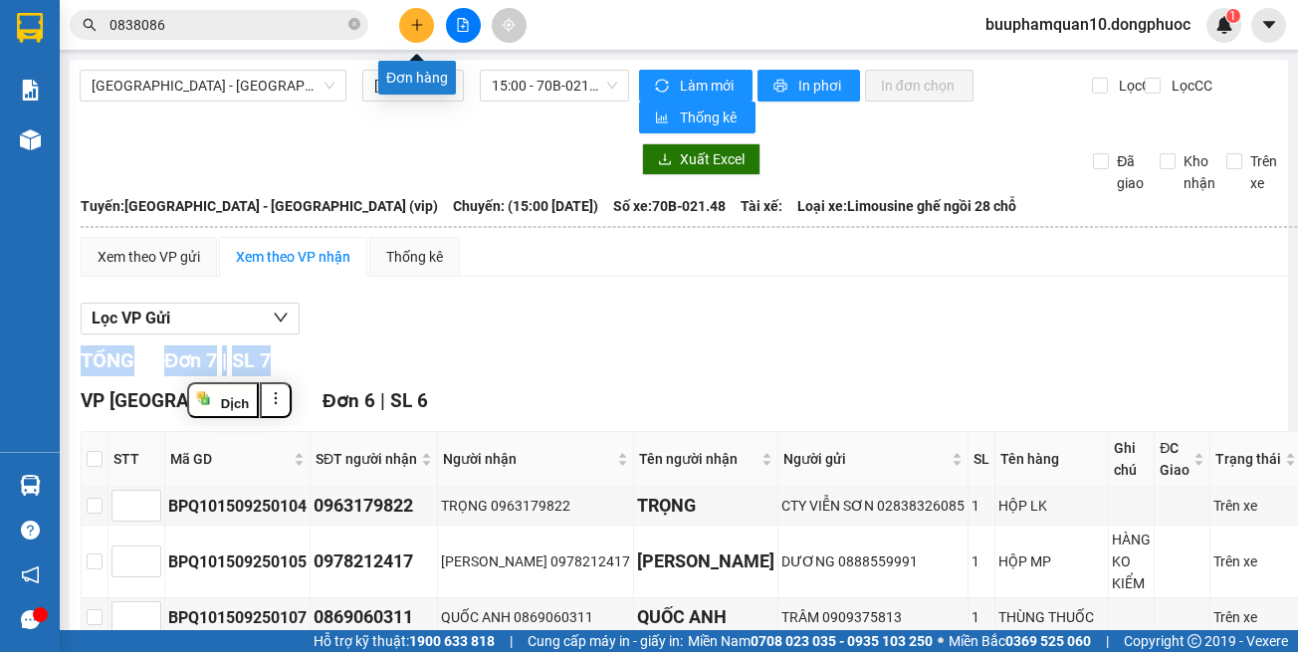
click at [425, 26] on button at bounding box center [416, 25] width 35 height 35
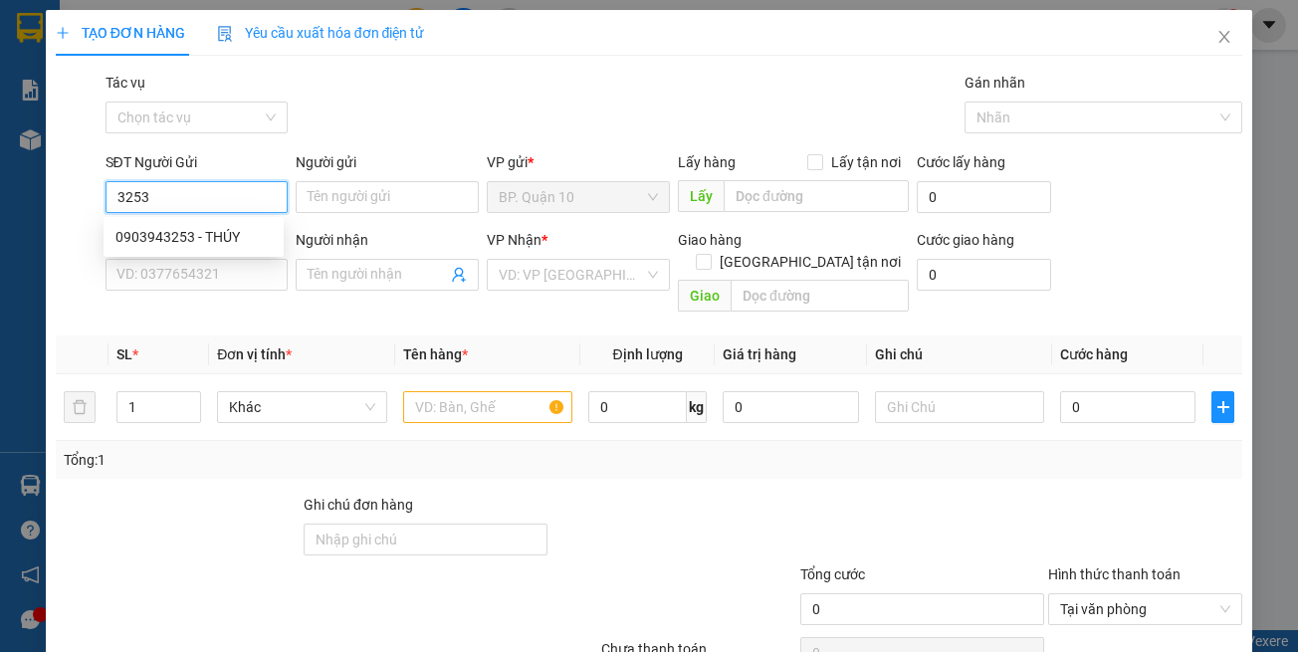
click at [245, 248] on div "0903943253 - THÚY" at bounding box center [194, 237] width 180 height 32
type input "0903943253"
type input "THÚY"
type input "0818183752"
type input "PHƯƠNG"
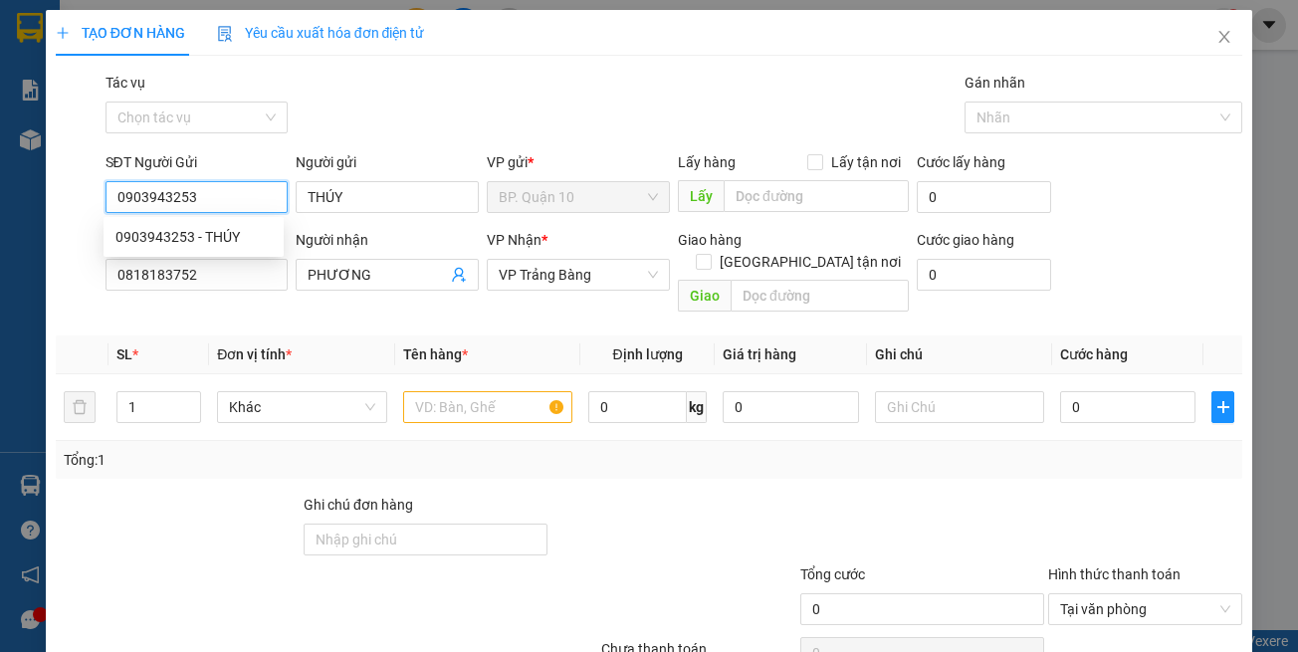
type input "30.000"
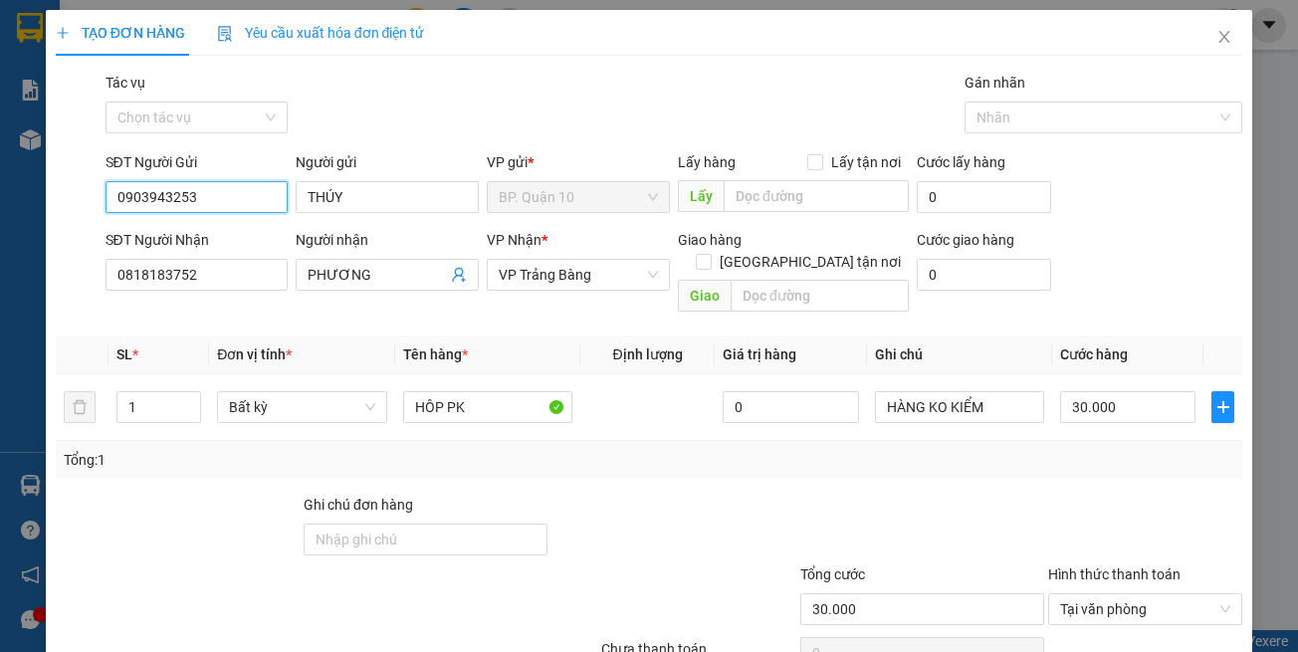
scroll to position [85, 0]
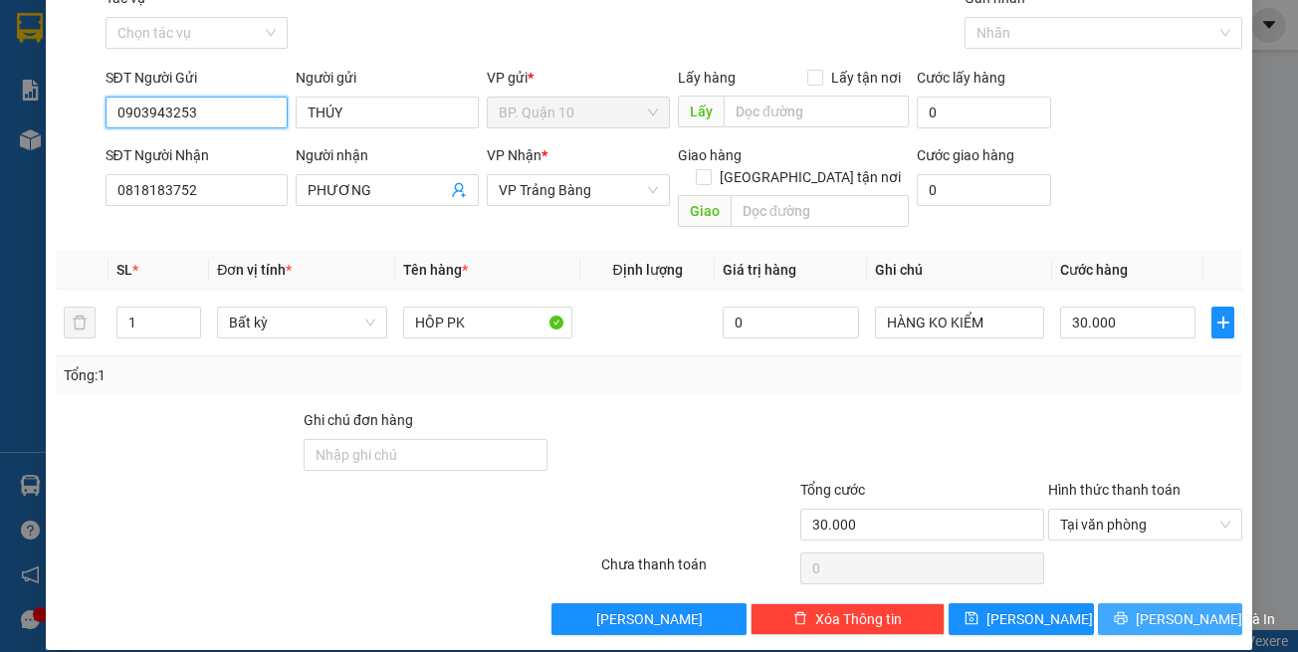
type input "0903943253"
click at [1127, 606] on button "[PERSON_NAME] và In" at bounding box center [1170, 619] width 145 height 32
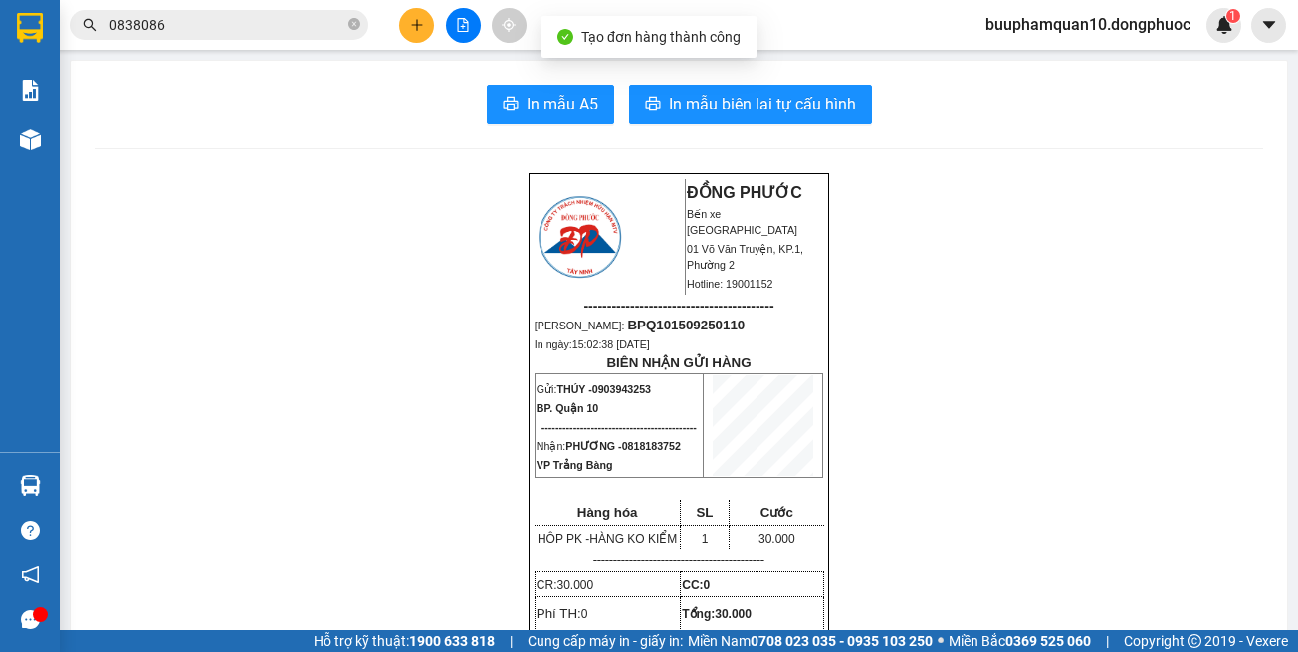
click at [786, 111] on span "In mẫu biên lai tự cấu hình" at bounding box center [762, 104] width 187 height 25
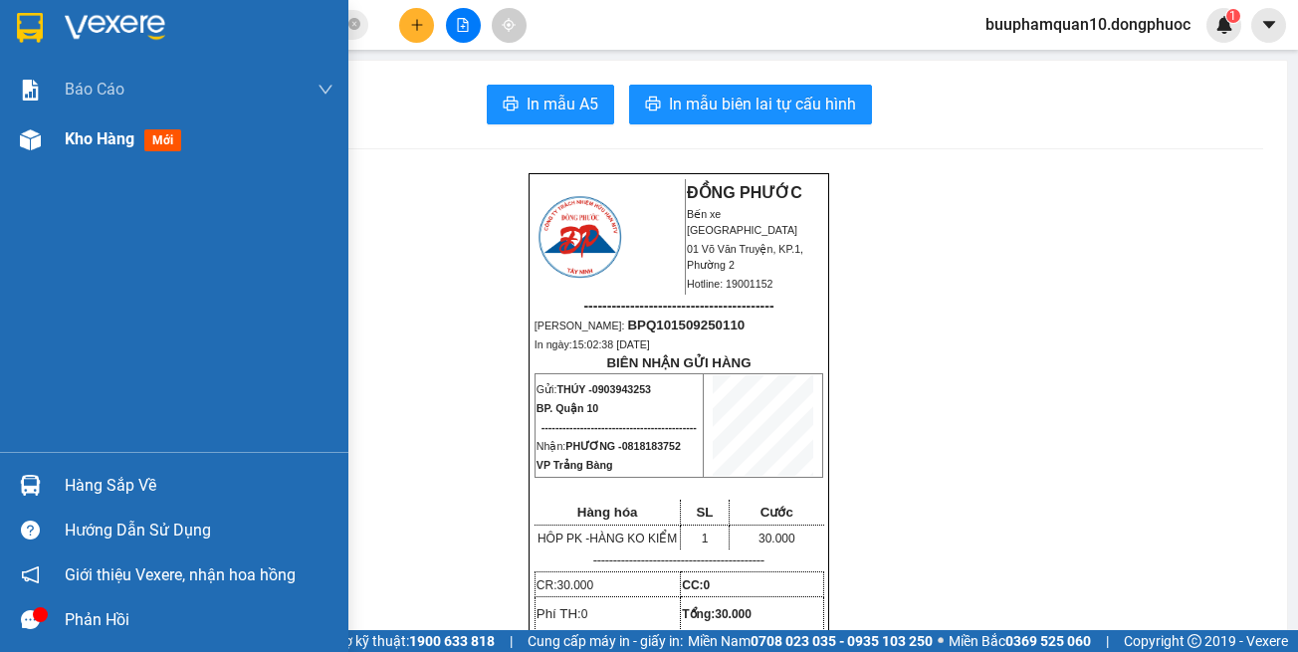
click at [47, 132] on div at bounding box center [30, 139] width 35 height 35
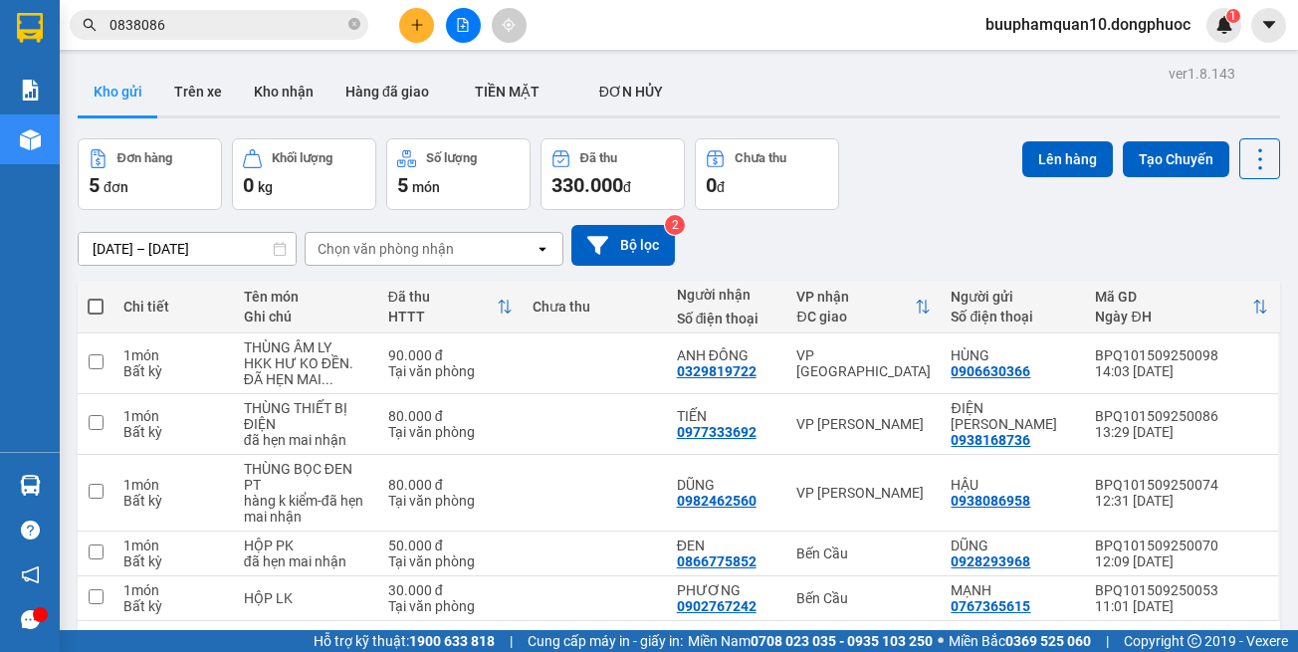
click at [451, 32] on button at bounding box center [463, 25] width 35 height 35
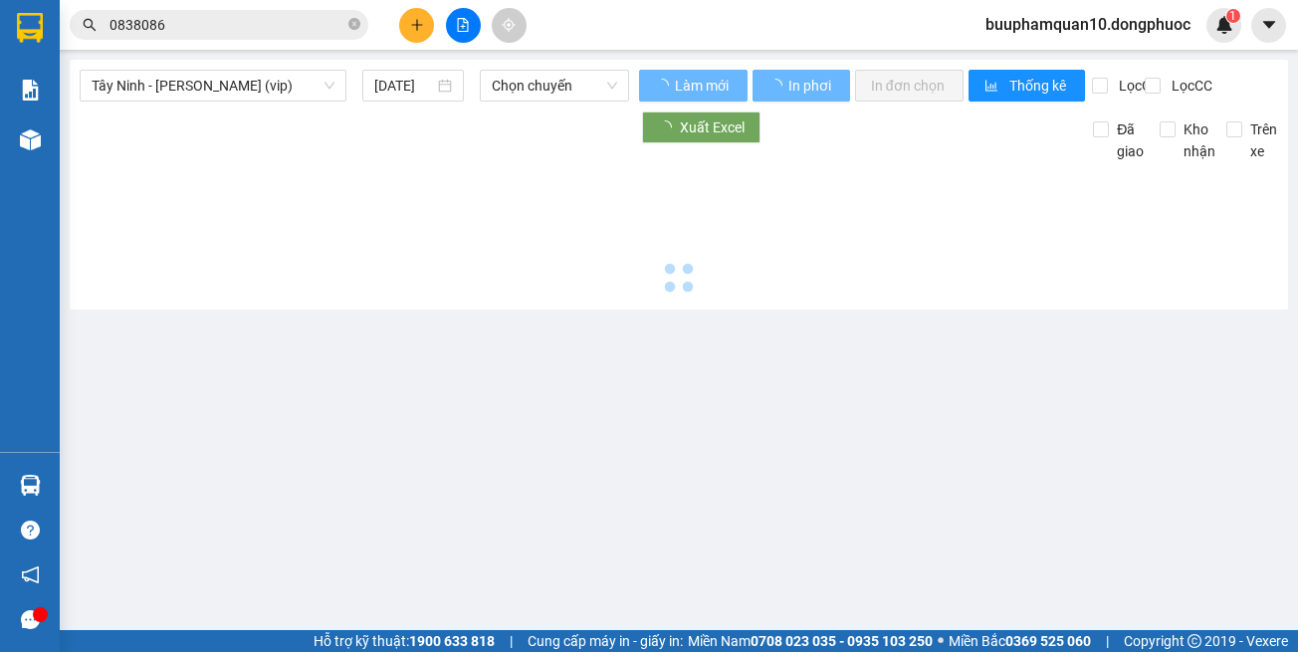
click at [310, 94] on span "Tây Ninh - [PERSON_NAME] (vip)" at bounding box center [213, 86] width 243 height 30
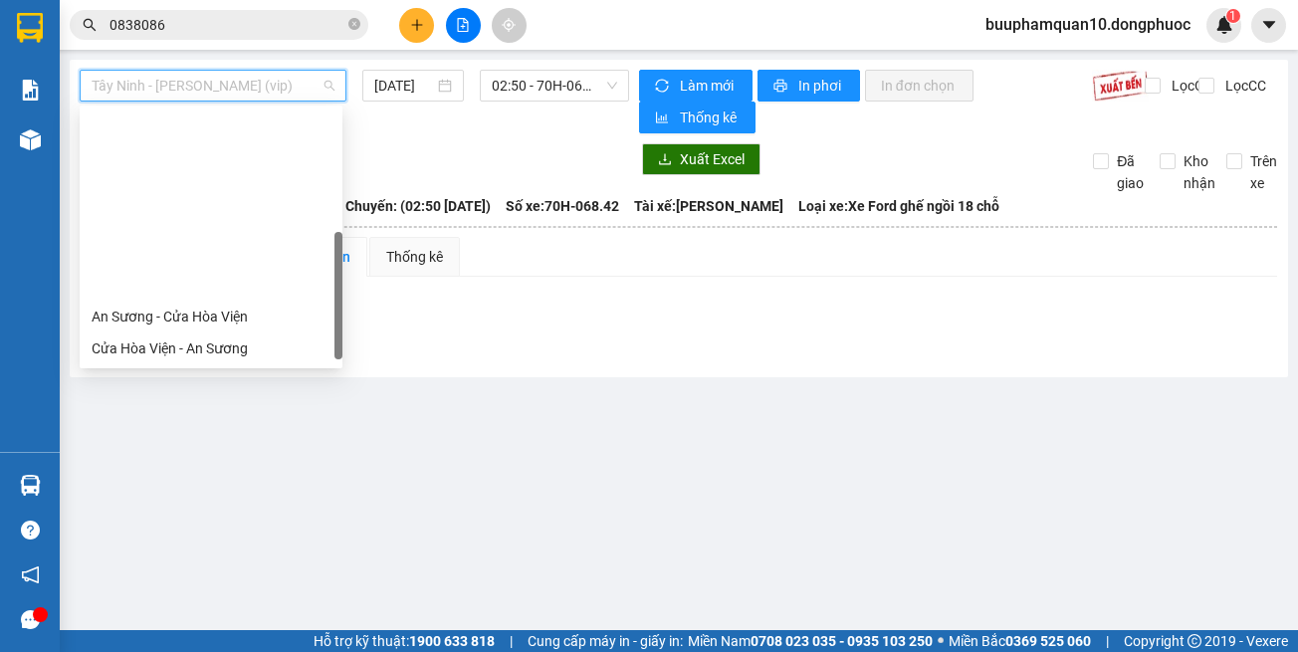
scroll to position [223, 0]
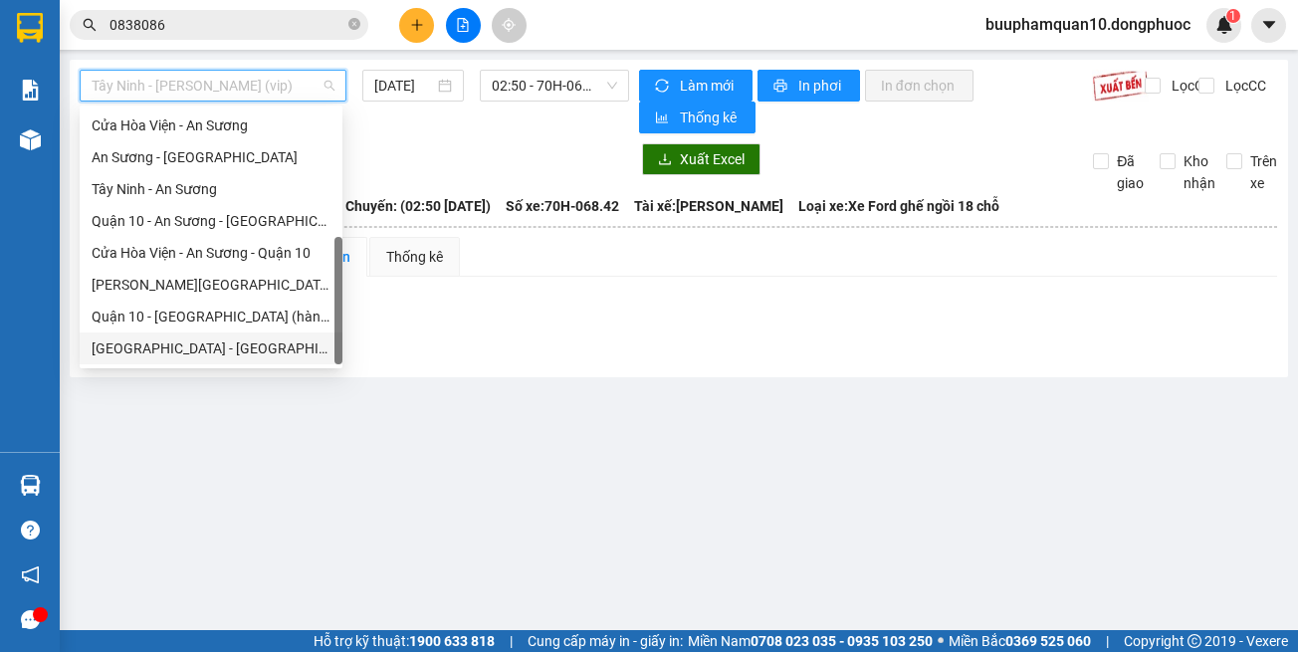
drag, startPoint x: 294, startPoint y: 350, endPoint x: 301, endPoint y: 322, distance: 28.7
click at [294, 349] on div "[GEOGRAPHIC_DATA] - [GEOGRAPHIC_DATA] (vip)" at bounding box center [211, 348] width 239 height 22
type input "[DATE]"
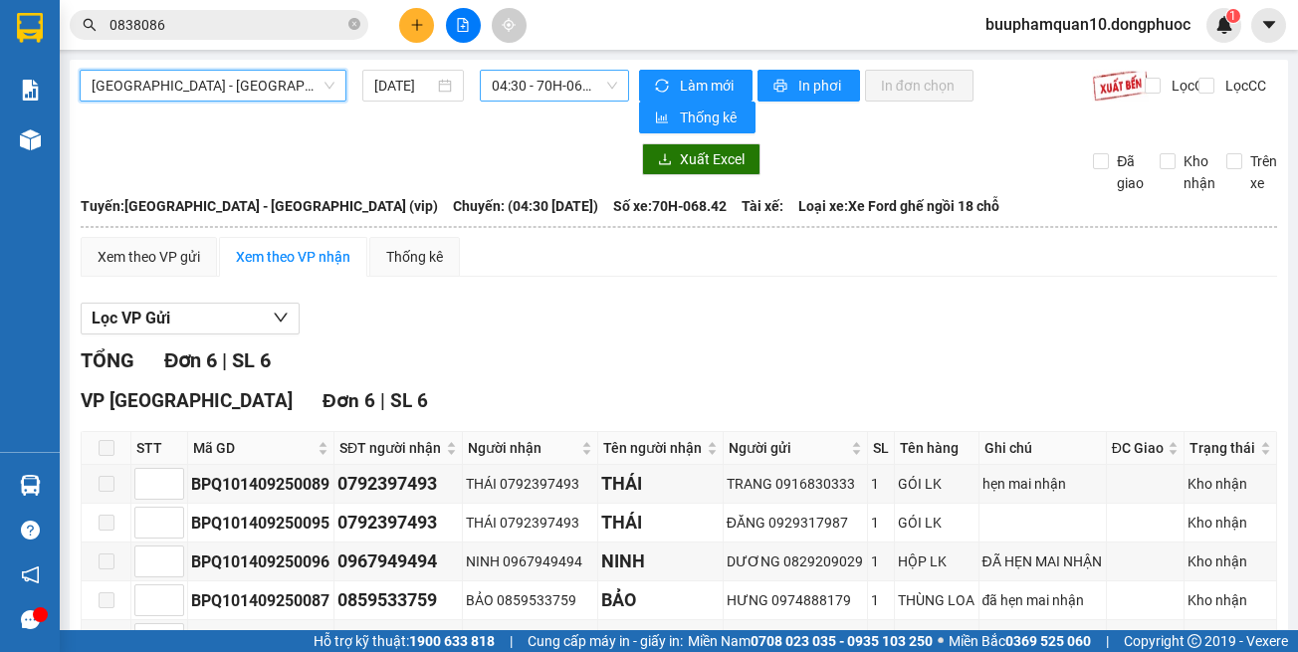
click at [516, 92] on span "04:30 - 70H-068.42" at bounding box center [554, 86] width 125 height 30
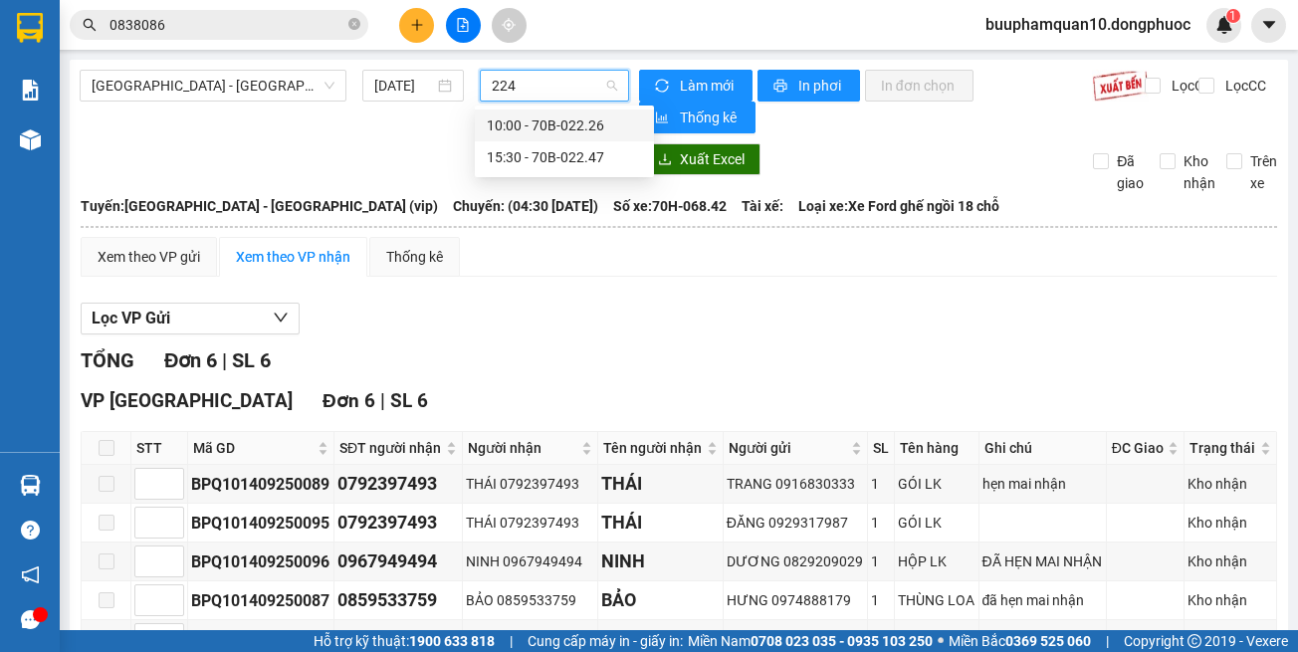
type input "2247"
click at [487, 116] on div "15:30 - 70B-022.47" at bounding box center [564, 125] width 155 height 22
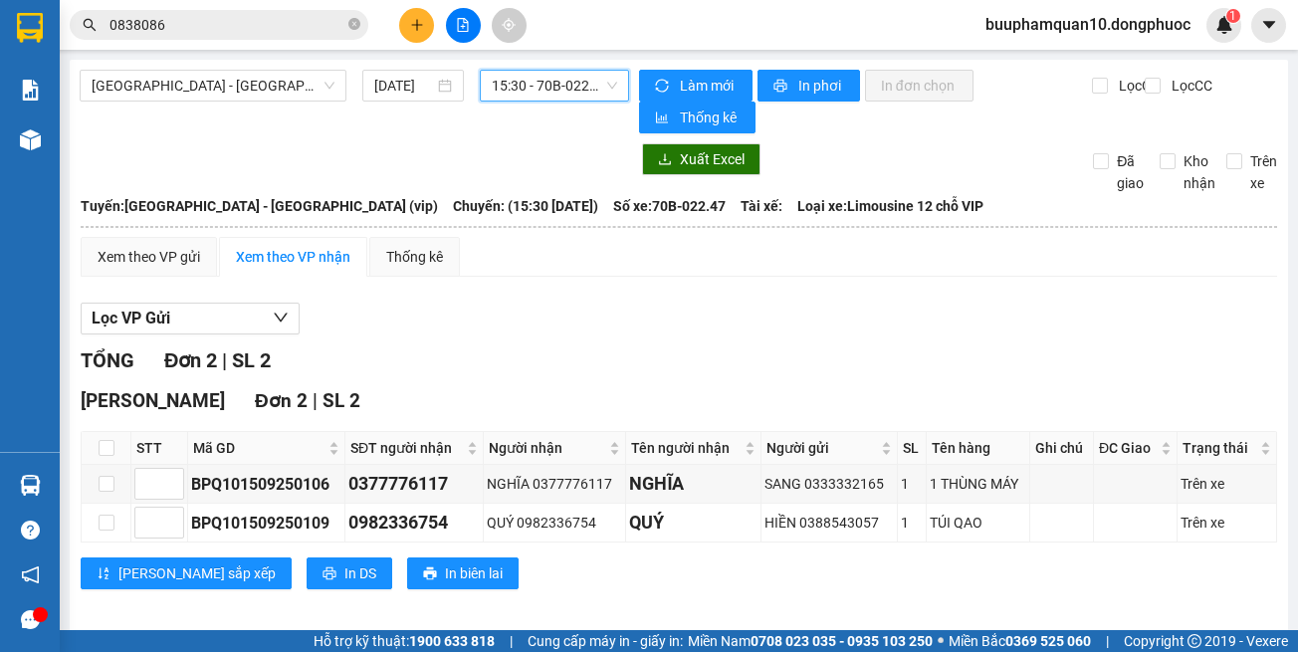
click at [561, 76] on span "15:30 - 70B-022.47" at bounding box center [554, 86] width 125 height 30
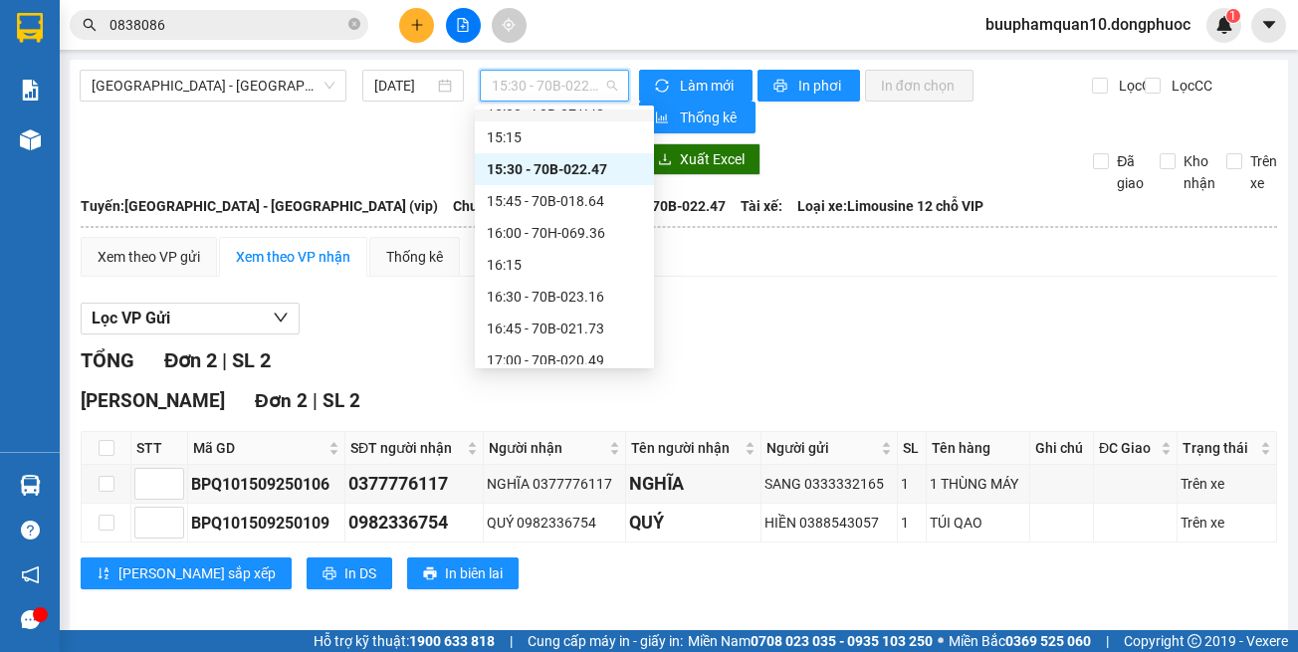
scroll to position [1409, 0]
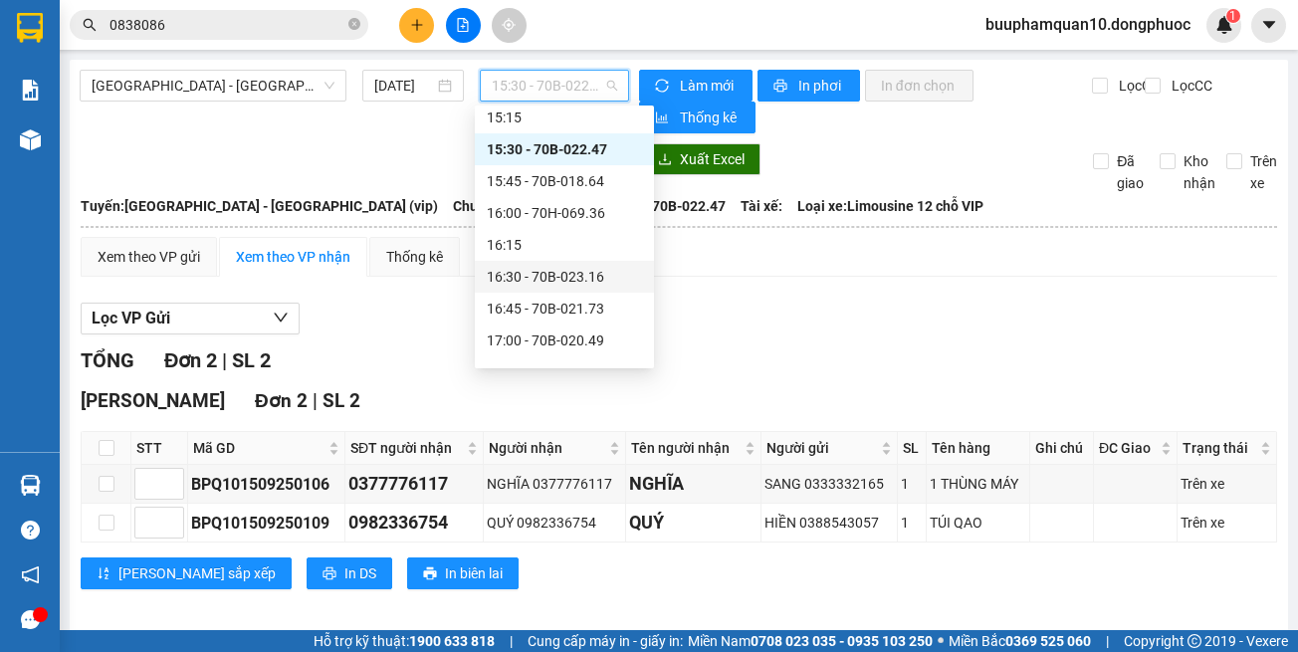
click at [800, 343] on div "Lọc VP Gửi TỔNG Đơn 2 | SL 2 [GEOGRAPHIC_DATA] 2 | SL 2 STT Mã GD SĐT người nh…" at bounding box center [679, 454] width 1196 height 322
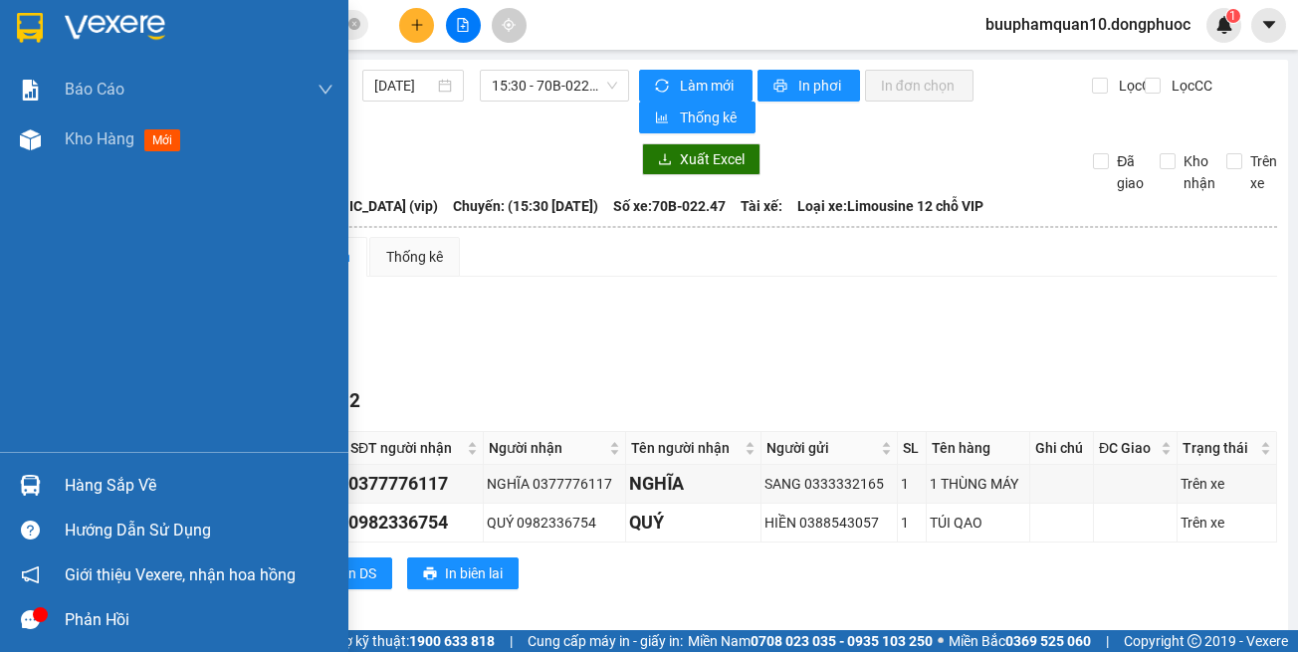
click at [50, 481] on div "Hàng sắp về" at bounding box center [174, 485] width 348 height 45
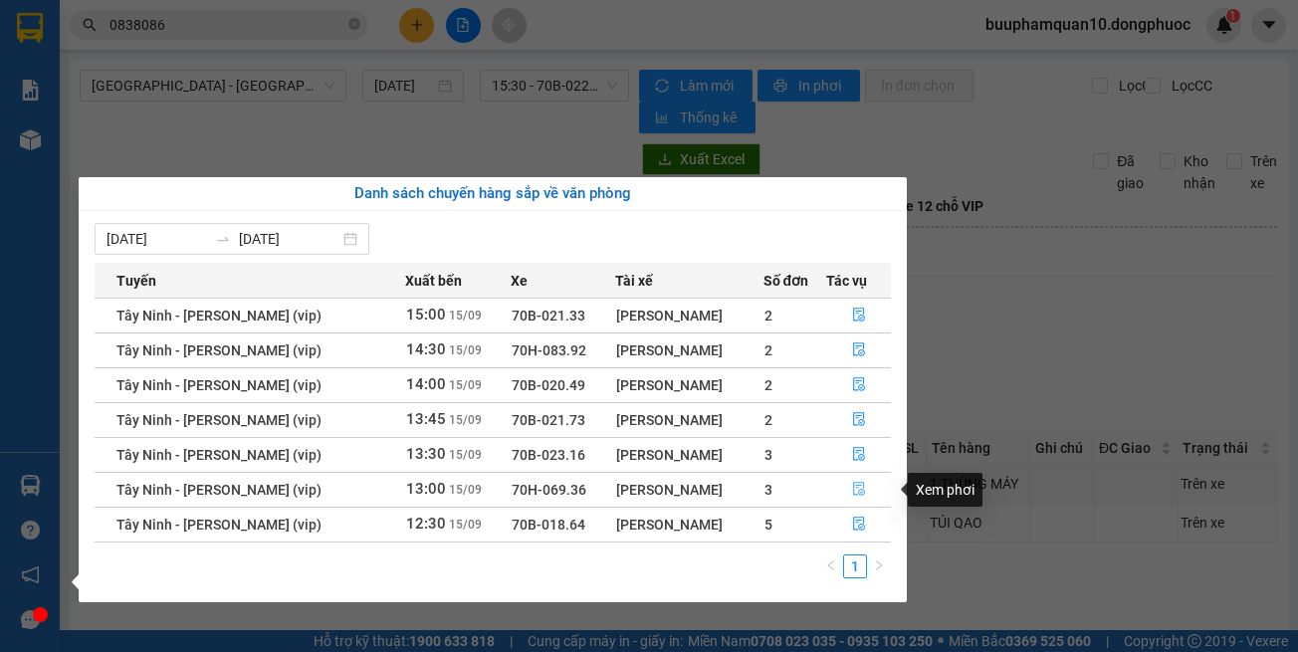
click at [830, 476] on button "button" at bounding box center [858, 490] width 63 height 32
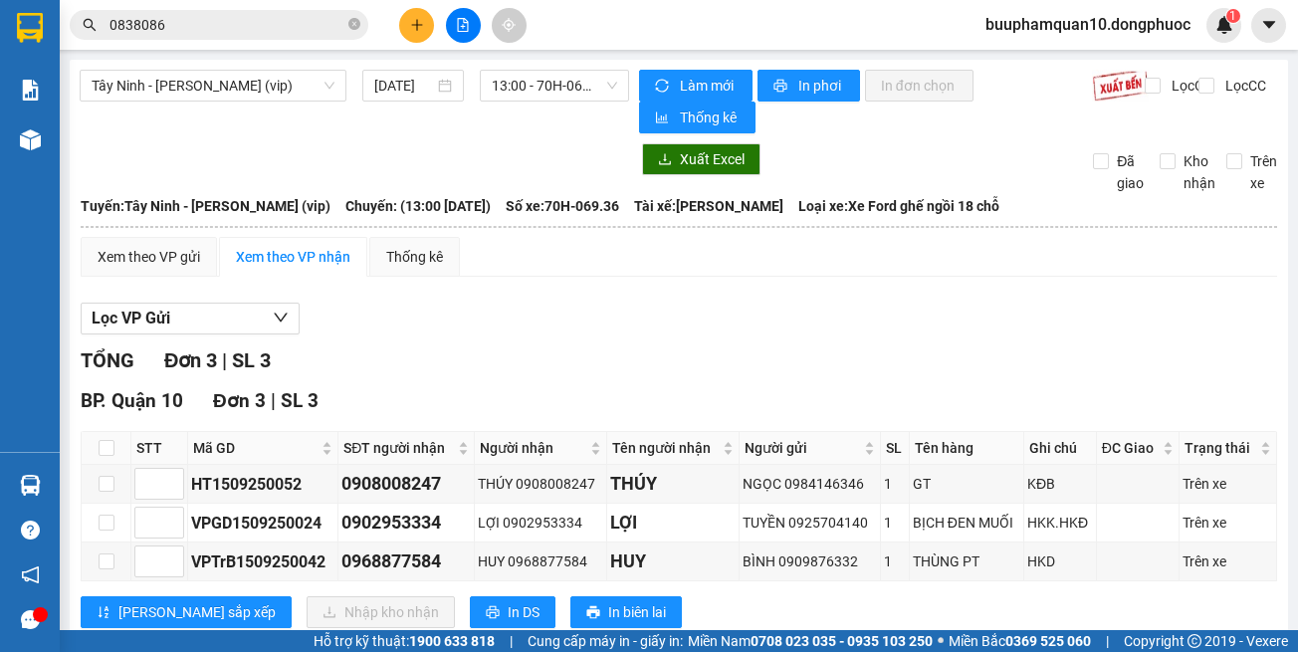
scroll to position [54, 0]
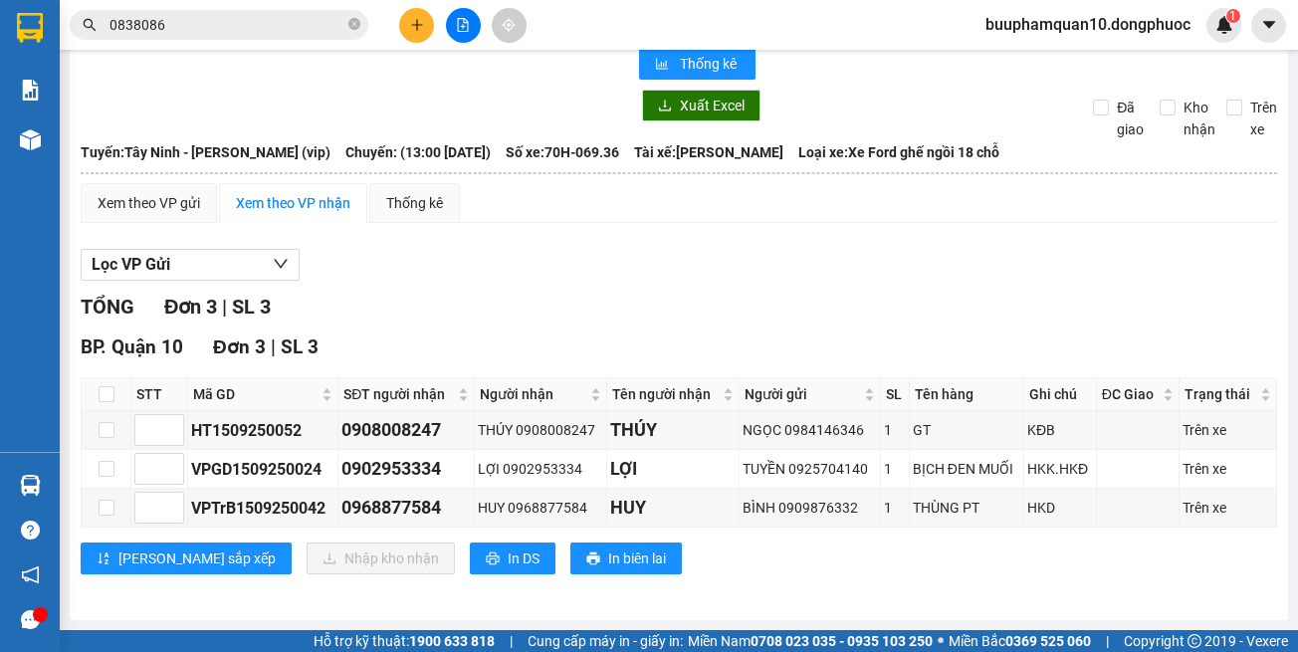
drag, startPoint x: 843, startPoint y: 606, endPoint x: 814, endPoint y: 589, distance: 33.5
click at [843, 605] on div "Tây Ninh - [PERSON_NAME] (vip) [DATE] 13:00 - 70H-069.36 Làm mới In phơi In đơn…" at bounding box center [679, 313] width 1218 height 614
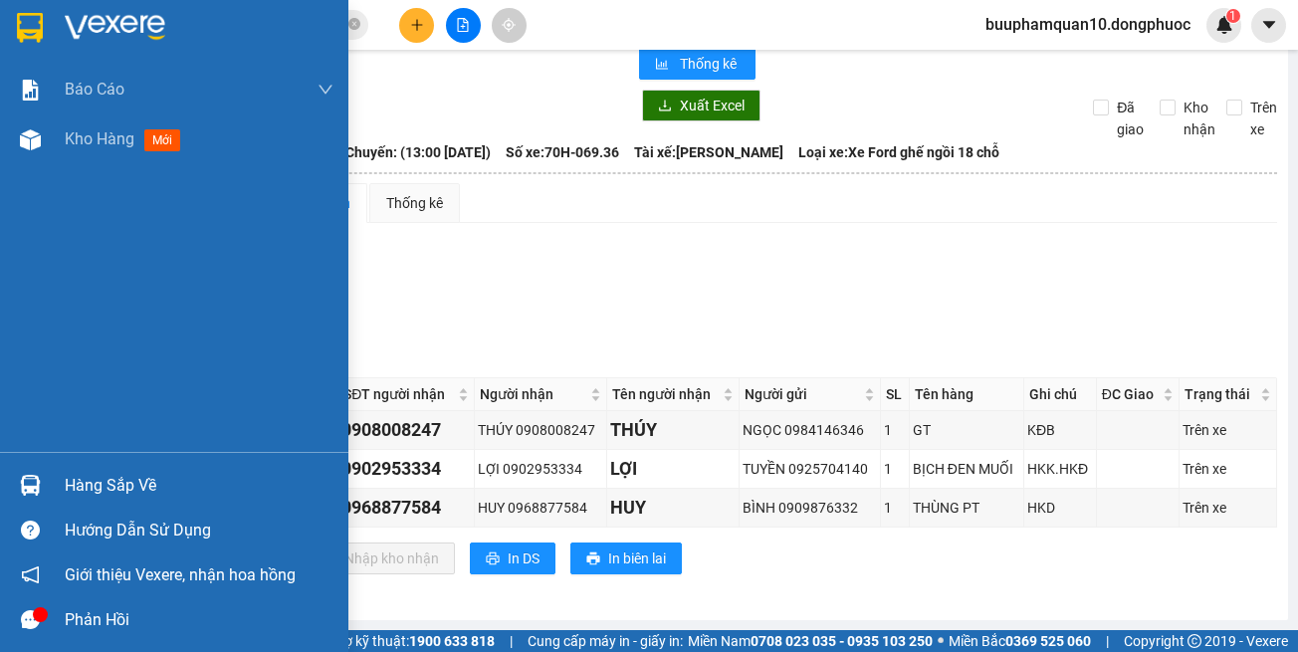
drag, startPoint x: 45, startPoint y: 479, endPoint x: 147, endPoint y: 477, distance: 102.5
click at [48, 479] on div "Hàng sắp về" at bounding box center [174, 485] width 348 height 45
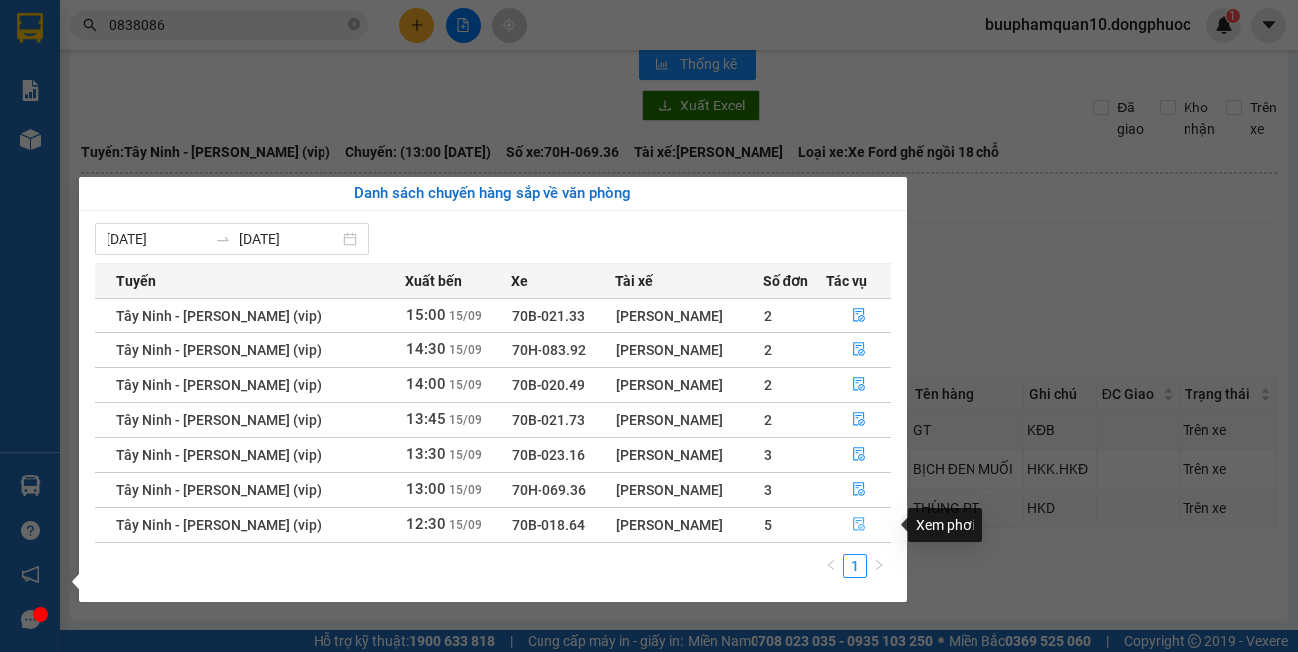
click at [870, 522] on button "button" at bounding box center [858, 525] width 63 height 32
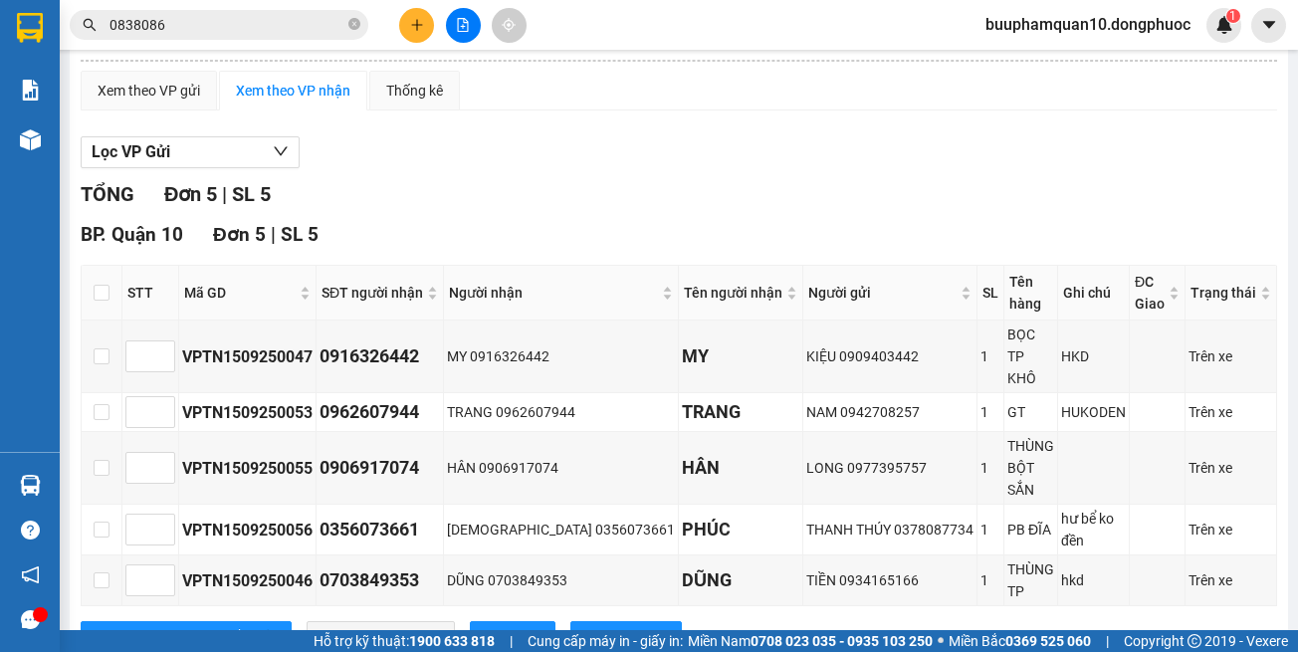
scroll to position [177, 0]
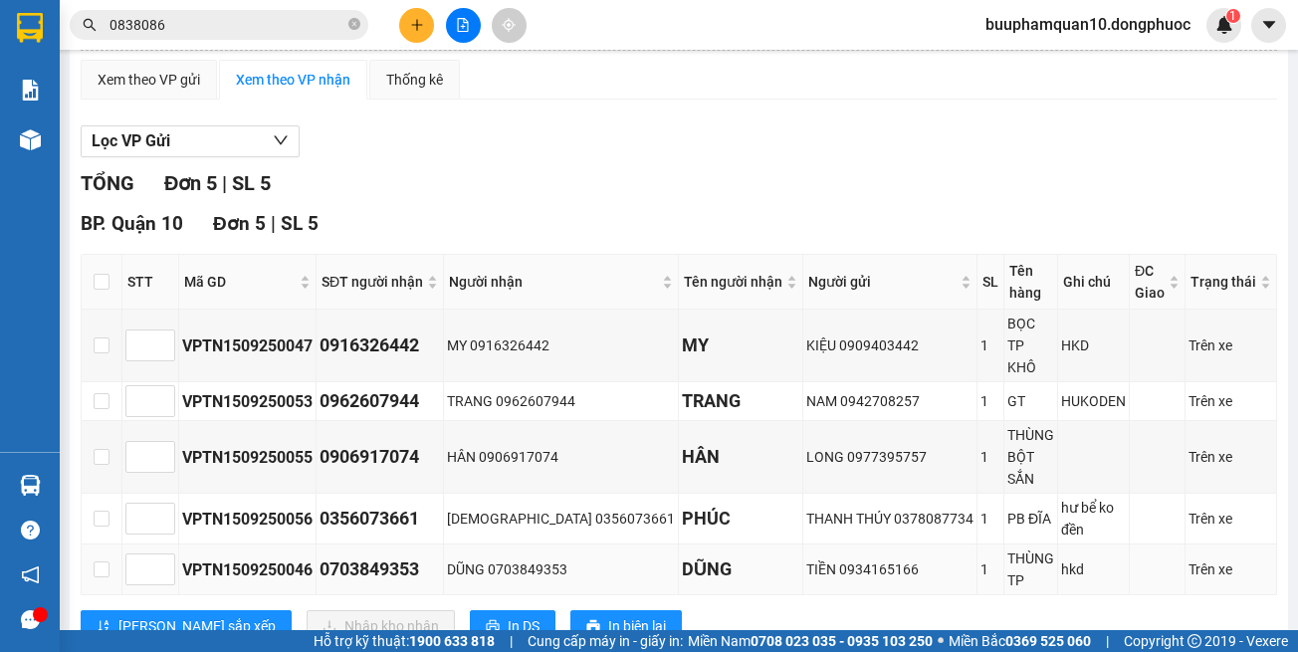
drag, startPoint x: 902, startPoint y: 577, endPoint x: 853, endPoint y: 514, distance: 80.2
click at [900, 577] on div "BP. Quận 10 Đơn 5 | SL 5 STT Mã GD SĐT người nhận Người nhận Tên người nhận Ngư…" at bounding box center [679, 433] width 1196 height 448
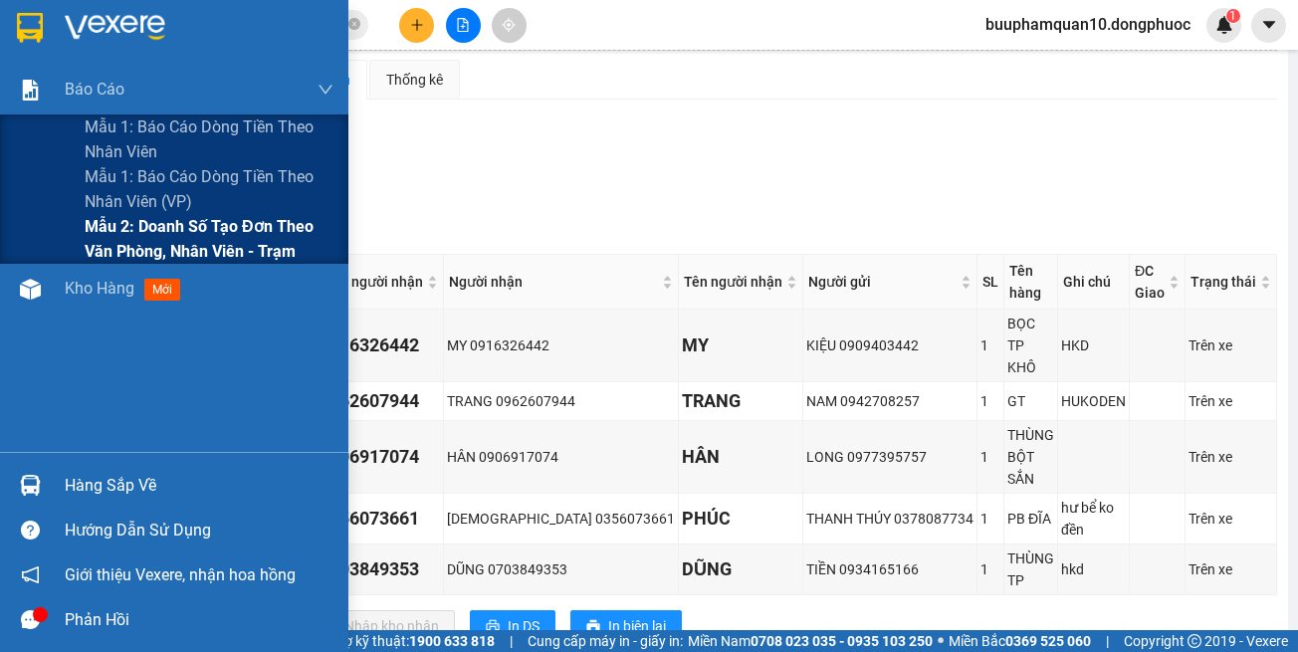
click at [139, 223] on span "Mẫu 2: Doanh số tạo đơn theo Văn phòng, nhân viên - Trạm" at bounding box center [209, 239] width 249 height 50
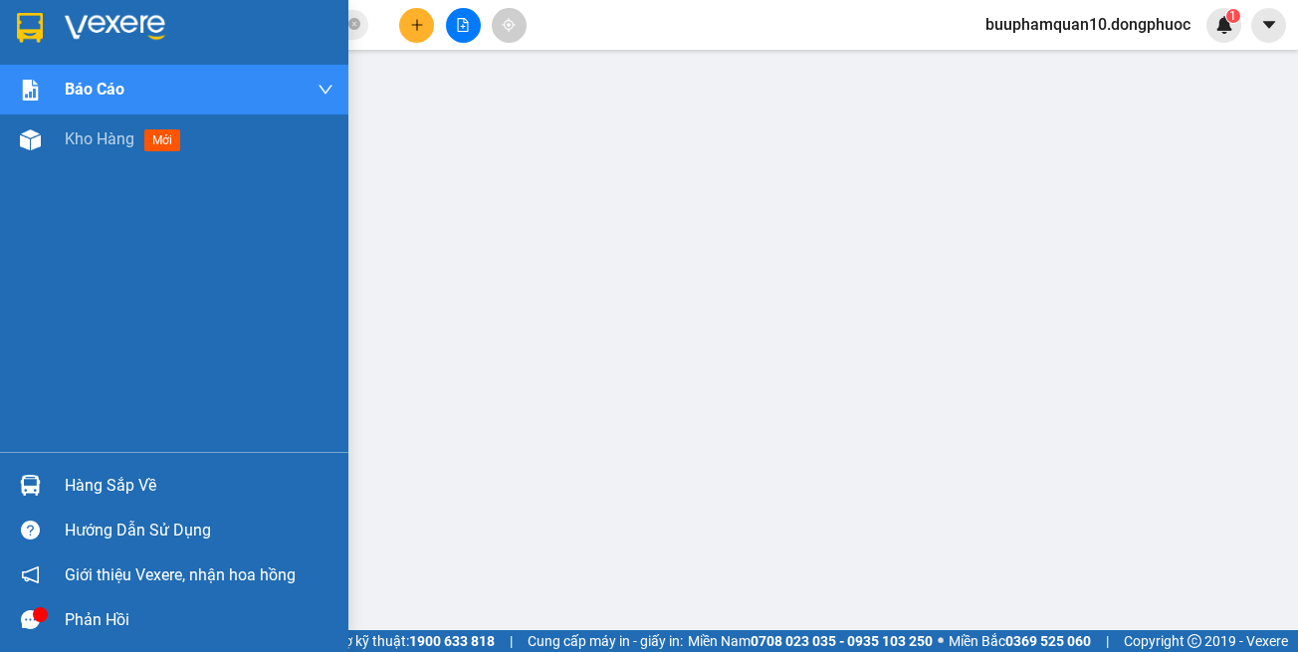
click at [53, 490] on div "Hàng sắp về" at bounding box center [174, 485] width 348 height 45
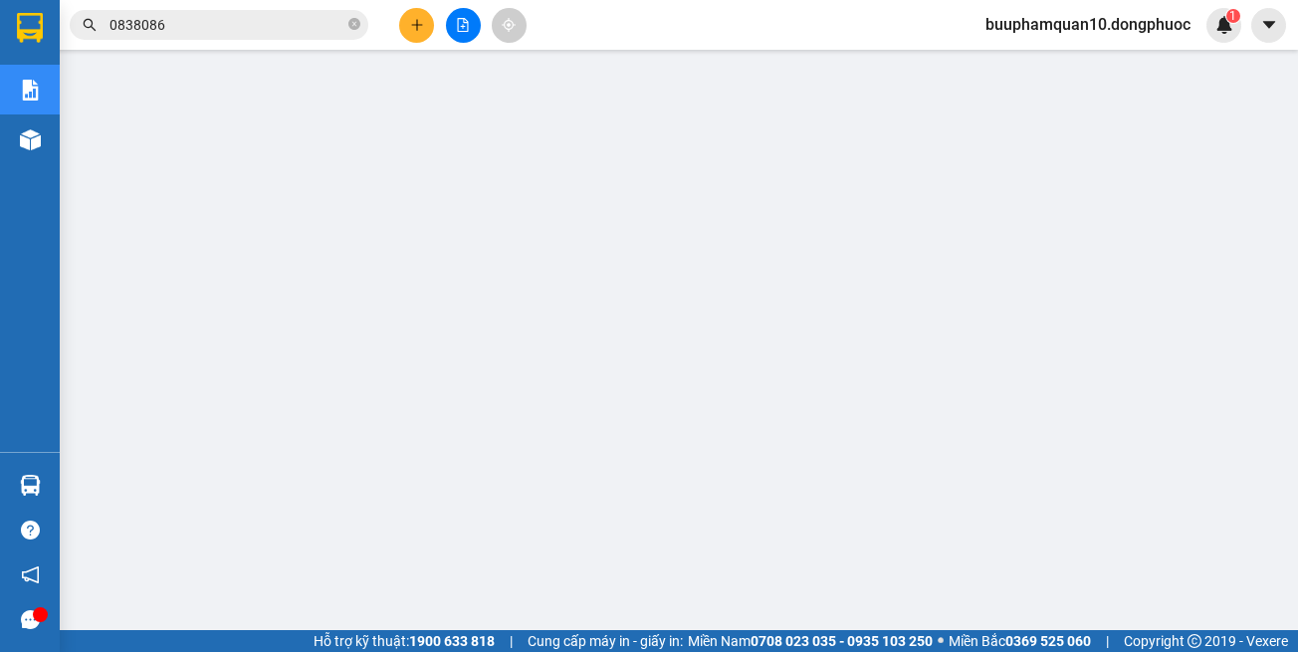
click at [443, 31] on div at bounding box center [462, 25] width 149 height 35
click at [449, 35] on button at bounding box center [463, 25] width 35 height 35
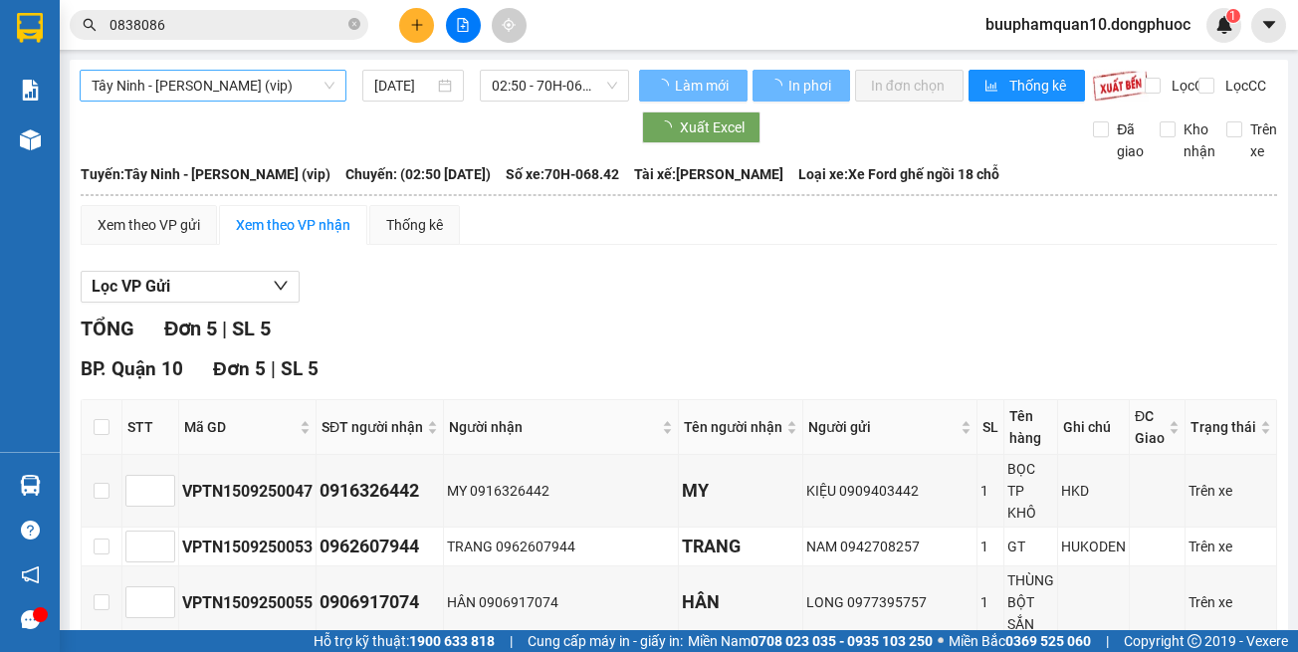
click at [230, 87] on span "Tây Ninh - [PERSON_NAME] (vip)" at bounding box center [213, 86] width 243 height 30
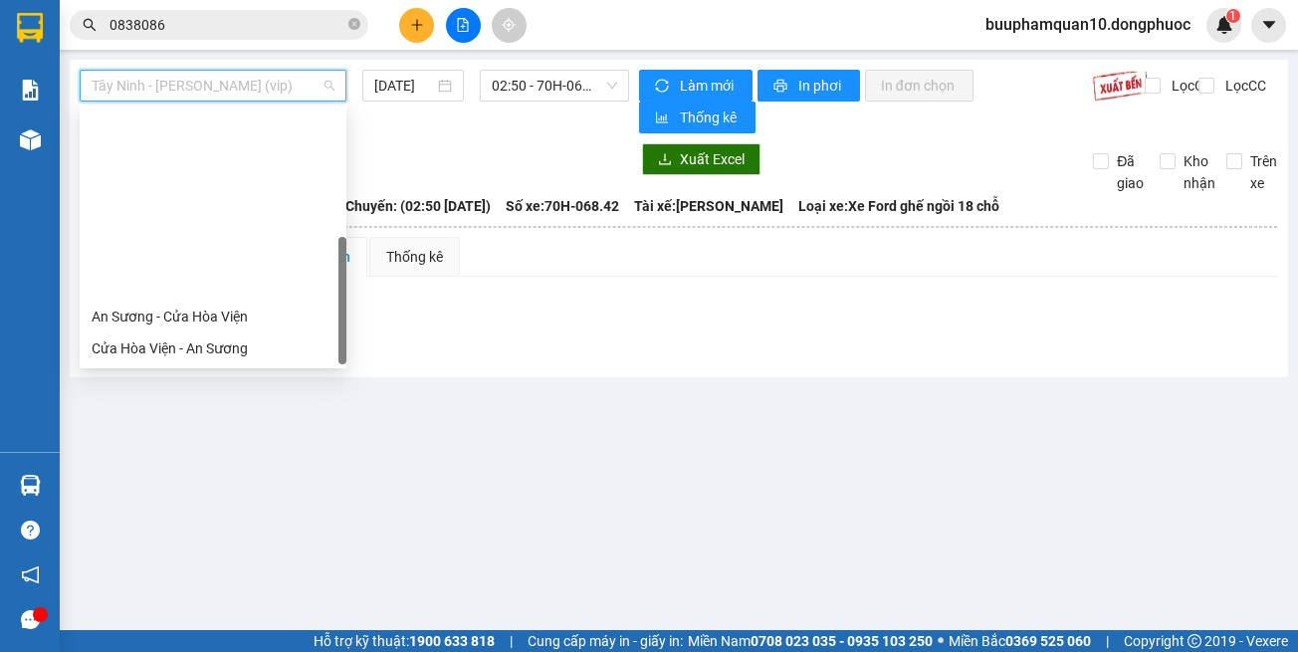
scroll to position [223, 0]
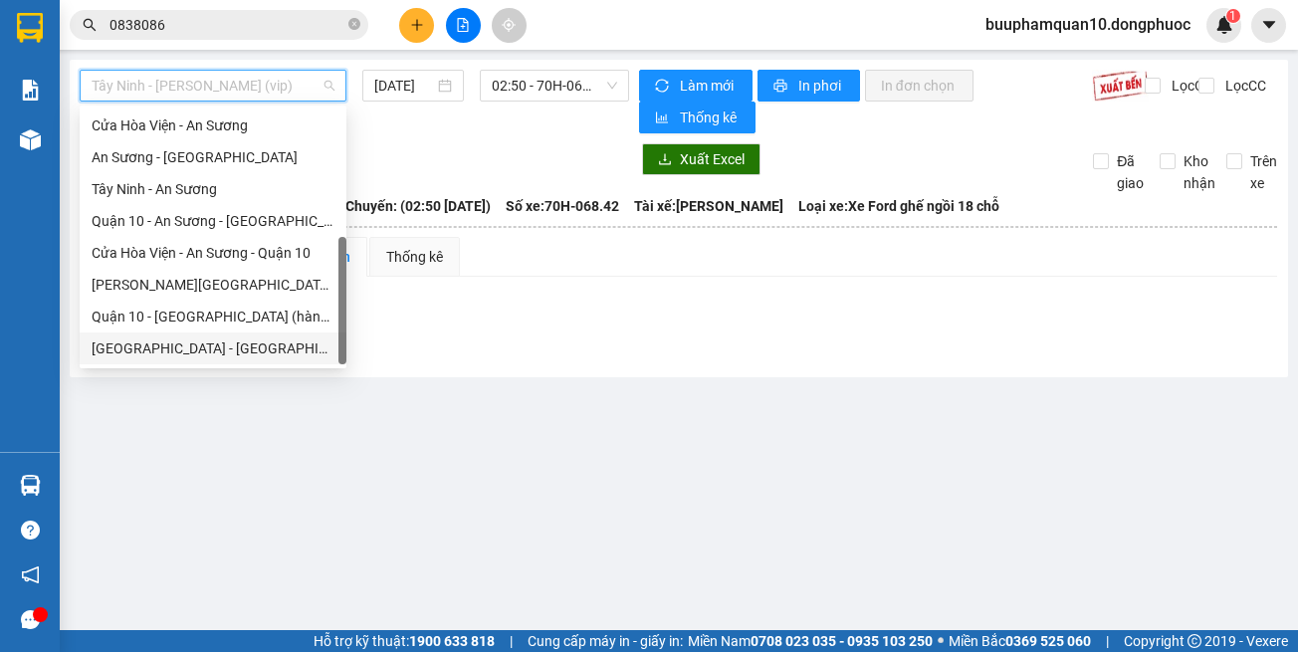
click at [252, 334] on div "[GEOGRAPHIC_DATA] - [GEOGRAPHIC_DATA] (vip)" at bounding box center [213, 348] width 267 height 32
type input "[DATE]"
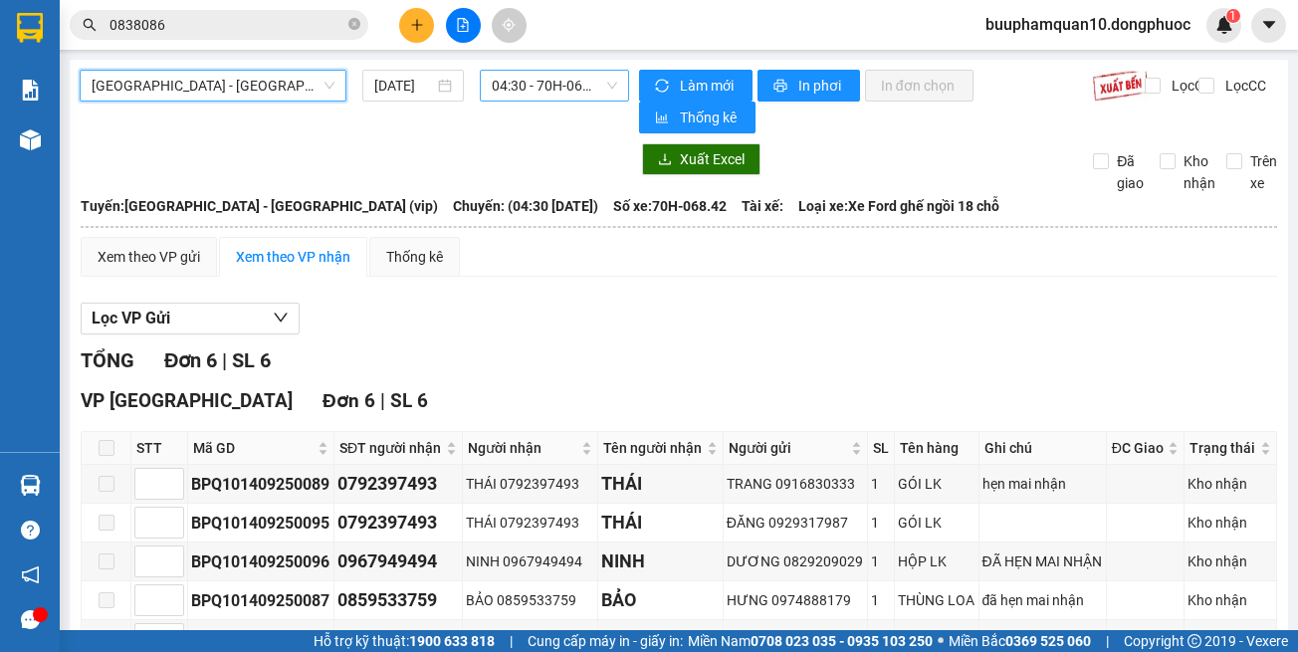
click at [556, 91] on span "04:30 - 70H-068.42" at bounding box center [554, 86] width 125 height 30
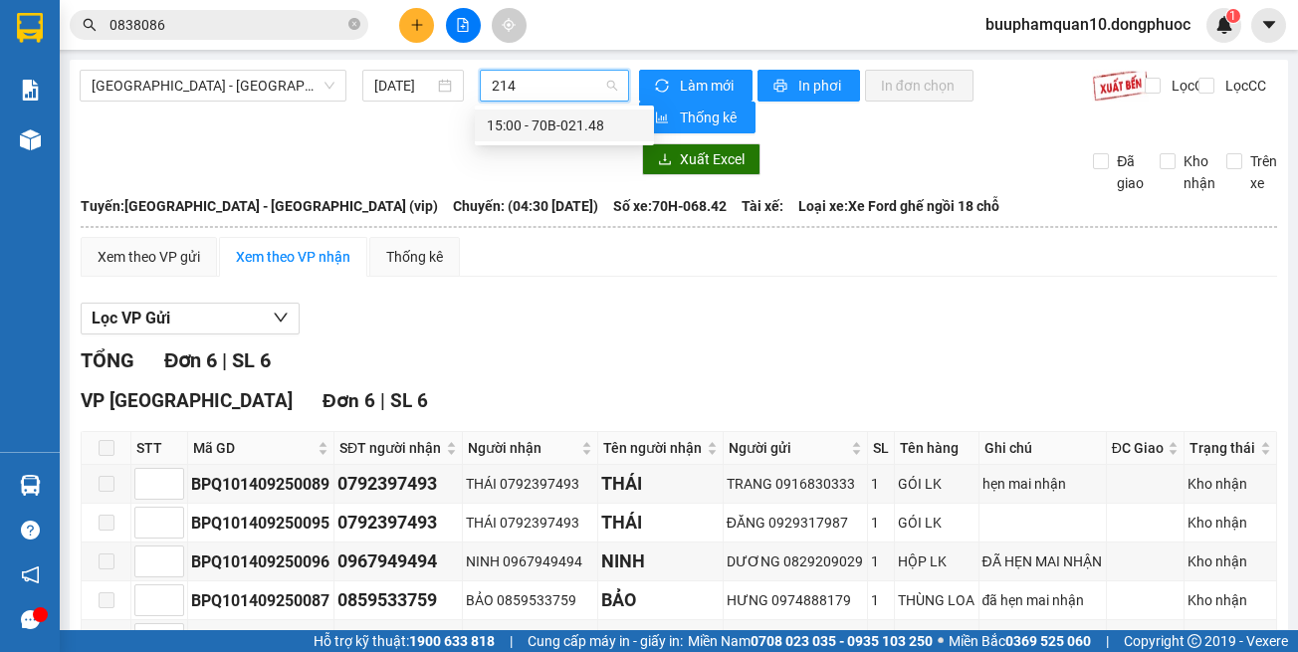
type input "2148"
click at [585, 123] on div "15:00 - 70B-021.48" at bounding box center [564, 125] width 155 height 22
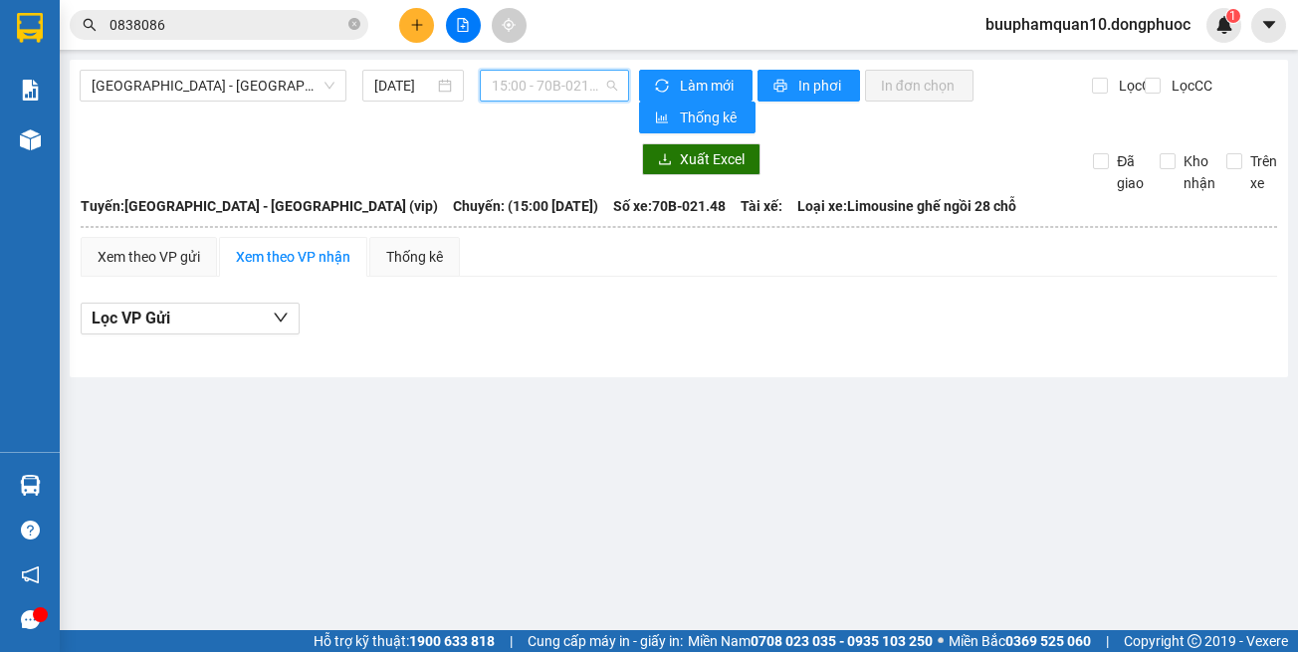
click at [525, 83] on span "15:00 - 70B-021.48" at bounding box center [554, 86] width 125 height 30
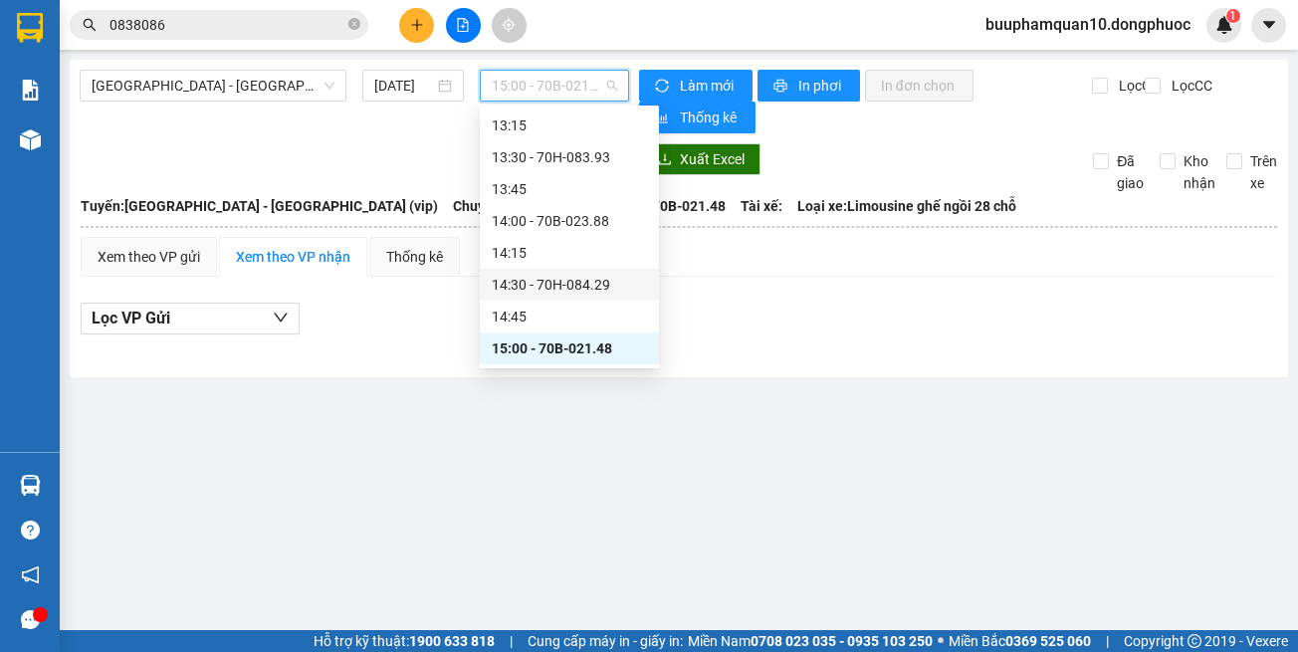
click at [596, 277] on div "14:30 - 70H-084.29" at bounding box center [569, 285] width 155 height 22
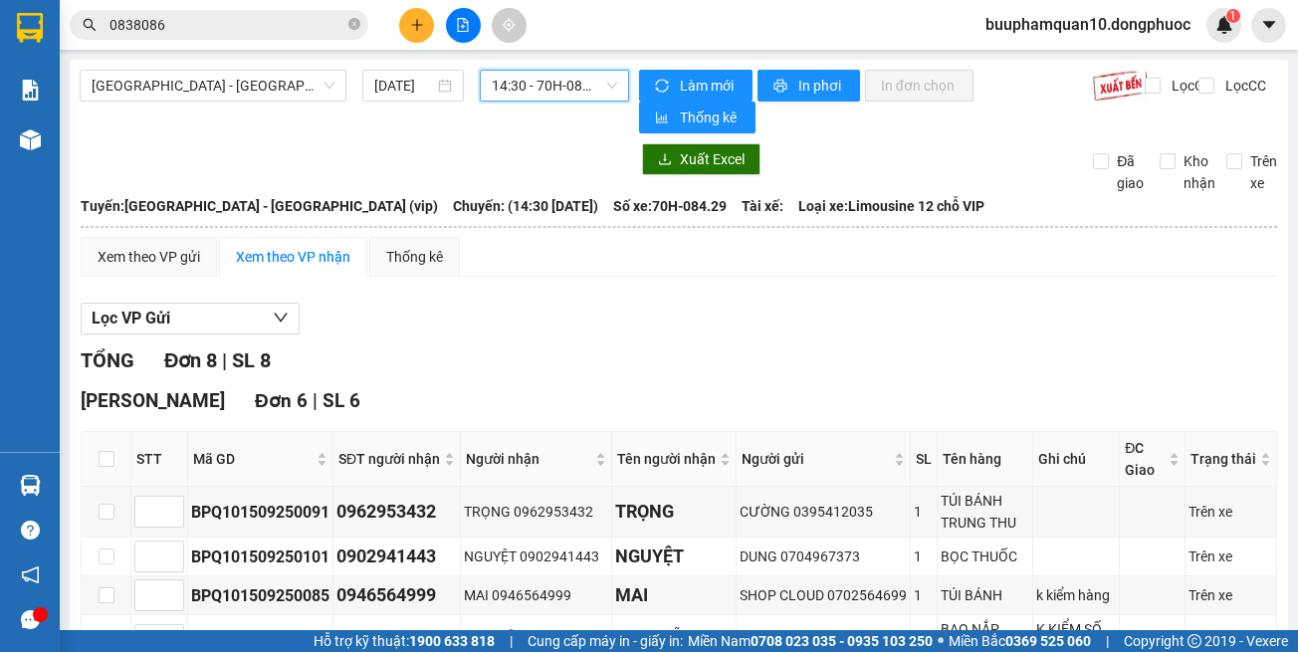
click at [571, 82] on span "14:30 - 70H-084.29" at bounding box center [554, 86] width 125 height 30
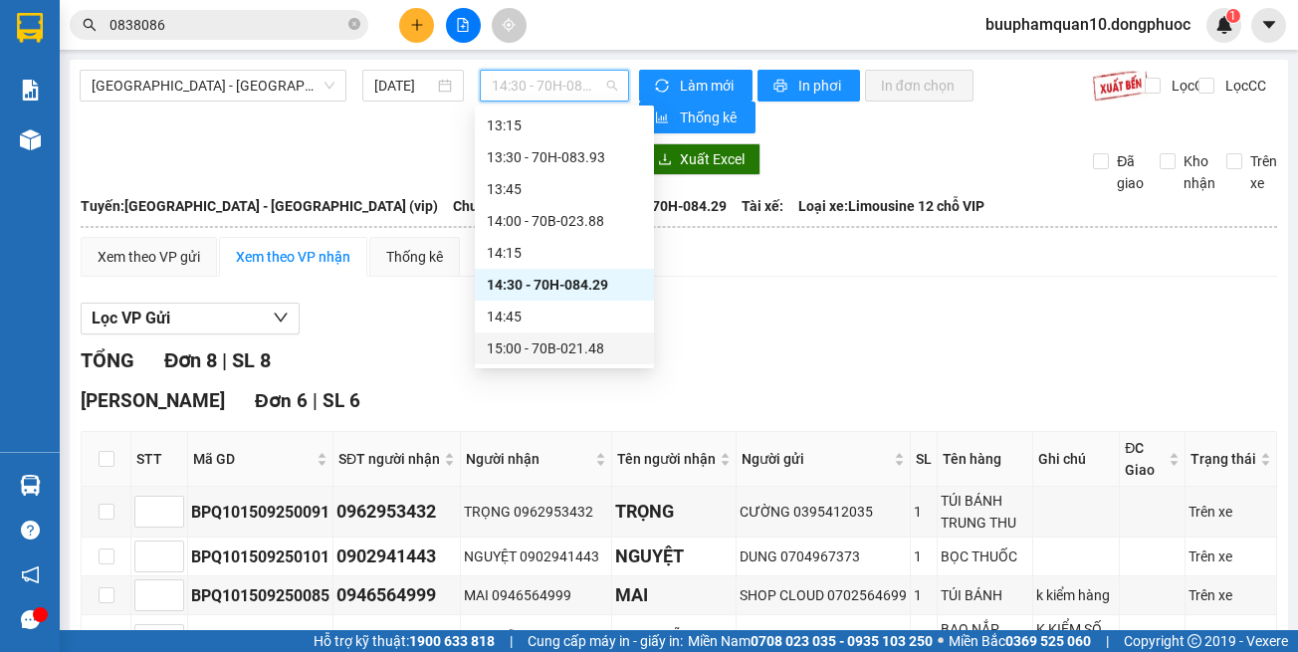
click at [587, 334] on div "15:00 - 70B-021.48" at bounding box center [564, 348] width 179 height 32
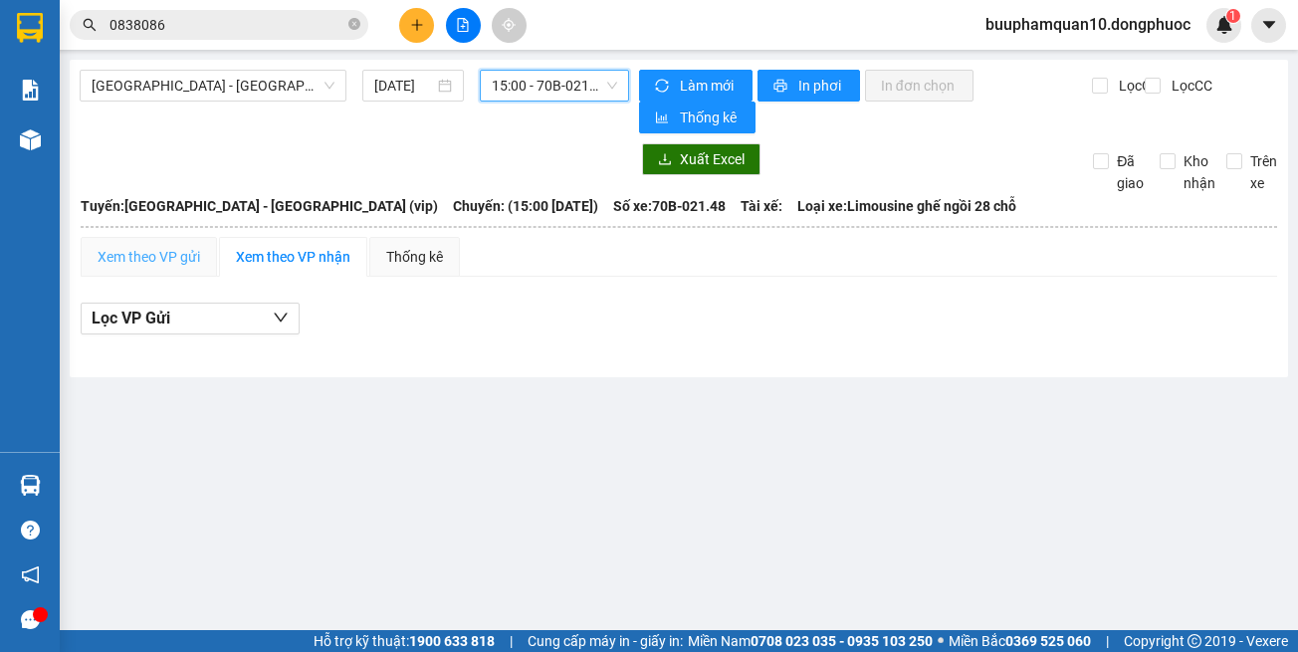
click at [195, 242] on div "Xem theo VP gửi" at bounding box center [149, 257] width 136 height 40
click at [538, 73] on span "15:00 - 70B-021.48" at bounding box center [554, 86] width 125 height 30
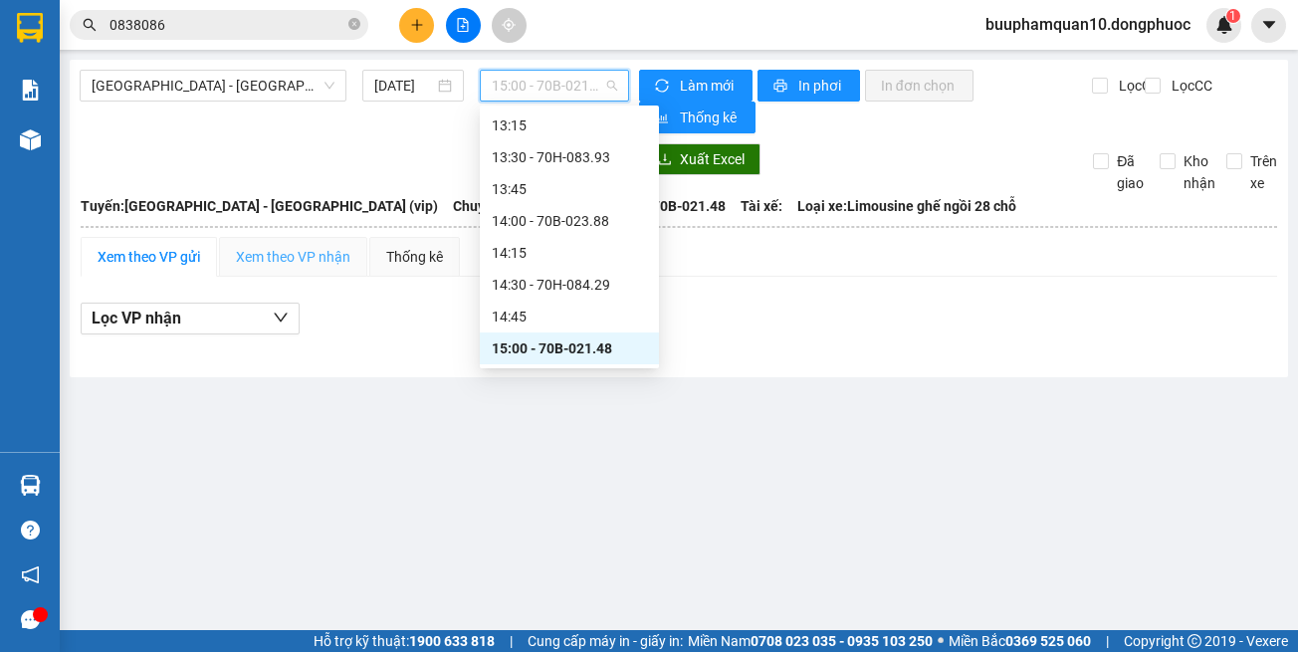
click at [303, 240] on div "Xem theo VP nhận" at bounding box center [293, 257] width 148 height 40
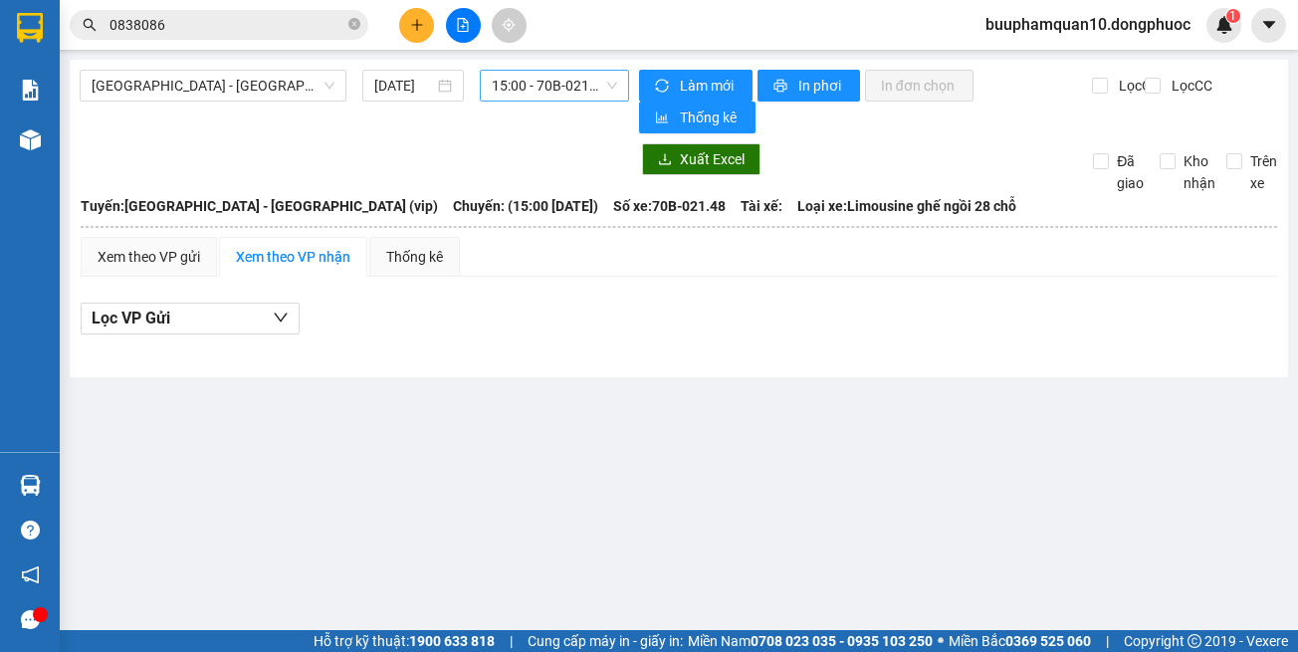
click at [536, 92] on div "15:00 - 70B-021.48" at bounding box center [554, 86] width 149 height 32
click at [537, 90] on span "15:00 - 70B-021.48" at bounding box center [554, 86] width 125 height 30
click at [565, 102] on div "[GEOGRAPHIC_DATA] - [GEOGRAPHIC_DATA] (vip) [DATE] 15:00 15:00 - 70B-021.48" at bounding box center [354, 102] width 549 height 64
click at [568, 99] on span "15:00 - 70B-021.48" at bounding box center [554, 86] width 125 height 30
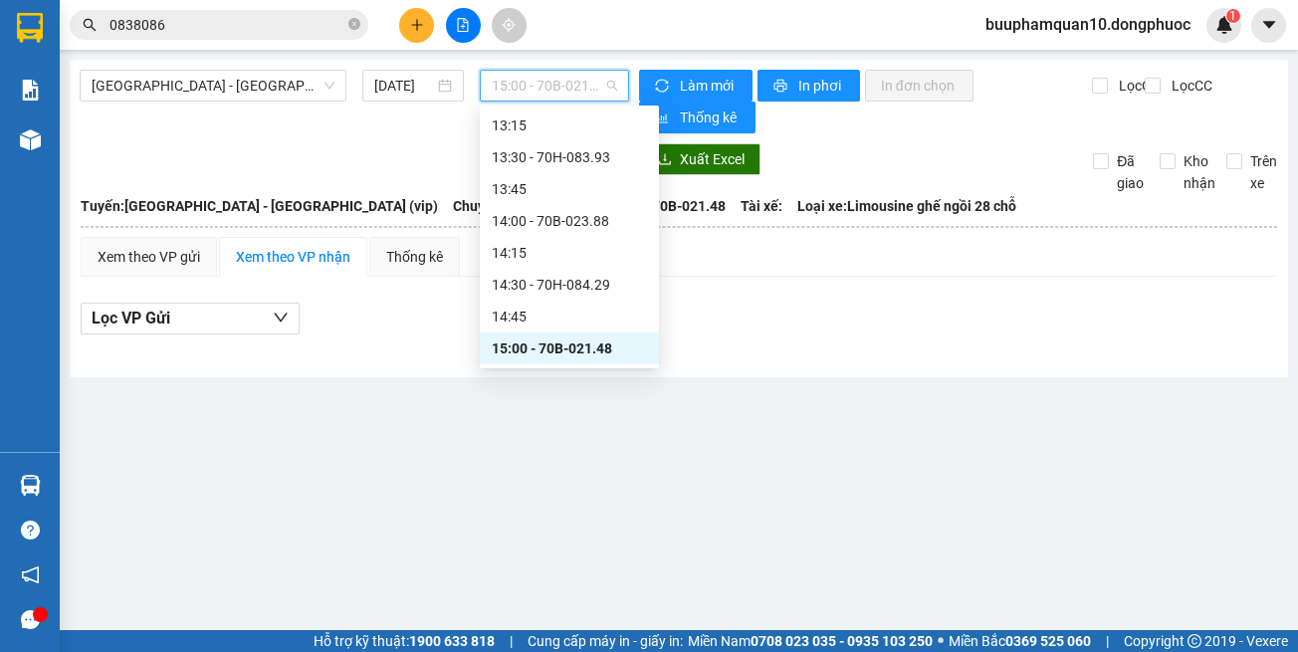
click at [536, 345] on div "15:00 - 70B-021.48" at bounding box center [569, 348] width 155 height 22
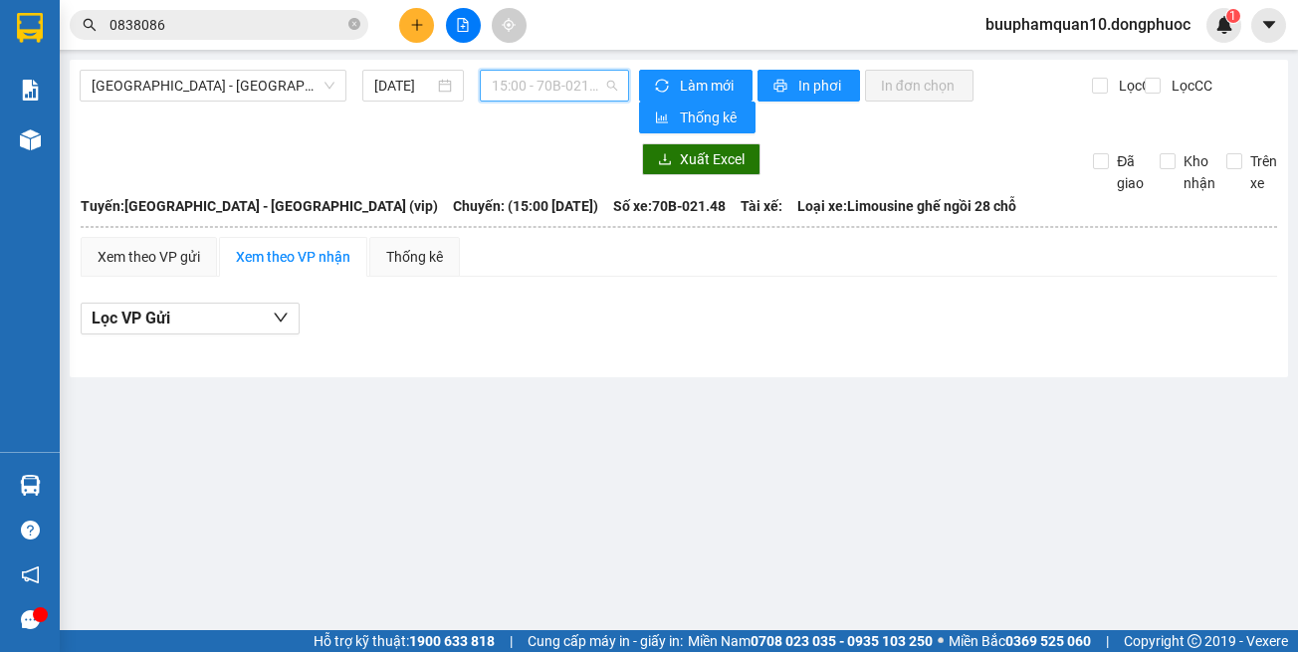
click at [555, 87] on span "15:00 - 70B-021.48" at bounding box center [554, 86] width 125 height 30
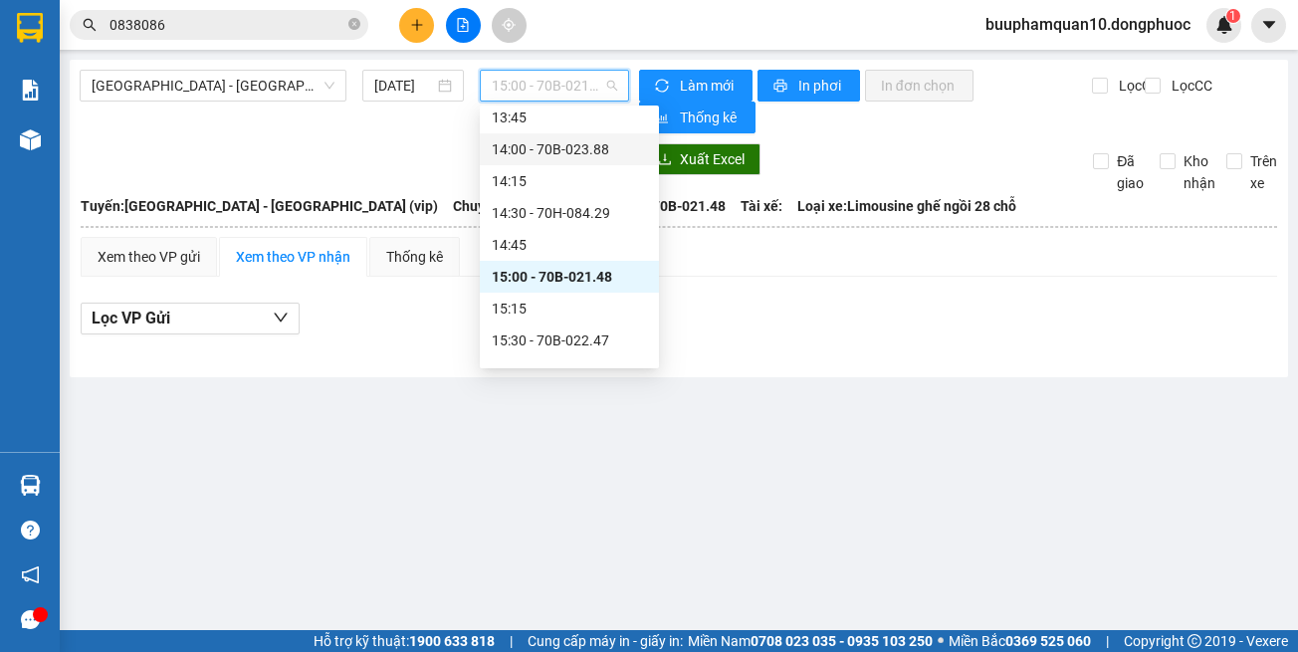
scroll to position [1246, 0]
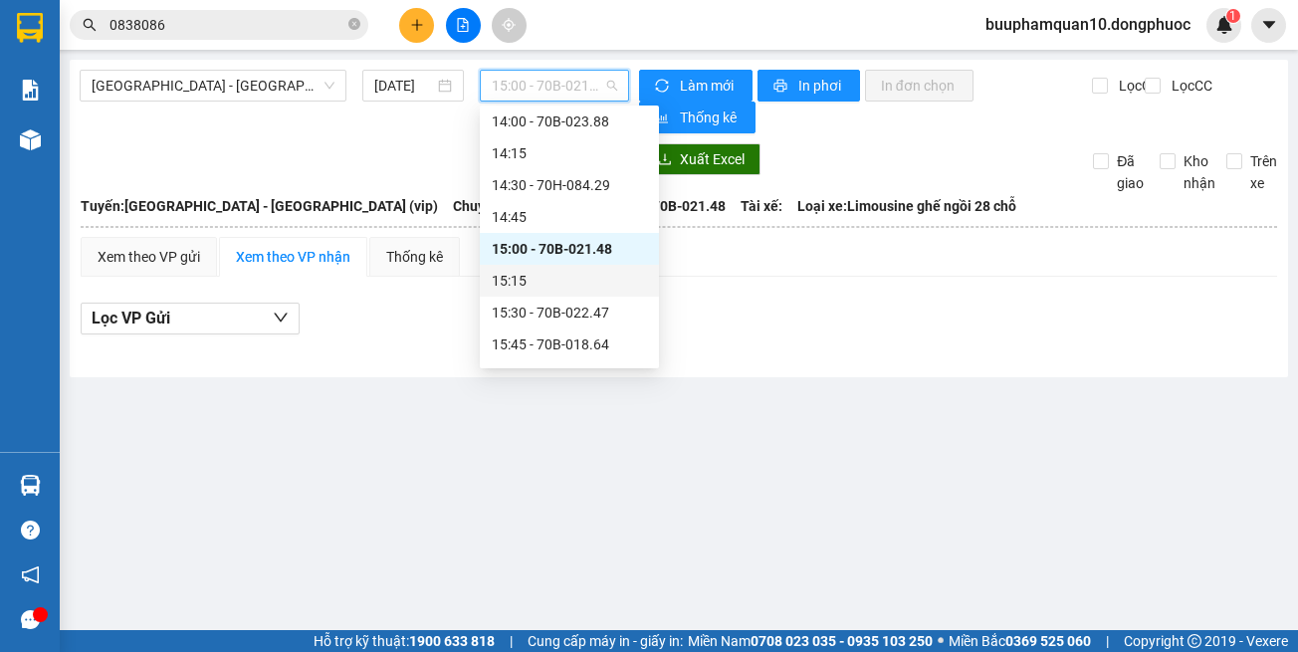
click at [562, 293] on div "15:15" at bounding box center [569, 281] width 179 height 32
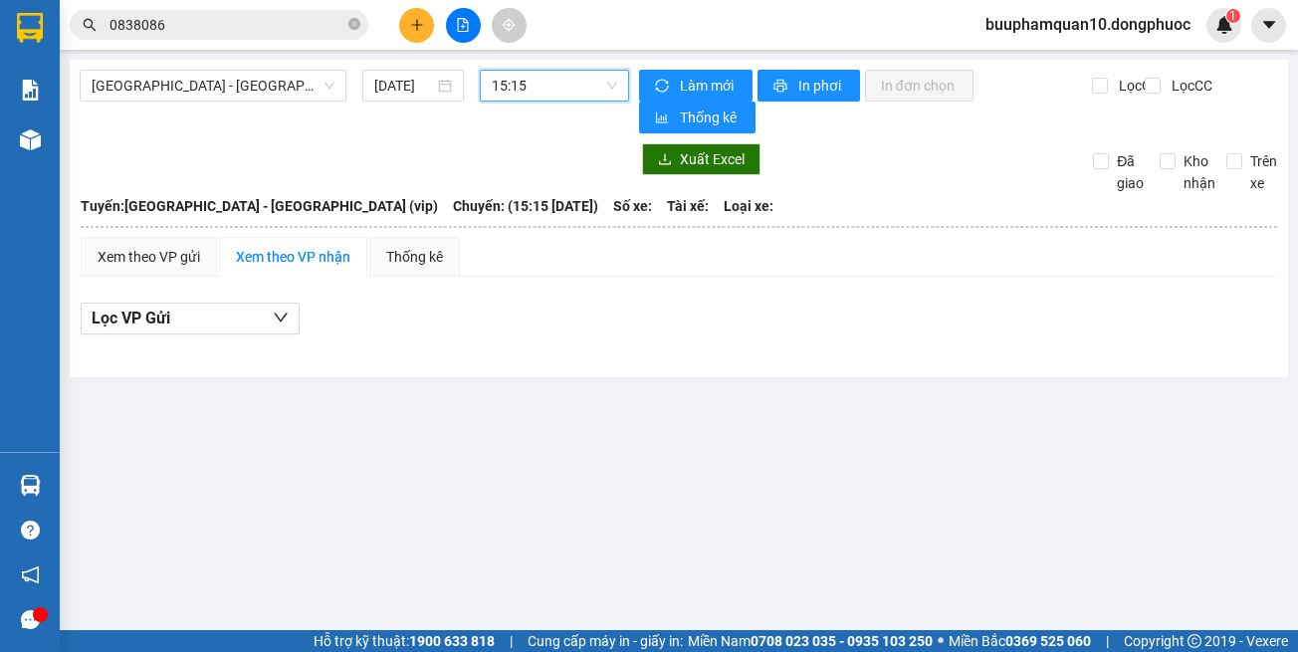
click at [545, 86] on span "15:15" at bounding box center [554, 86] width 125 height 30
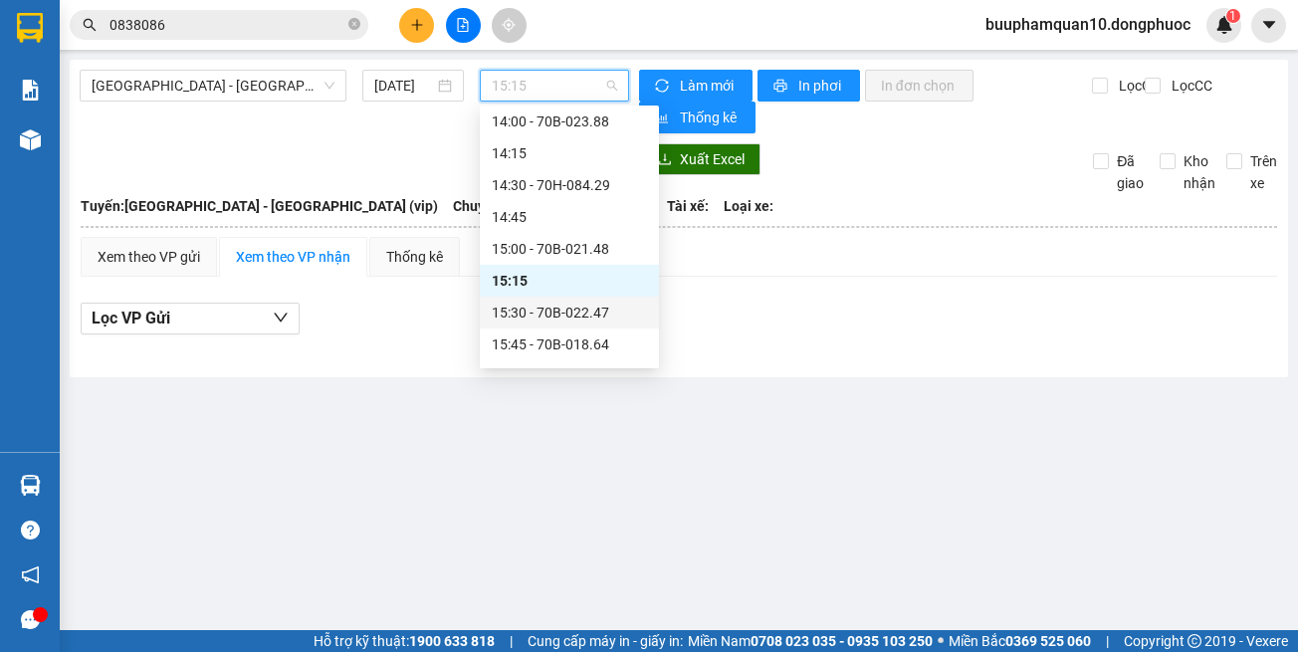
click at [543, 322] on div "15:30 - 70B-022.47" at bounding box center [569, 313] width 155 height 22
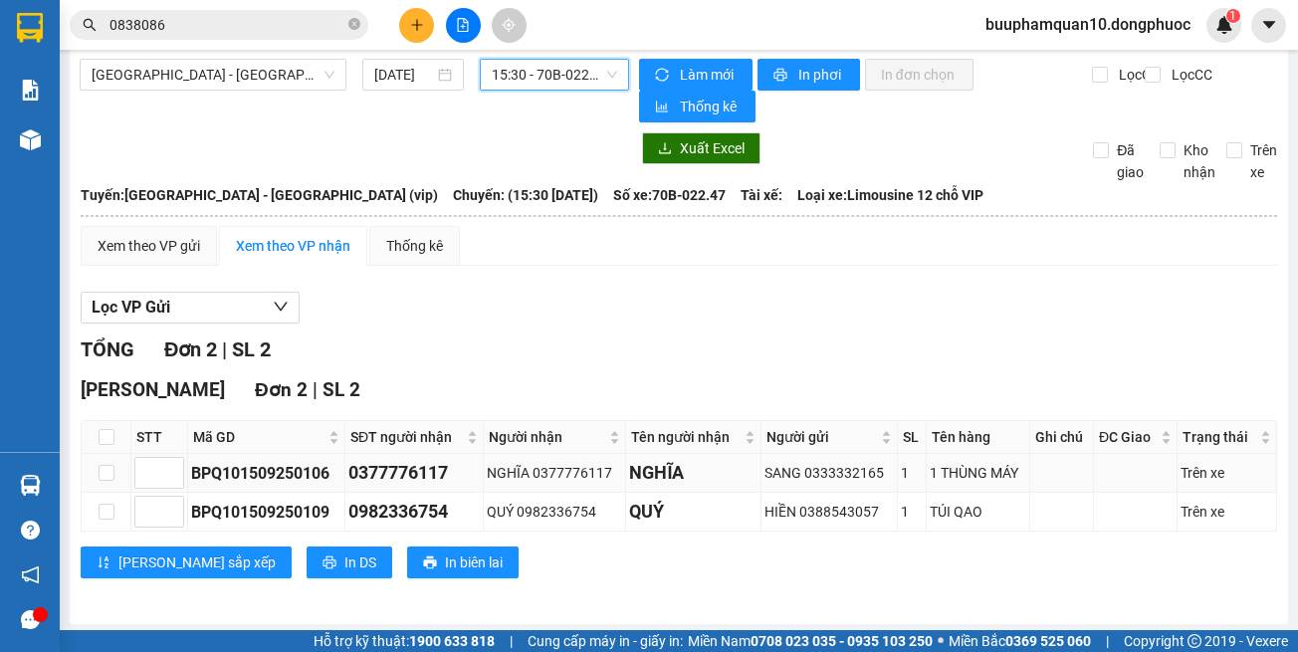
scroll to position [15, 0]
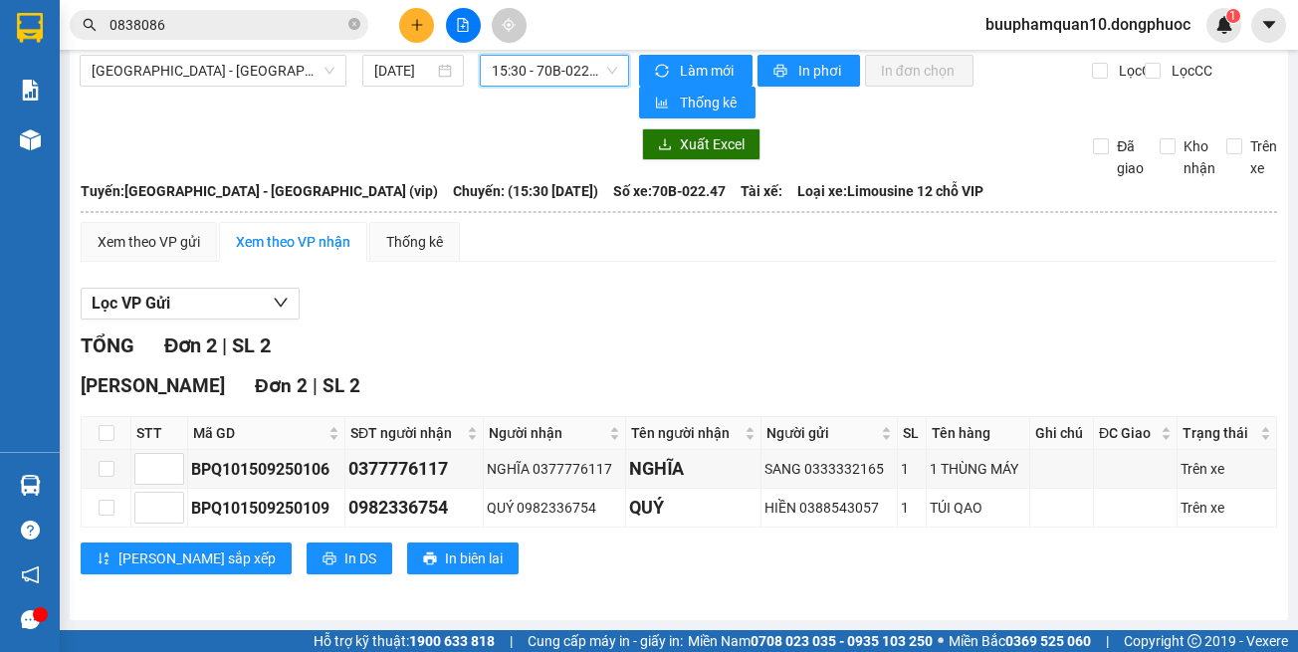
click at [497, 355] on div "TỔNG Đơn 2 | SL 2" at bounding box center [679, 345] width 1196 height 31
click at [534, 62] on span "15:30 - 70B-022.47" at bounding box center [554, 71] width 125 height 30
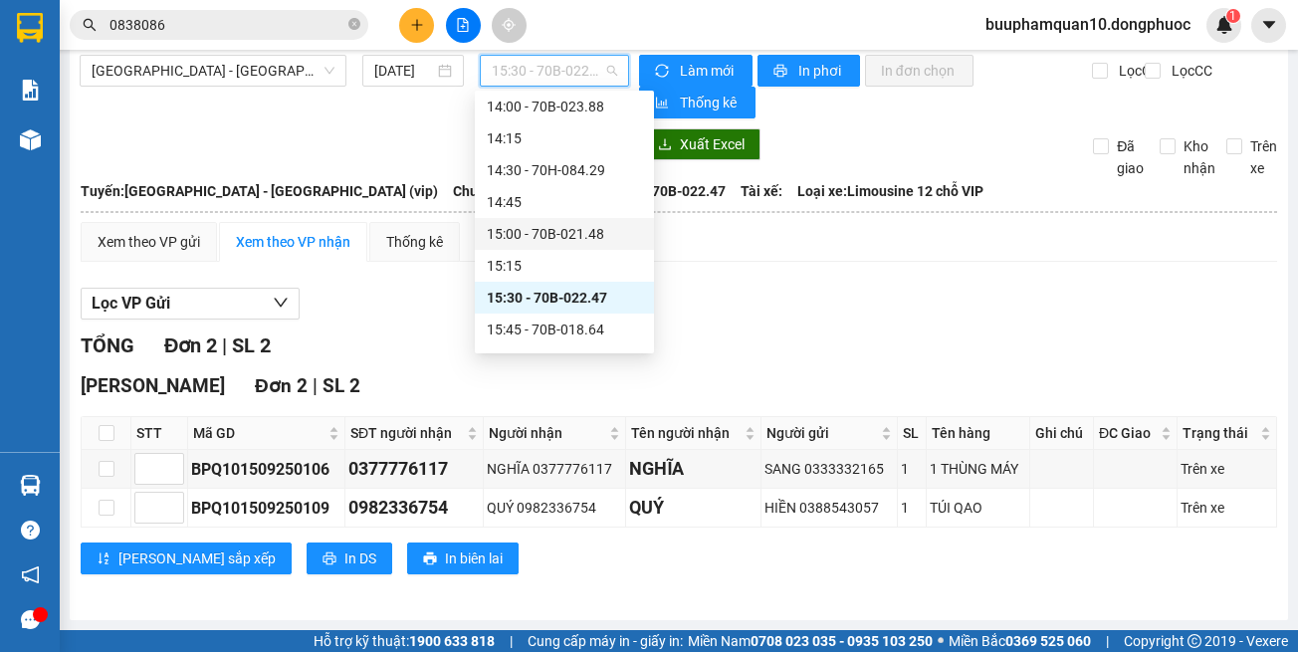
click at [537, 238] on div "15:00 - 70B-021.48" at bounding box center [564, 234] width 155 height 22
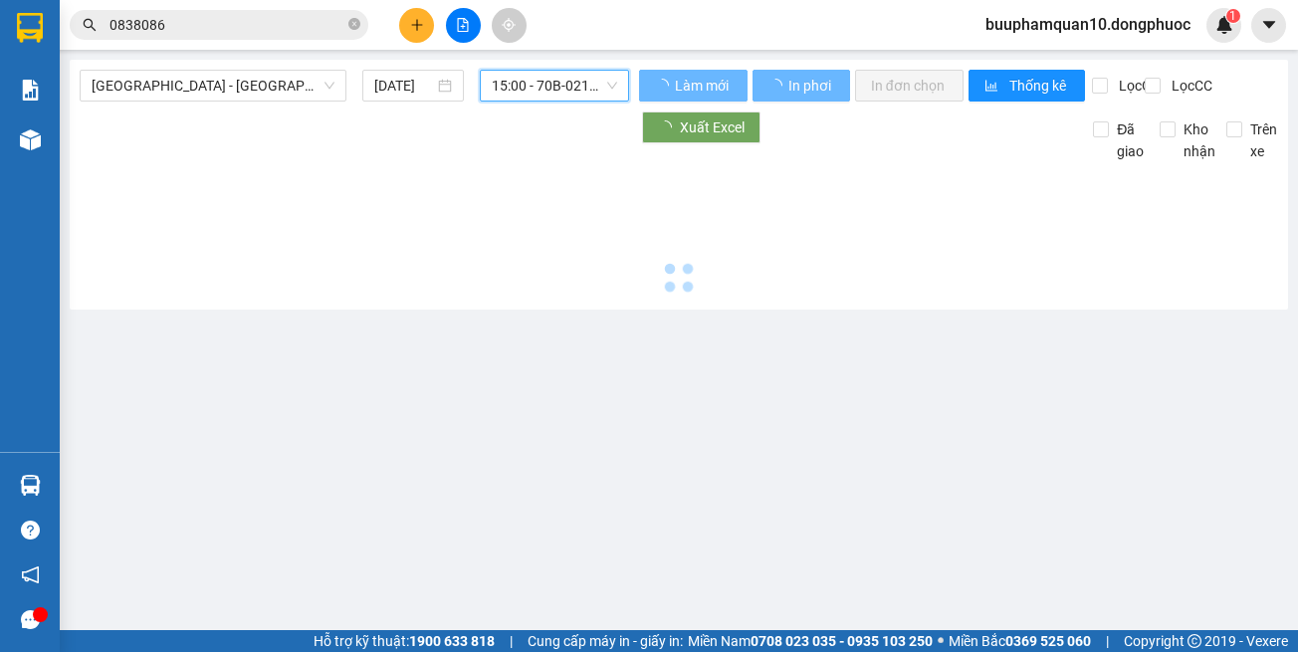
scroll to position [0, 0]
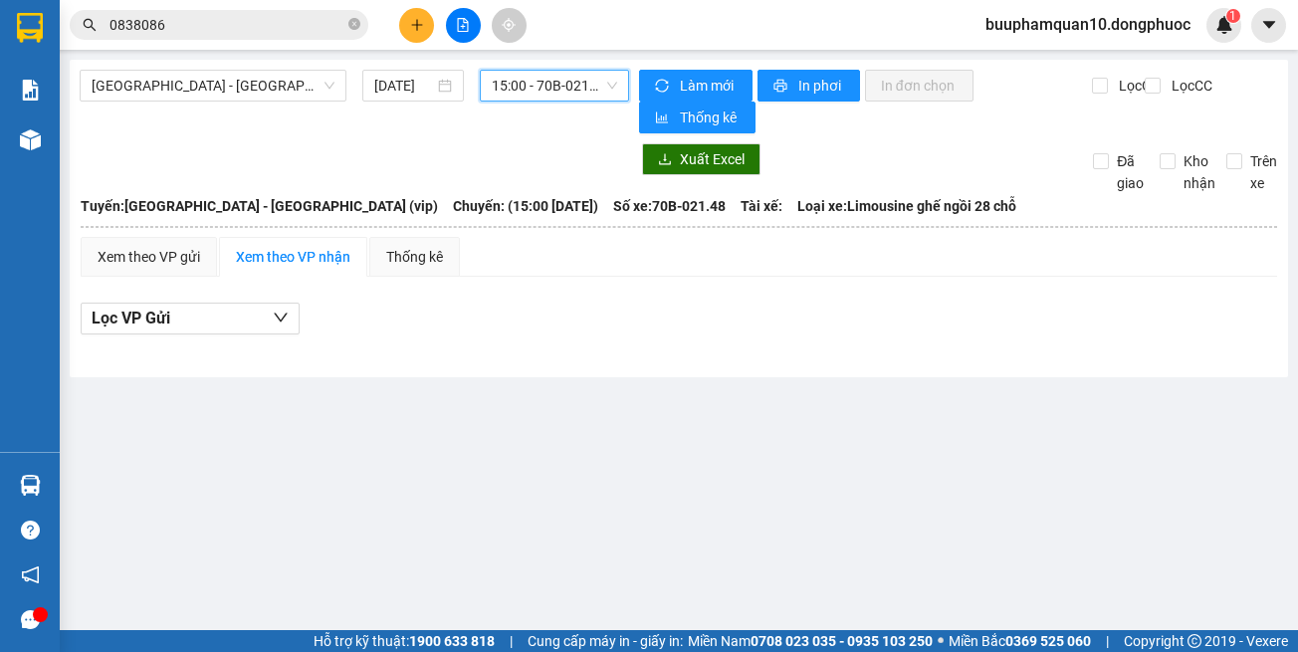
click at [537, 100] on span "15:00 - 70B-021.48" at bounding box center [554, 86] width 125 height 30
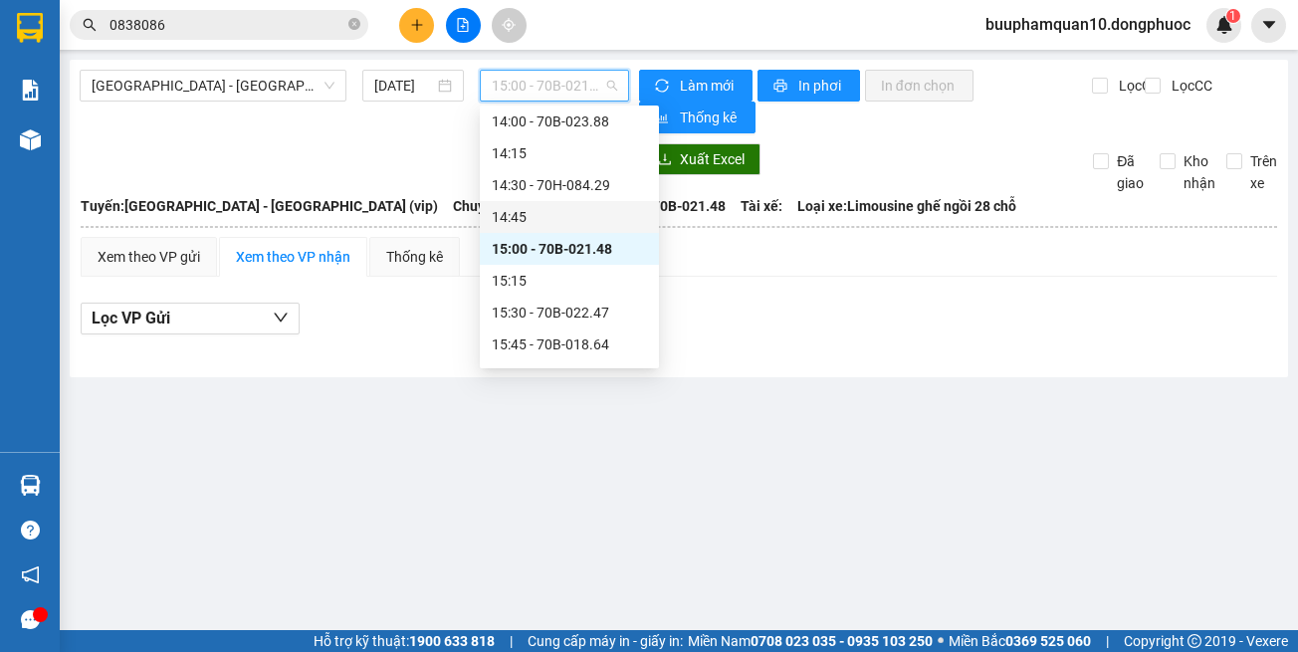
click at [549, 208] on div "14:45" at bounding box center [569, 217] width 155 height 22
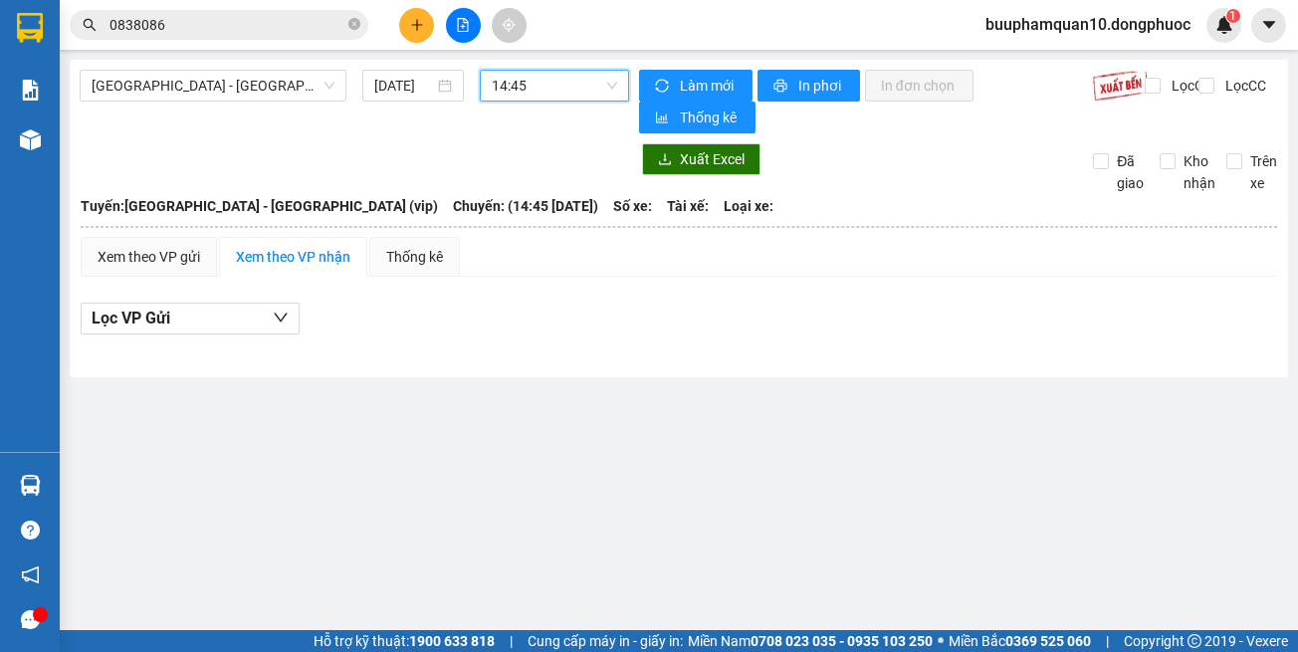
click at [565, 84] on span "14:45" at bounding box center [554, 86] width 125 height 30
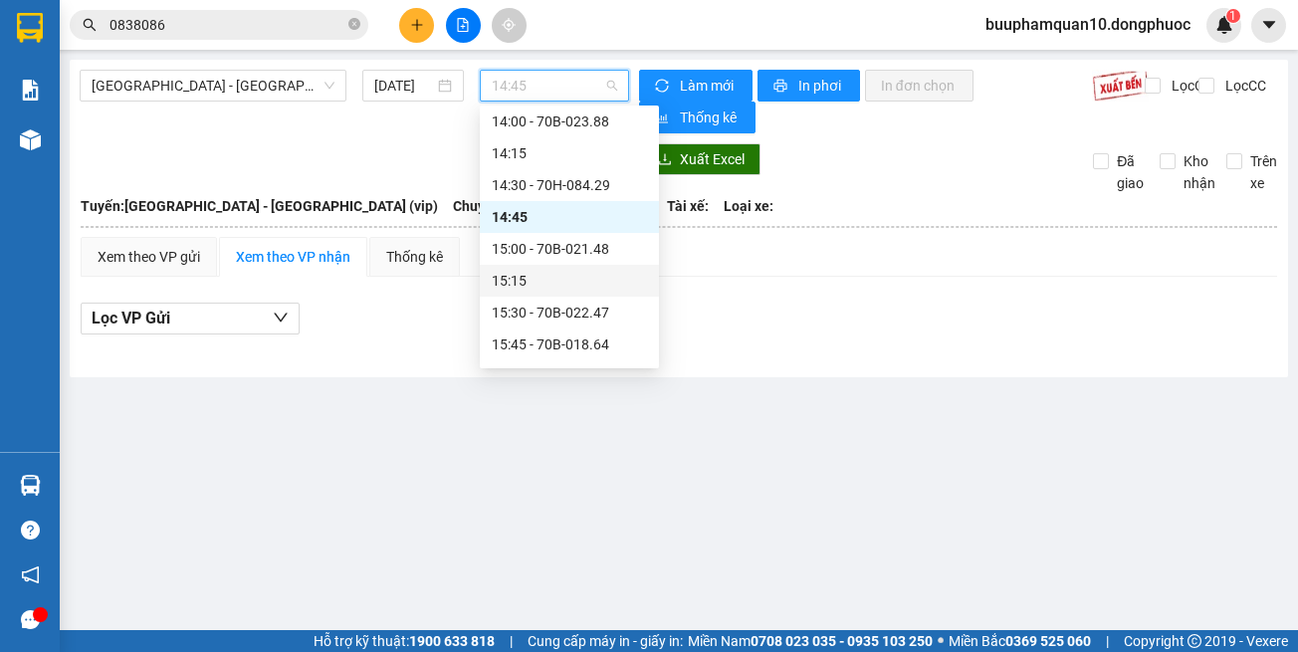
click at [582, 285] on div "15:15" at bounding box center [569, 281] width 155 height 22
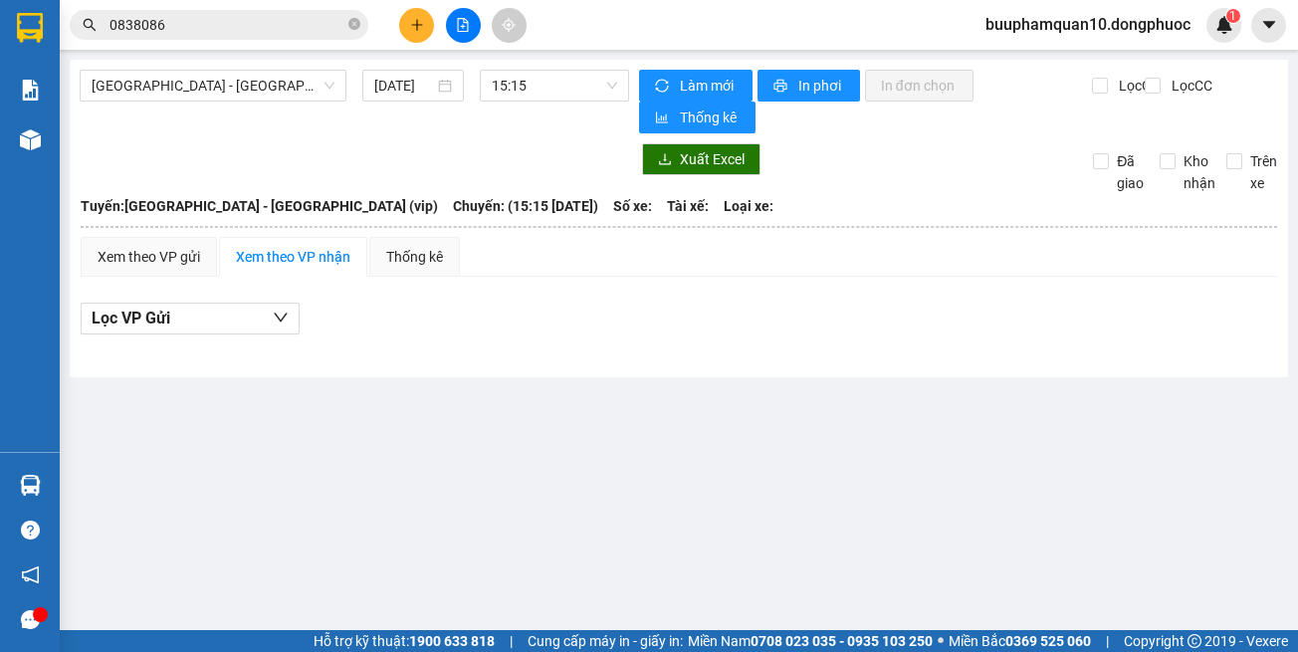
drag, startPoint x: 615, startPoint y: 482, endPoint x: 589, endPoint y: 458, distance: 35.2
click at [605, 473] on main "[GEOGRAPHIC_DATA] - [GEOGRAPHIC_DATA] (vip) [DATE] 15:15 Làm mới In phơi In đơn…" at bounding box center [649, 315] width 1298 height 630
click at [60, 146] on main "[GEOGRAPHIC_DATA] - [GEOGRAPHIC_DATA] (vip) [DATE] 15:15 Làm mới In phơi In đơn…" at bounding box center [649, 315] width 1298 height 630
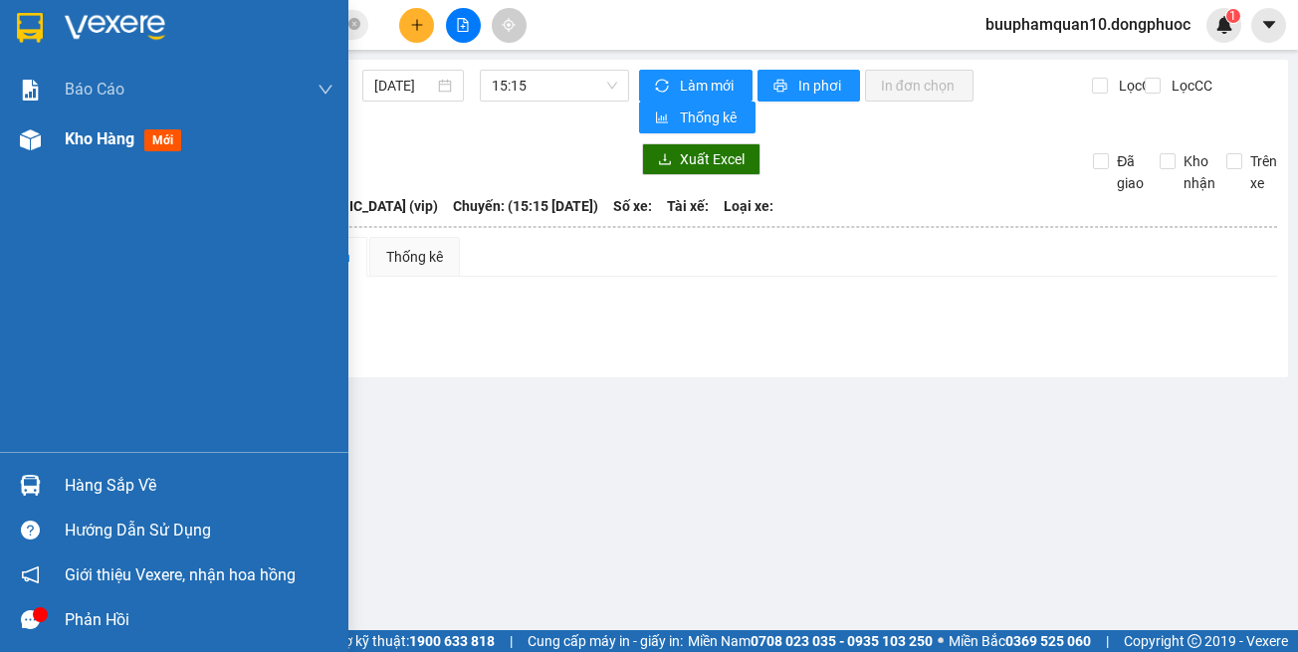
click at [46, 137] on div at bounding box center [30, 139] width 35 height 35
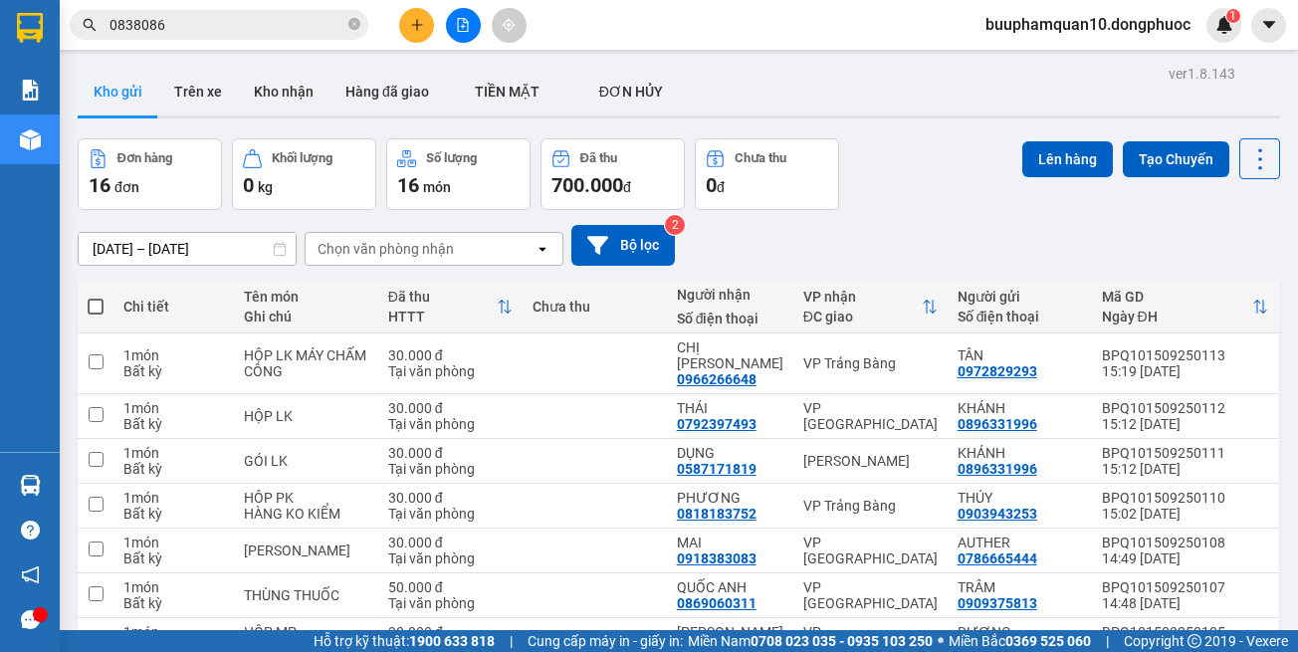
drag, startPoint x: 329, startPoint y: 228, endPoint x: 338, endPoint y: 245, distance: 19.1
click at [329, 229] on div "[DATE] – [DATE] Press the down arrow key to interact with the calendar and sele…" at bounding box center [679, 245] width 1202 height 41
click at [506, 255] on div "Chọn văn phòng nhận" at bounding box center [420, 249] width 229 height 32
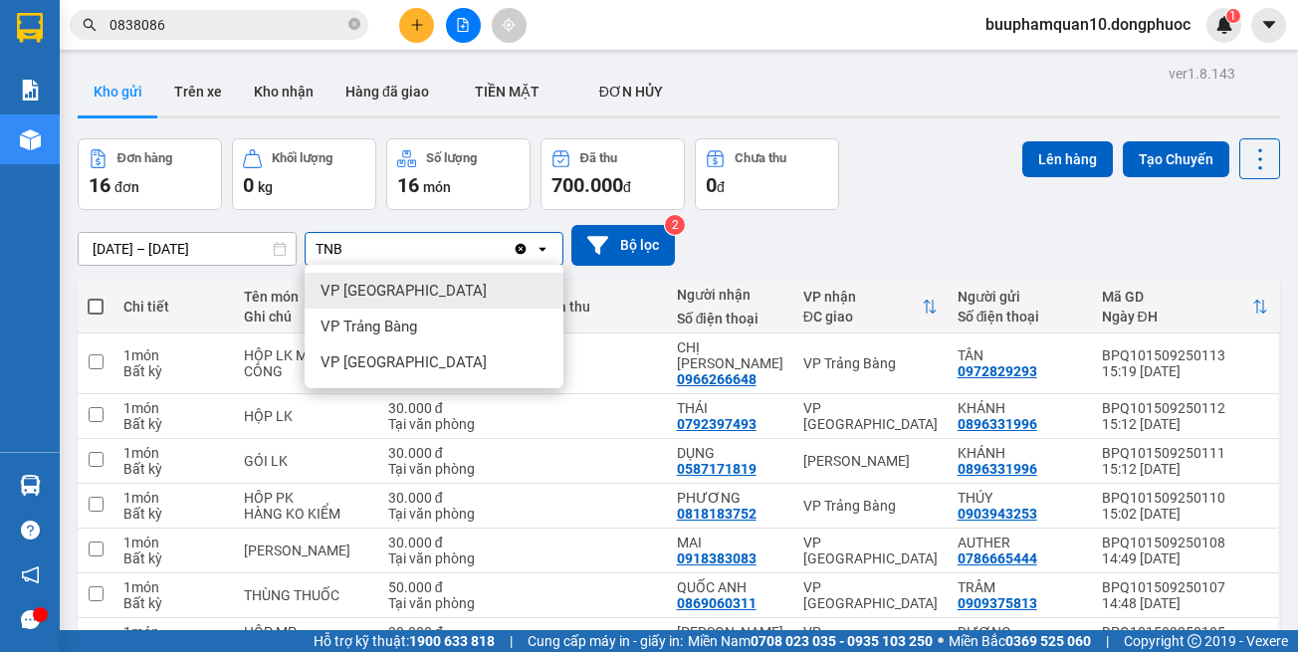
type input "TNB"
click at [510, 297] on div "VP [GEOGRAPHIC_DATA]" at bounding box center [434, 291] width 259 height 36
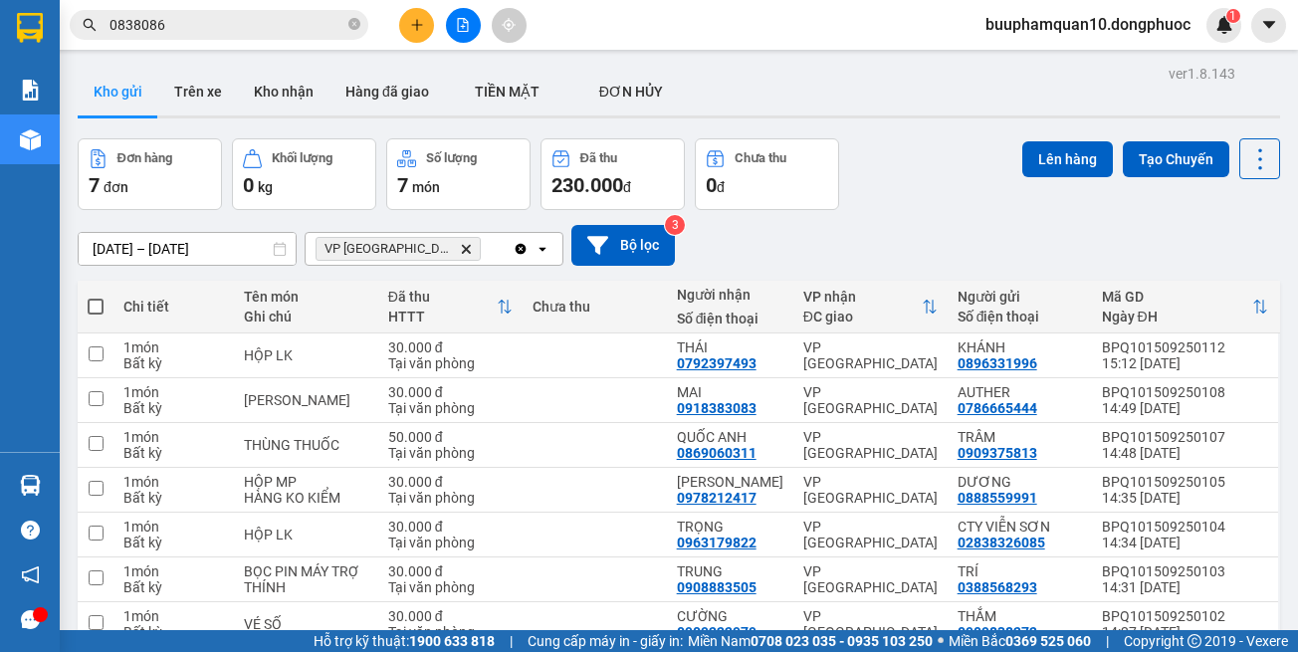
click at [483, 253] on div "VP [GEOGRAPHIC_DATA]" at bounding box center [409, 249] width 207 height 32
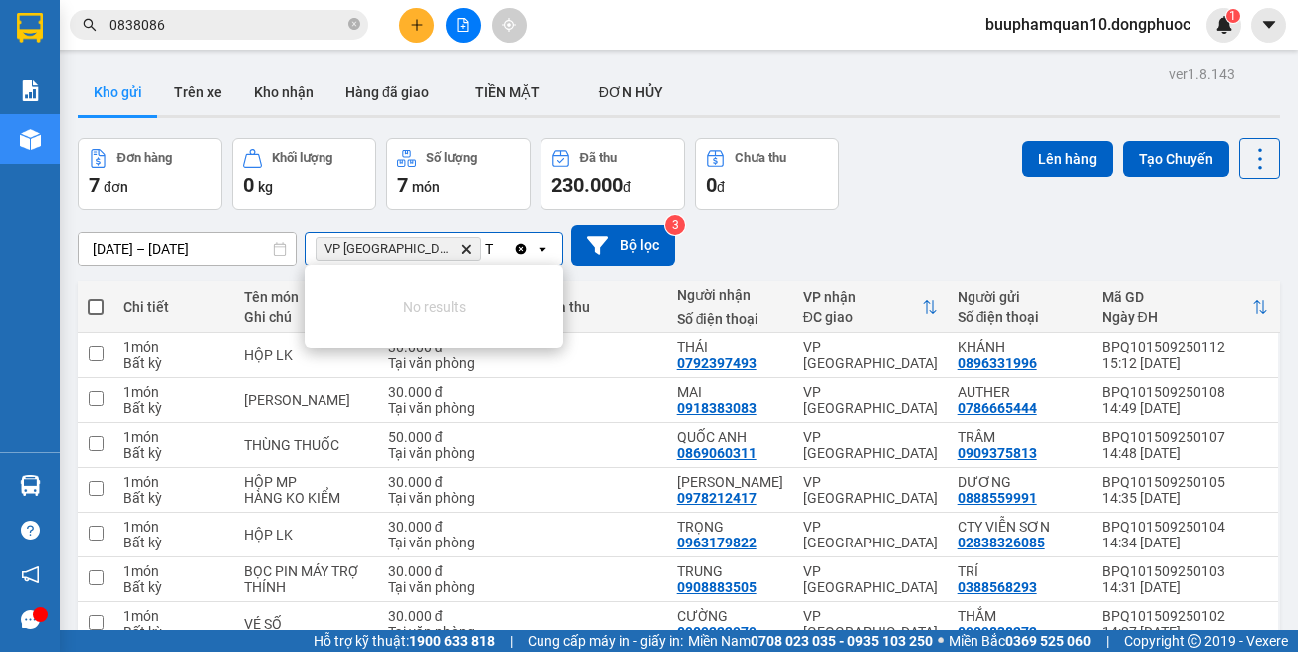
type input "TB"
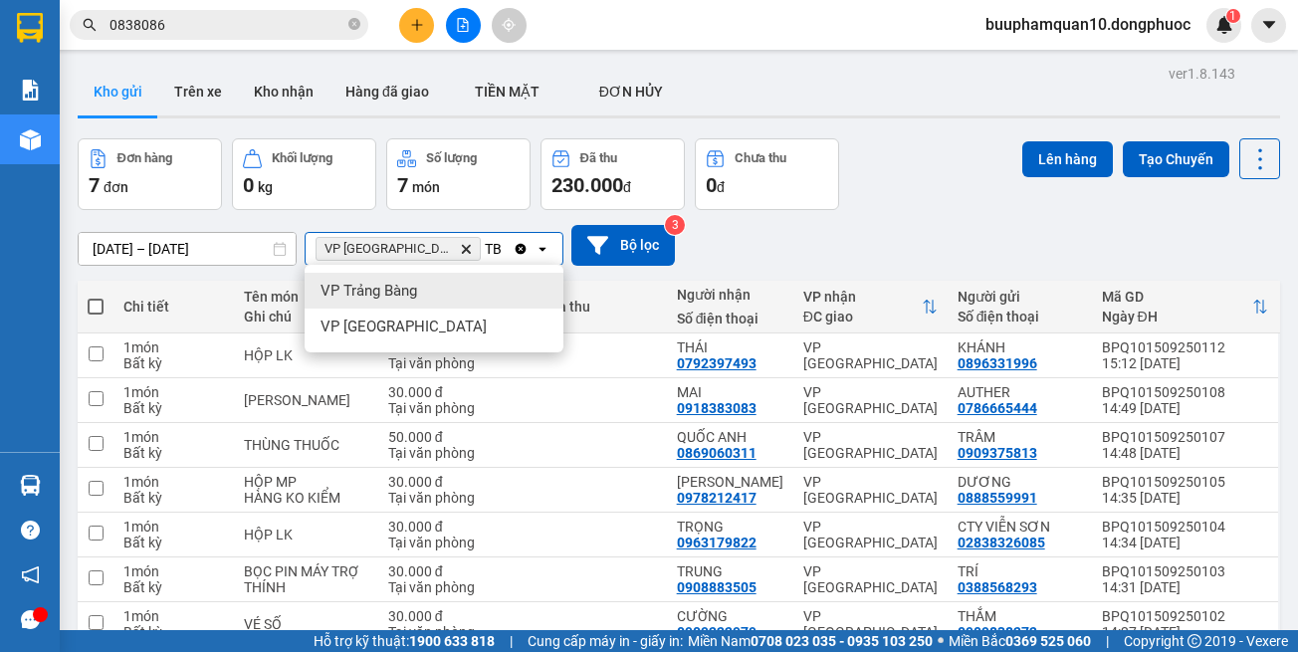
click at [481, 296] on div "VP Trảng Bàng" at bounding box center [434, 291] width 259 height 36
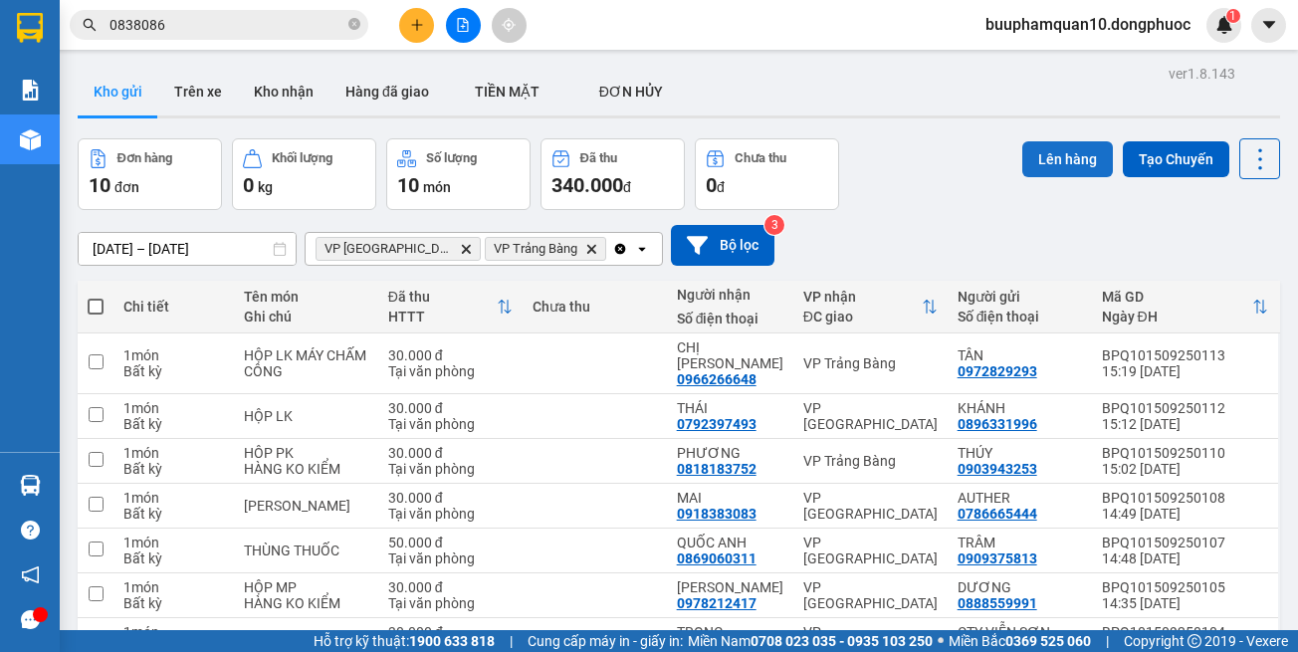
drag, startPoint x: 1066, startPoint y: 152, endPoint x: 1048, endPoint y: 153, distance: 17.9
click at [1065, 152] on button "Lên hàng" at bounding box center [1067, 159] width 91 height 36
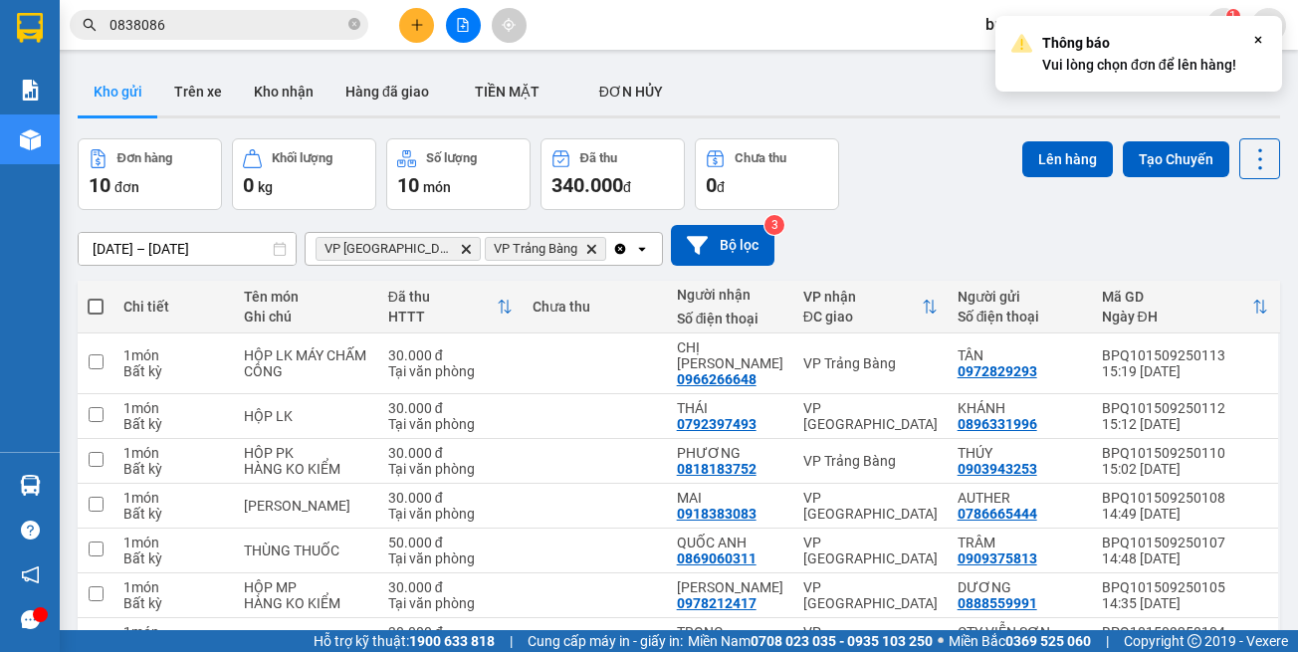
click at [93, 306] on span at bounding box center [96, 307] width 16 height 16
click at [96, 297] on input "checkbox" at bounding box center [96, 297] width 0 height 0
checkbox input "true"
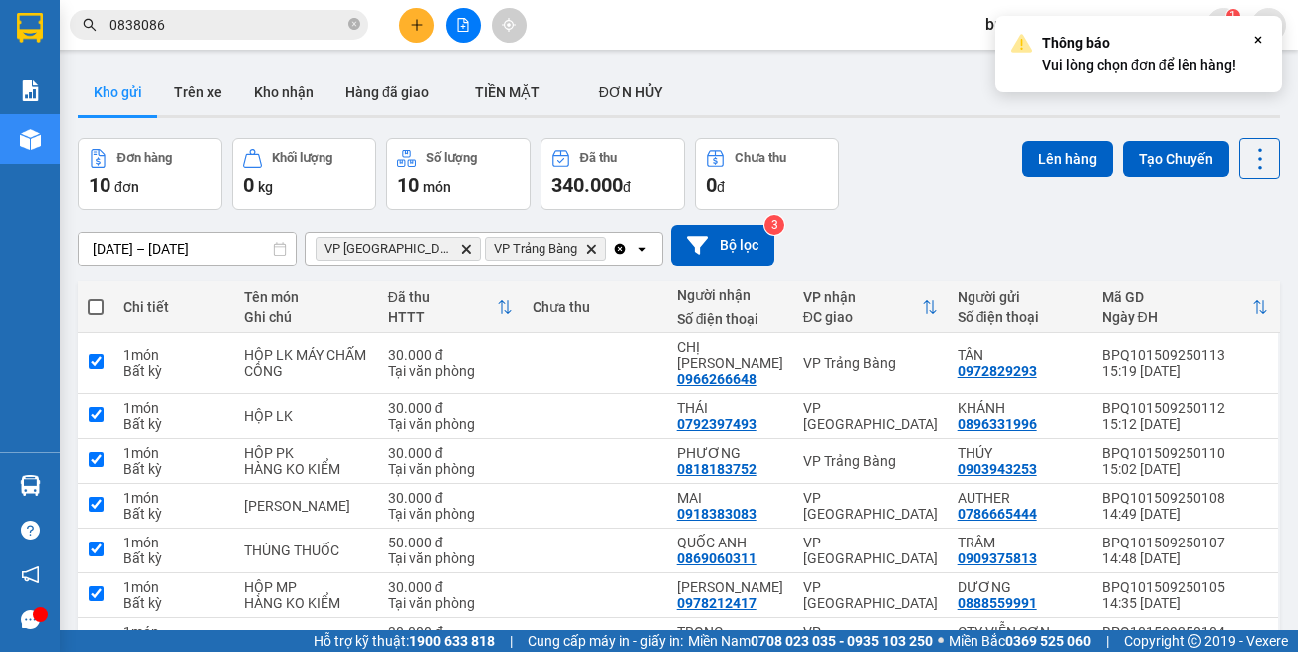
checkbox input "true"
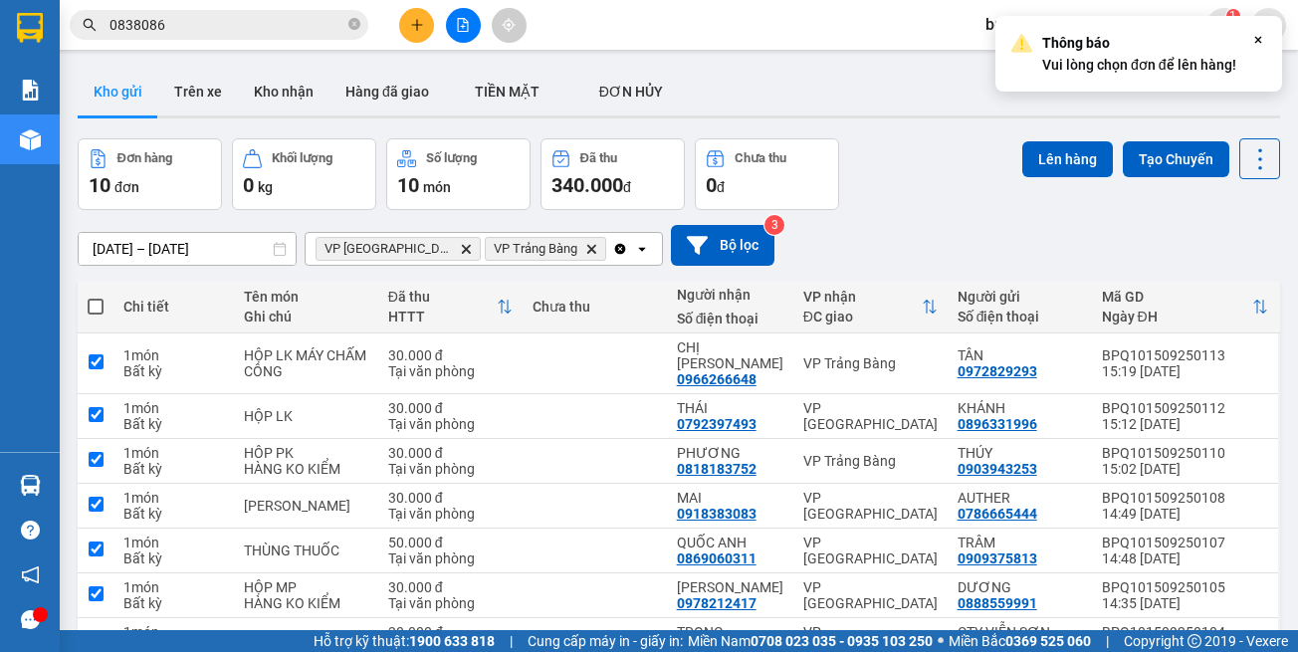
checkbox input "true"
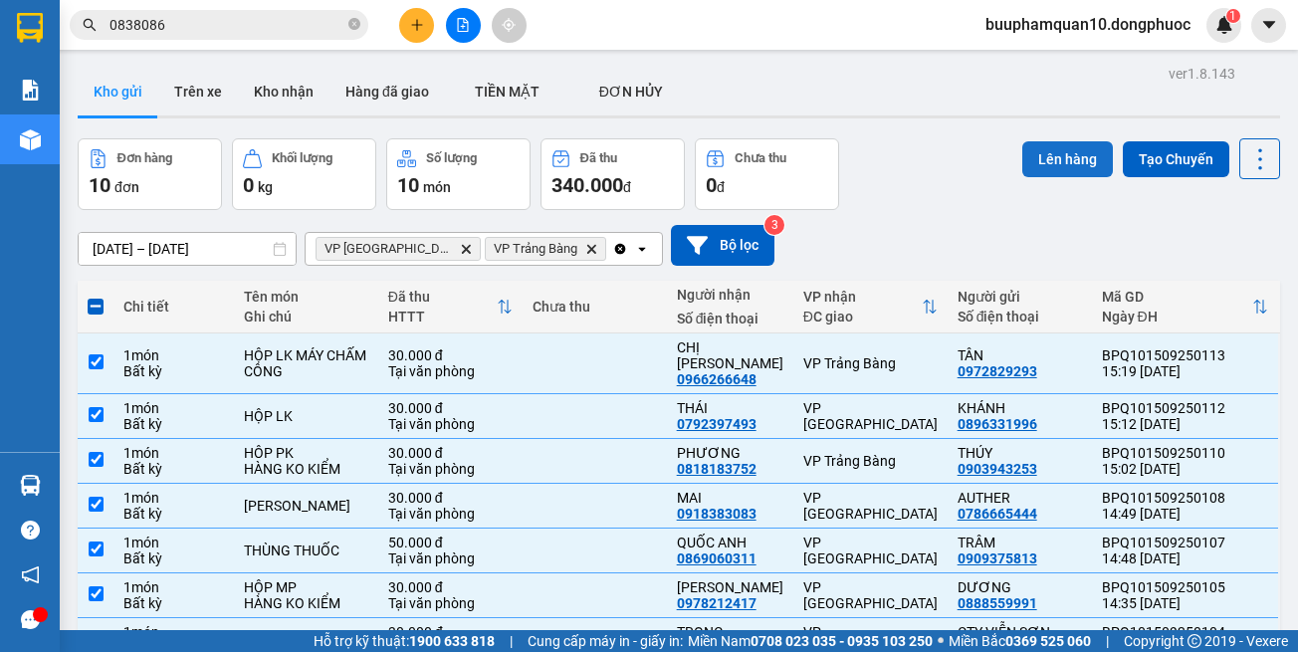
drag, startPoint x: 1060, startPoint y: 139, endPoint x: 1063, endPoint y: 158, distance: 19.1
click at [1060, 147] on div "Lên hàng Tạo Chuyến" at bounding box center [1151, 158] width 258 height 41
click at [1064, 162] on button "Lên hàng" at bounding box center [1067, 159] width 91 height 36
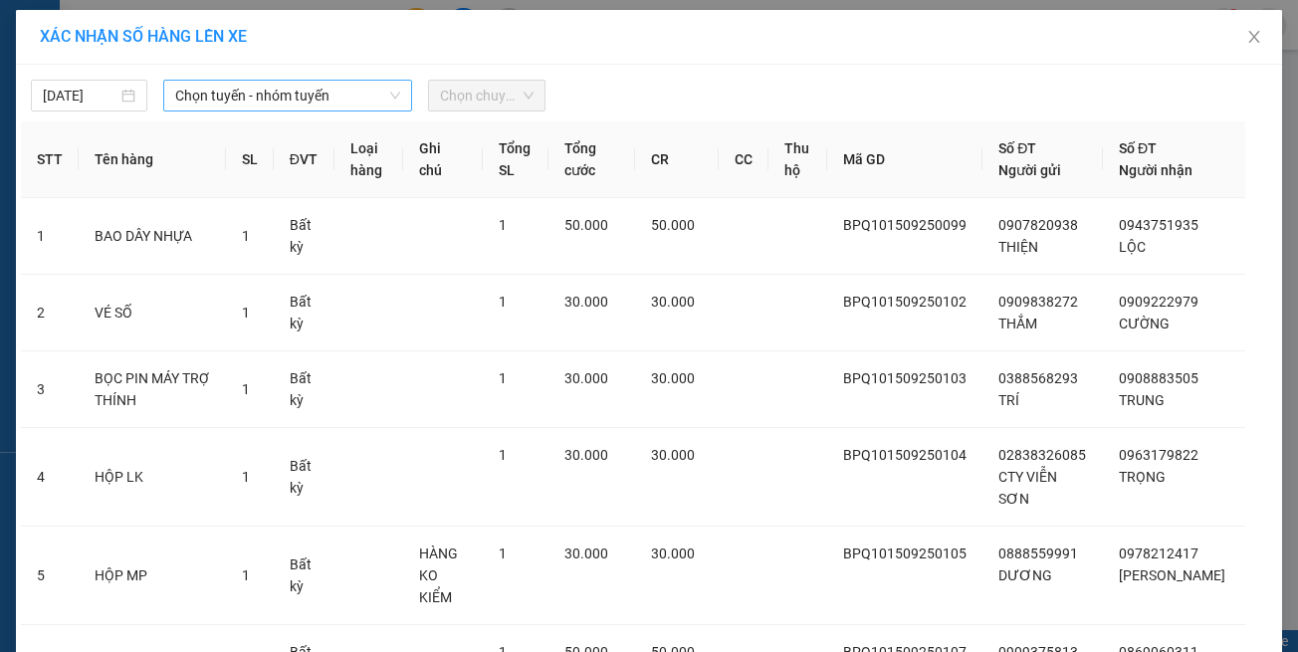
click at [279, 107] on span "Chọn tuyến - nhóm tuyến" at bounding box center [287, 96] width 225 height 30
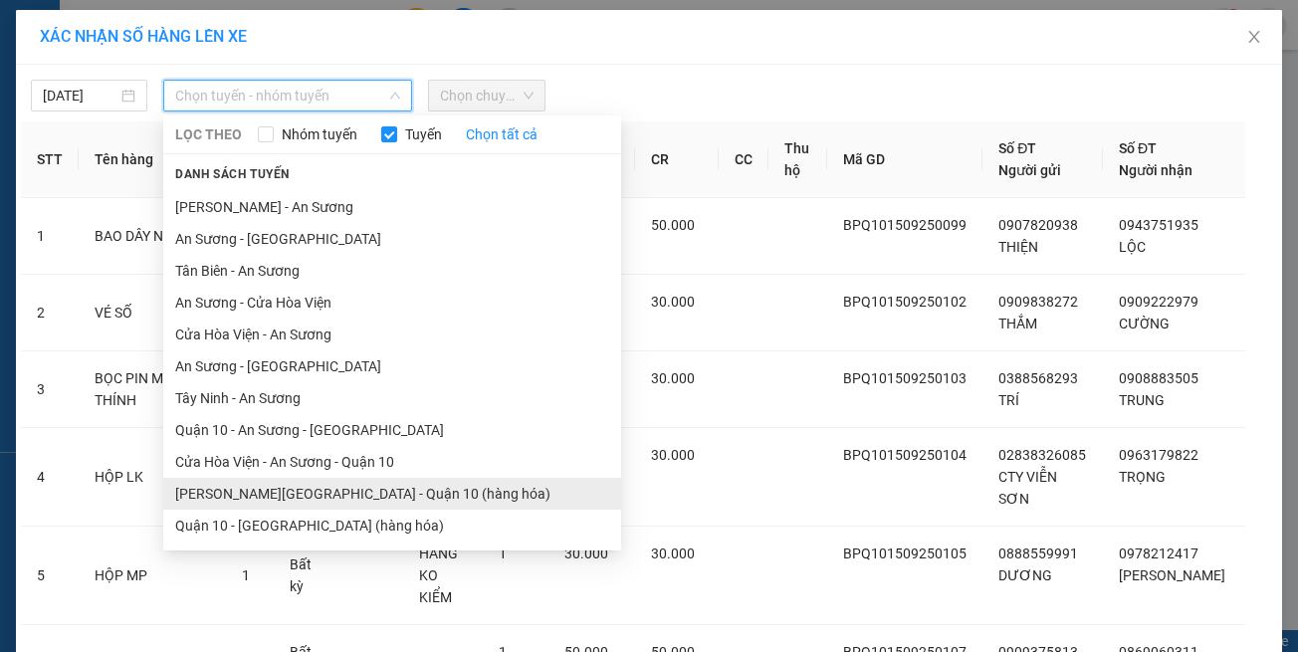
scroll to position [88, 0]
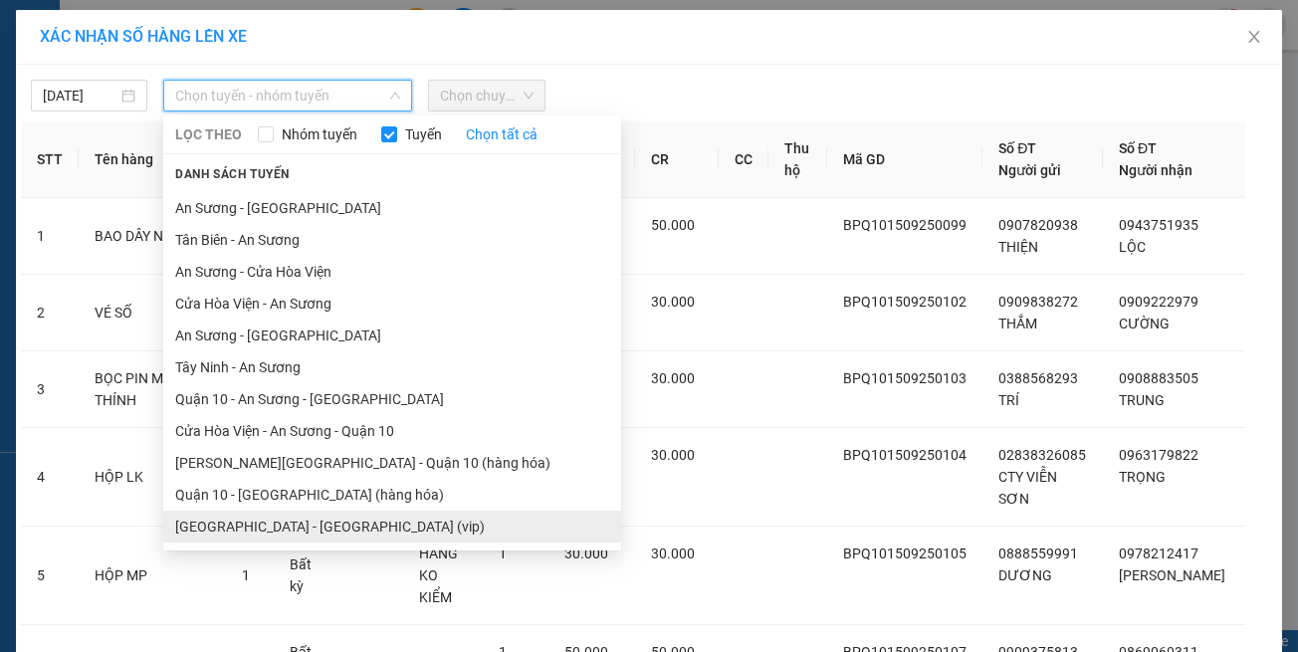
click at [331, 520] on li "[GEOGRAPHIC_DATA] - [GEOGRAPHIC_DATA] (vip)" at bounding box center [392, 527] width 458 height 32
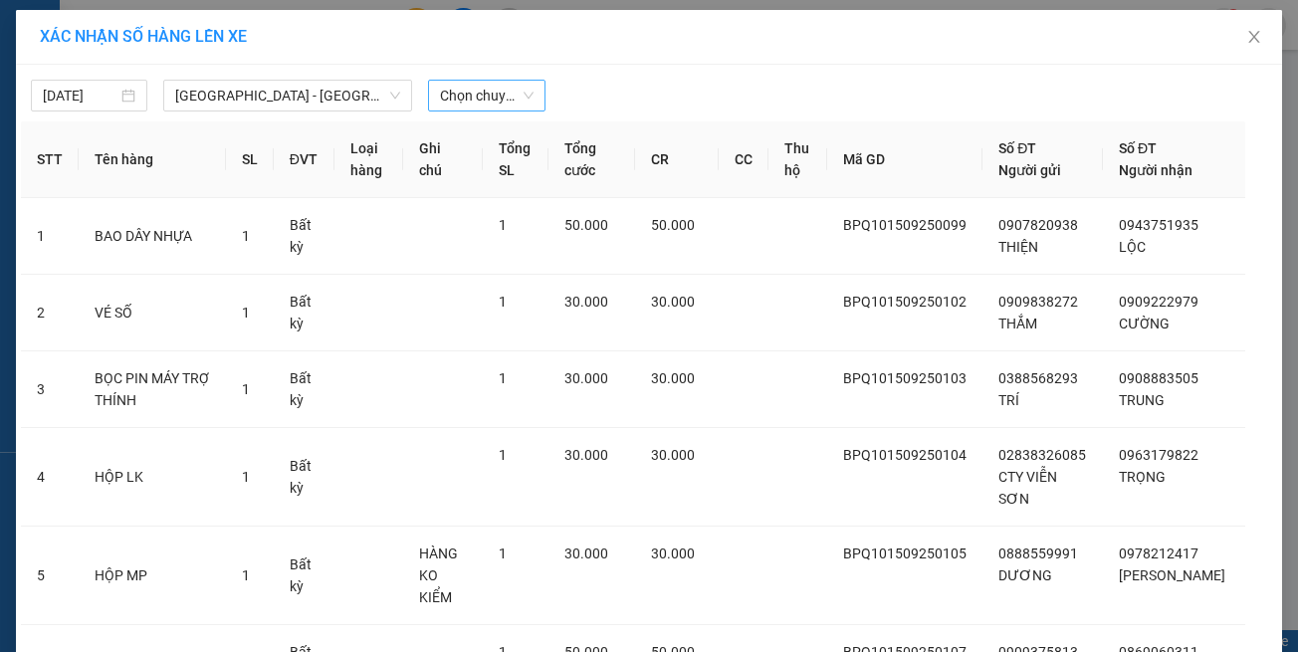
drag, startPoint x: 440, startPoint y: 111, endPoint x: 449, endPoint y: 101, distance: 14.1
click at [441, 110] on div "[DATE] [GEOGRAPHIC_DATA] - [GEOGRAPHIC_DATA] (vip) LỌC THEO Nhóm tuyến Tuyến Ch…" at bounding box center [649, 619] width 1266 height 1109
click at [449, 101] on span "Chọn chuyến" at bounding box center [486, 96] width 93 height 30
type input "2148"
click at [476, 135] on div "15:00 - 70B-021.48" at bounding box center [509, 135] width 155 height 22
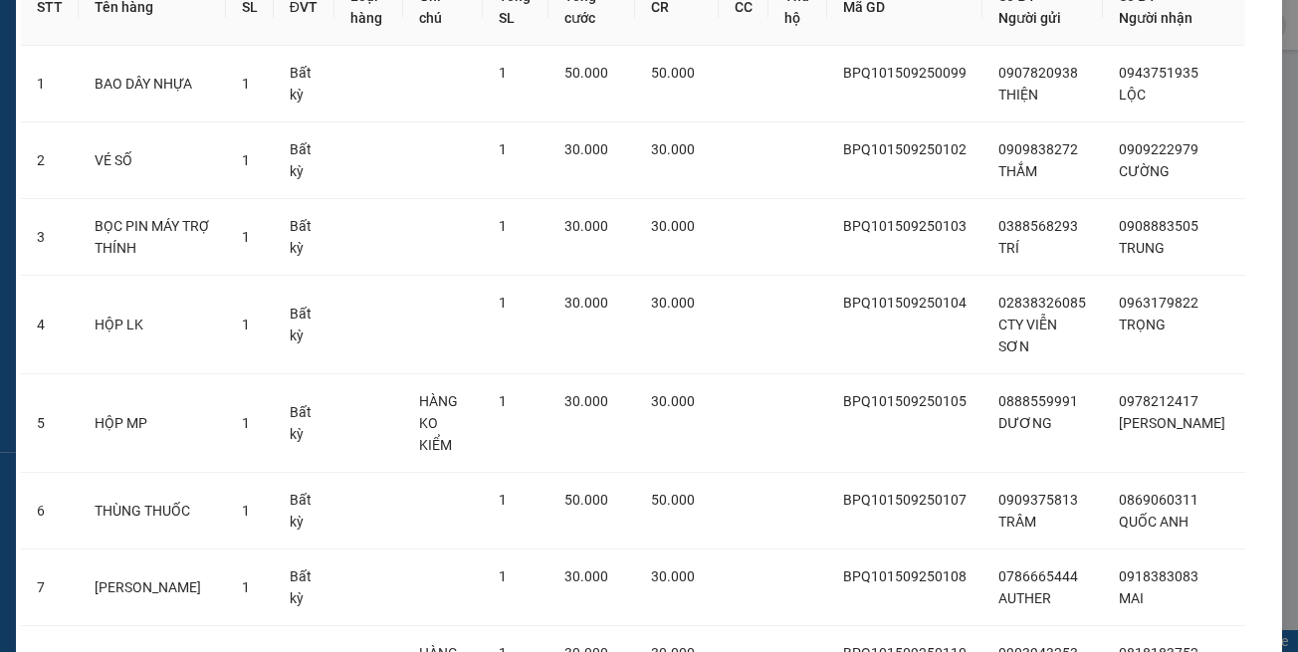
scroll to position [498, 0]
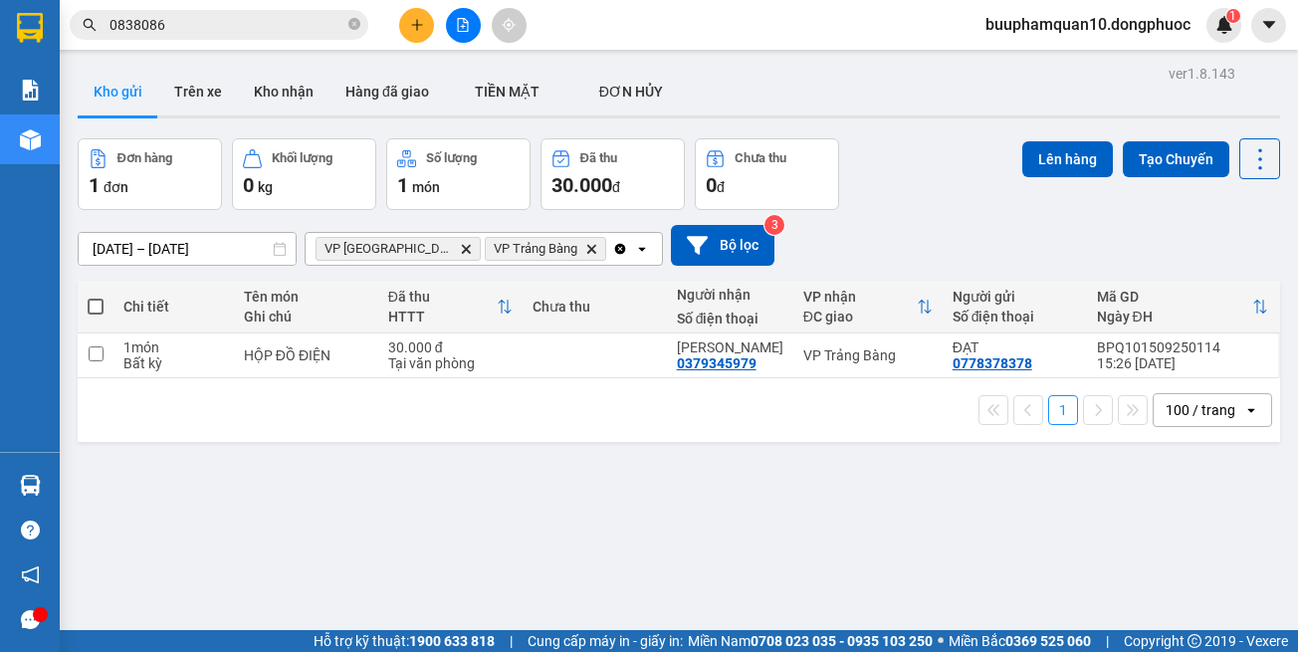
click at [399, 249] on span "VP [GEOGRAPHIC_DATA]" at bounding box center [398, 249] width 165 height 24
click at [460, 245] on icon "Delete" at bounding box center [466, 249] width 12 height 12
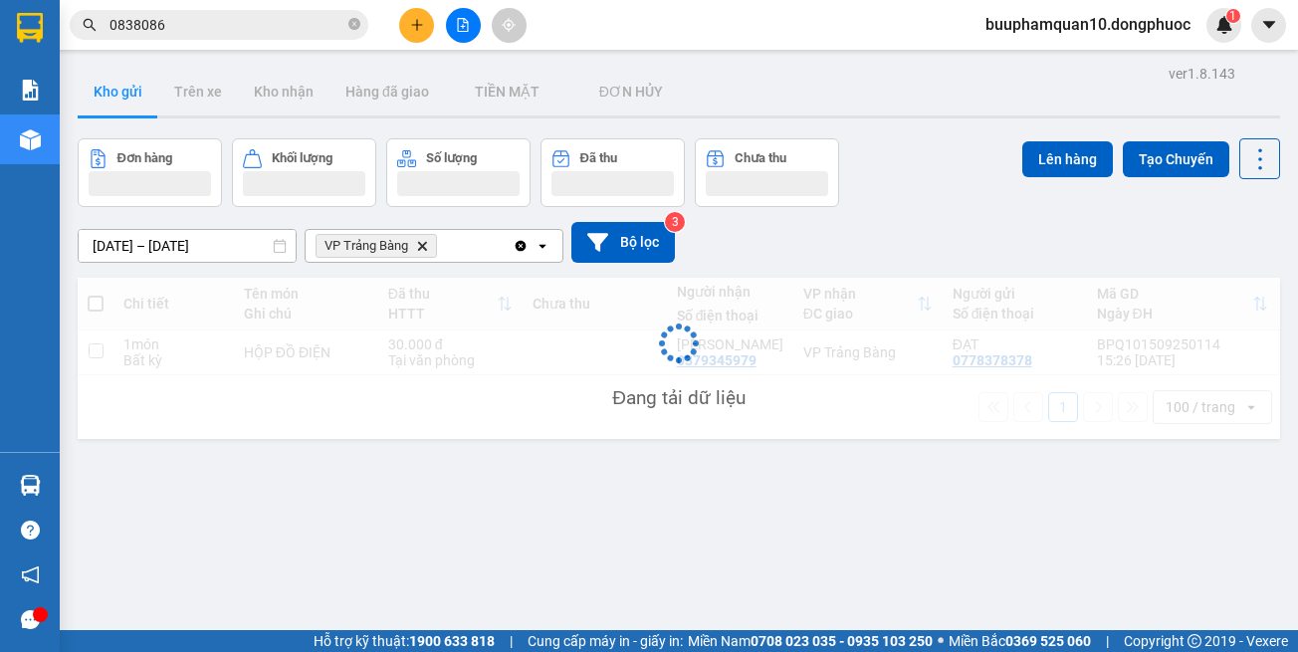
click at [451, 32] on button at bounding box center [463, 25] width 35 height 35
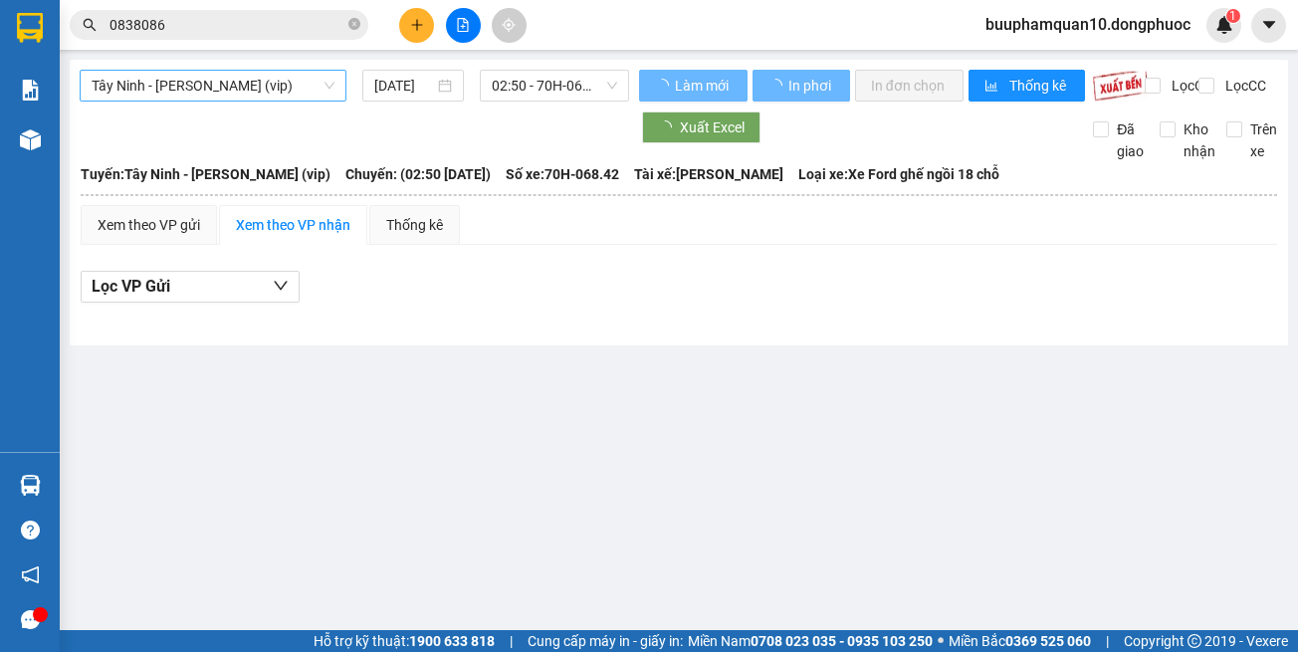
drag, startPoint x: 253, startPoint y: 79, endPoint x: 250, endPoint y: 94, distance: 15.2
click at [250, 81] on span "Tây Ninh - [PERSON_NAME] (vip)" at bounding box center [213, 86] width 243 height 30
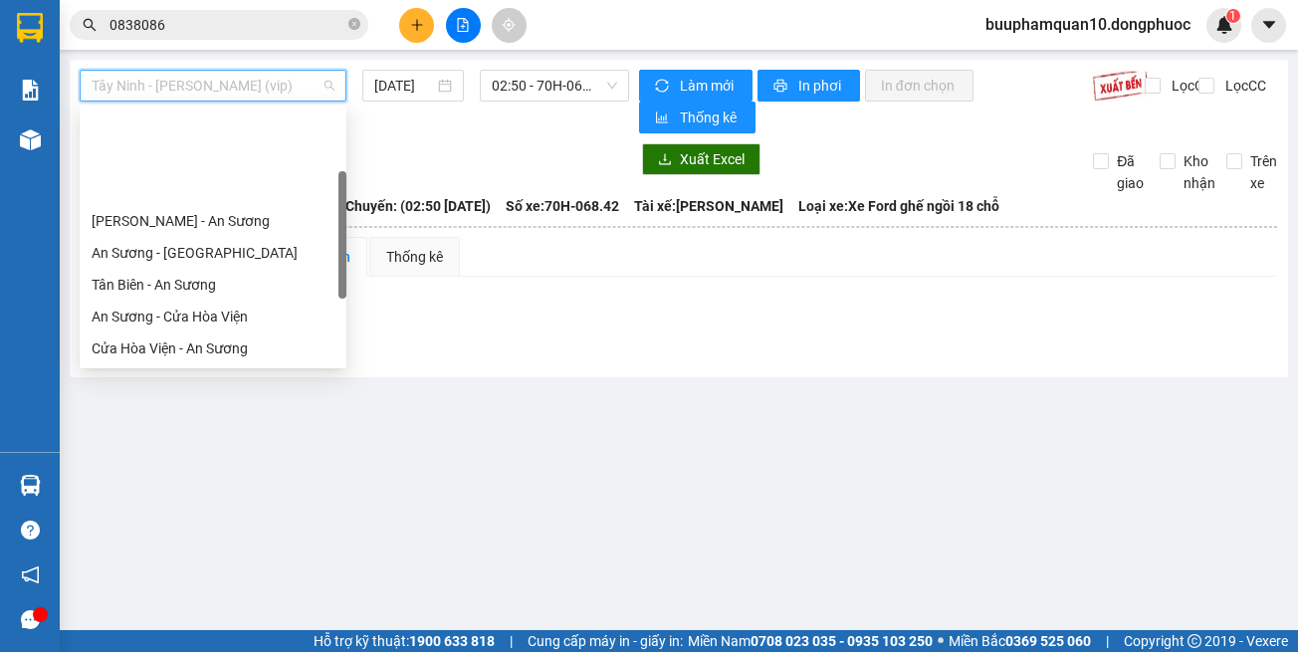
scroll to position [223, 0]
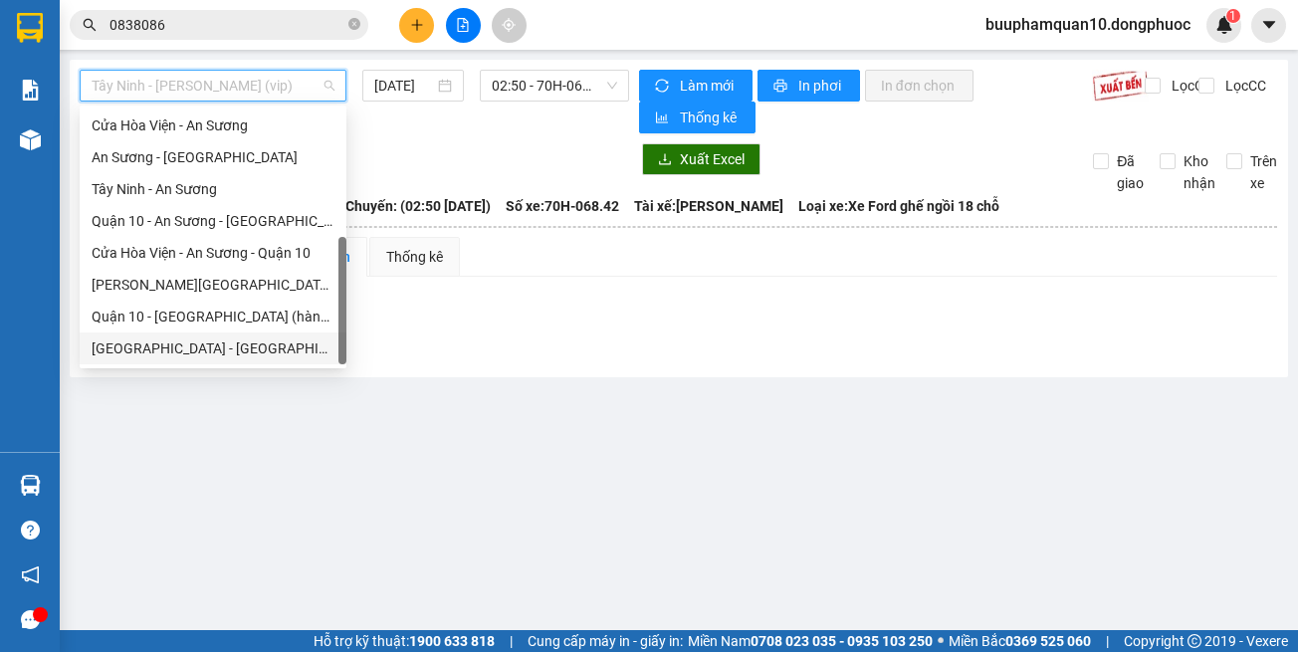
click at [272, 351] on div "[GEOGRAPHIC_DATA] - [GEOGRAPHIC_DATA] (vip)" at bounding box center [213, 348] width 243 height 22
type input "[DATE]"
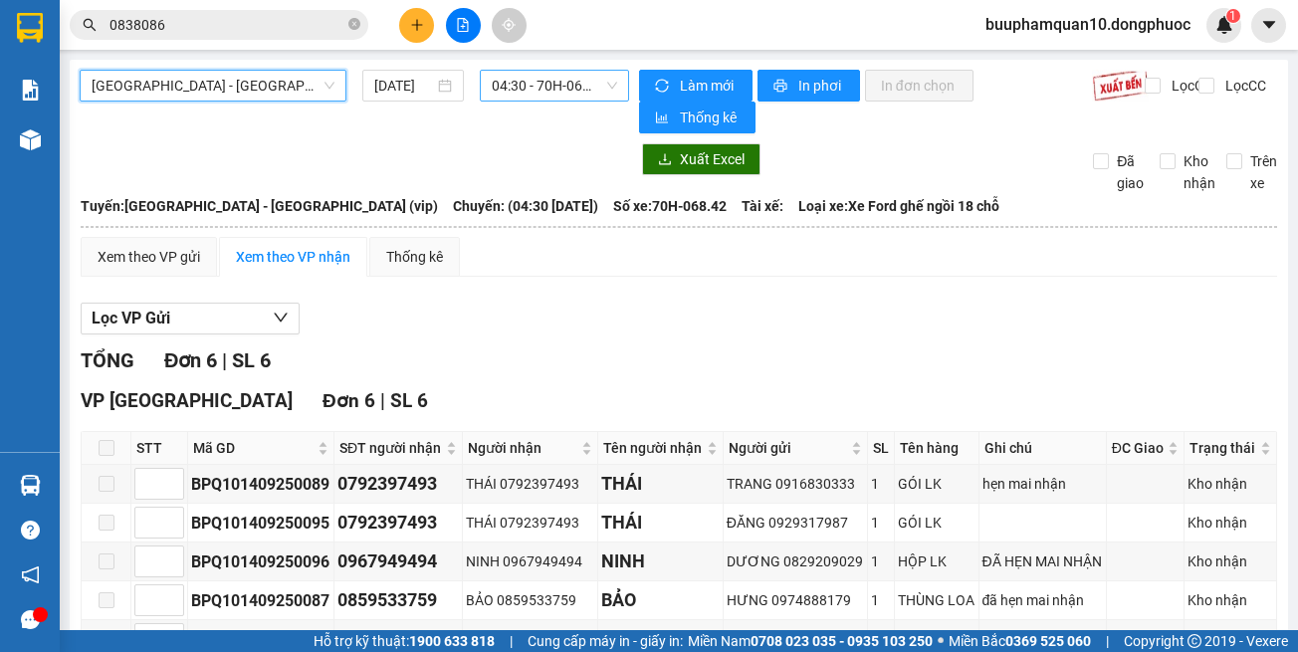
click at [521, 91] on span "04:30 - 70H-068.42" at bounding box center [554, 86] width 125 height 30
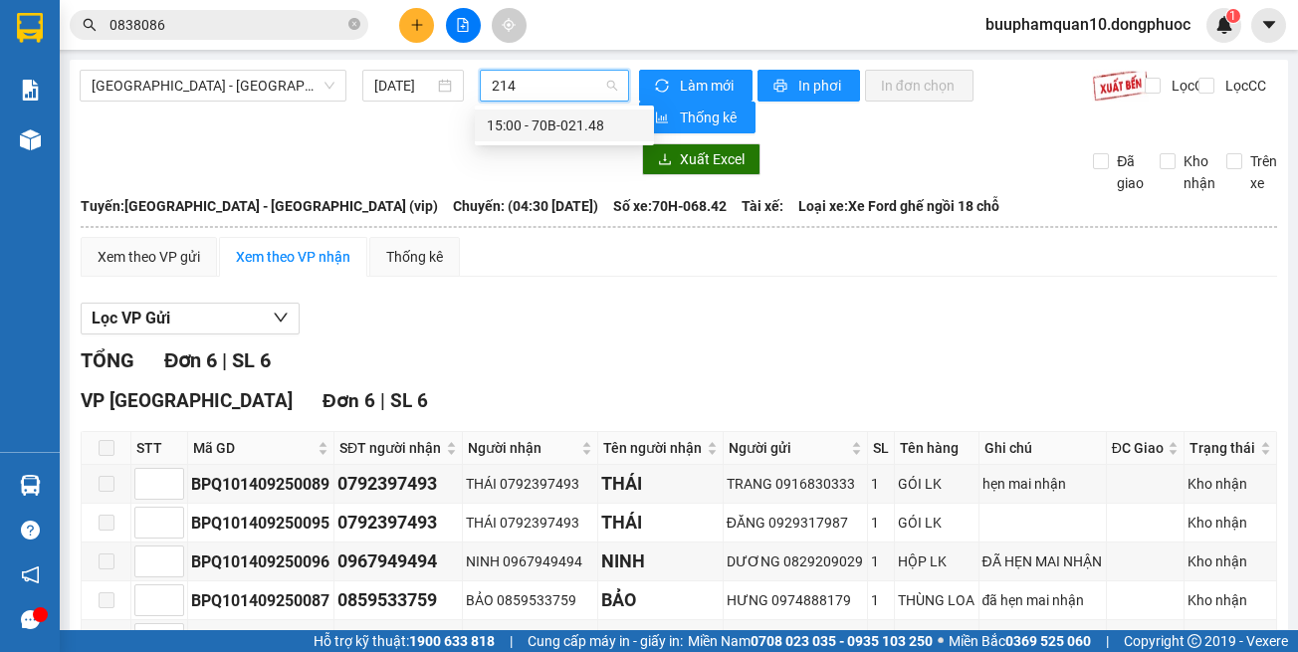
type input "2148"
click at [509, 119] on div "15:00 - 70B-021.48" at bounding box center [564, 125] width 155 height 22
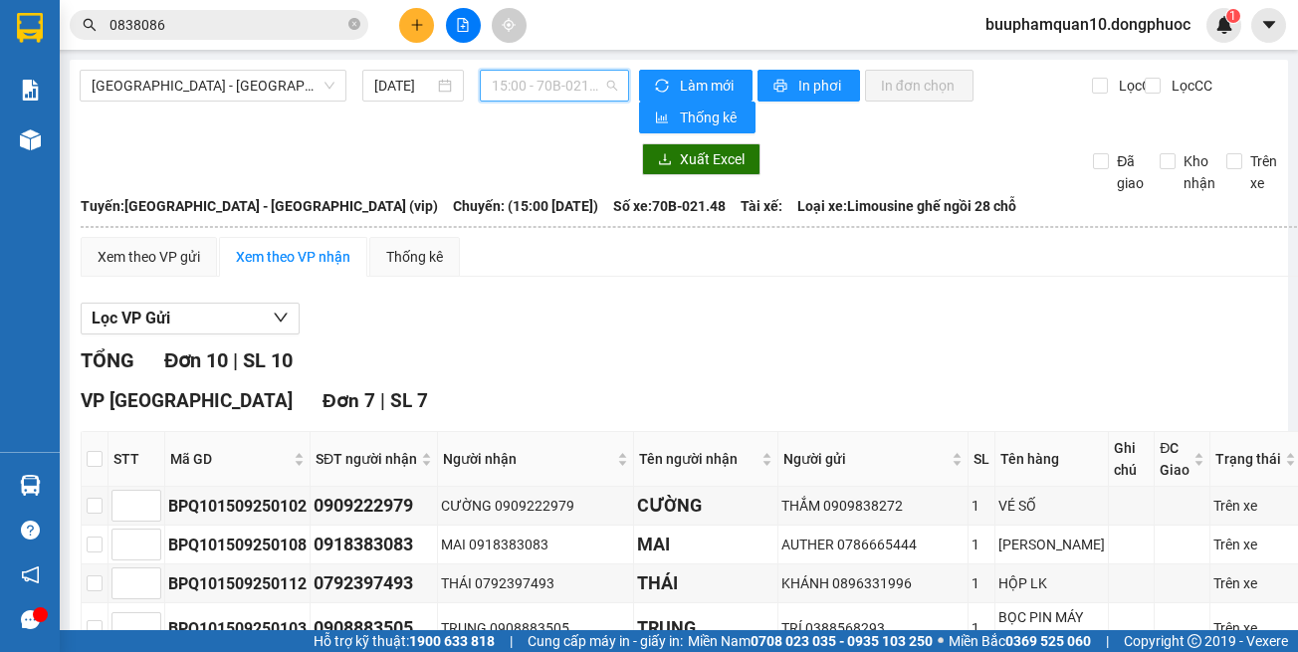
click at [519, 86] on span "15:00 - 70B-021.48" at bounding box center [554, 86] width 125 height 30
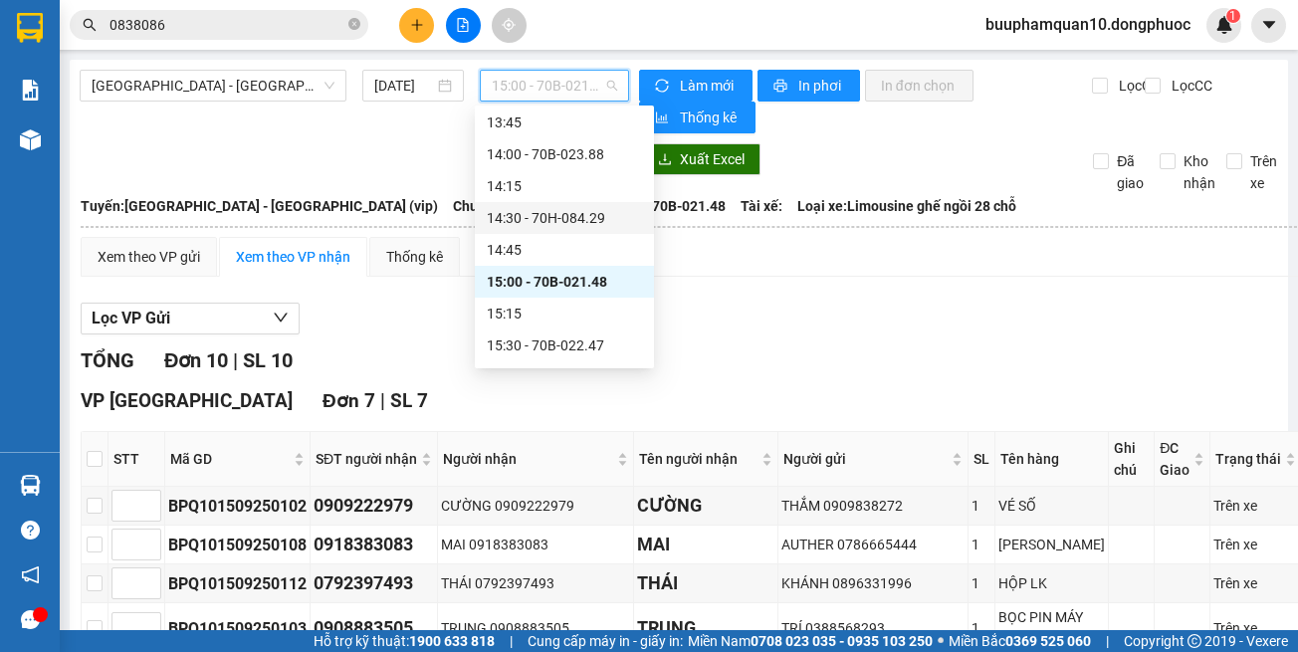
scroll to position [1246, 0]
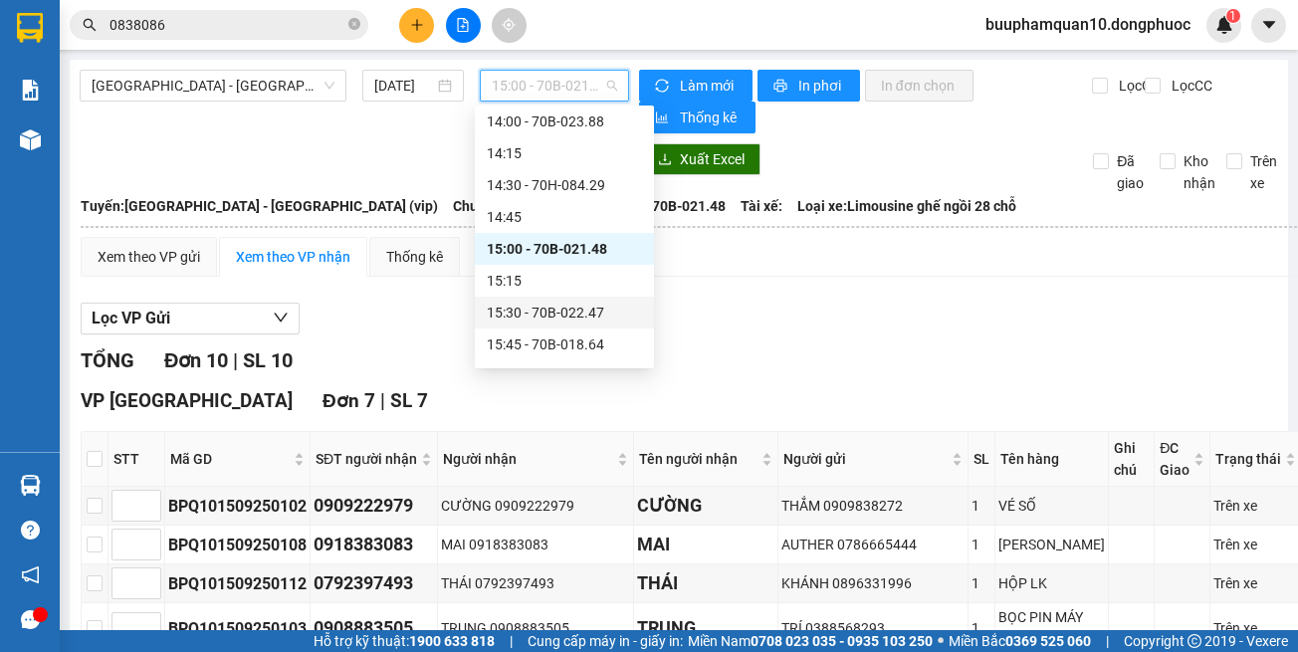
click at [592, 303] on div "15:30 - 70B-022.47" at bounding box center [564, 313] width 155 height 22
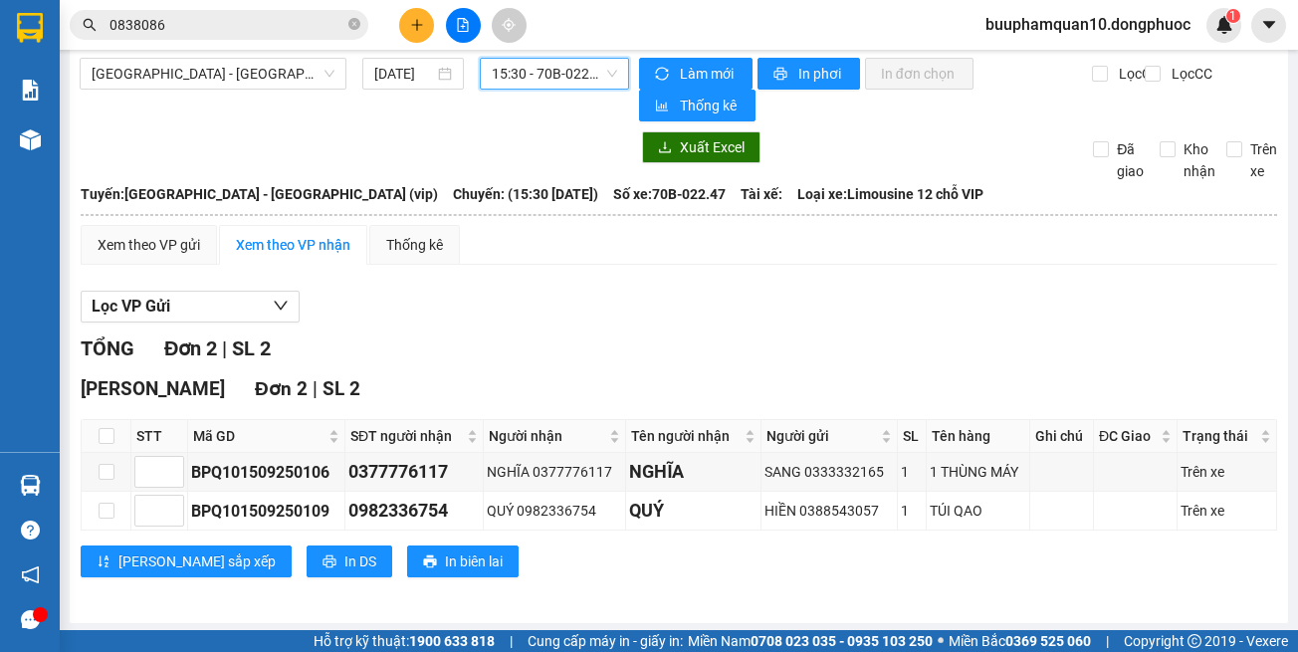
scroll to position [15, 0]
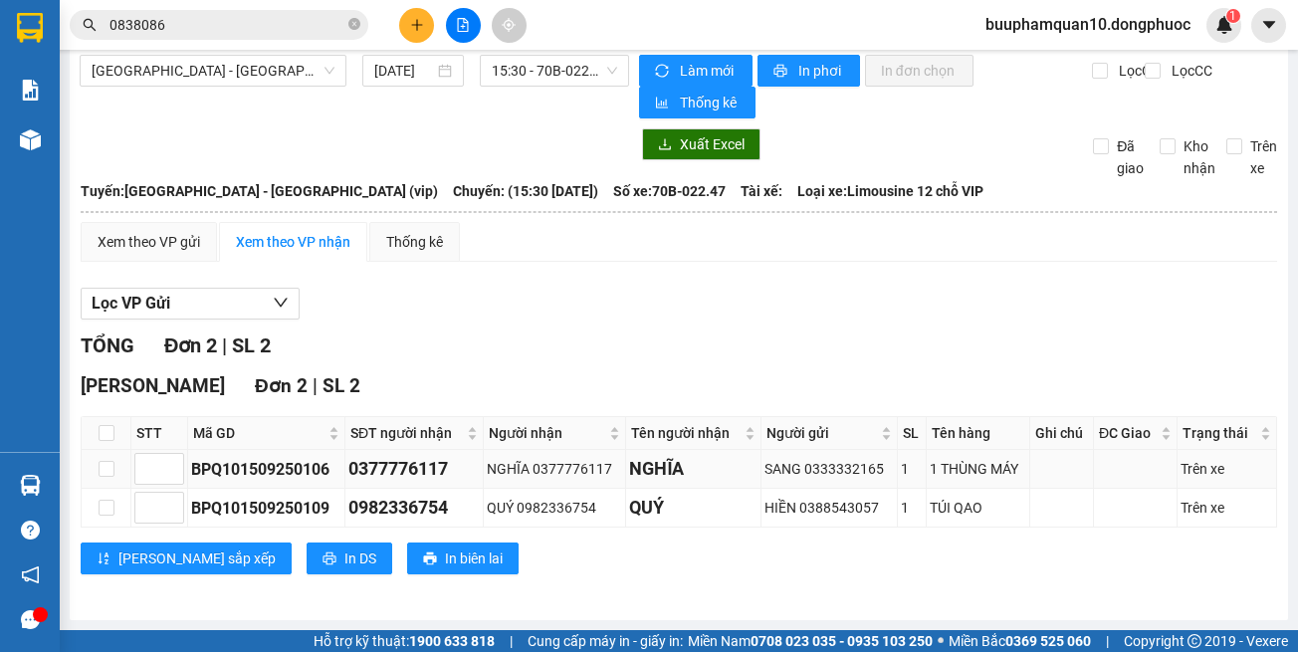
click at [378, 467] on div "0377776117" at bounding box center [413, 469] width 131 height 28
copy div "0377776117"
click at [303, 498] on div "BPQ101509250109" at bounding box center [266, 508] width 150 height 25
click at [303, 503] on div "BPQ101509250109" at bounding box center [266, 508] width 150 height 25
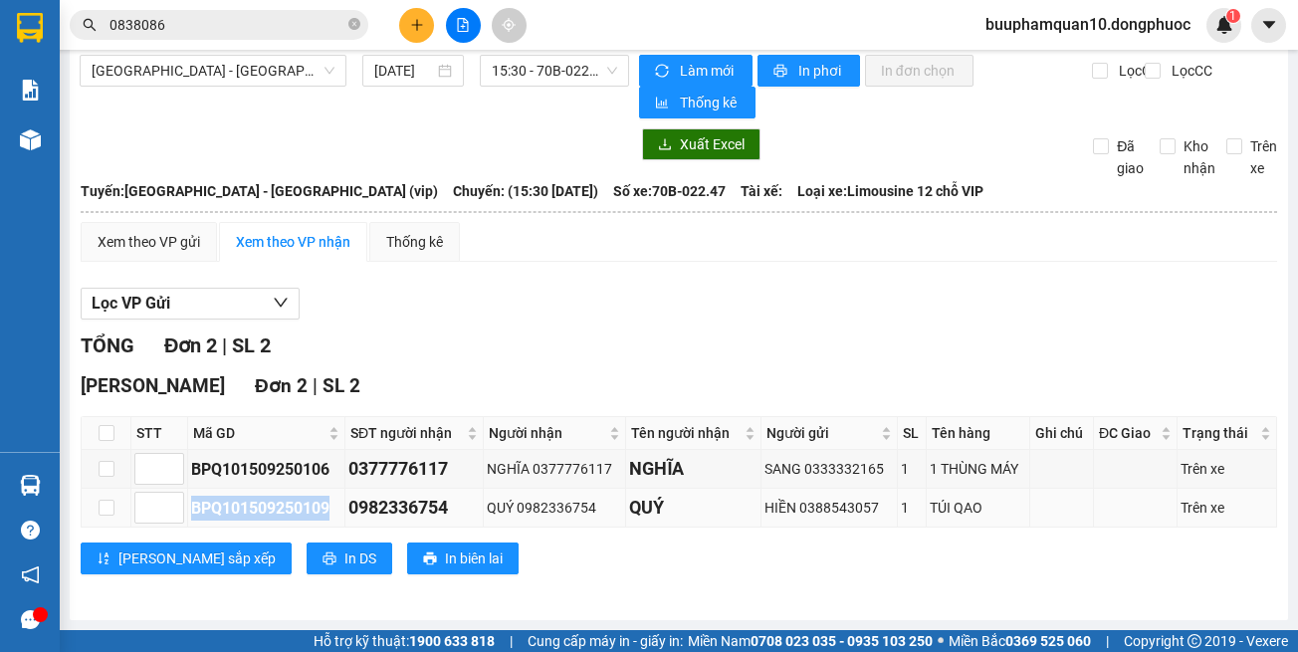
click at [303, 503] on div "BPQ101509250109" at bounding box center [266, 508] width 150 height 25
click at [412, 509] on div "0982336754" at bounding box center [413, 508] width 131 height 28
copy div "0982336754"
click at [401, 459] on div "0377776117" at bounding box center [413, 469] width 131 height 28
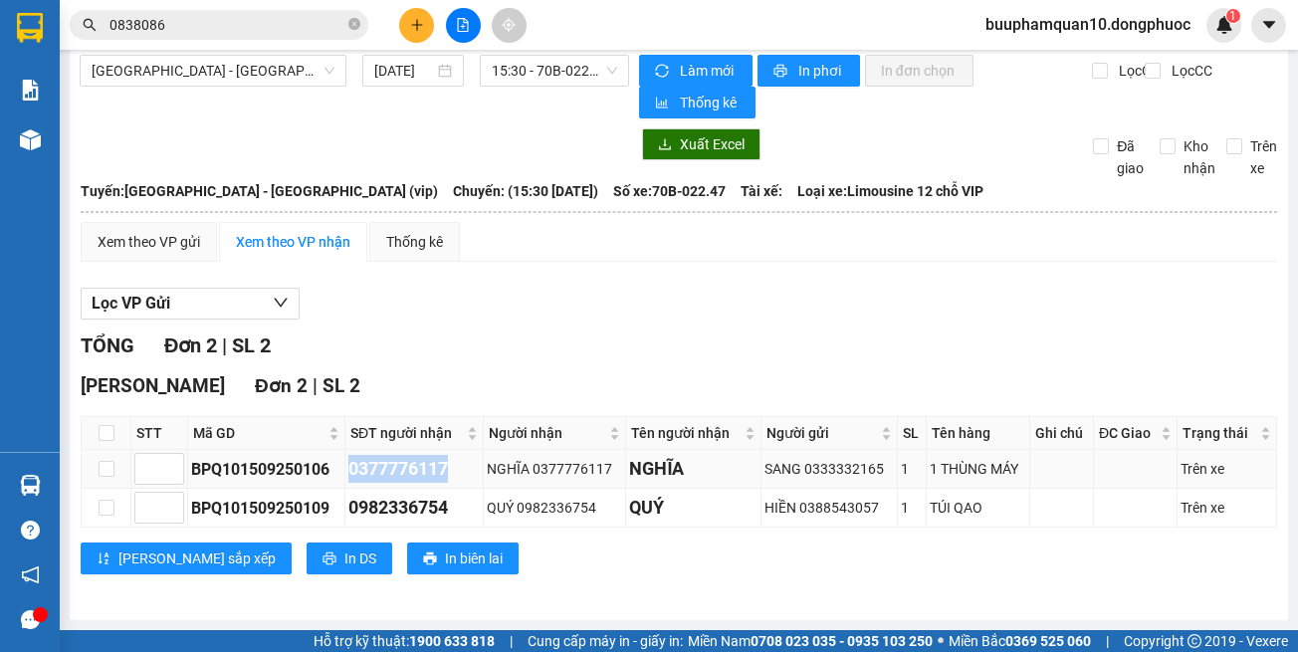
click at [401, 459] on div "0377776117" at bounding box center [413, 469] width 131 height 28
copy div "0377776117"
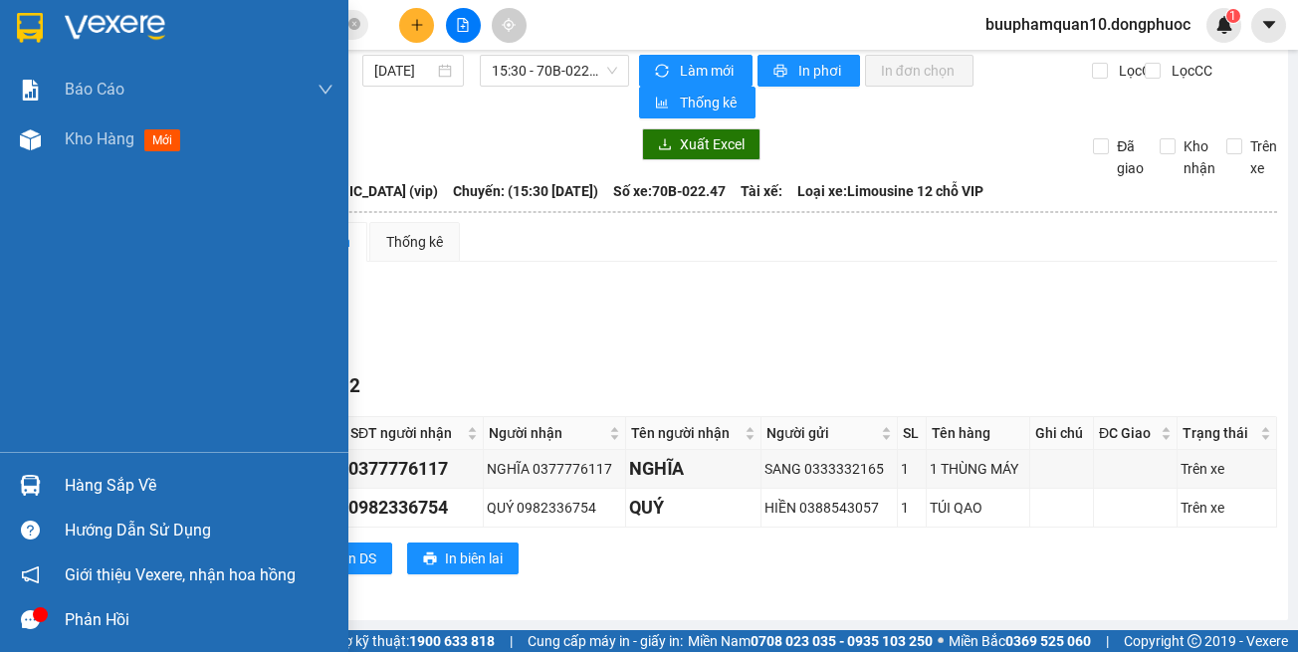
drag, startPoint x: 53, startPoint y: 464, endPoint x: 129, endPoint y: 468, distance: 76.7
click at [52, 465] on div "Hàng sắp về" at bounding box center [174, 485] width 348 height 45
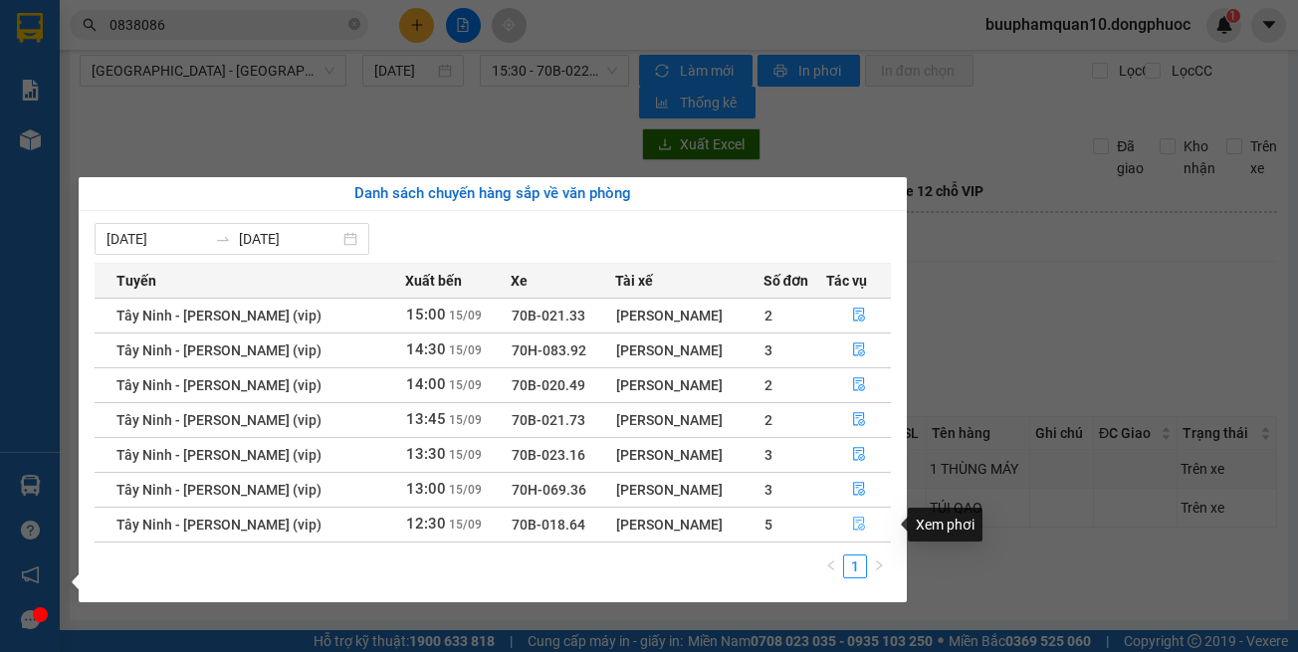
click at [866, 527] on button "button" at bounding box center [858, 525] width 63 height 32
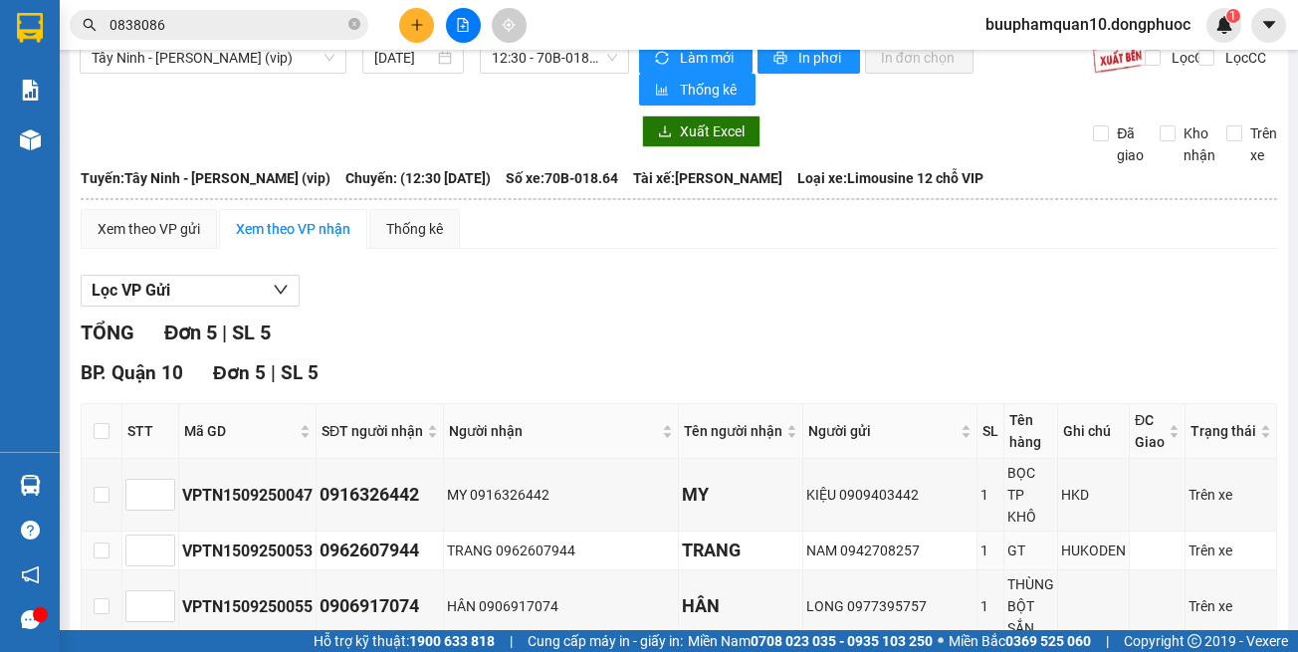
scroll to position [177, 0]
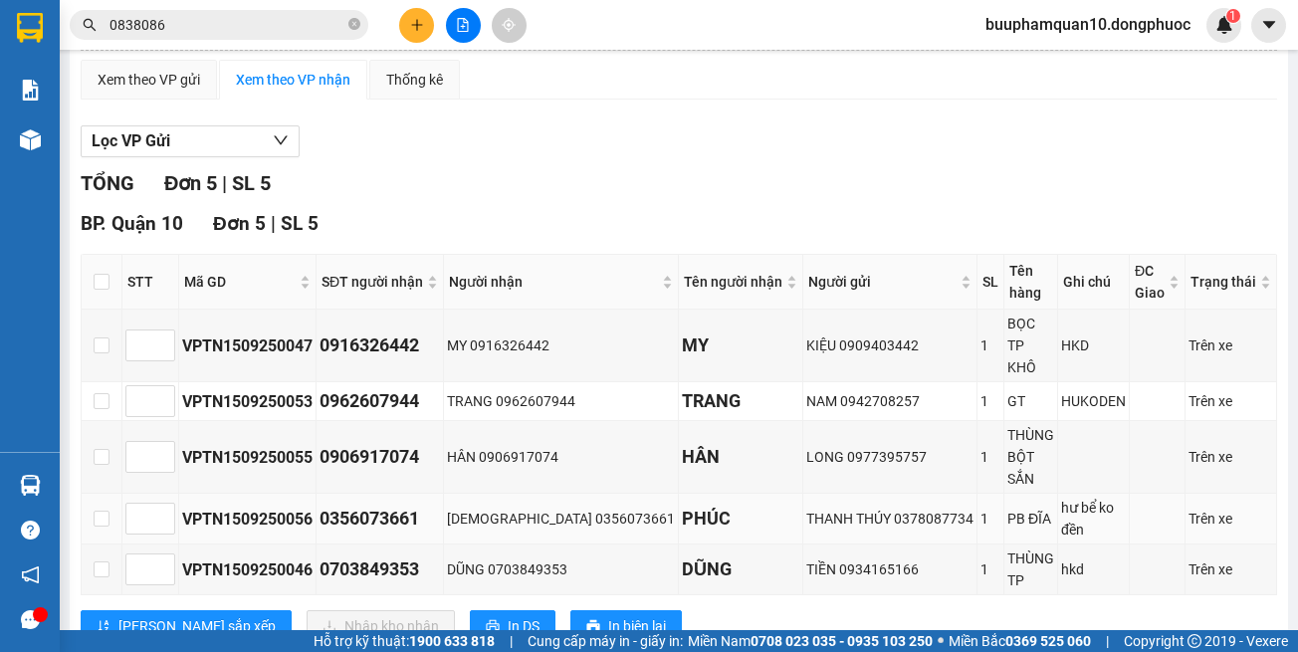
drag, startPoint x: 1067, startPoint y: 622, endPoint x: 1064, endPoint y: 464, distance: 158.3
click at [1067, 611] on main "Tây Ninh - [PERSON_NAME] (vip) [DATE] 12:30 - 70B-018.64 Làm mới In phơi In đơn…" at bounding box center [649, 315] width 1298 height 630
click at [413, 31] on icon "plus" at bounding box center [417, 25] width 14 height 14
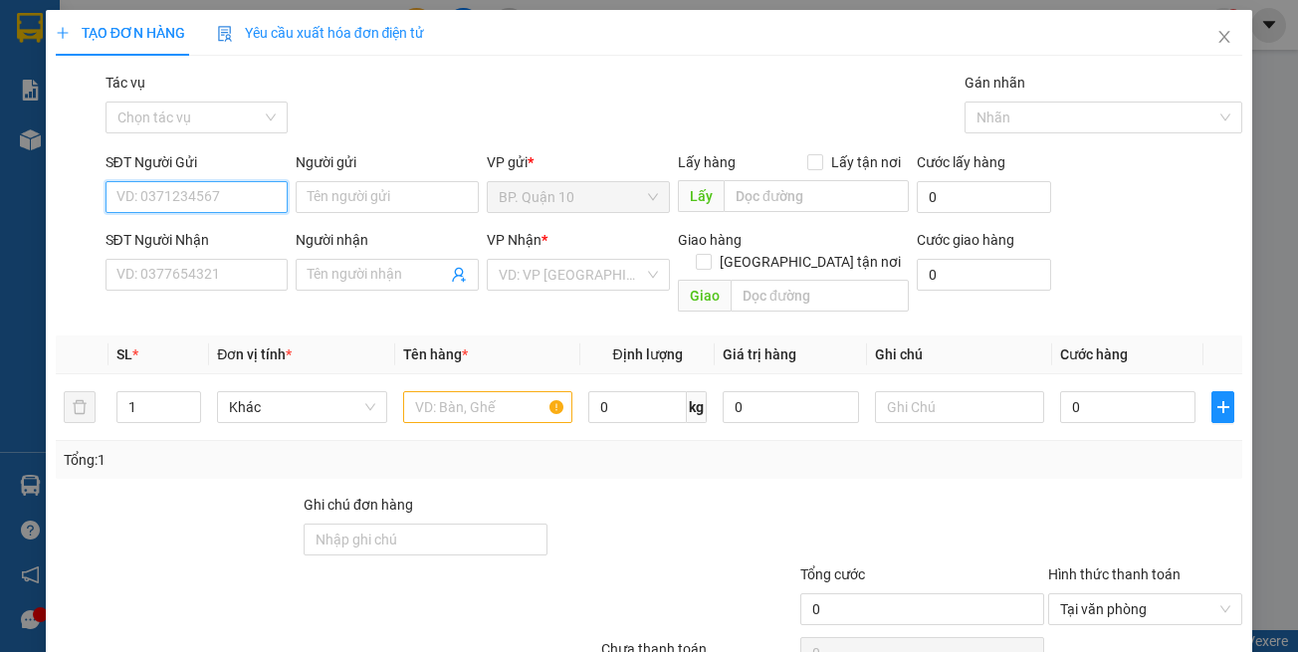
click at [250, 202] on input "SĐT Người Gửi" at bounding box center [197, 197] width 183 height 32
type input "0938218807"
drag, startPoint x: 235, startPoint y: 235, endPoint x: 297, endPoint y: 299, distance: 88.7
click at [236, 236] on div "0938218807 - [PERSON_NAME]" at bounding box center [213, 237] width 196 height 22
type input "TIẾN"
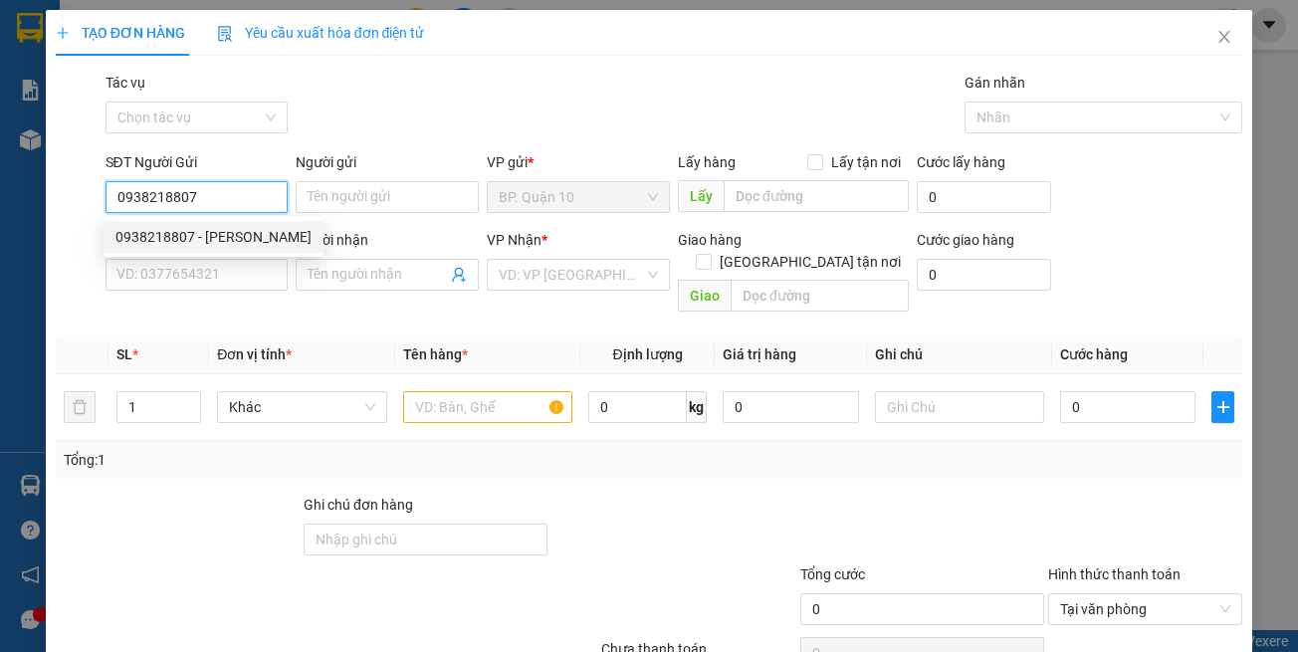
type input "0966428428"
type input "TOÀN"
type input "30.000"
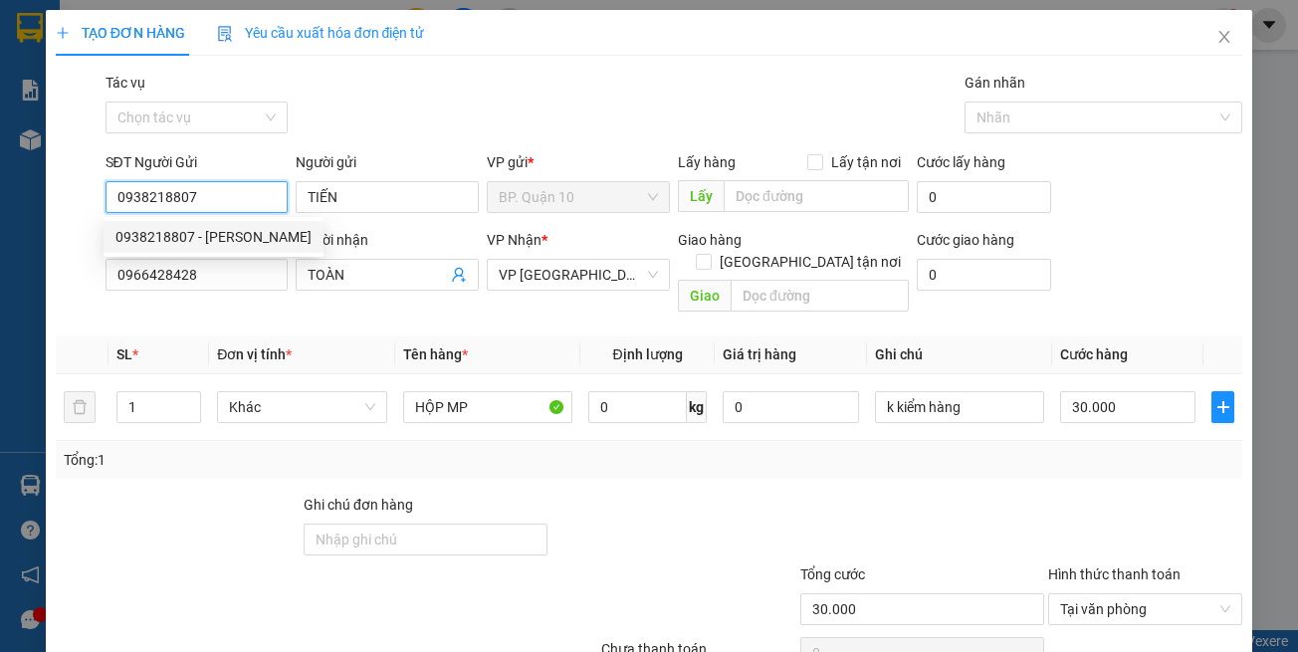
type input "0938218807"
click at [303, 310] on div "Transit Pickup Surcharge Ids Transit Deliver Surcharge Ids Transit Deliver Surc…" at bounding box center [649, 396] width 1187 height 648
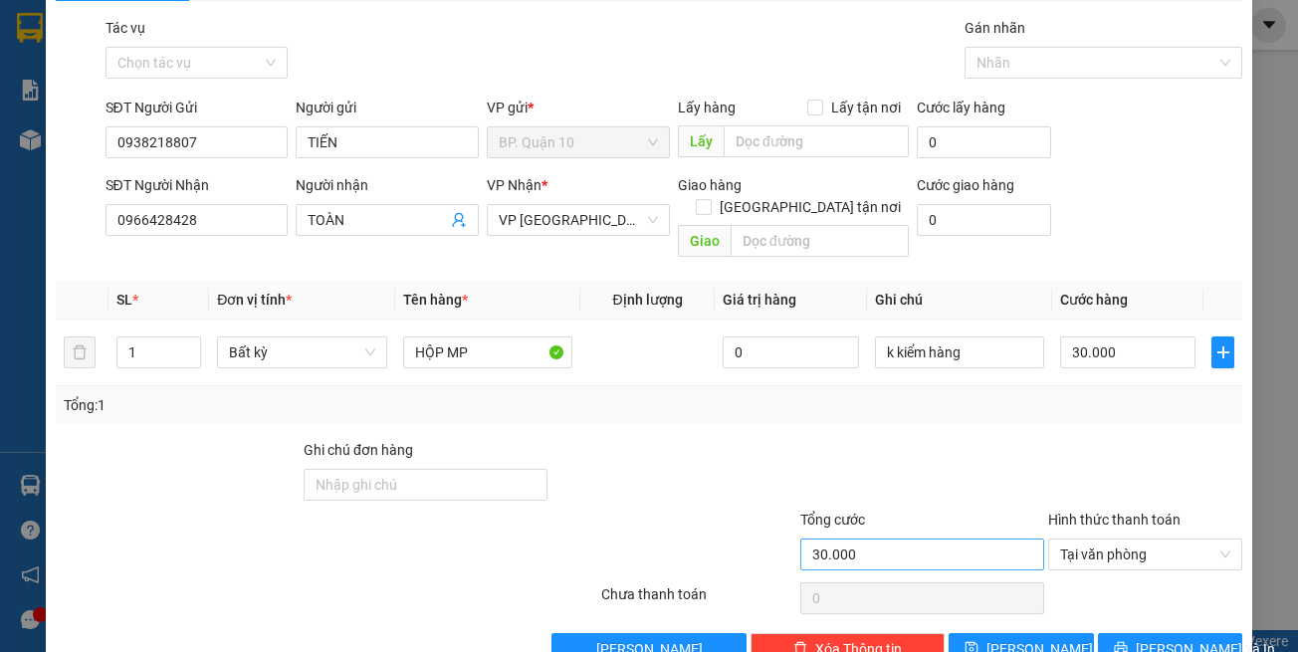
scroll to position [85, 0]
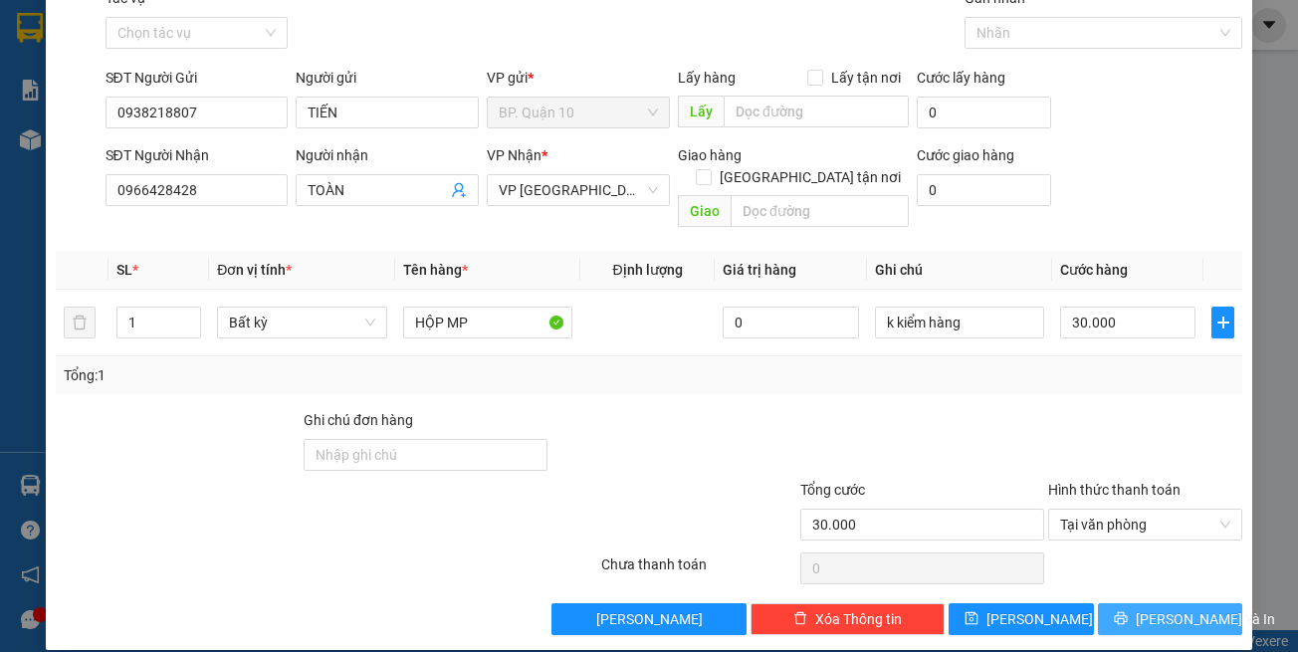
click at [1166, 608] on span "[PERSON_NAME] và In" at bounding box center [1205, 619] width 139 height 22
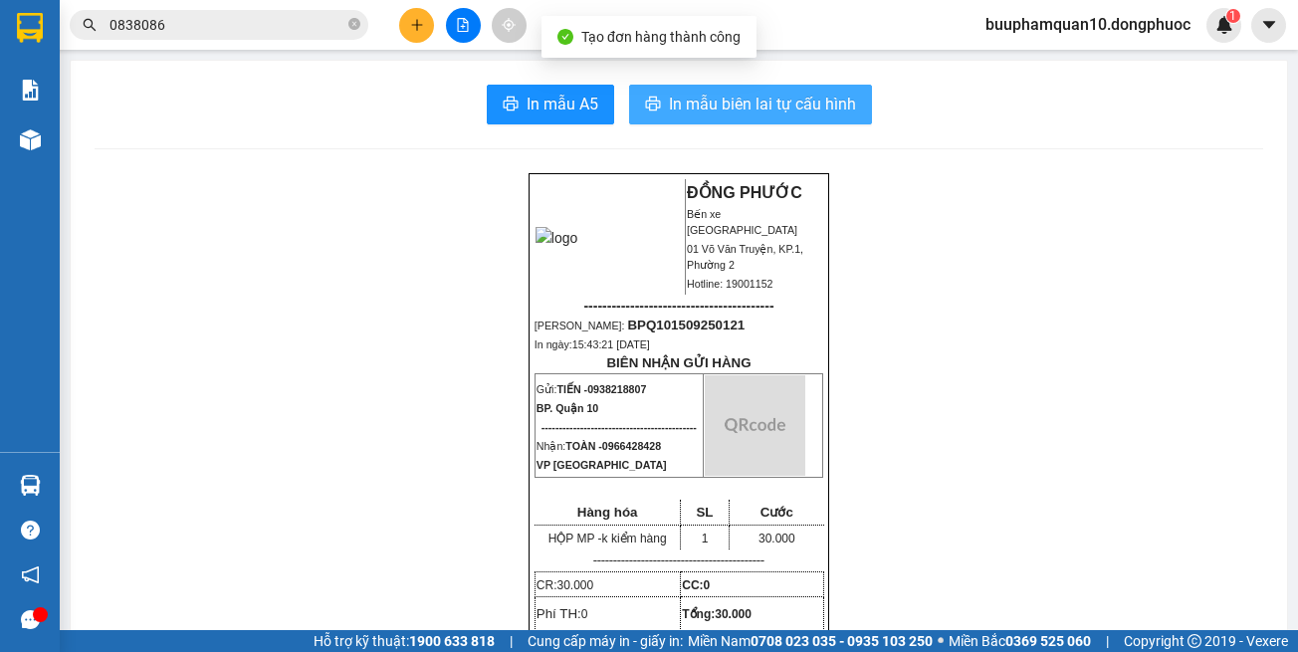
drag, startPoint x: 735, startPoint y: 95, endPoint x: 754, endPoint y: 124, distance: 35.9
click at [736, 97] on span "In mẫu biên lai tự cấu hình" at bounding box center [762, 104] width 187 height 25
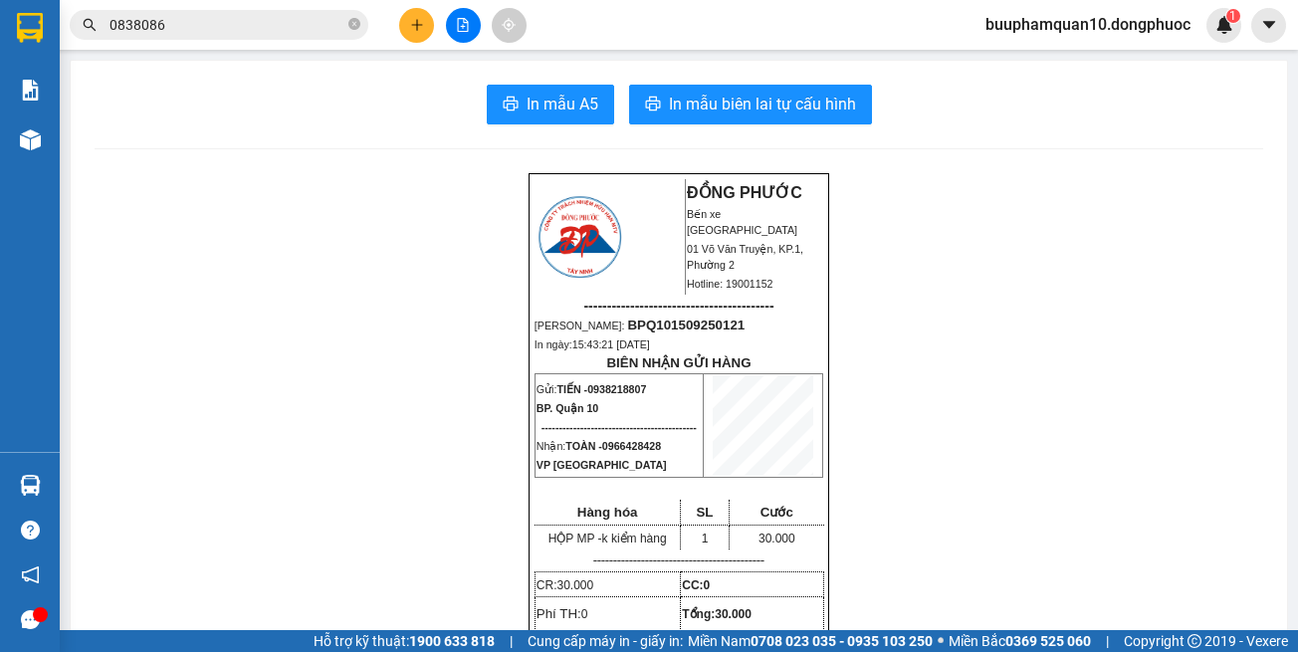
click at [708, 94] on span "In mẫu biên lai tự cấu hình" at bounding box center [762, 104] width 187 height 25
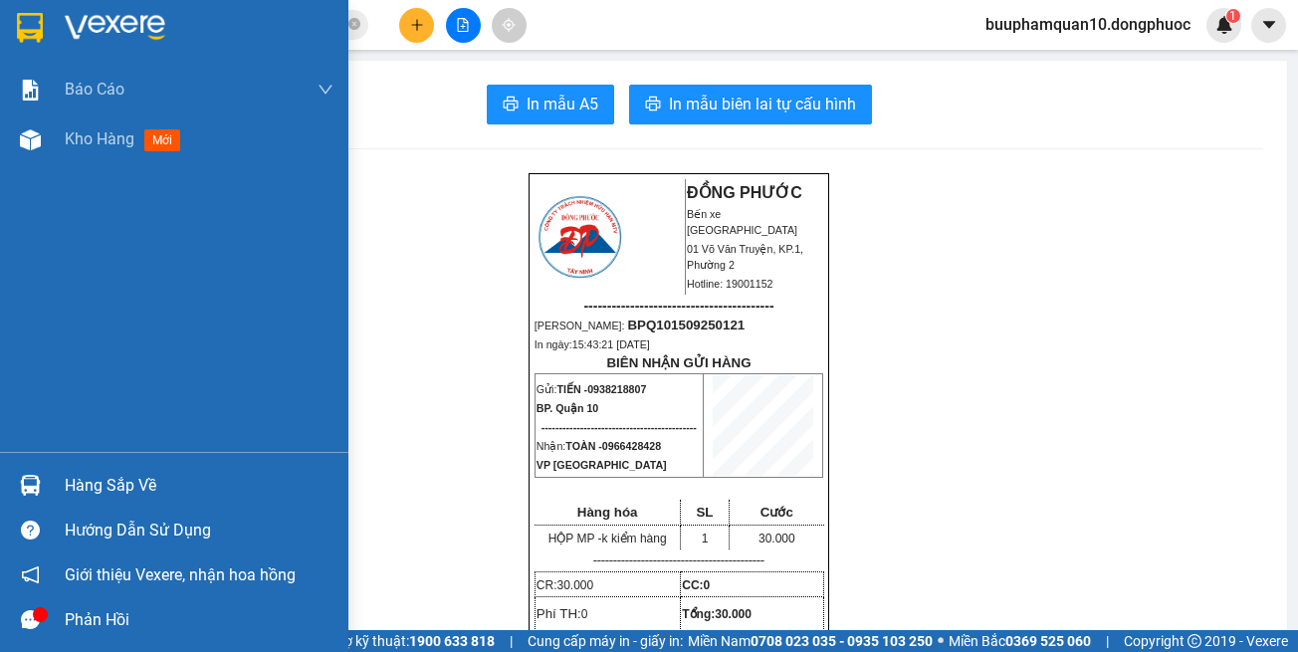
click at [43, 492] on div at bounding box center [30, 485] width 35 height 35
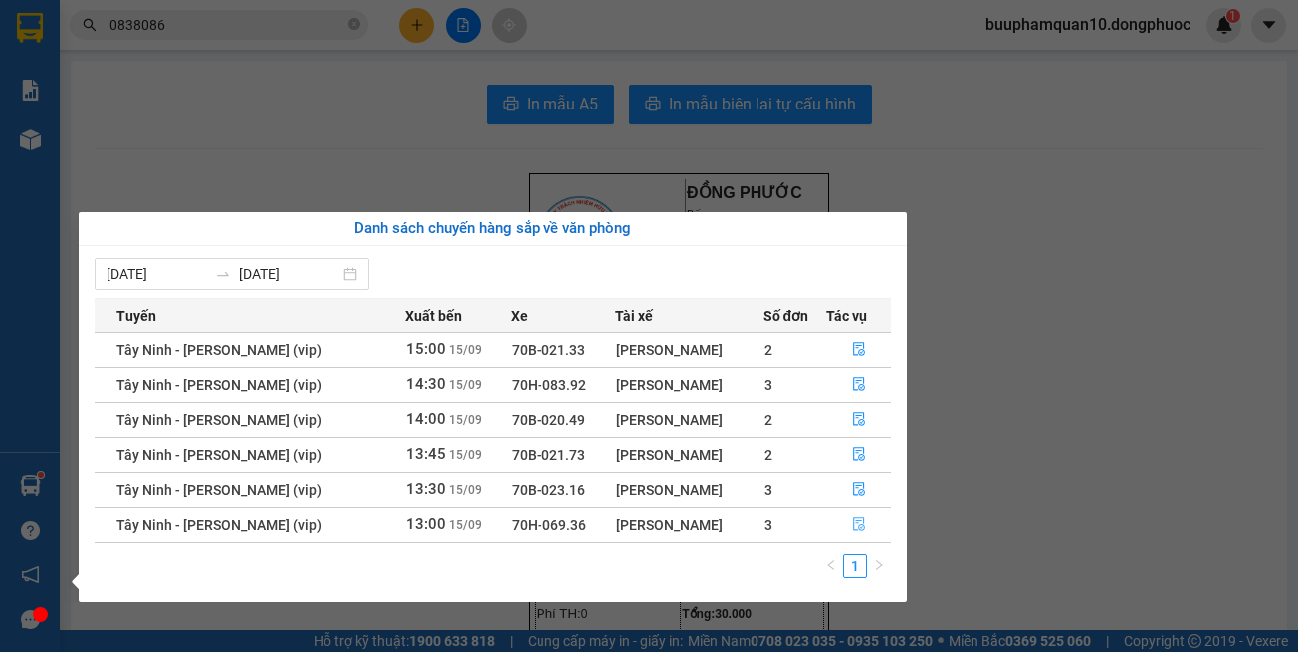
click at [852, 520] on icon "file-done" at bounding box center [859, 524] width 14 height 14
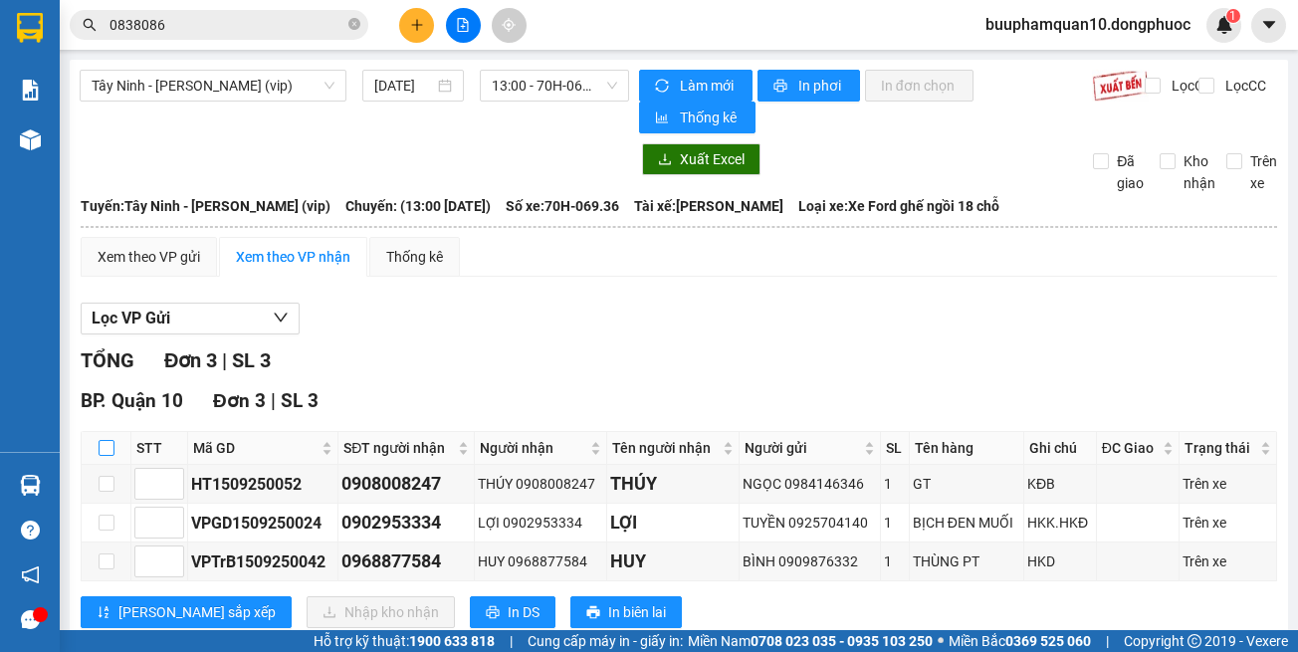
click at [110, 446] on input "checkbox" at bounding box center [107, 448] width 16 height 16
checkbox input "true"
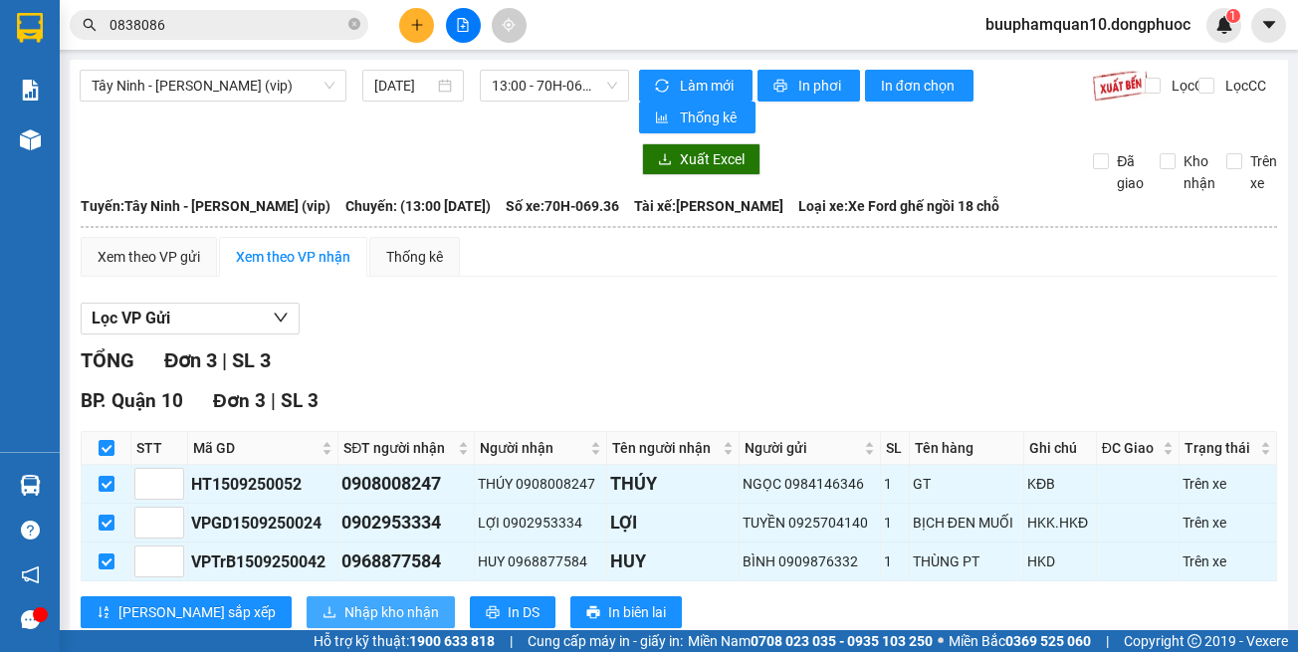
click at [347, 611] on span "Nhập kho nhận" at bounding box center [391, 612] width 95 height 22
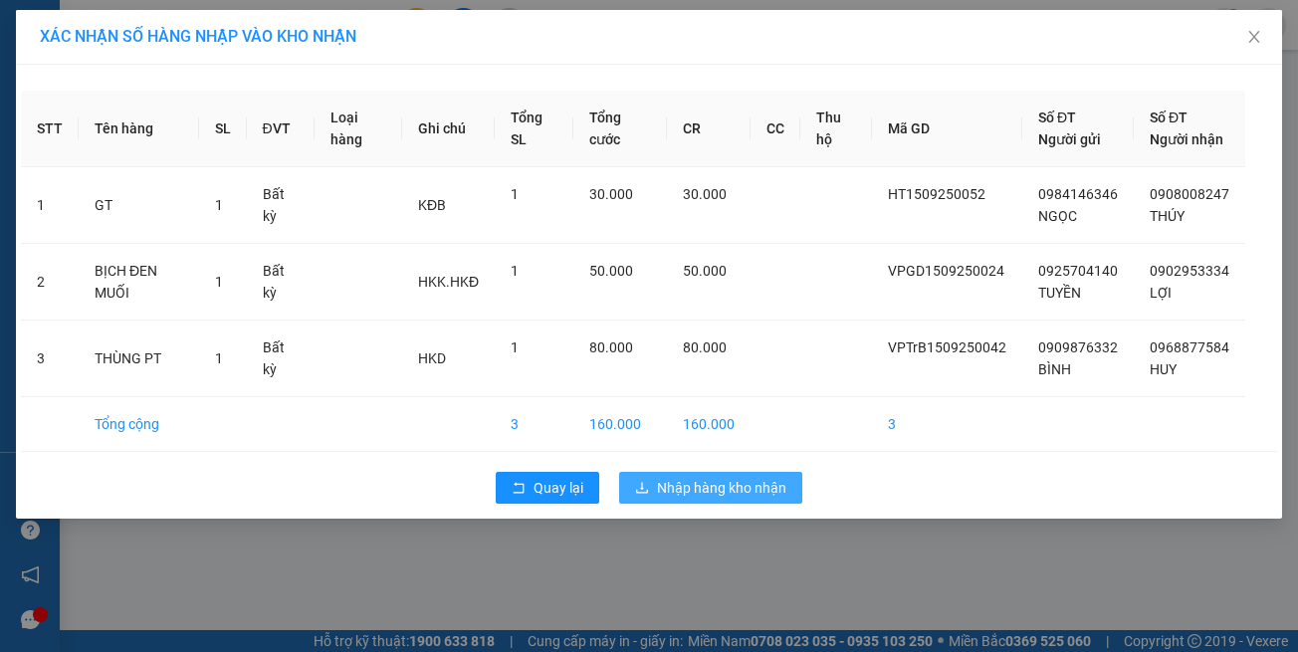
click at [692, 472] on button "Nhập hàng kho nhận" at bounding box center [710, 488] width 183 height 32
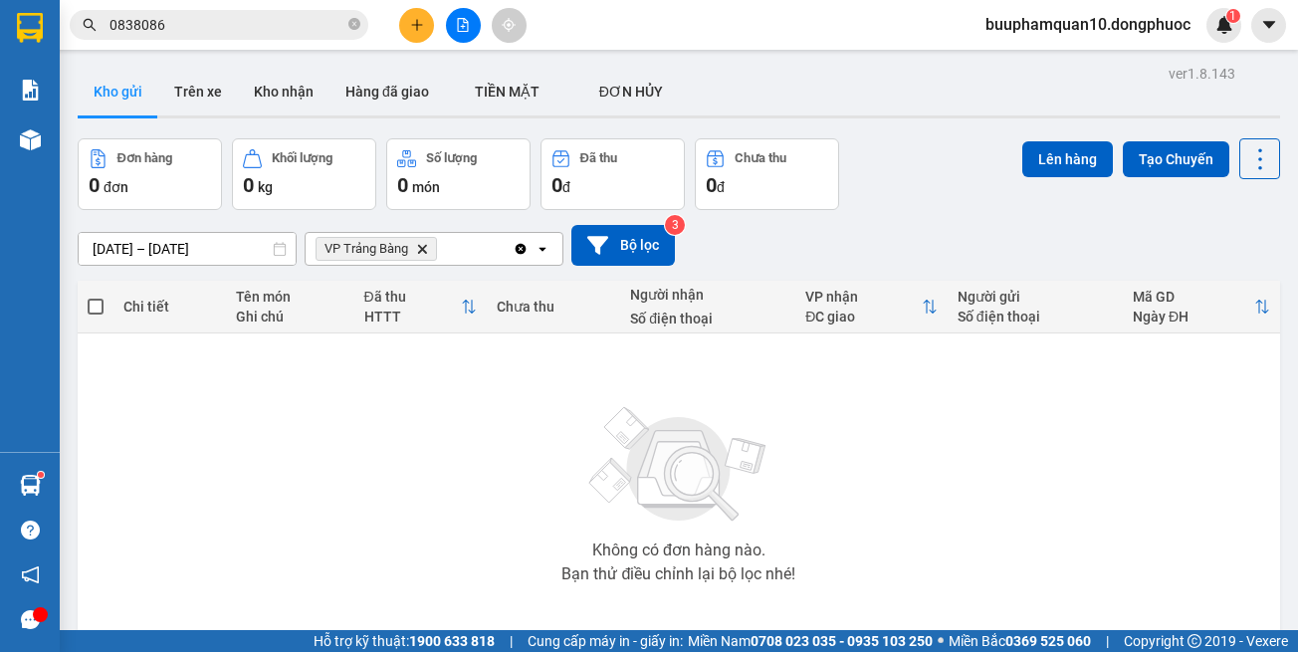
click at [424, 254] on icon "Delete" at bounding box center [422, 249] width 12 height 12
click at [424, 254] on div "Chọn văn phòng nhận" at bounding box center [386, 249] width 136 height 20
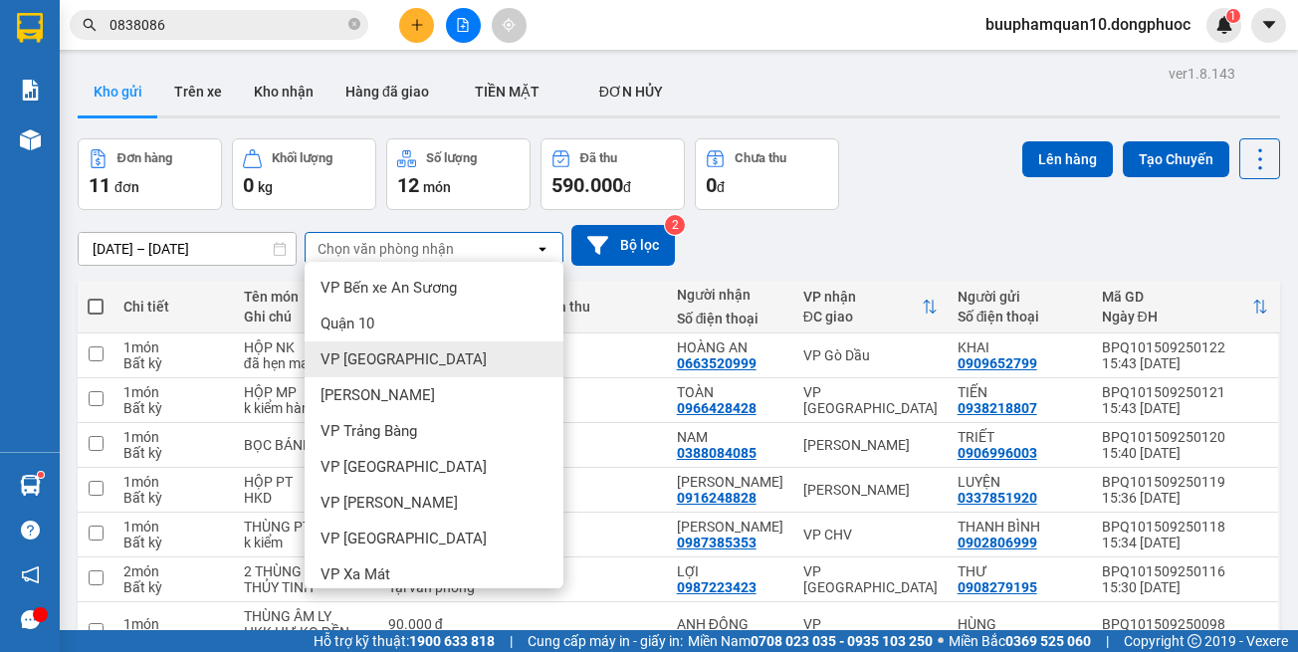
click at [444, 362] on div "VP [GEOGRAPHIC_DATA]" at bounding box center [434, 359] width 259 height 36
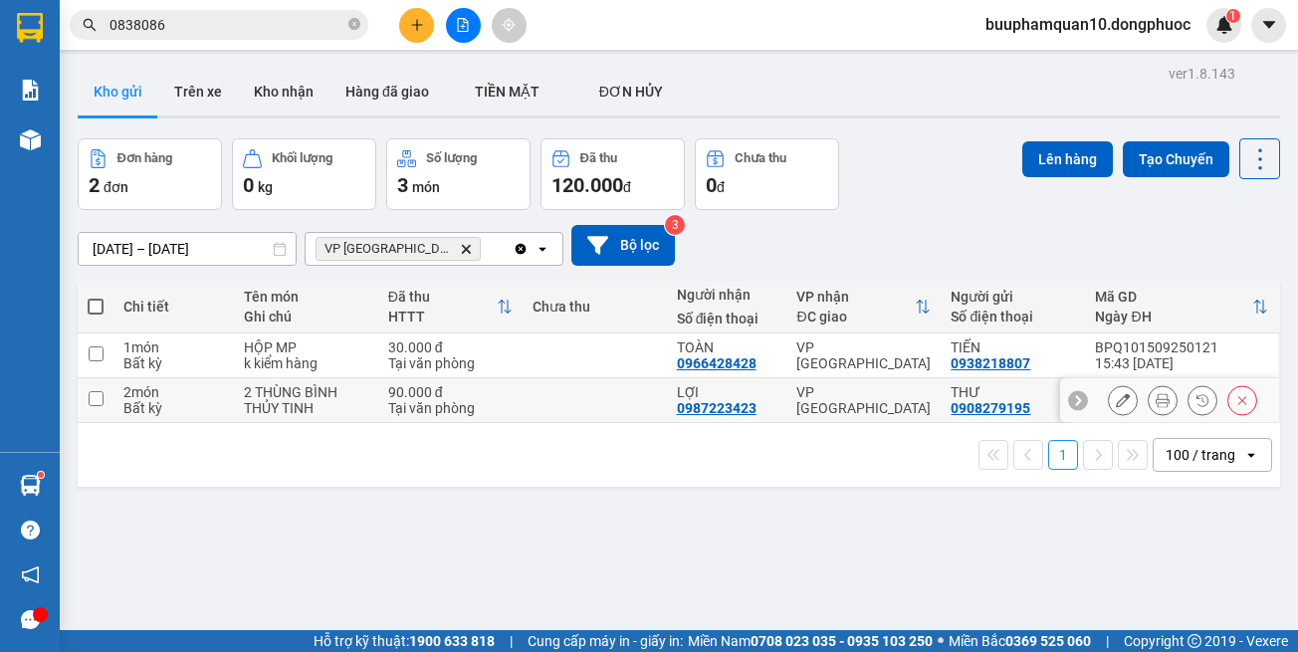
click at [824, 393] on div "VP [GEOGRAPHIC_DATA]" at bounding box center [863, 400] width 134 height 32
checkbox input "true"
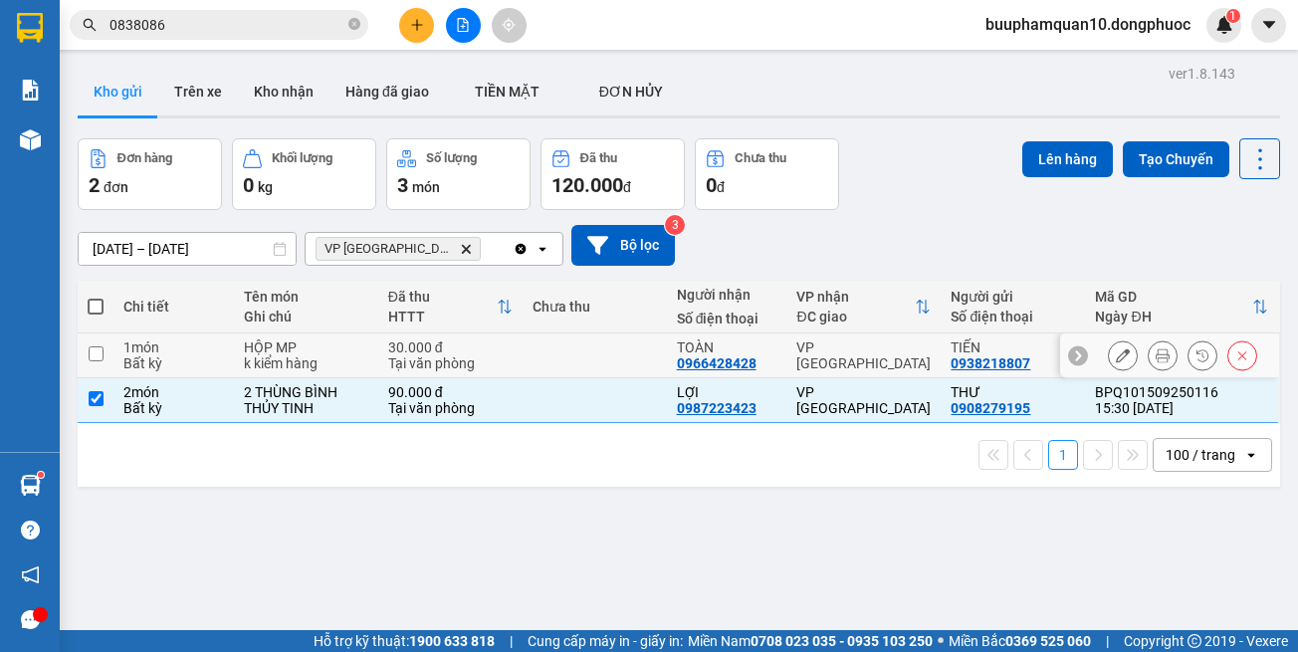
click at [820, 365] on td "VP [GEOGRAPHIC_DATA]" at bounding box center [863, 355] width 154 height 45
checkbox input "true"
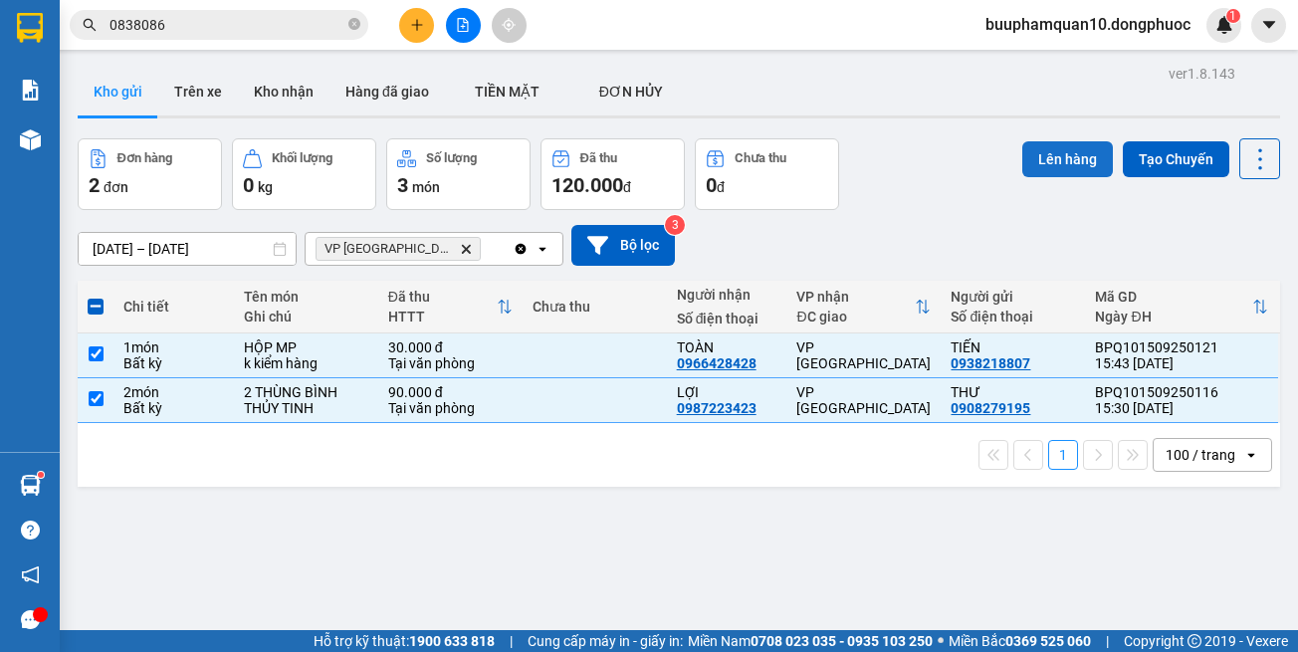
click at [1067, 165] on button "Lên hàng" at bounding box center [1067, 159] width 91 height 36
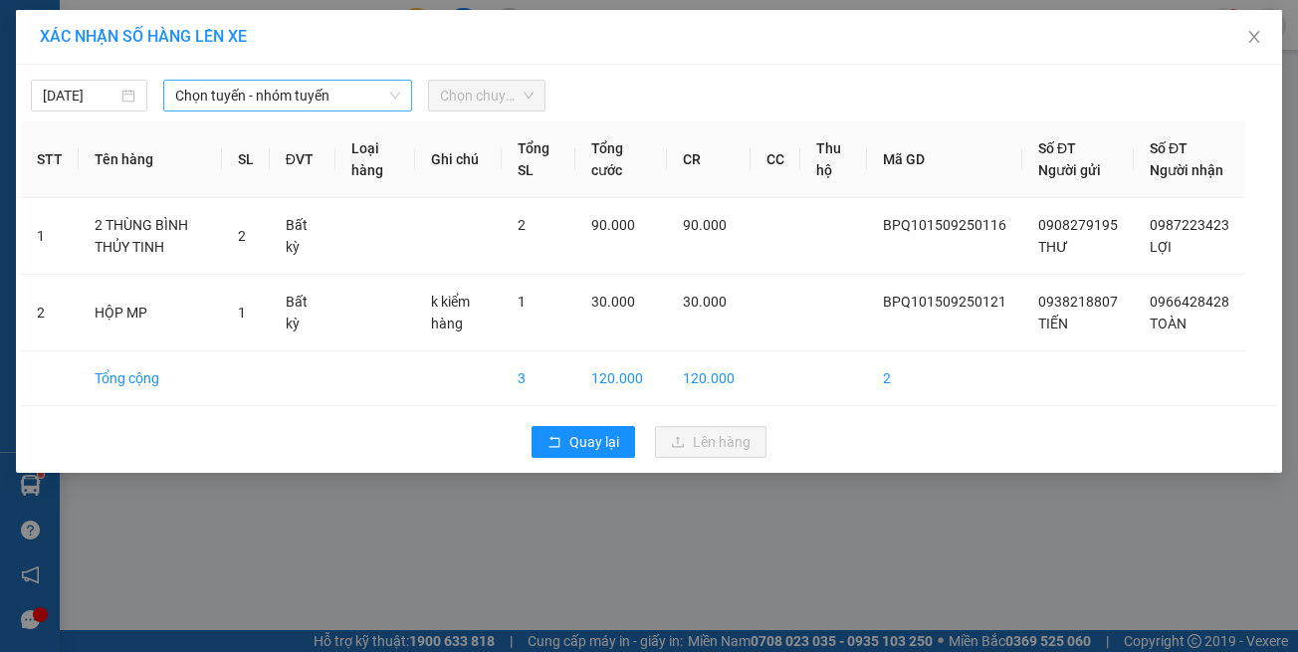
click at [299, 82] on div "[DATE] Chọn tuyến - nhóm tuyến Chọn chuyến" at bounding box center [649, 91] width 1256 height 42
click at [290, 103] on span "Chọn tuyến - nhóm tuyến" at bounding box center [287, 96] width 225 height 30
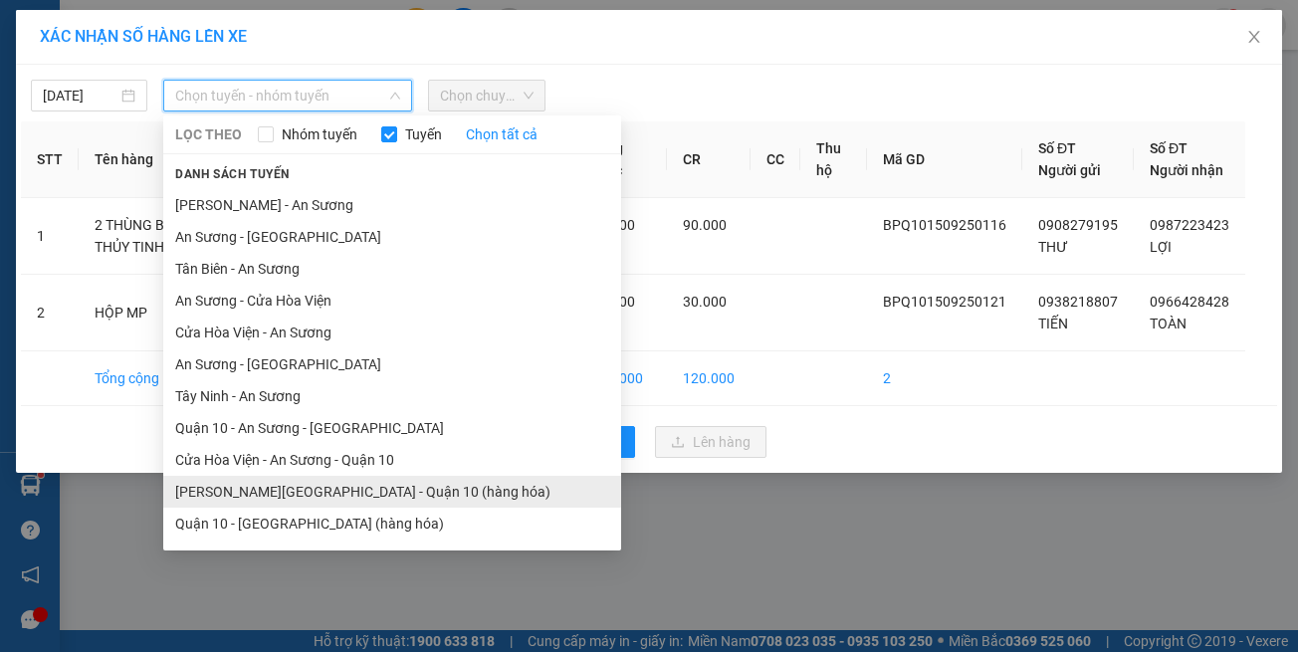
scroll to position [88, 0]
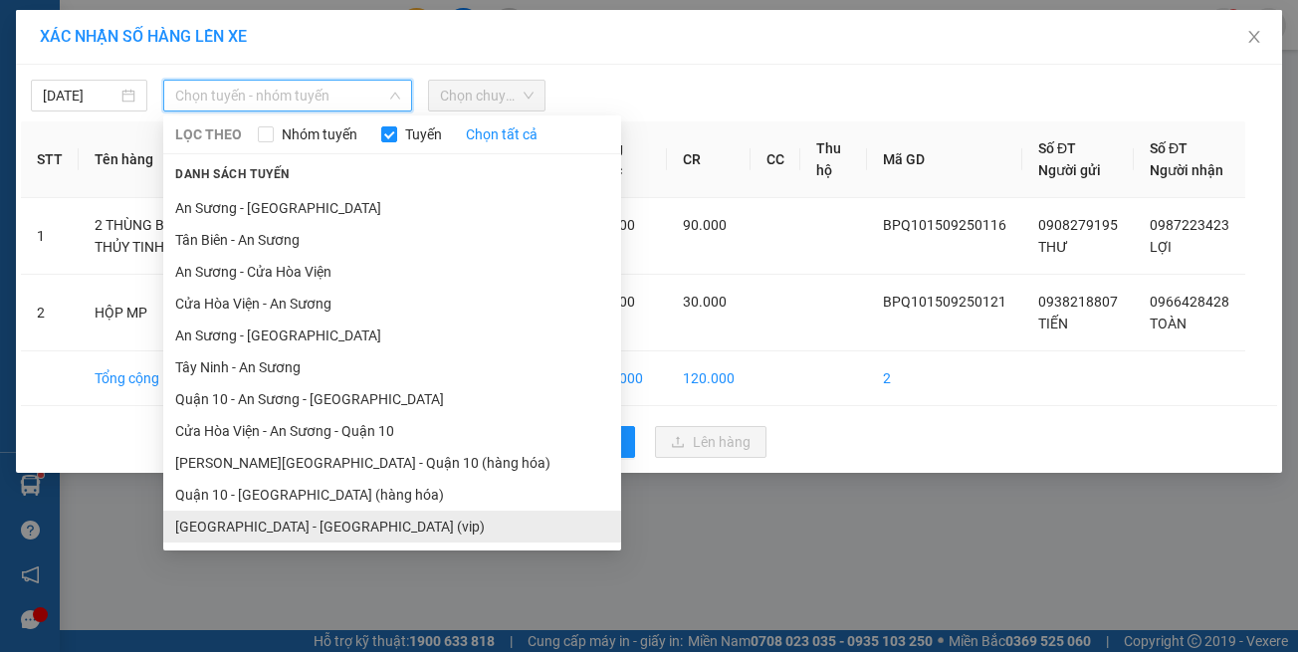
drag, startPoint x: 362, startPoint y: 531, endPoint x: 380, endPoint y: 463, distance: 70.0
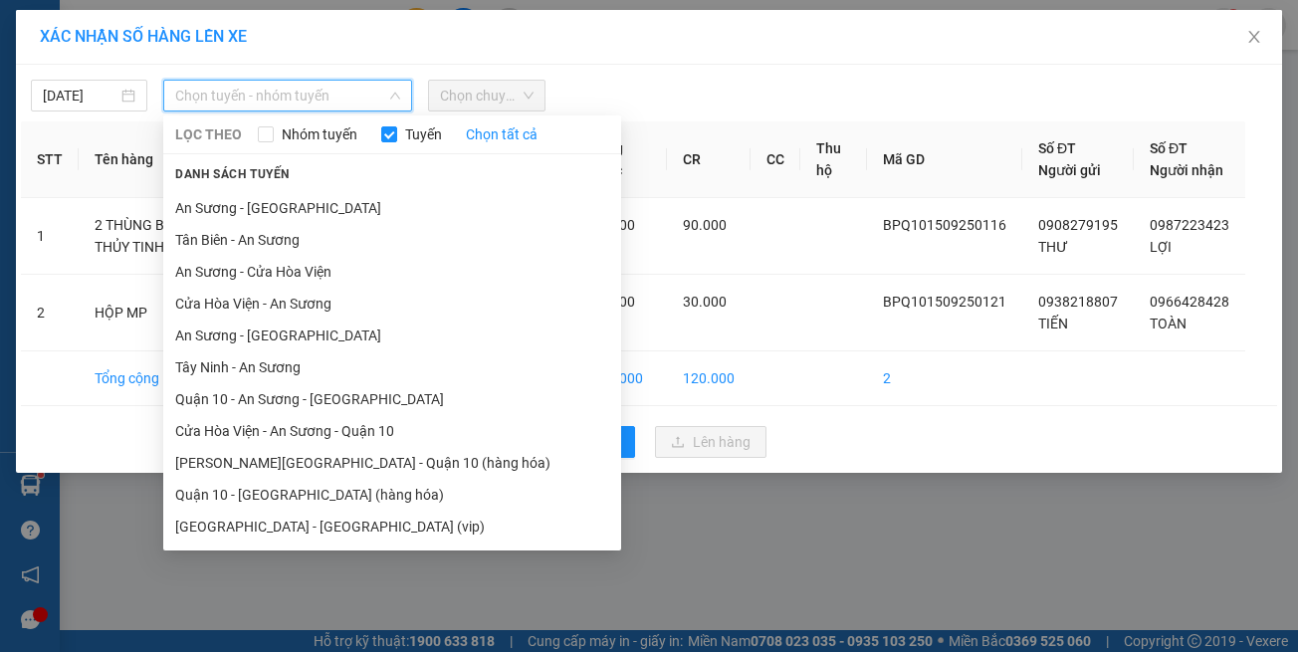
click at [365, 529] on li "[GEOGRAPHIC_DATA] - [GEOGRAPHIC_DATA] (vip)" at bounding box center [392, 527] width 458 height 32
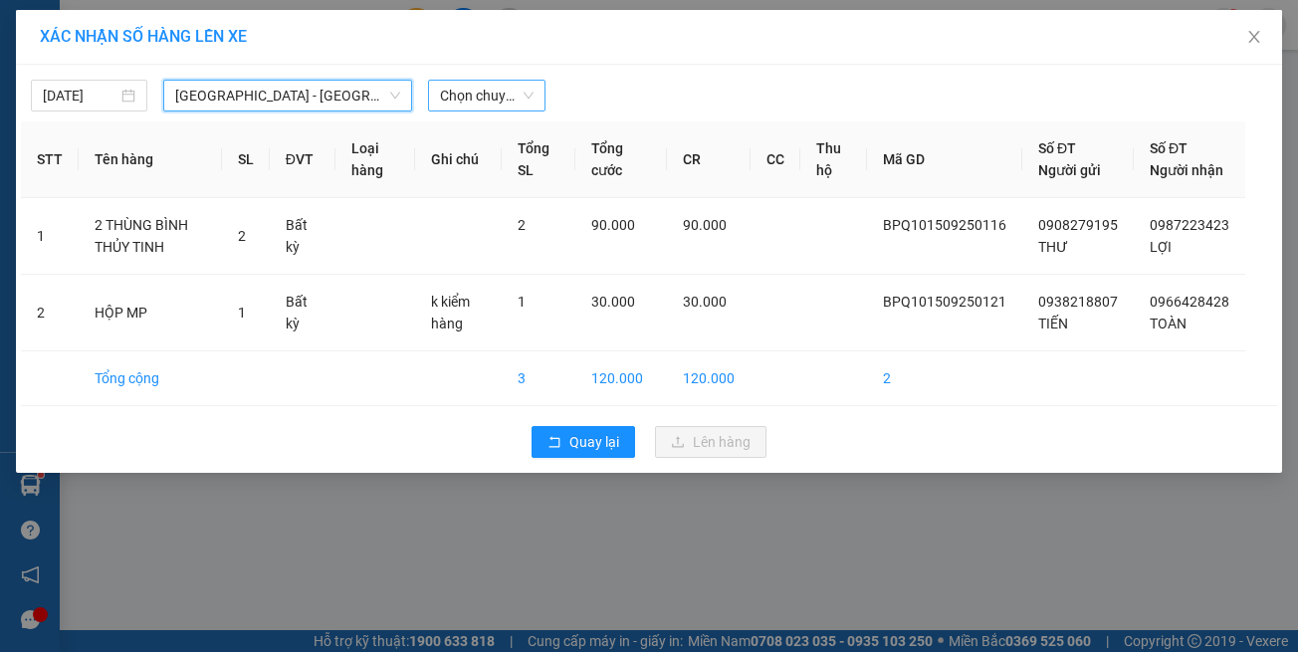
click at [453, 91] on span "Chọn chuyến" at bounding box center [486, 96] width 93 height 30
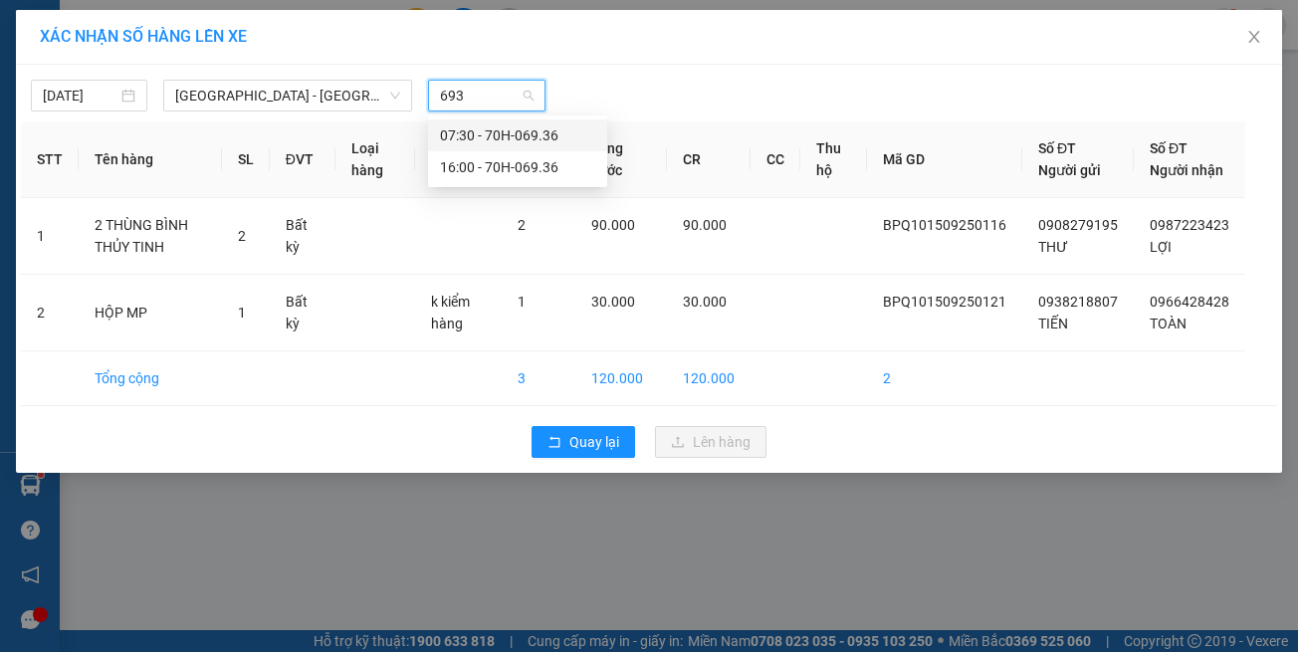
type input "6936"
click at [473, 173] on div "16:00 - 70H-069.36" at bounding box center [517, 167] width 155 height 22
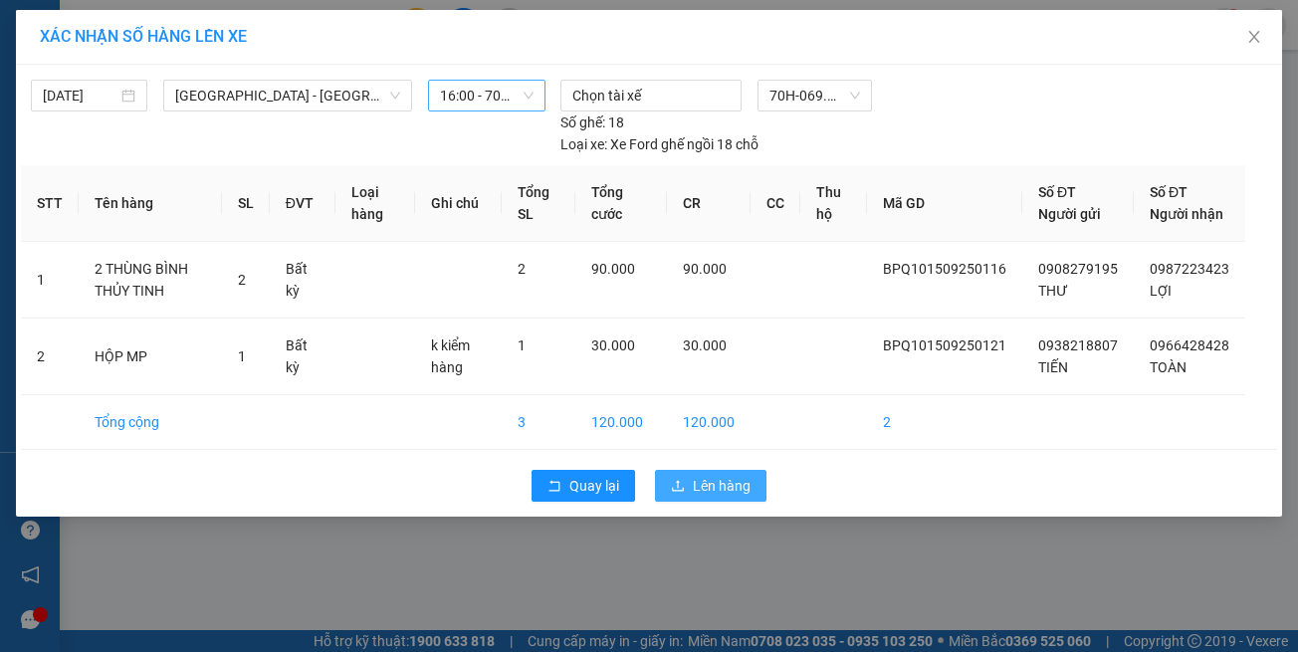
click at [690, 502] on button "Lên hàng" at bounding box center [710, 486] width 111 height 32
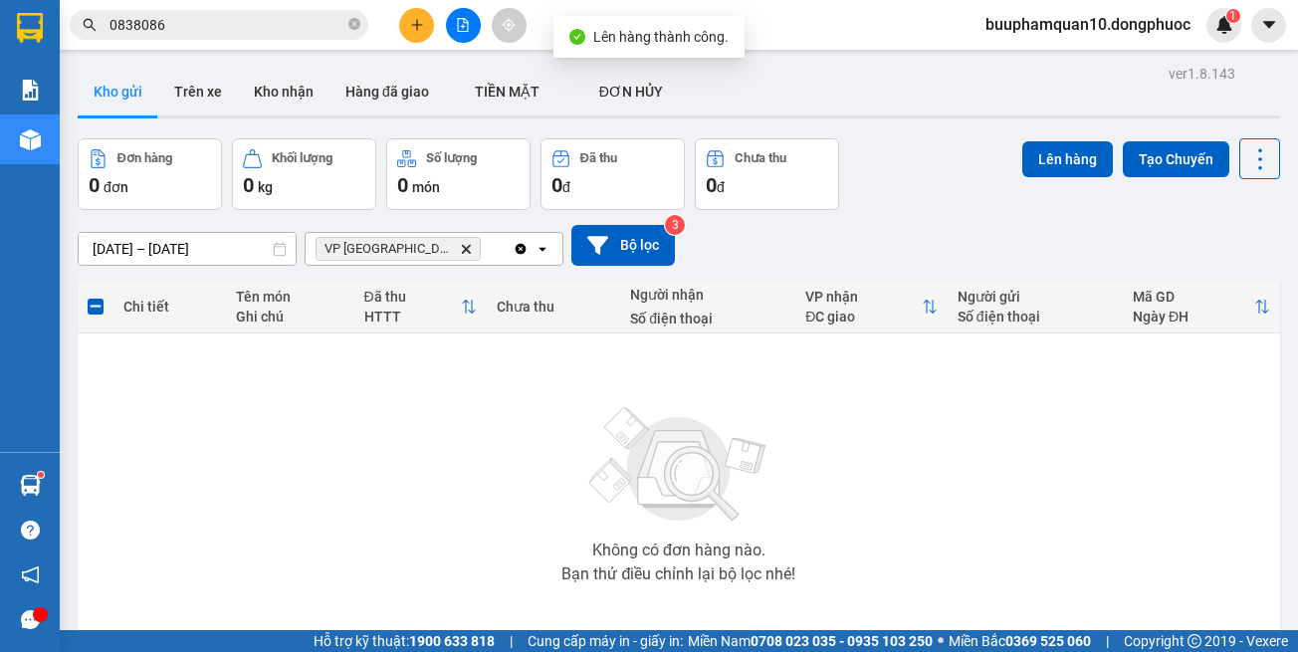
click at [422, 255] on span "VP [GEOGRAPHIC_DATA]" at bounding box center [398, 249] width 165 height 24
click at [433, 253] on div "VP [GEOGRAPHIC_DATA]" at bounding box center [409, 249] width 207 height 32
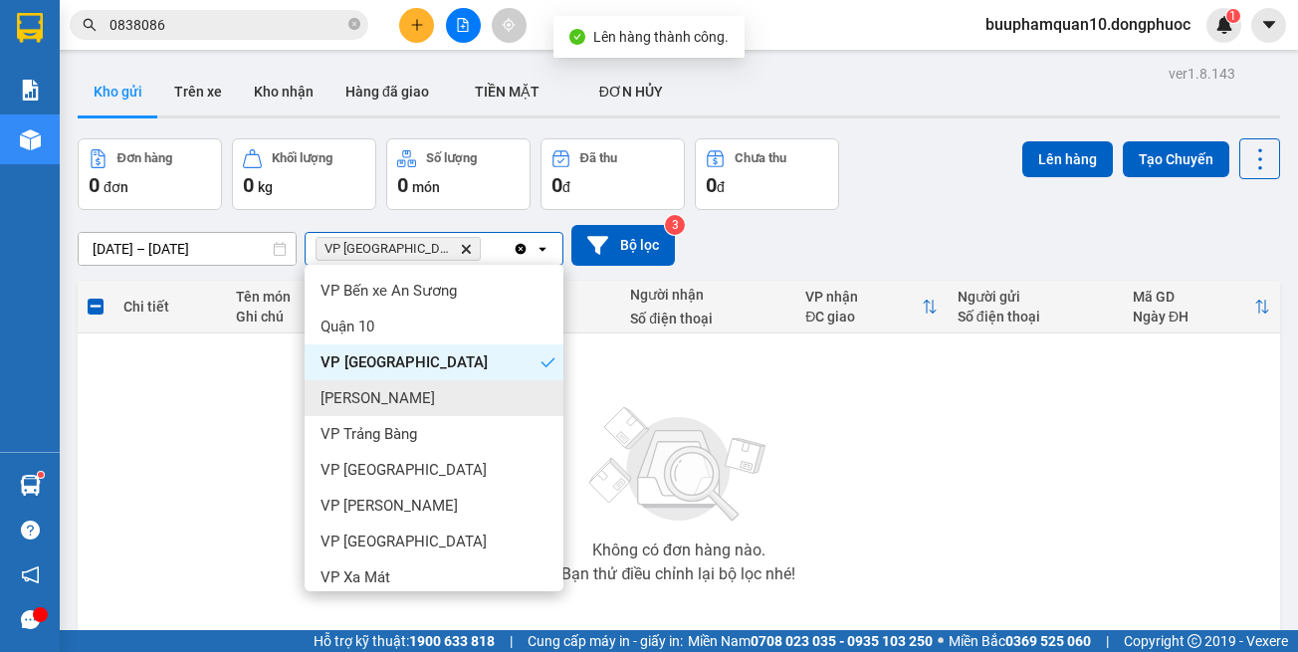
click at [437, 401] on div "[PERSON_NAME]" at bounding box center [434, 398] width 259 height 36
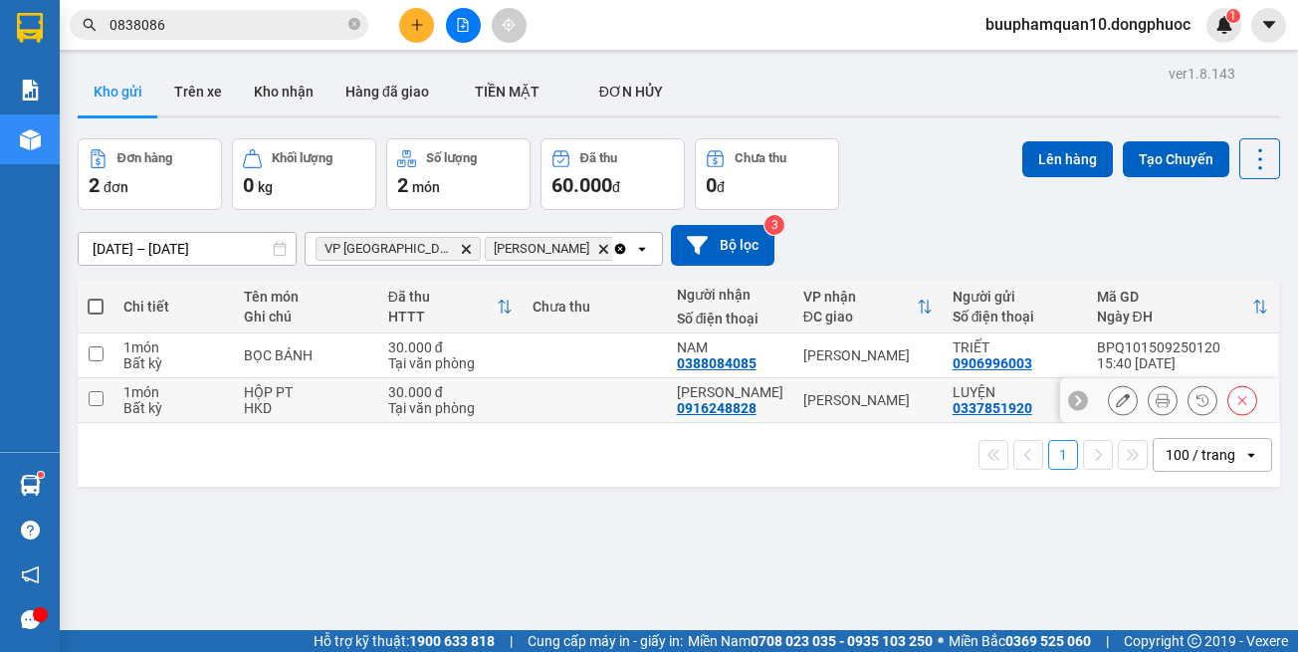
click at [854, 392] on div "[PERSON_NAME]" at bounding box center [867, 400] width 129 height 16
checkbox input "true"
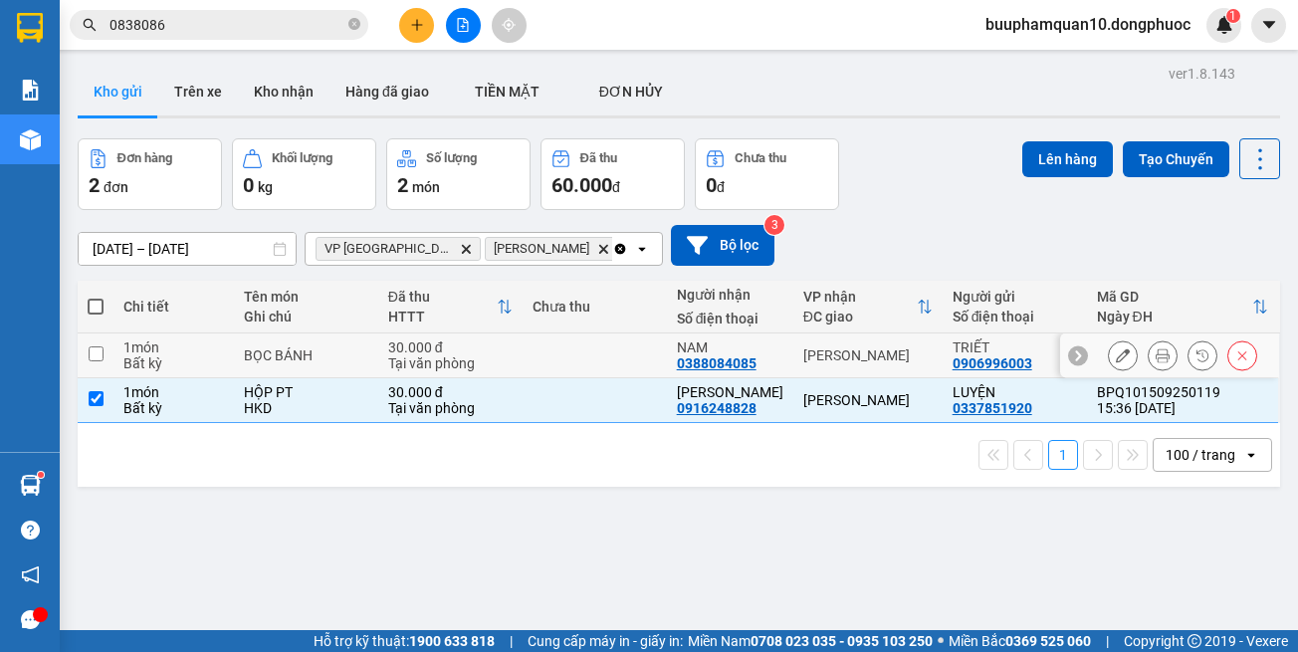
click at [854, 356] on div "[PERSON_NAME]" at bounding box center [867, 355] width 129 height 16
checkbox input "true"
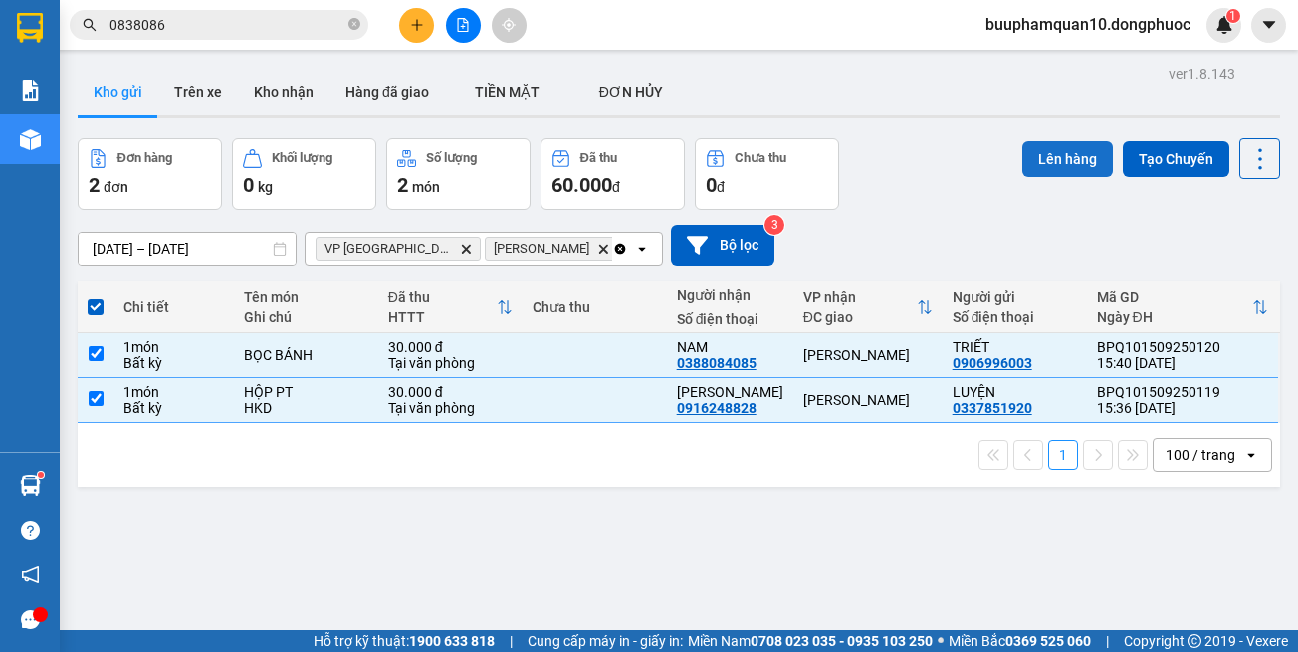
click at [1046, 154] on button "Lên hàng" at bounding box center [1067, 159] width 91 height 36
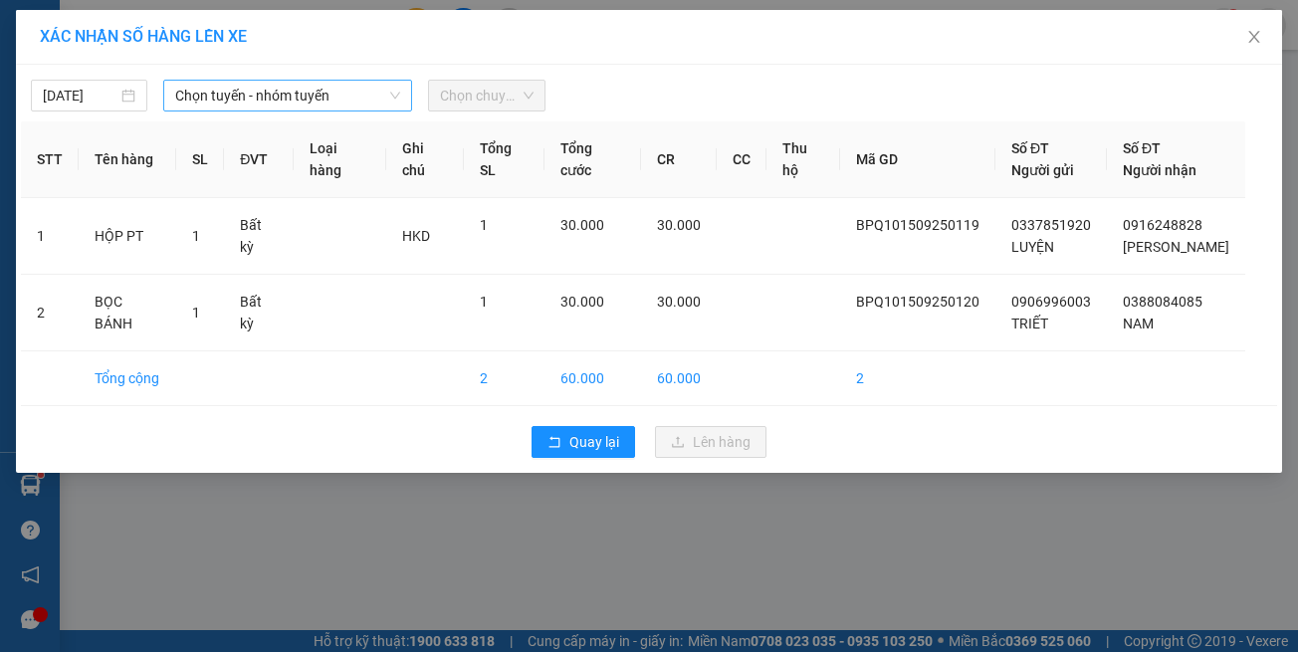
drag, startPoint x: 253, startPoint y: 103, endPoint x: 261, endPoint y: 113, distance: 13.5
click at [254, 103] on span "Chọn tuyến - nhóm tuyến" at bounding box center [287, 96] width 225 height 30
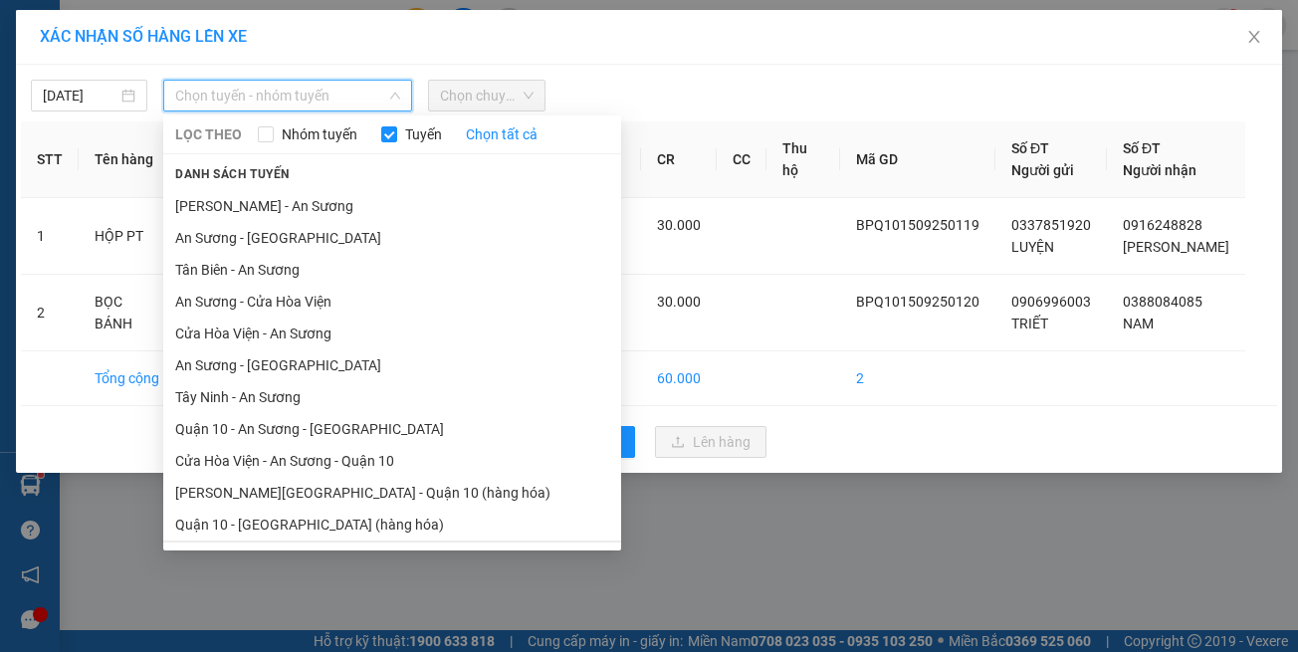
scroll to position [88, 0]
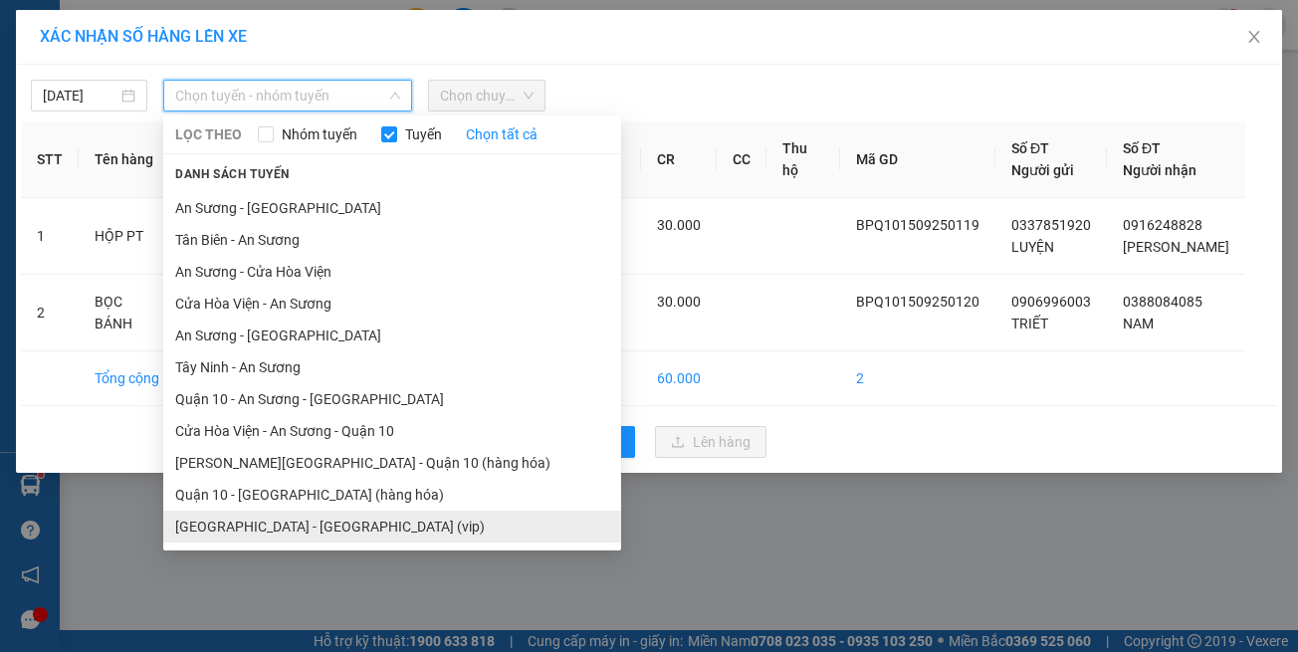
drag, startPoint x: 381, startPoint y: 537, endPoint x: 407, endPoint y: 495, distance: 50.0
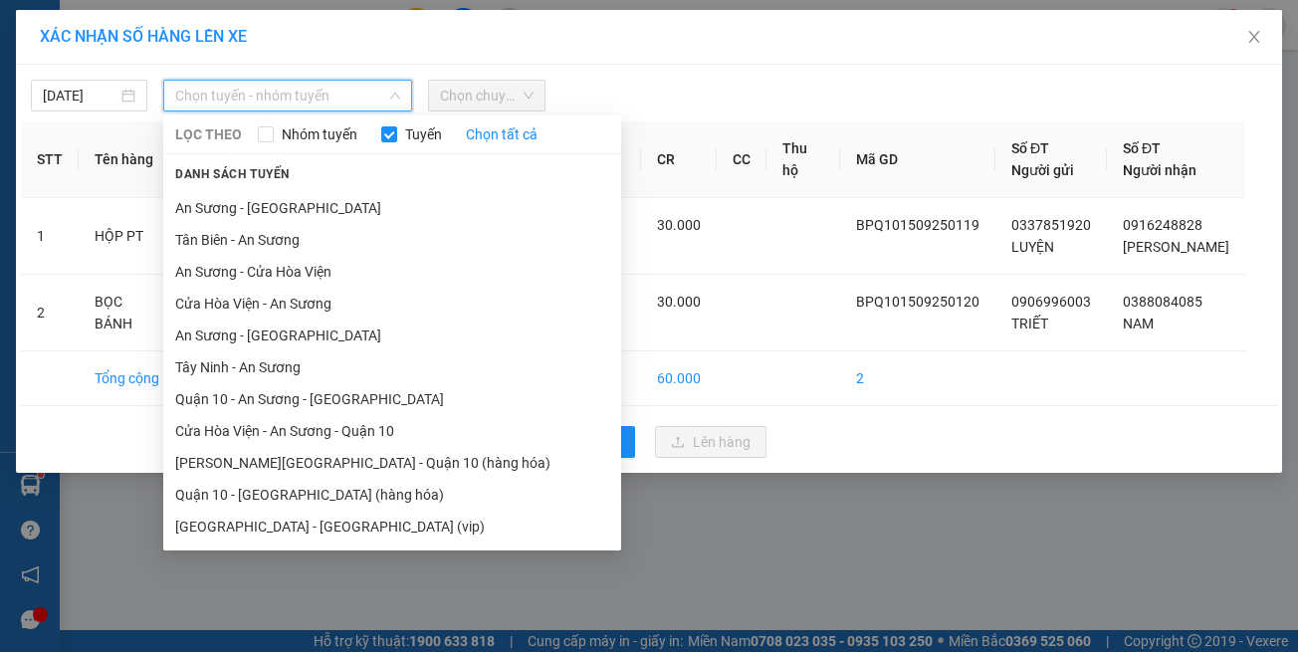
click at [384, 531] on li "[GEOGRAPHIC_DATA] - [GEOGRAPHIC_DATA] (vip)" at bounding box center [392, 527] width 458 height 32
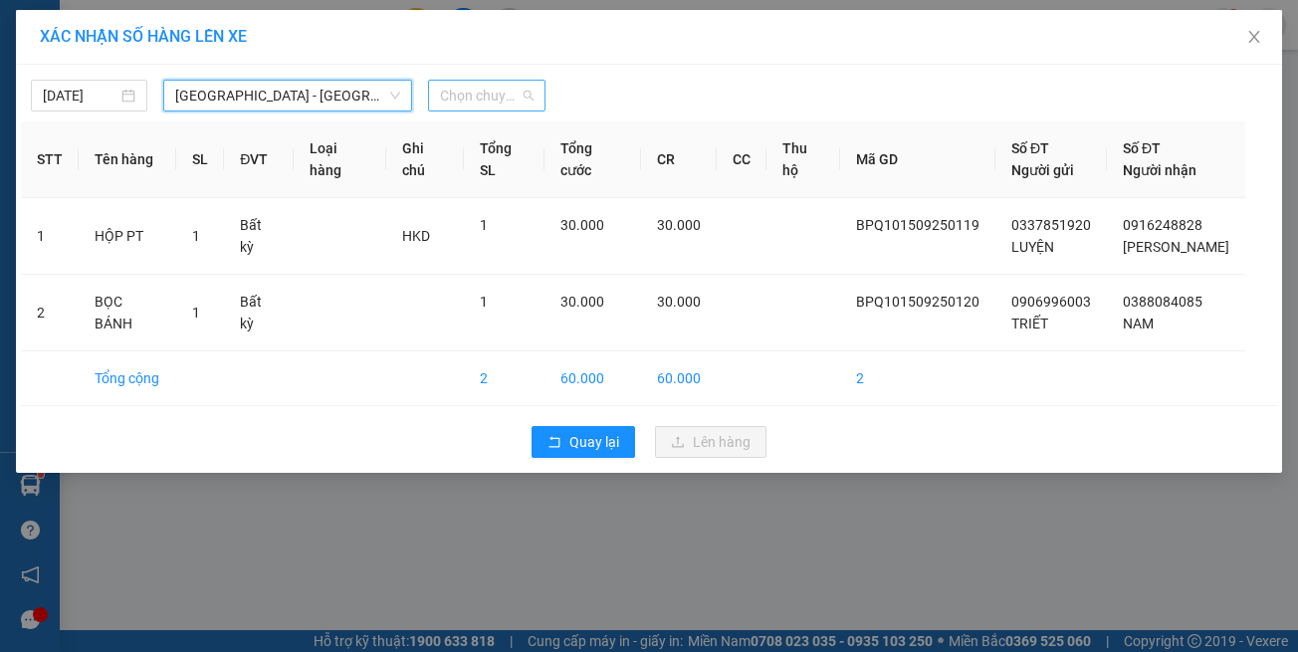
drag, startPoint x: 499, startPoint y: 103, endPoint x: 491, endPoint y: 95, distance: 11.3
click at [498, 102] on span "Chọn chuyến" at bounding box center [486, 96] width 93 height 30
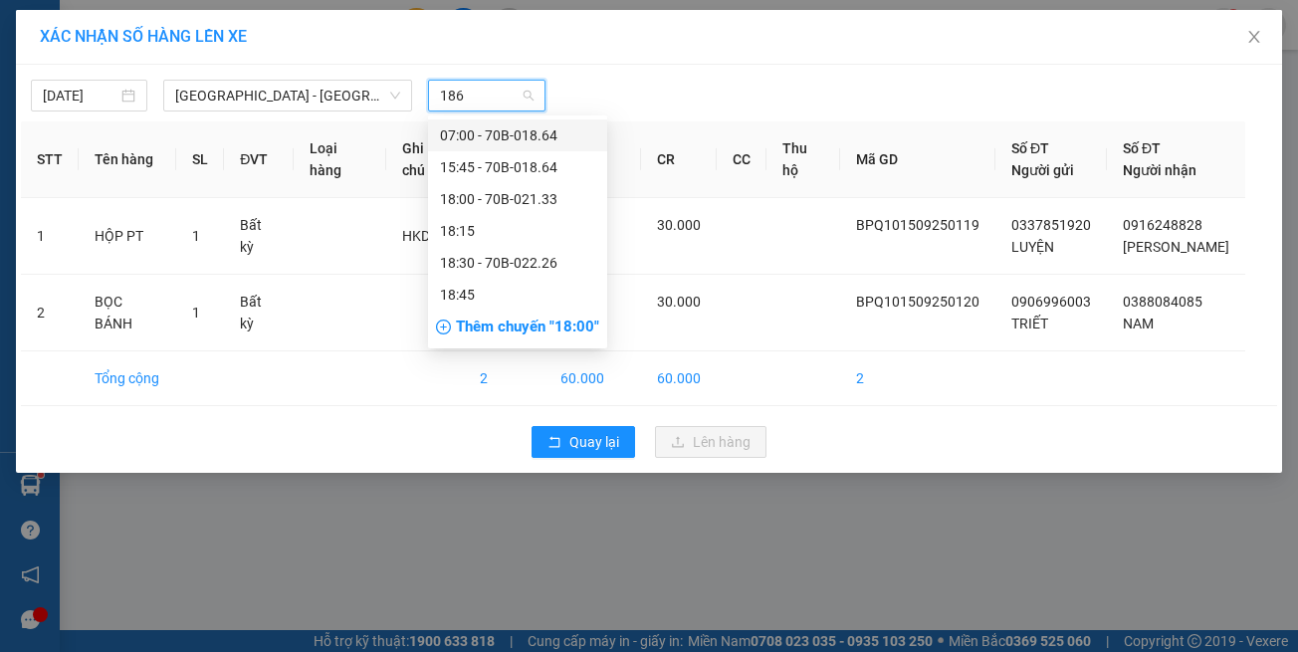
type input "1864"
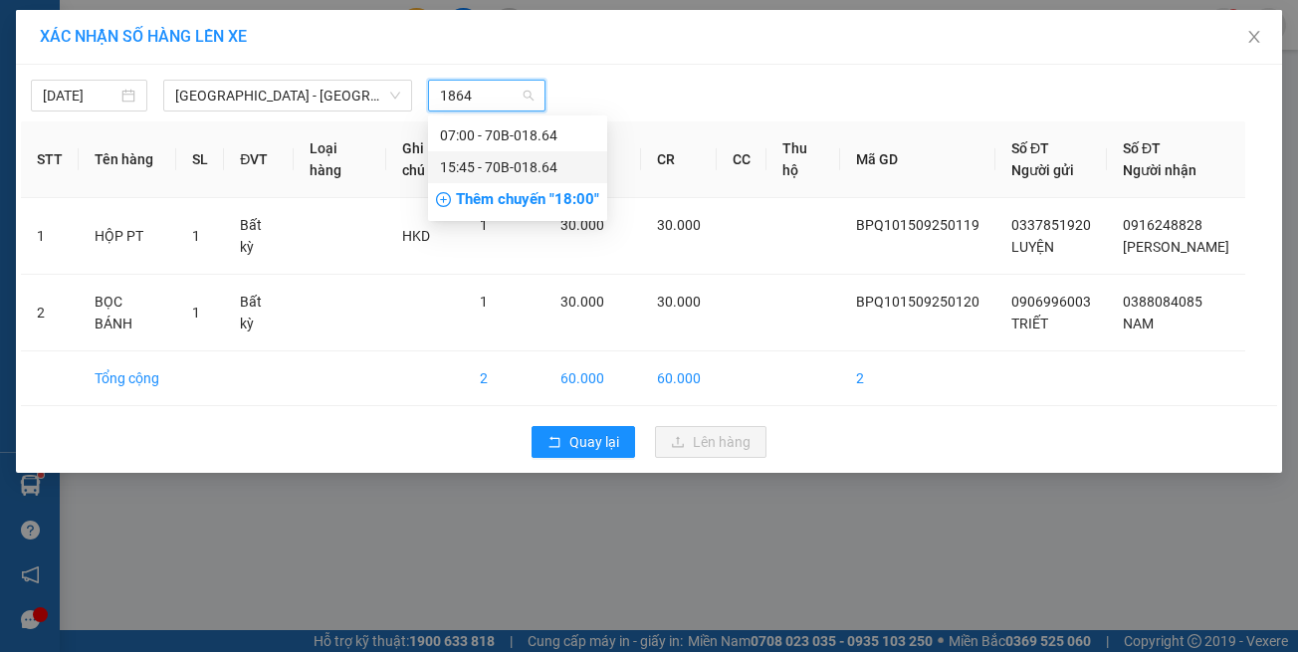
drag, startPoint x: 518, startPoint y: 172, endPoint x: 536, endPoint y: 196, distance: 29.9
click at [518, 173] on div "15:45 - 70B-018.64" at bounding box center [517, 167] width 155 height 22
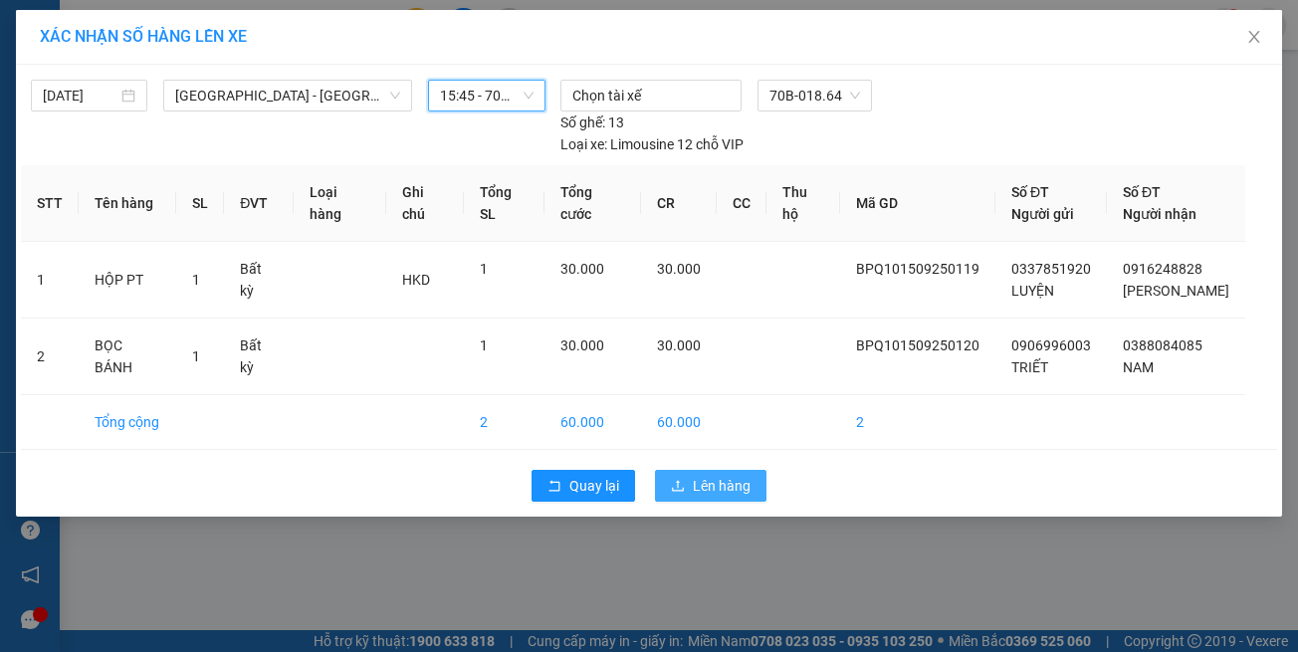
click at [703, 475] on span "Lên hàng" at bounding box center [722, 486] width 58 height 22
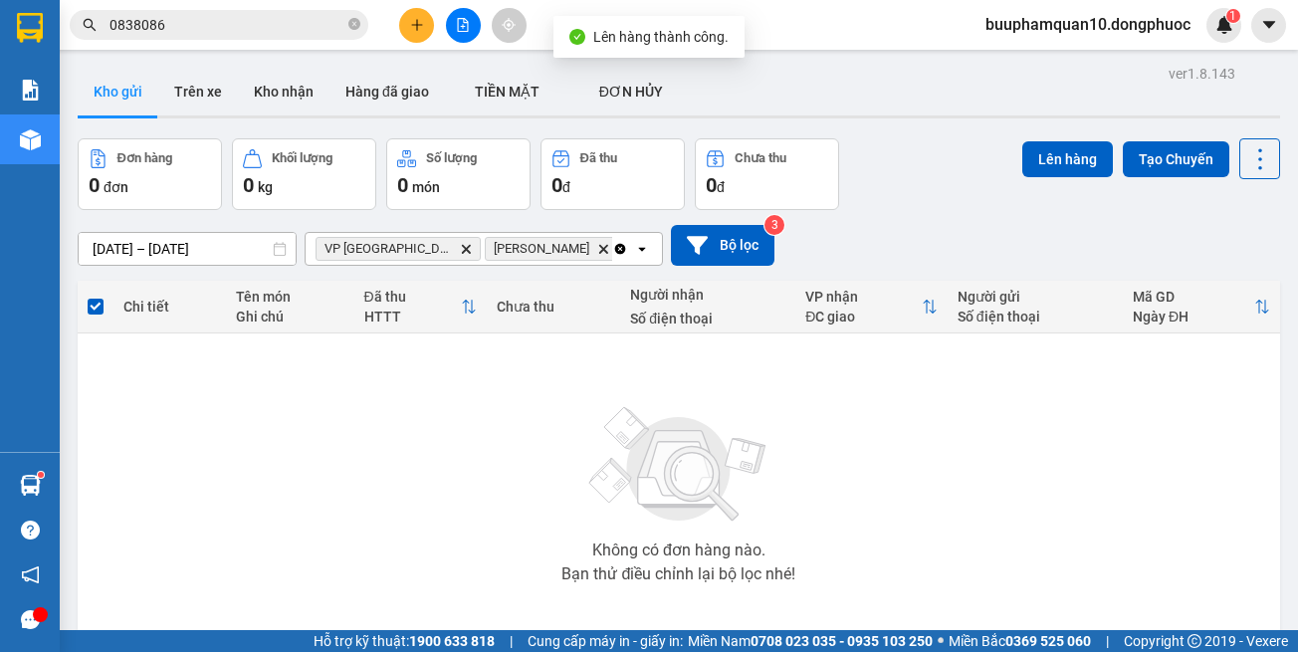
click at [460, 253] on icon "Delete" at bounding box center [466, 249] width 12 height 12
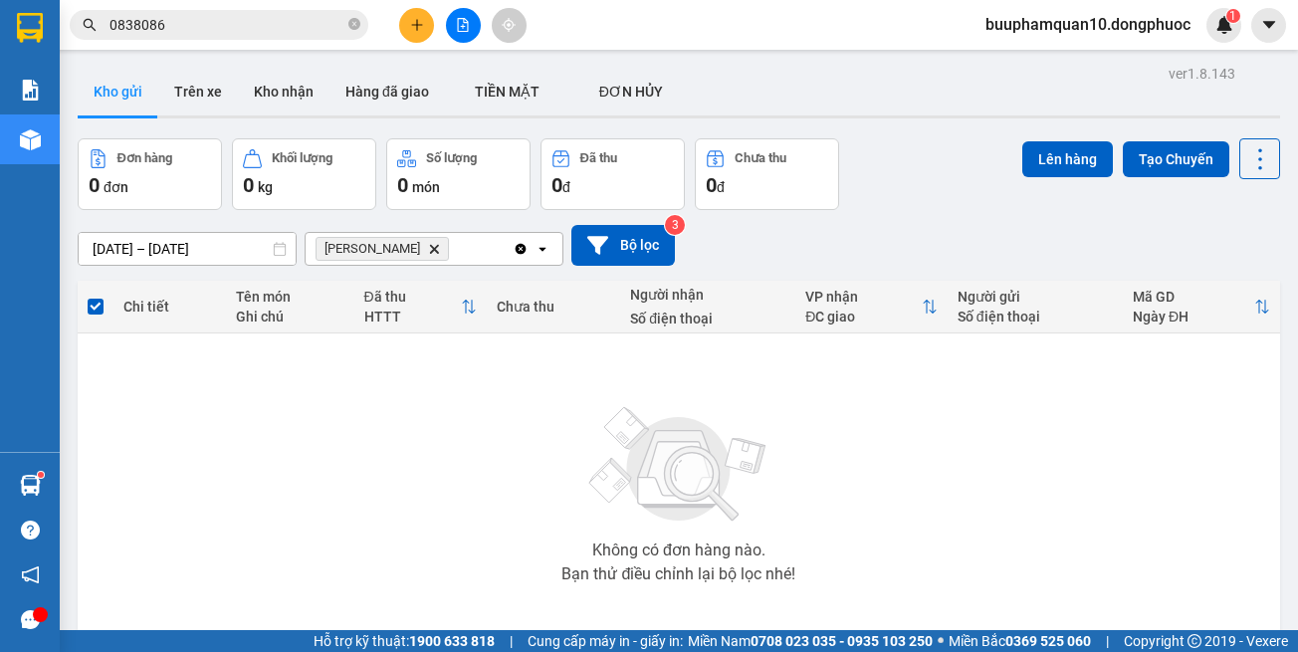
click at [430, 251] on icon "Hòa Thành, close by backspace" at bounding box center [434, 248] width 9 height 9
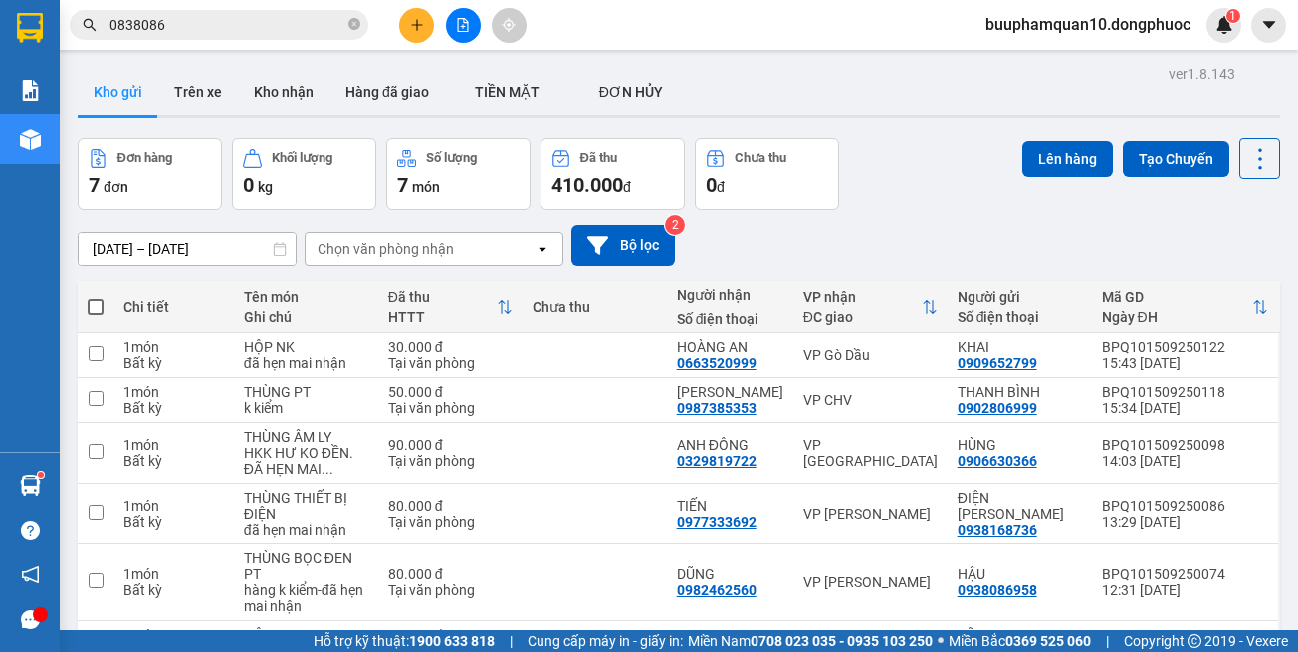
click at [52, 482] on div "Hàng sắp về" at bounding box center [30, 485] width 60 height 45
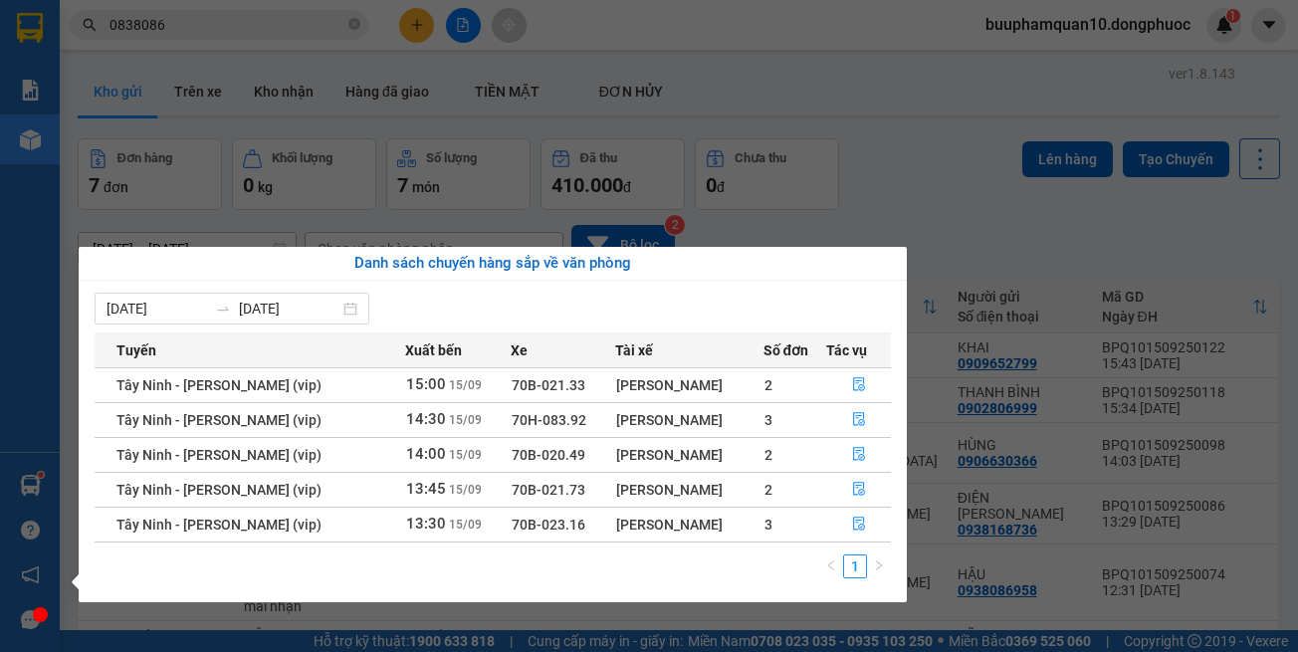
click at [357, 41] on section "Kết quả tìm kiếm ( 41 ) Bộ lọc Mã ĐH Trạng thái Món hàng Tổng cước Chưa cước Nh…" at bounding box center [649, 326] width 1298 height 652
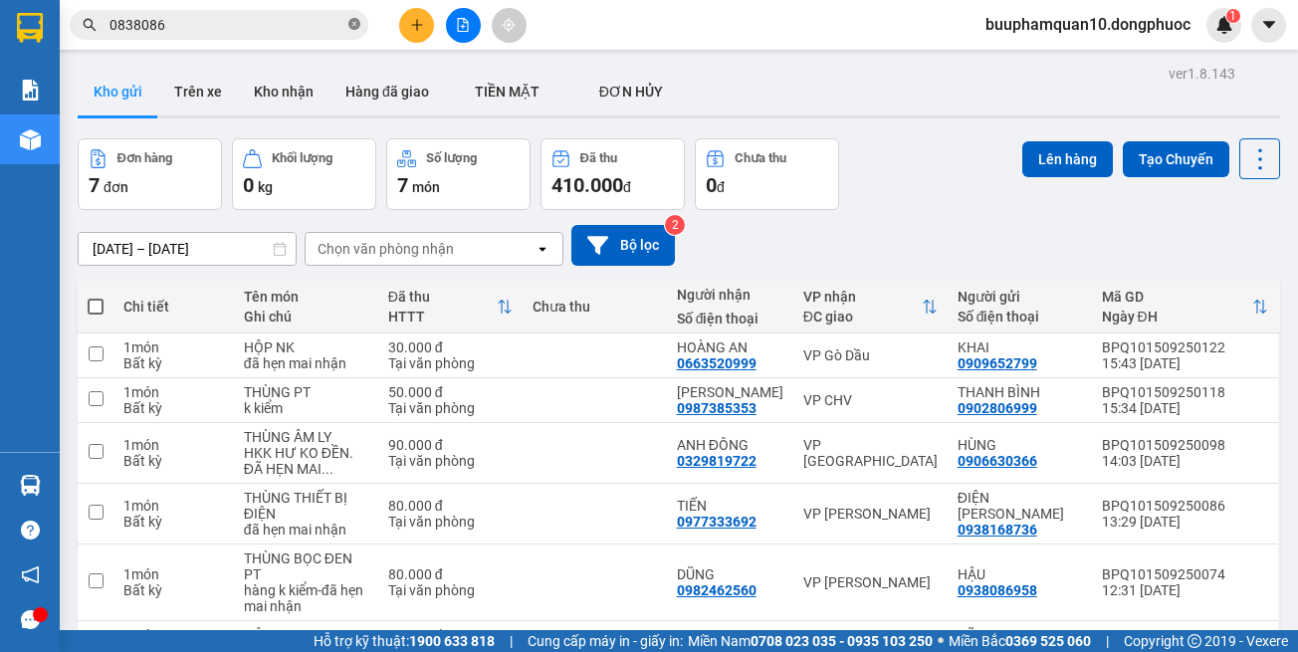
click at [357, 29] on icon "close-circle" at bounding box center [354, 24] width 12 height 12
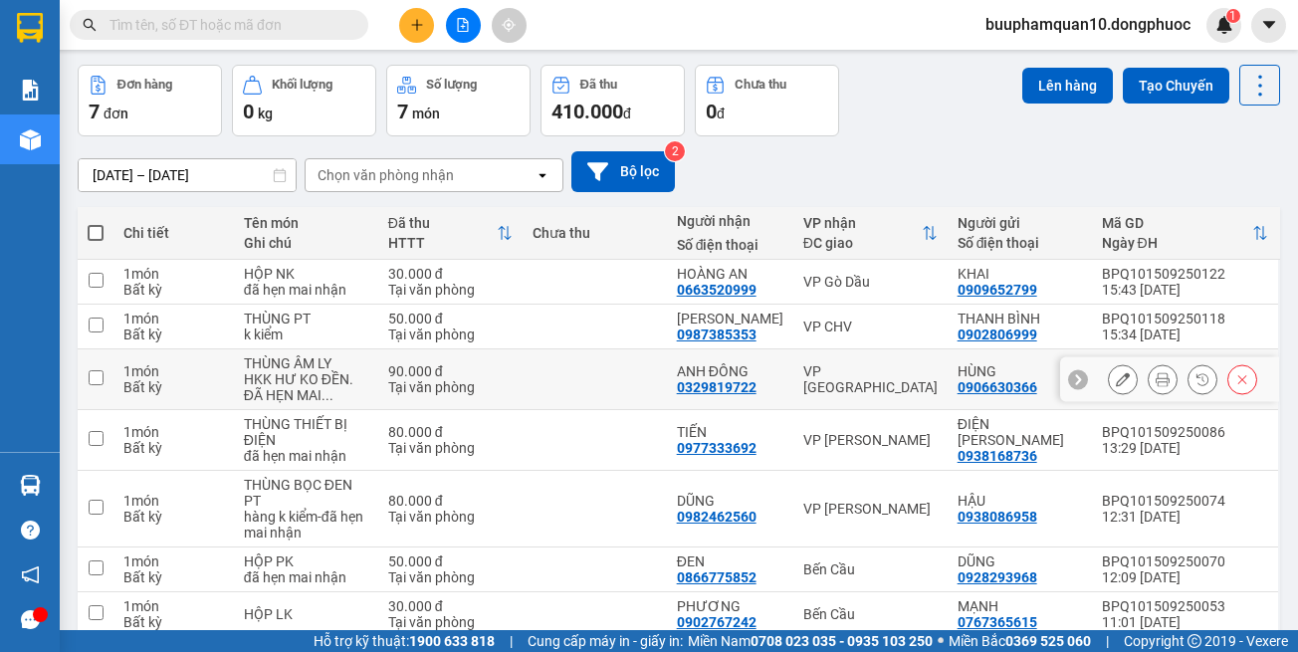
scroll to position [162, 0]
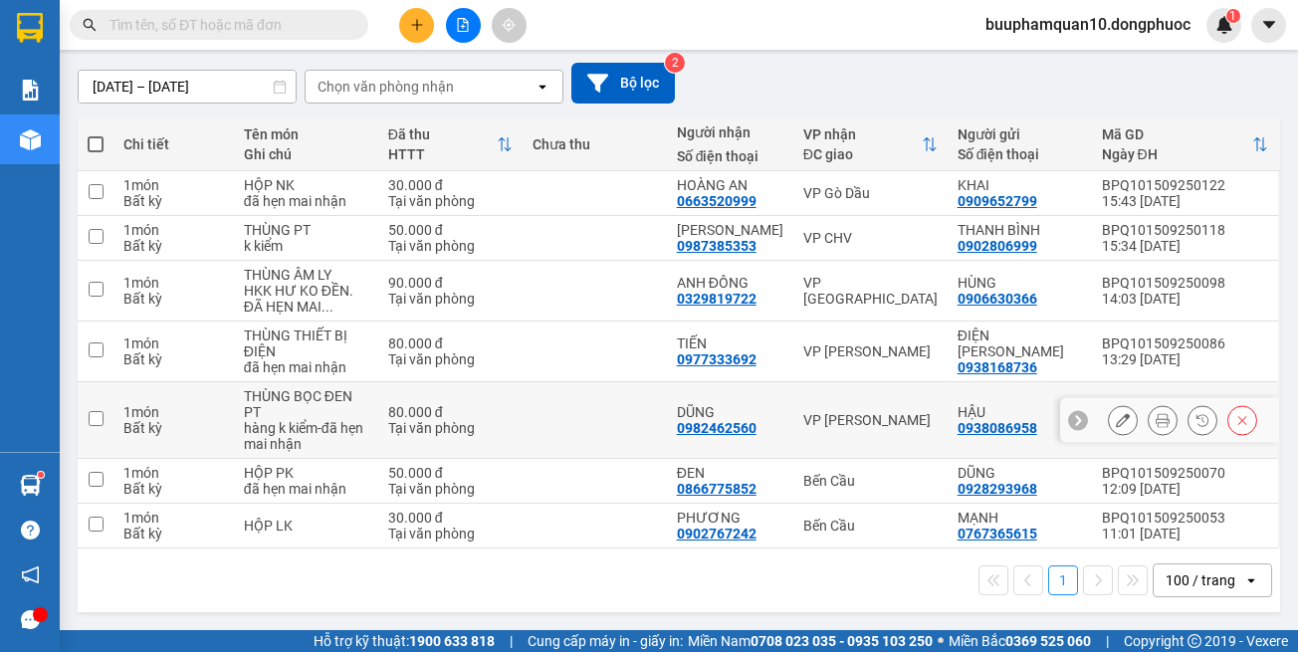
click at [924, 403] on td "VP [PERSON_NAME]" at bounding box center [870, 420] width 154 height 77
checkbox input "true"
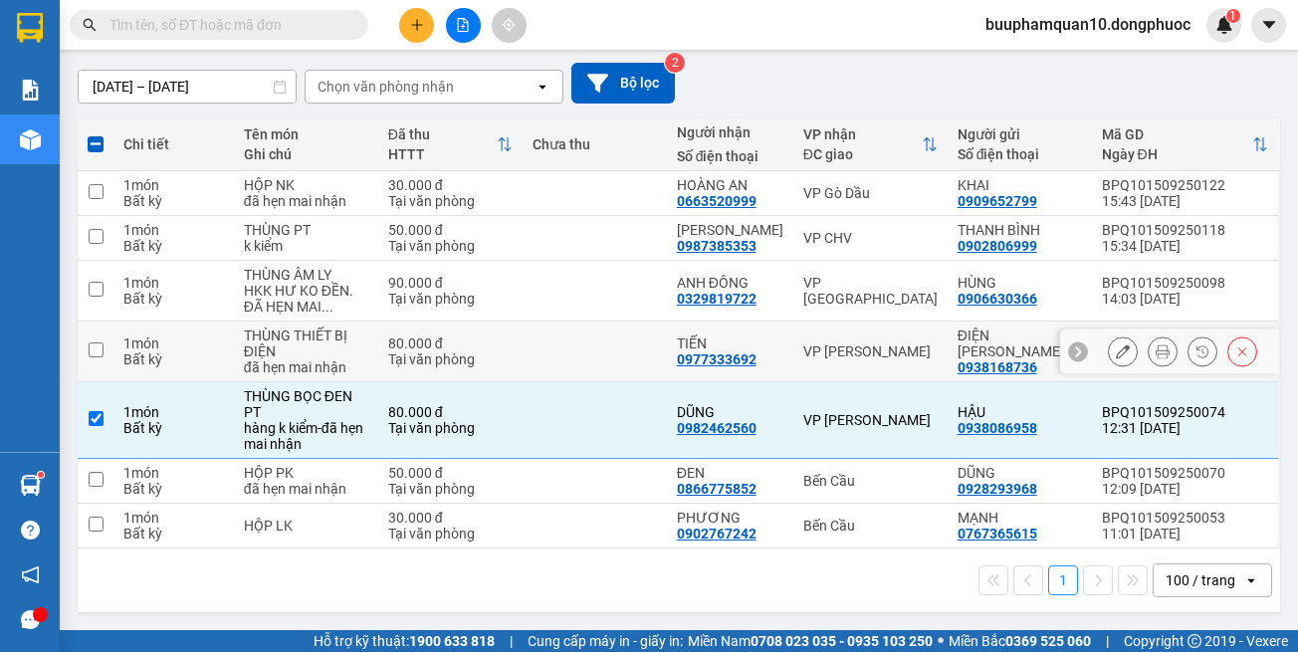
click at [894, 337] on td "VP [PERSON_NAME]" at bounding box center [870, 352] width 154 height 61
checkbox input "true"
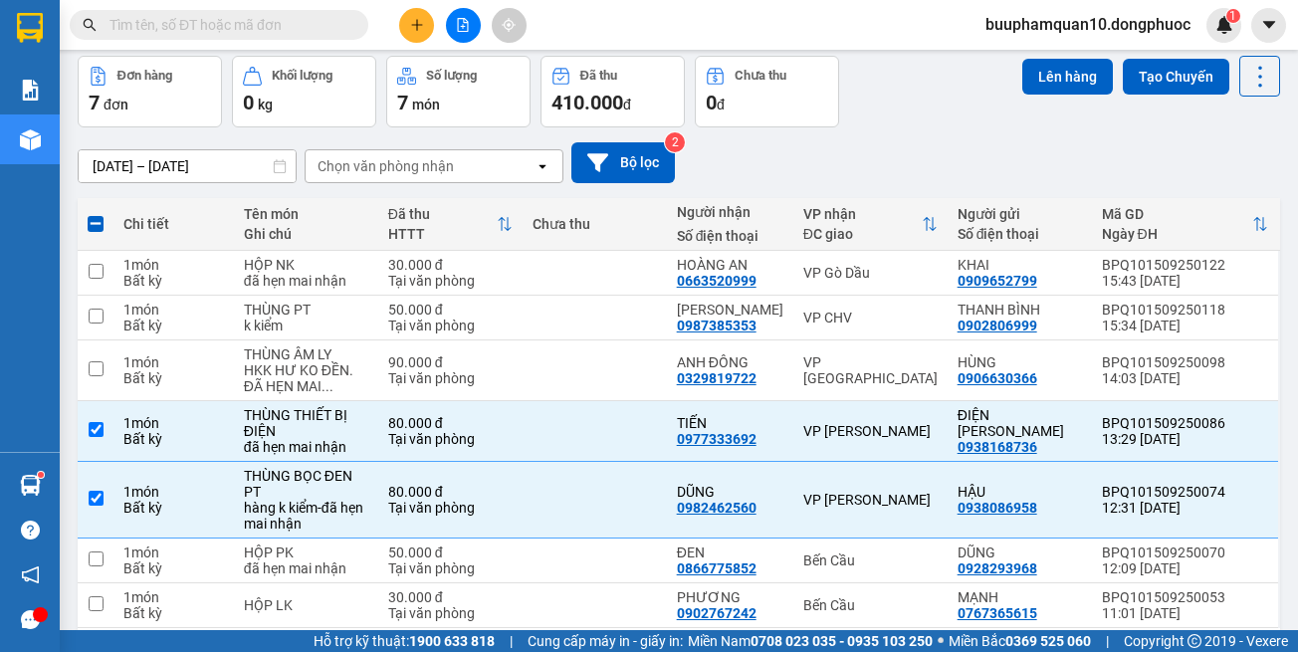
scroll to position [0, 0]
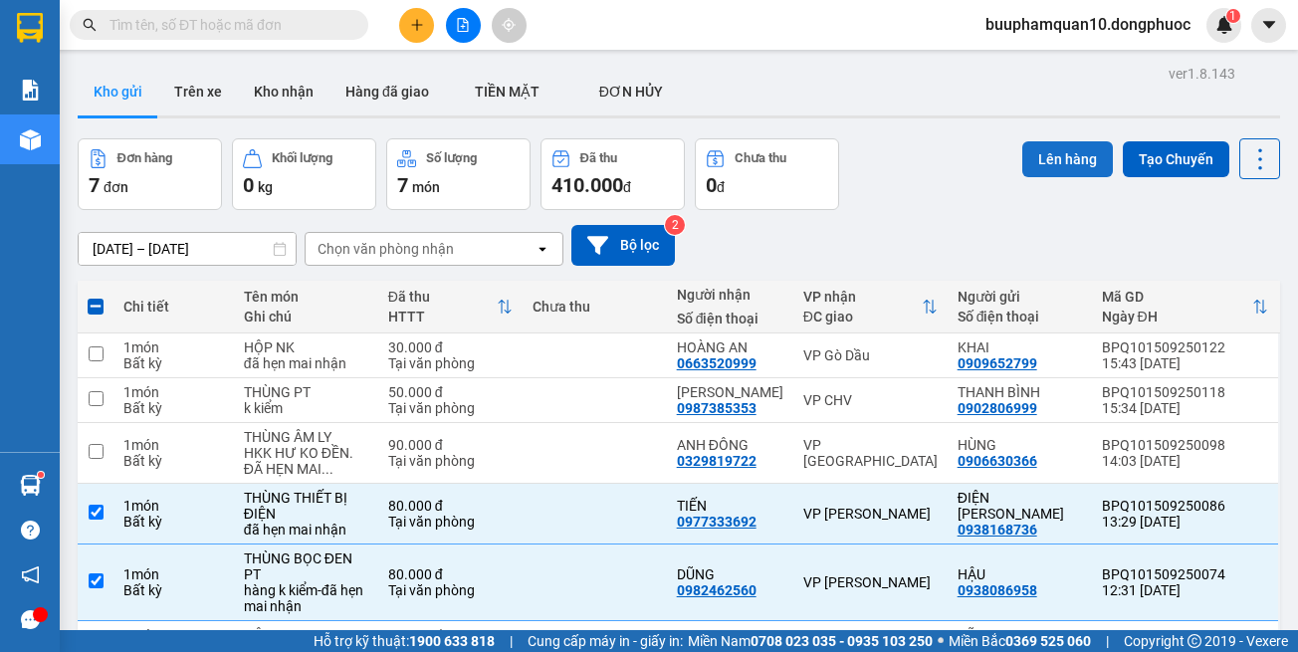
click at [1081, 152] on button "Lên hàng" at bounding box center [1067, 159] width 91 height 36
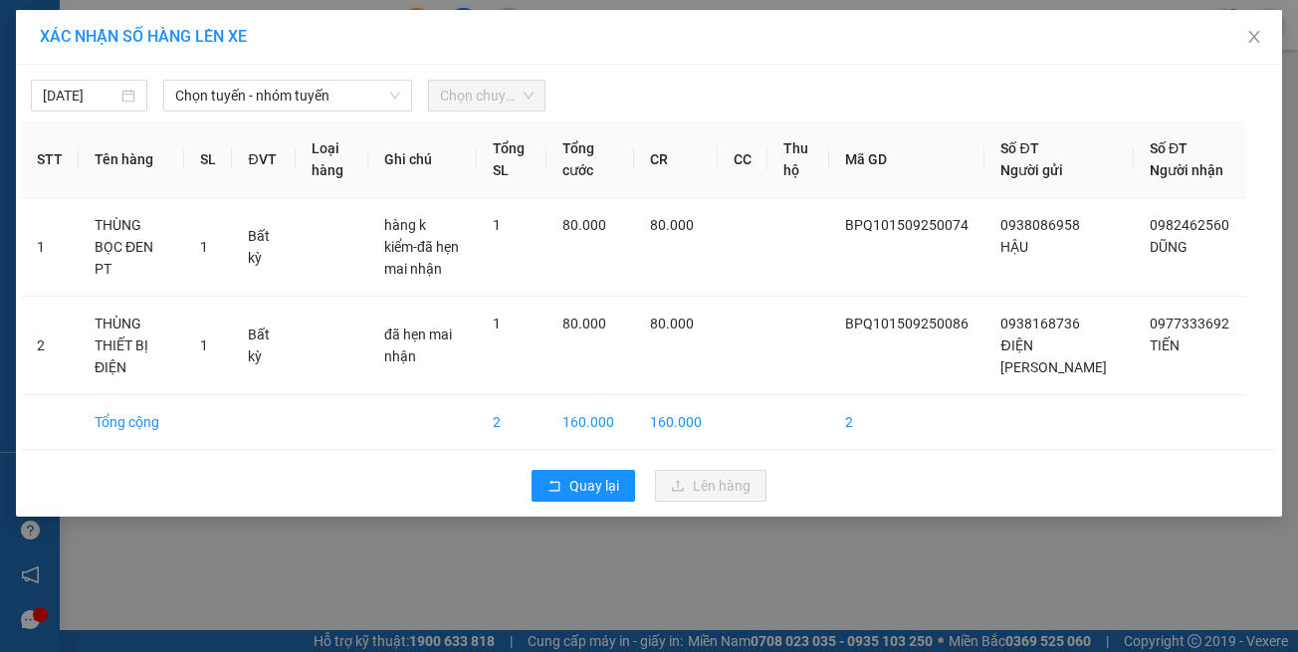
click at [205, 72] on div "[DATE] Chọn tuyến - nhóm tuyến Chọn chuyến" at bounding box center [649, 91] width 1256 height 42
click at [256, 97] on span "Chọn tuyến - nhóm tuyến" at bounding box center [287, 96] width 225 height 30
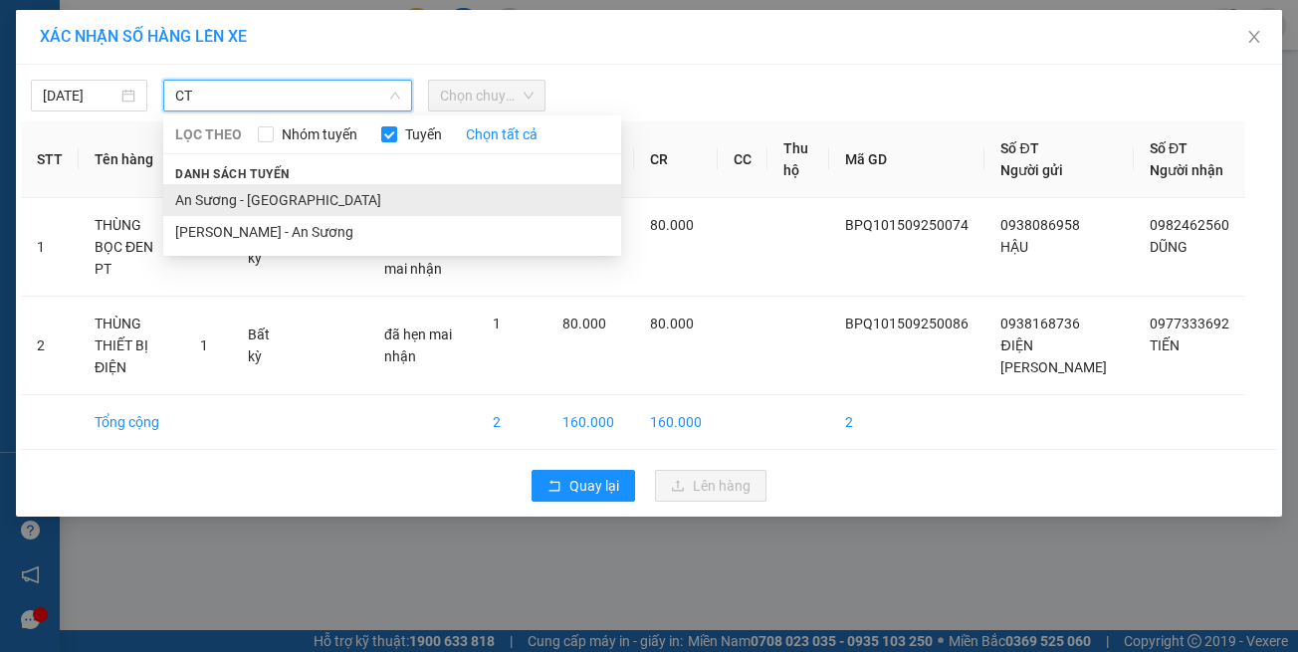
type input "CT"
click at [310, 192] on li "An Sương - [GEOGRAPHIC_DATA]" at bounding box center [392, 200] width 458 height 32
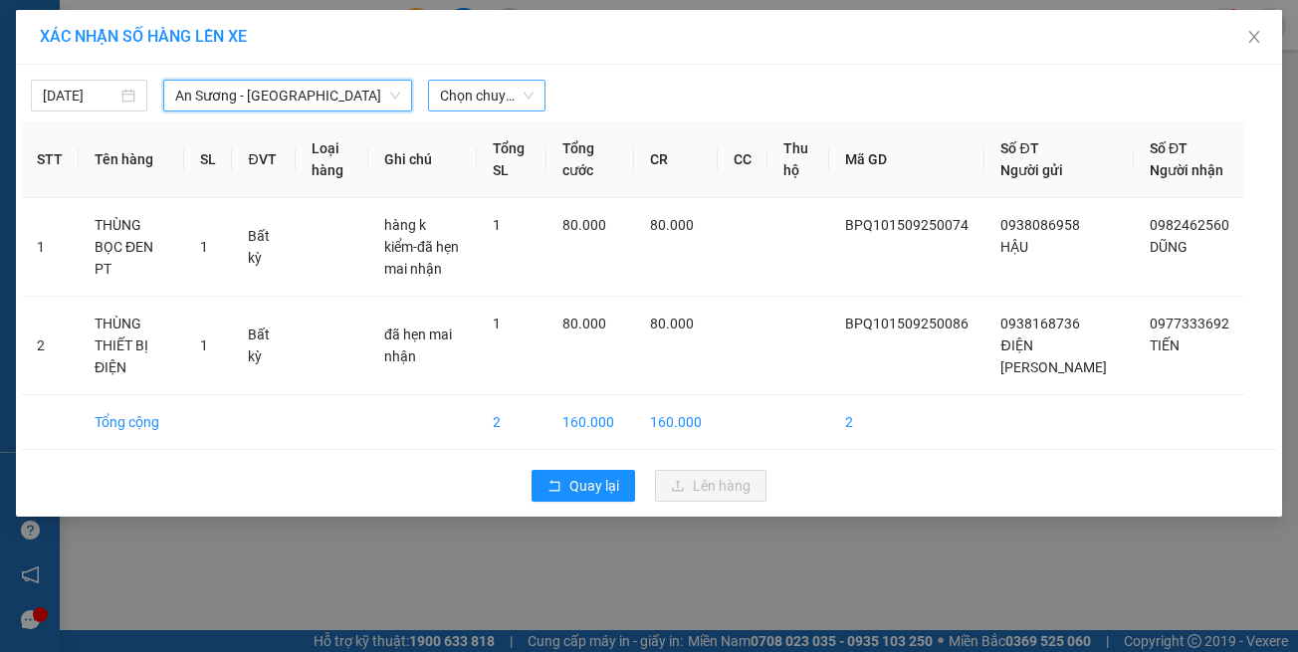
click at [495, 107] on span "Chọn chuyến" at bounding box center [486, 96] width 93 height 30
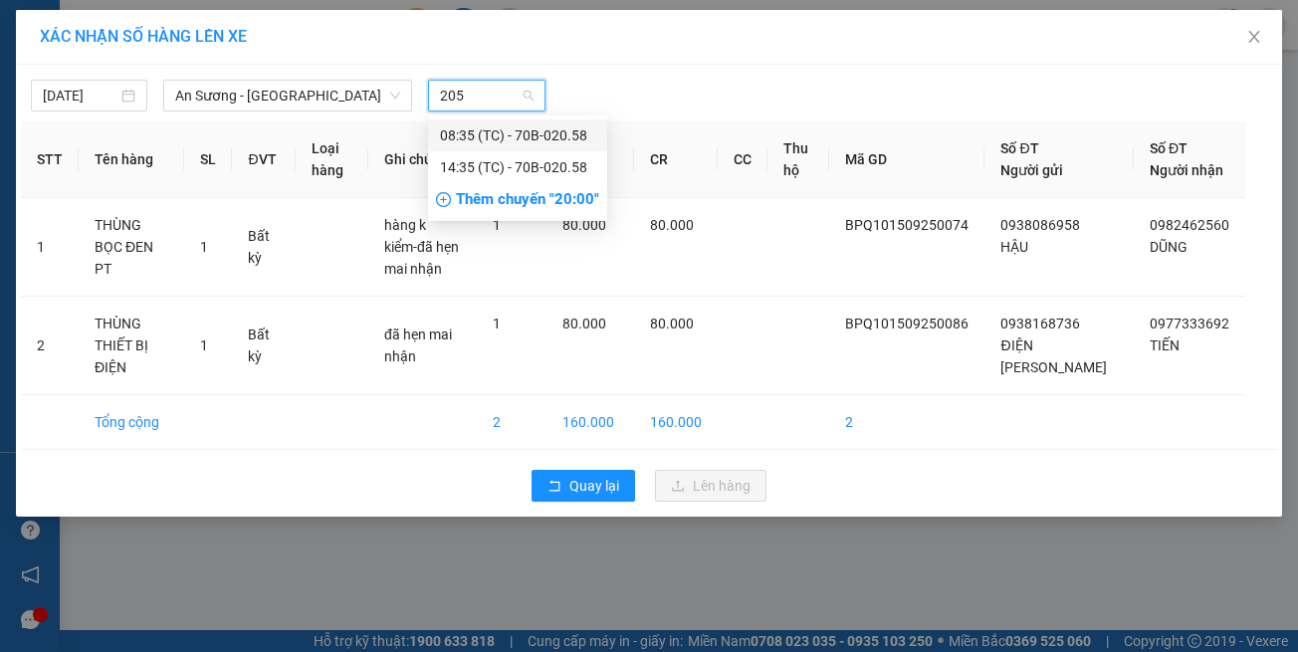
type input "2058"
click at [518, 173] on div "14:35 (TC) - 70B-020.58" at bounding box center [517, 167] width 155 height 22
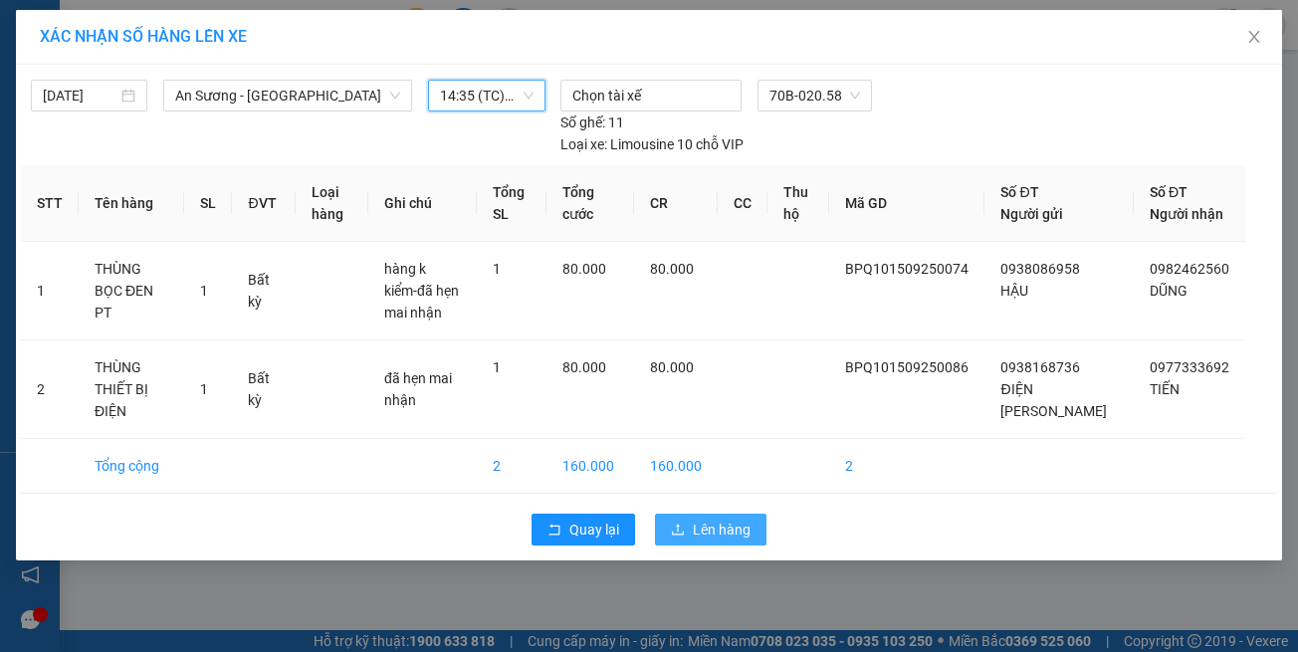
click at [740, 519] on span "Lên hàng" at bounding box center [722, 530] width 58 height 22
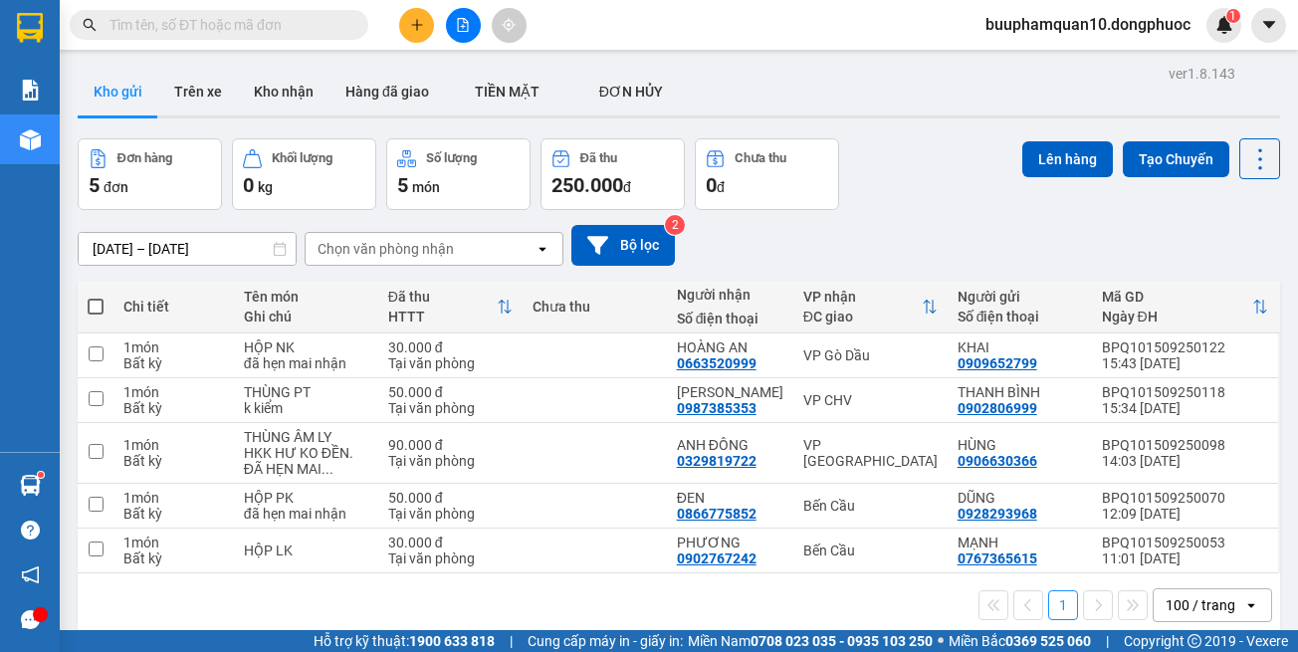
click at [906, 220] on div "[DATE] – [DATE] Press the down arrow key to interact with the calendar and sele…" at bounding box center [679, 245] width 1202 height 71
drag, startPoint x: 345, startPoint y: 362, endPoint x: 232, endPoint y: 362, distance: 113.5
click at [234, 362] on td "HỘP NK đã hẹn mai nhận" at bounding box center [306, 355] width 144 height 45
checkbox input "true"
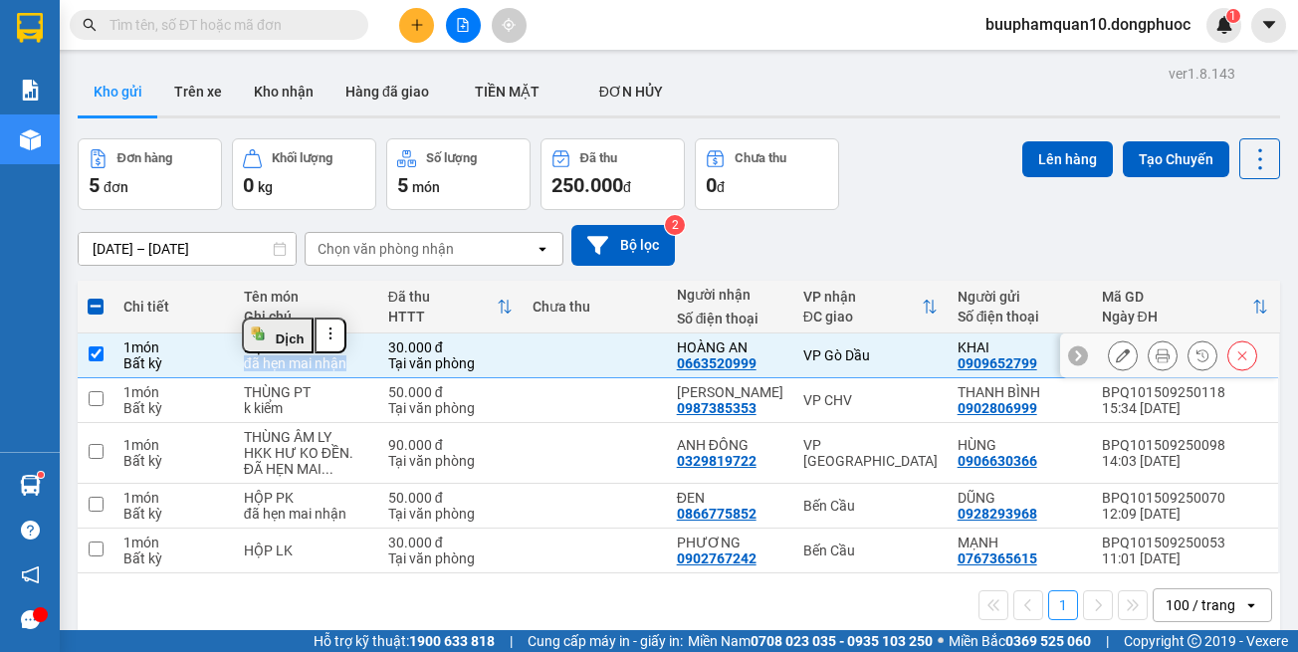
copy div "đã hẹn mai nhận"
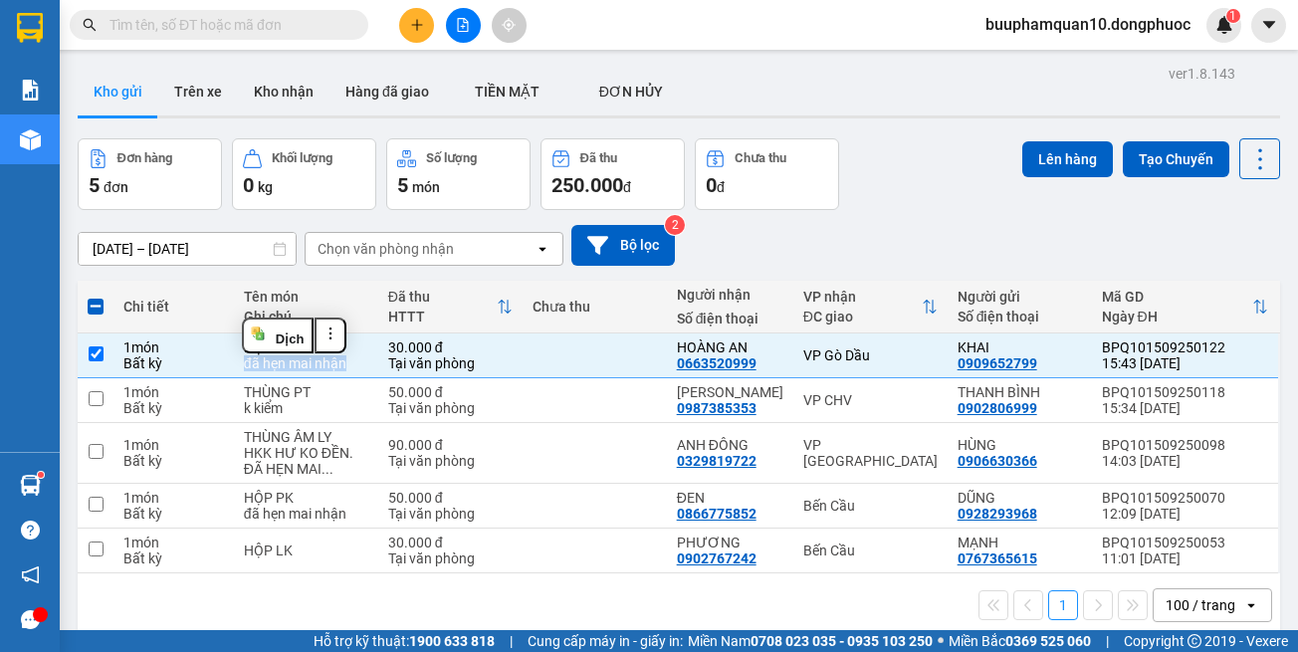
click at [468, 24] on icon "file-add" at bounding box center [463, 25] width 11 height 14
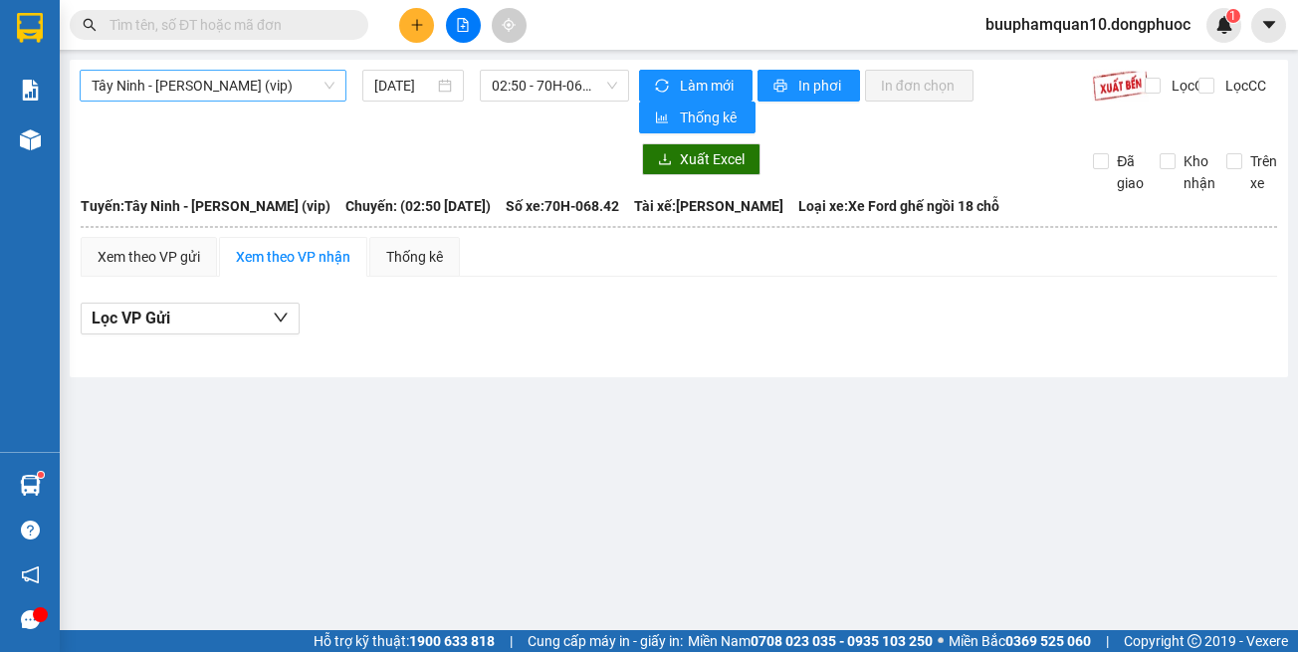
click at [322, 91] on span "Tây Ninh - [PERSON_NAME] (vip)" at bounding box center [213, 86] width 243 height 30
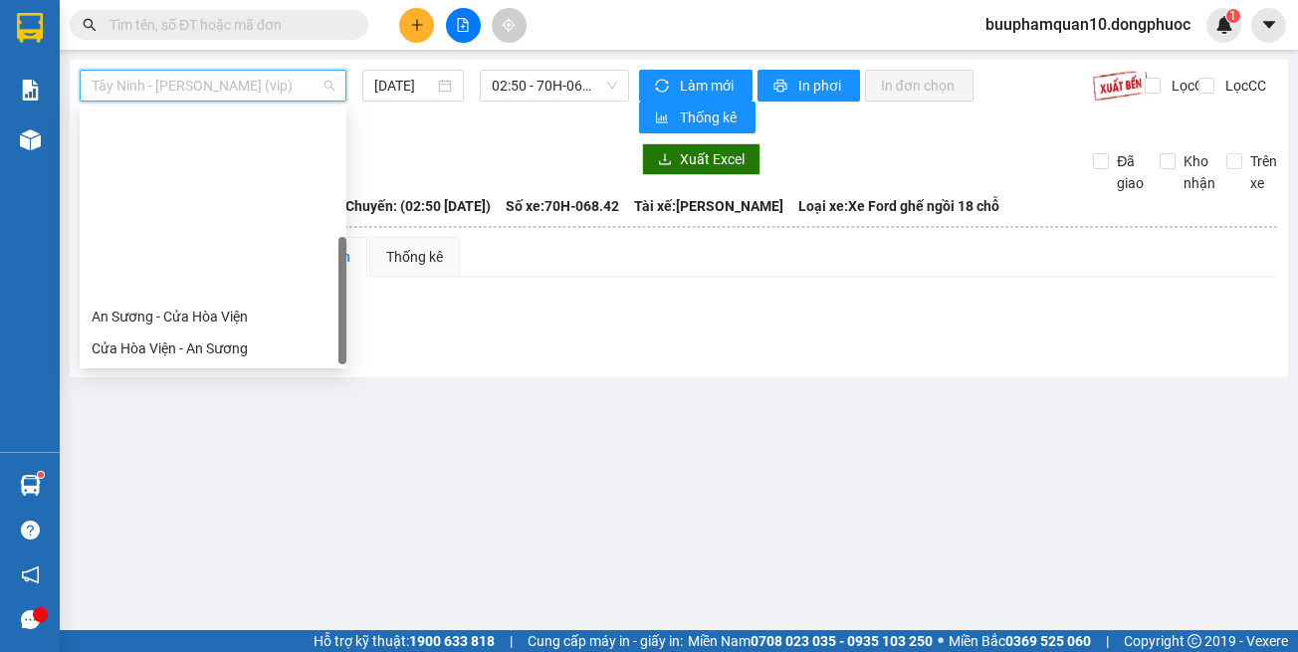
scroll to position [223, 0]
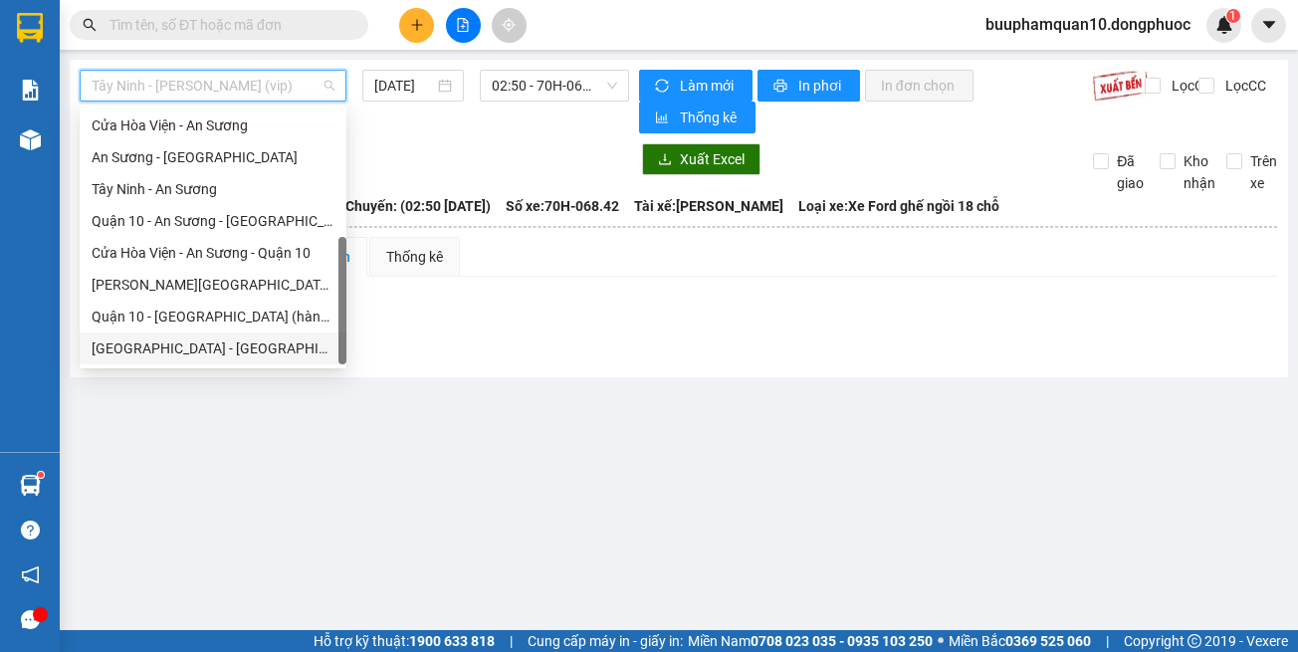
click at [283, 351] on div "[GEOGRAPHIC_DATA] - [GEOGRAPHIC_DATA] (vip)" at bounding box center [213, 348] width 243 height 22
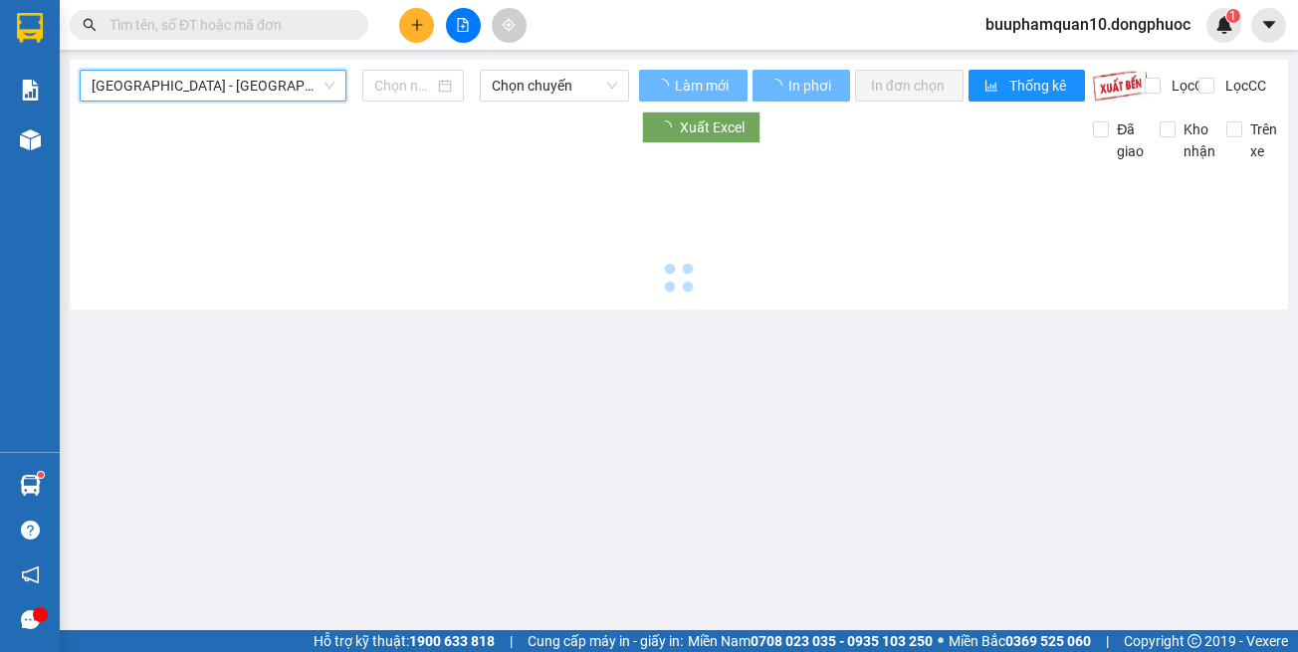
type input "[DATE]"
